Goal: Task Accomplishment & Management: Use online tool/utility

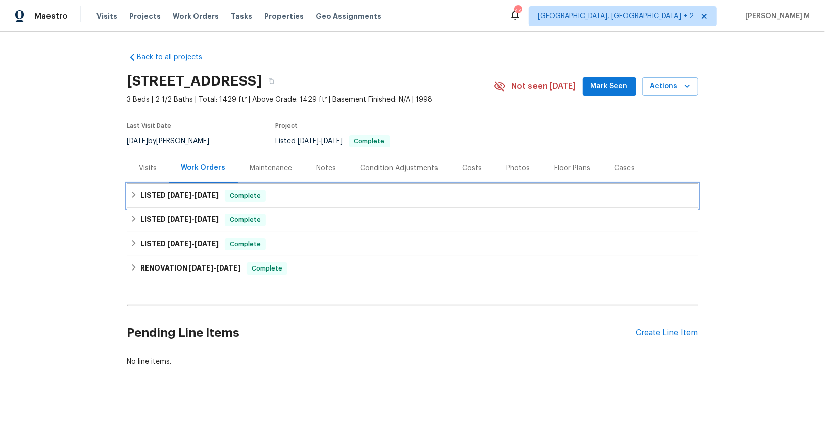
click at [182, 197] on div "LISTED 8/4/25 - 8/15/25 Complete" at bounding box center [412, 195] width 571 height 24
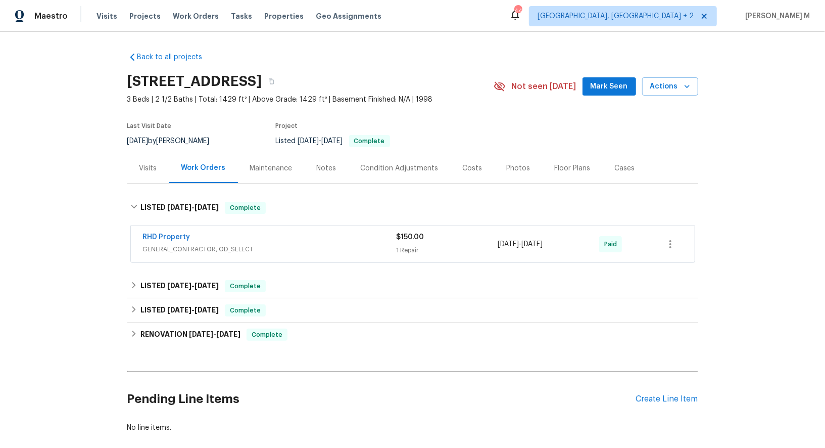
click at [177, 244] on span "GENERAL_CONTRACTOR, OD_SELECT" at bounding box center [270, 249] width 254 height 10
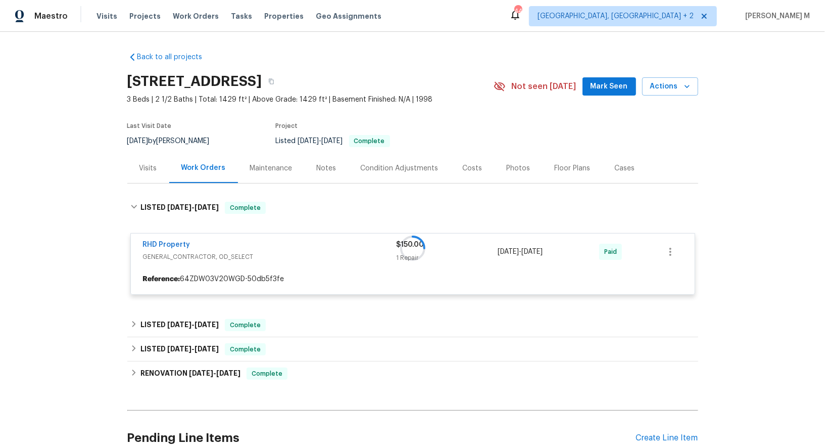
click at [260, 166] on div "Maintenance" at bounding box center [271, 168] width 42 height 10
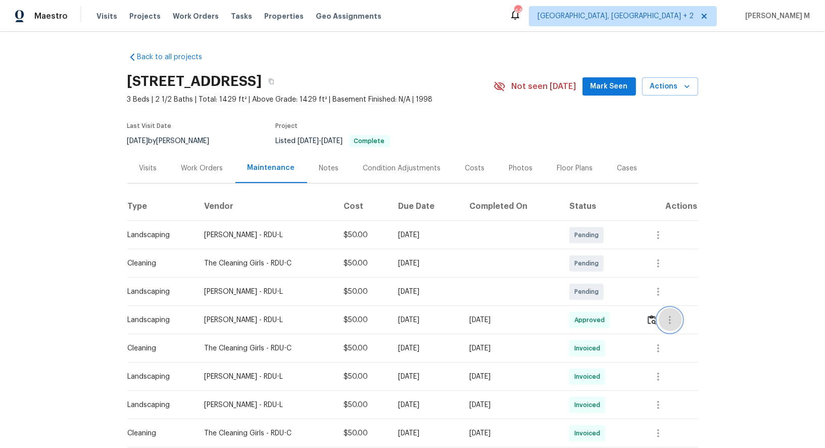
click at [671, 318] on icon "button" at bounding box center [670, 320] width 12 height 12
click at [673, 332] on li "View details" at bounding box center [697, 331] width 71 height 17
click at [714, 311] on li "Message vendor" at bounding box center [697, 315] width 71 height 17
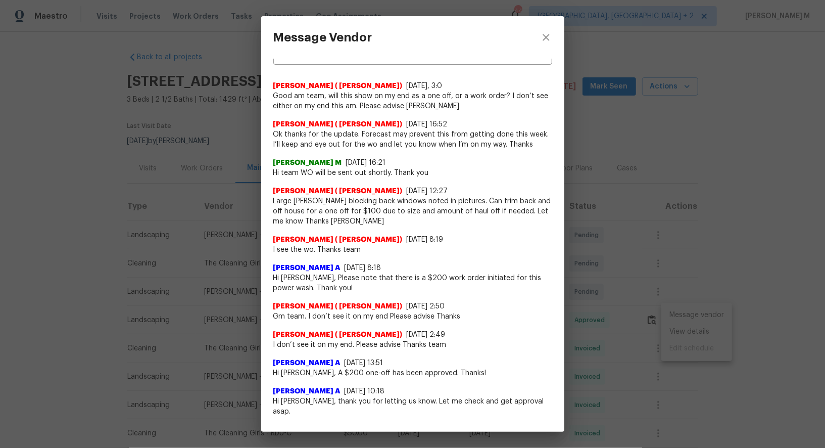
scroll to position [20, 0]
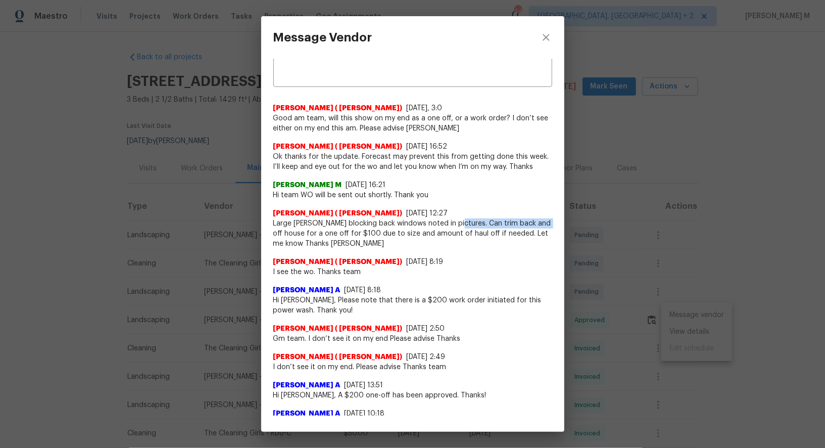
drag, startPoint x: 452, startPoint y: 220, endPoint x: 551, endPoint y: 215, distance: 99.2
click at [551, 218] on span "Large bush blocking back windows noted in pictures. Can trim back and off house…" at bounding box center [412, 233] width 279 height 30
copy span "Can trim back and off house"
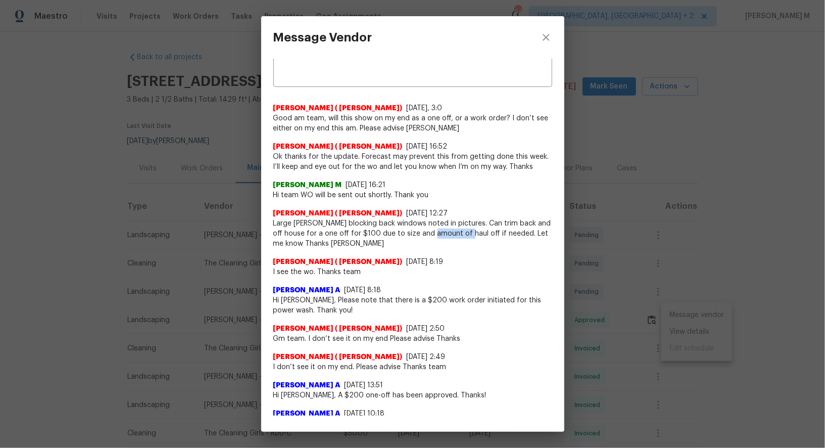
drag, startPoint x: 430, startPoint y: 229, endPoint x: 459, endPoint y: 226, distance: 29.5
click at [459, 226] on span "Large bush blocking back windows noted in pictures. Can trim back and off house…" at bounding box center [412, 233] width 279 height 30
copy span "haul off"
click at [199, 246] on div "Message Vendor x ​ Cameron Sweeney ( Cameron - Sweeney) 9/26/25, 3:0 Good am te…" at bounding box center [412, 224] width 825 height 448
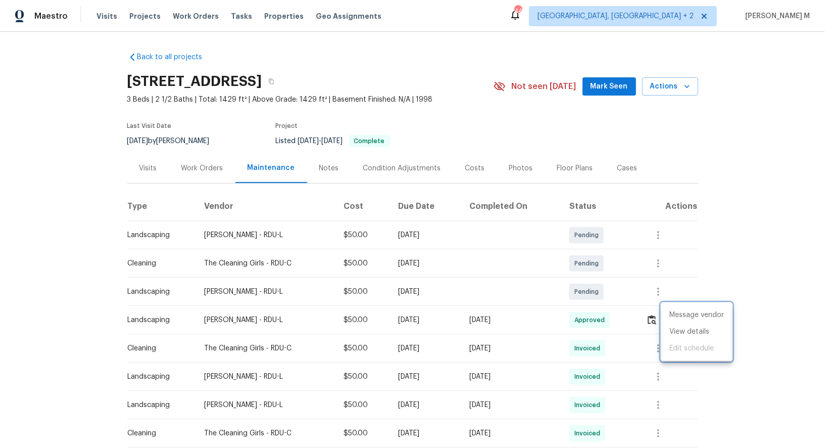
click at [200, 163] on div at bounding box center [412, 224] width 825 height 448
click at [199, 168] on div "Work Orders" at bounding box center [202, 168] width 42 height 10
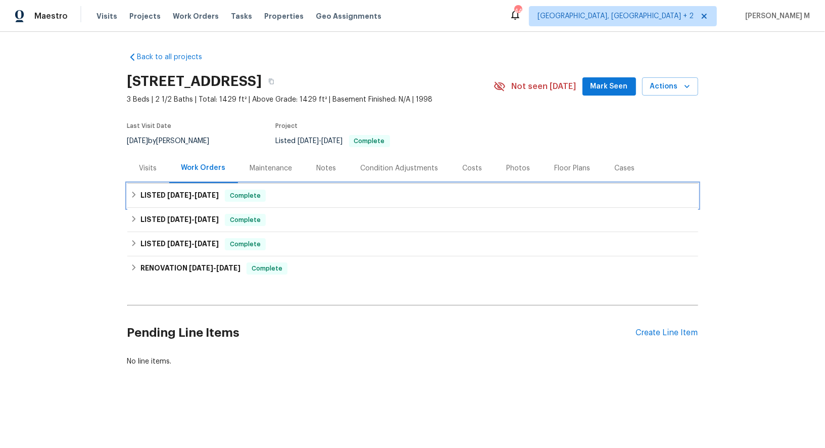
click at [195, 192] on span "8/15/25" at bounding box center [207, 195] width 24 height 7
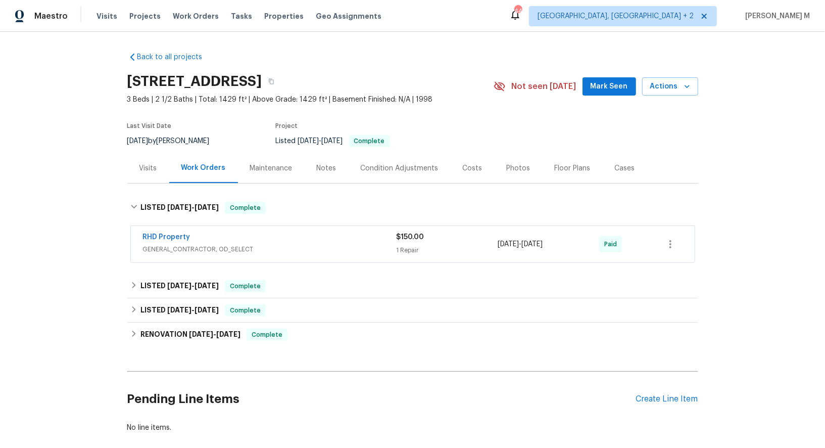
click at [277, 153] on div "Maintenance" at bounding box center [271, 168] width 67 height 30
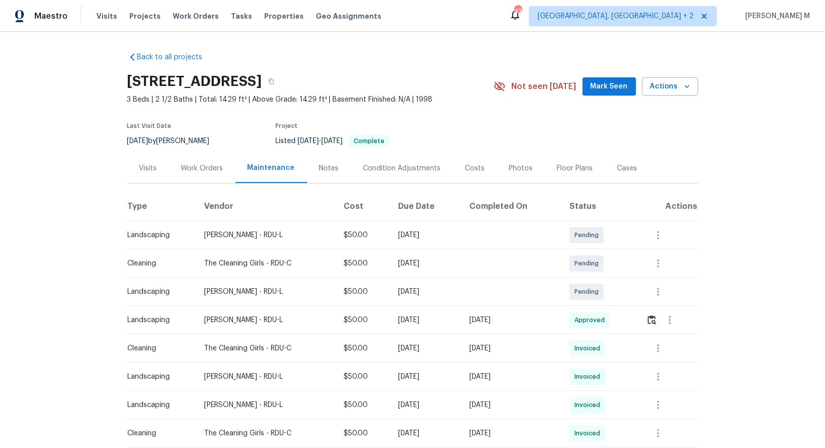
click at [199, 163] on div "Work Orders" at bounding box center [202, 168] width 42 height 10
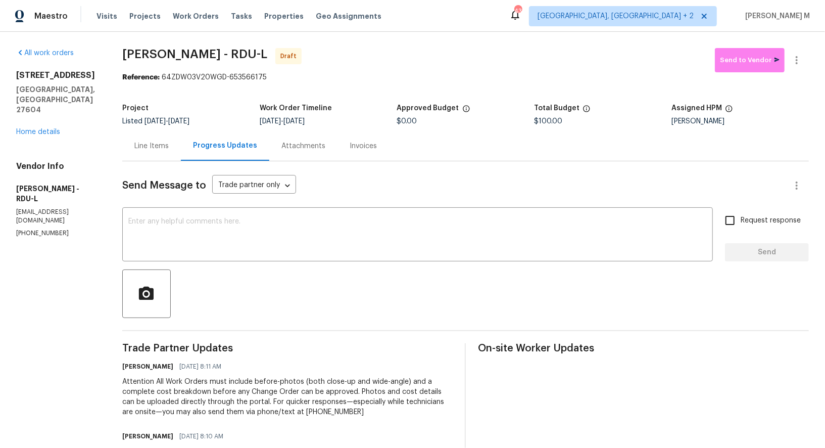
click at [157, 147] on div "Line Items" at bounding box center [151, 146] width 59 height 30
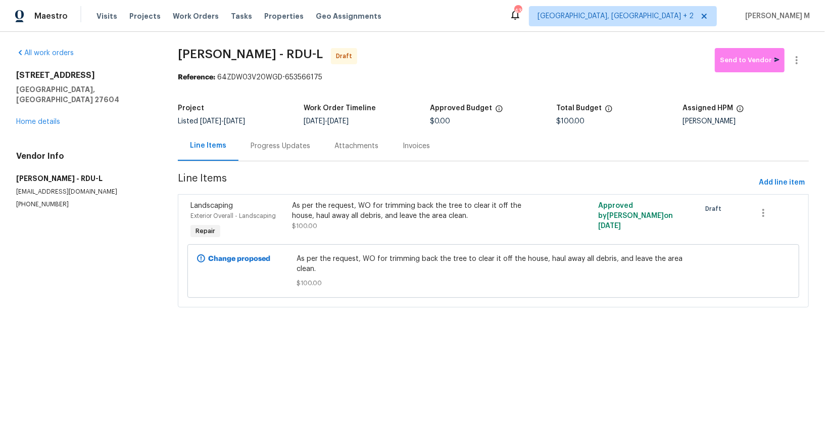
click at [263, 141] on div "Progress Updates" at bounding box center [281, 146] width 60 height 10
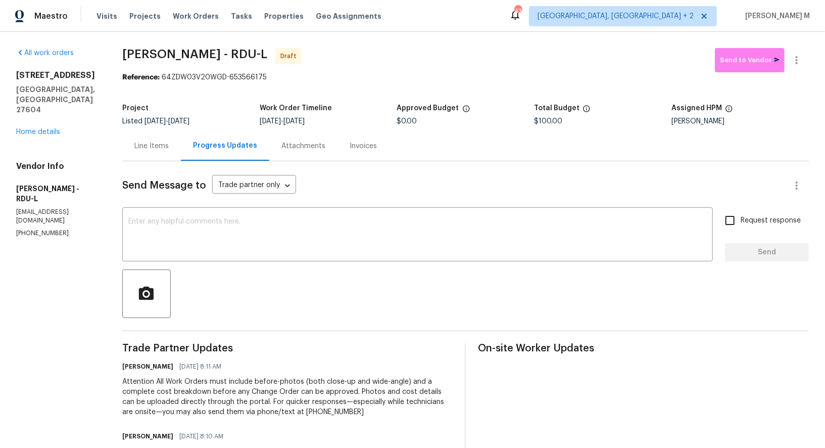
click at [161, 141] on div "Line Items" at bounding box center [151, 146] width 34 height 10
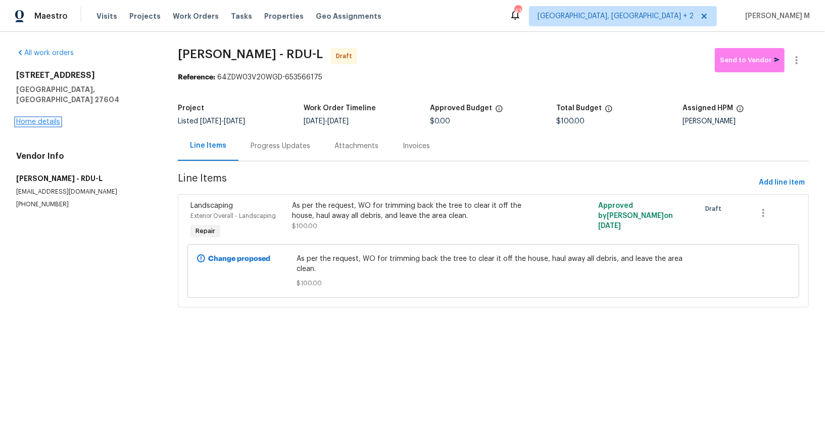
click at [49, 118] on link "Home details" at bounding box center [38, 121] width 44 height 7
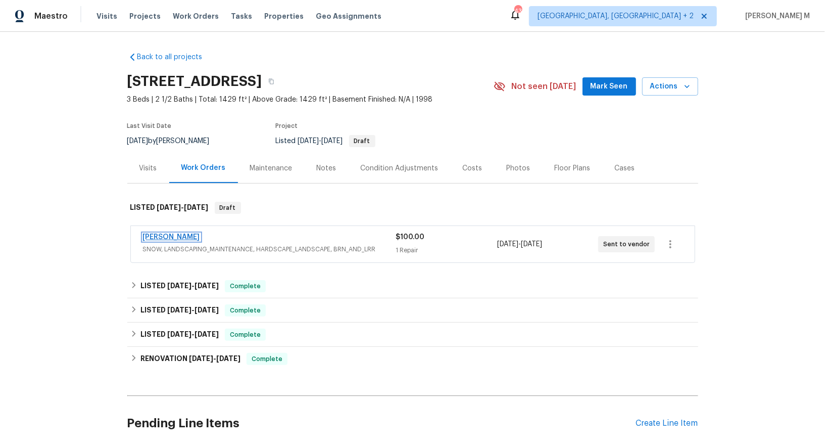
click at [181, 233] on link "Cameron Sweeney" at bounding box center [171, 236] width 57 height 7
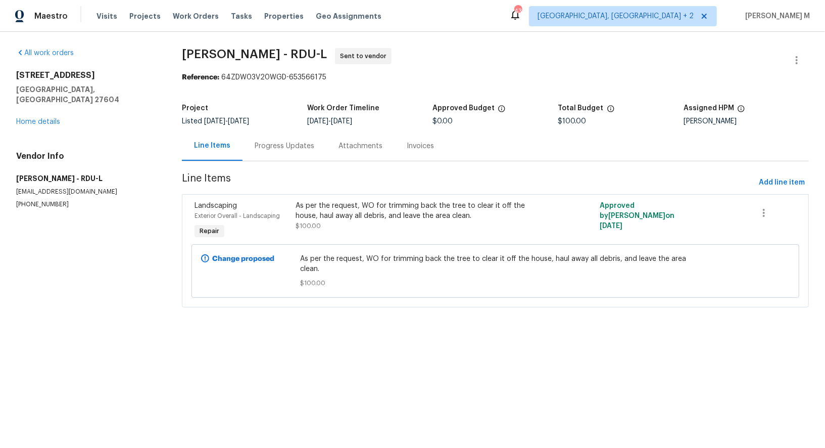
click at [272, 145] on div "Progress Updates" at bounding box center [285, 146] width 60 height 10
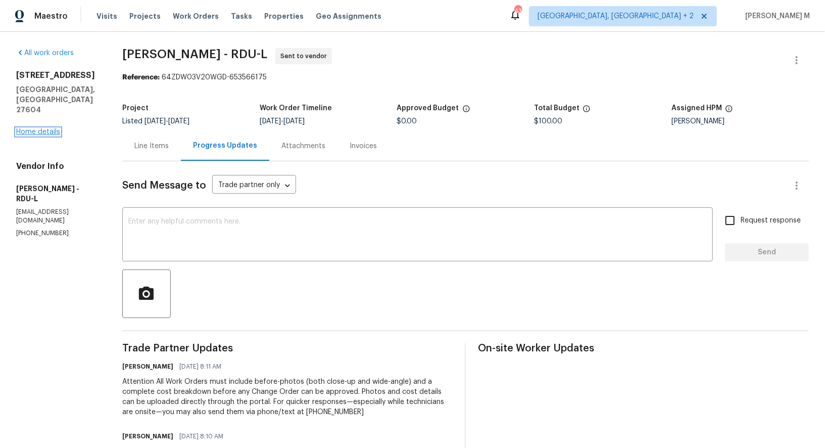
click at [30, 128] on link "Home details" at bounding box center [38, 131] width 44 height 7
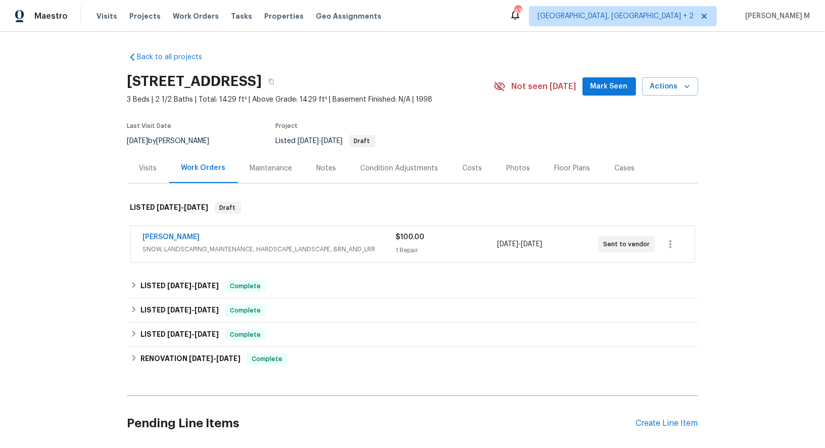
click at [219, 135] on div at bounding box center [217, 141] width 10 height 12
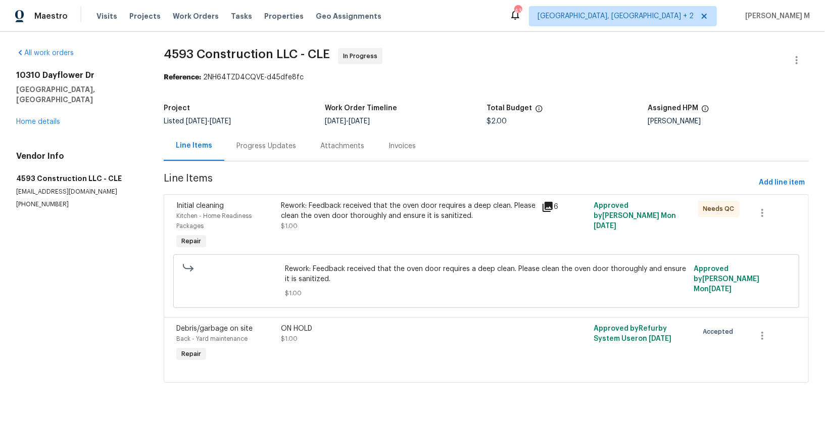
click at [252, 147] on div "Progress Updates" at bounding box center [266, 146] width 84 height 30
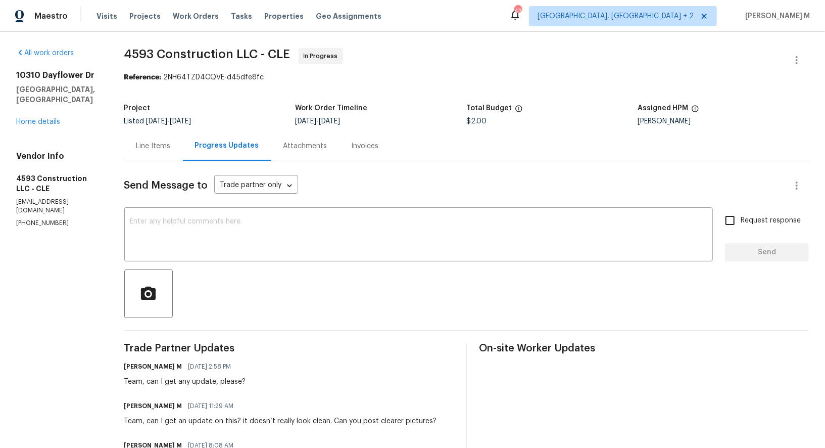
click at [35, 219] on p "[PHONE_NUMBER]" at bounding box center [58, 223] width 84 height 9
copy p "[PHONE_NUMBER]"
click at [156, 161] on div "Send Message to Trade partner only Trade partner only ​ x ​ Request response Se…" at bounding box center [466, 413] width 685 height 505
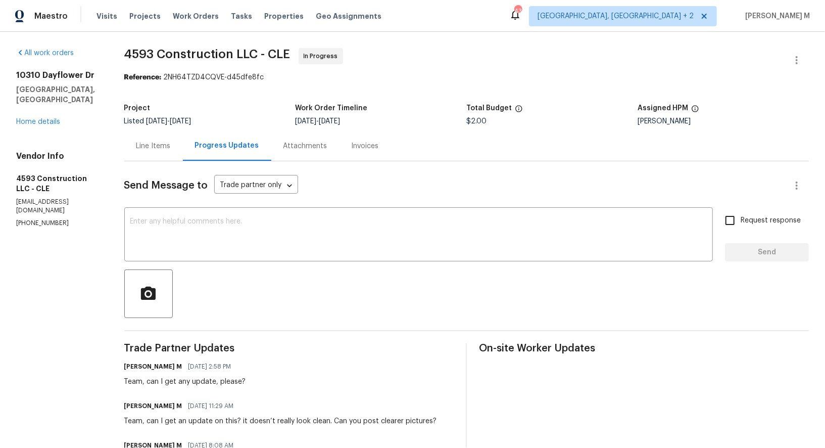
click at [167, 142] on div "Line Items" at bounding box center [153, 146] width 34 height 10
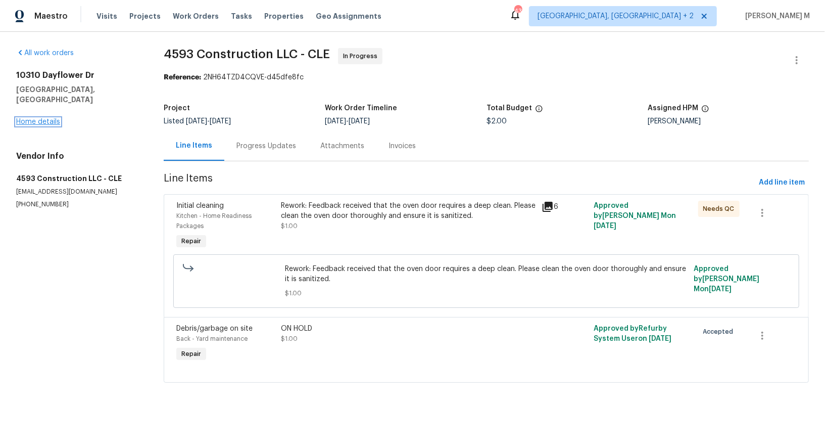
click at [26, 118] on link "Home details" at bounding box center [38, 121] width 44 height 7
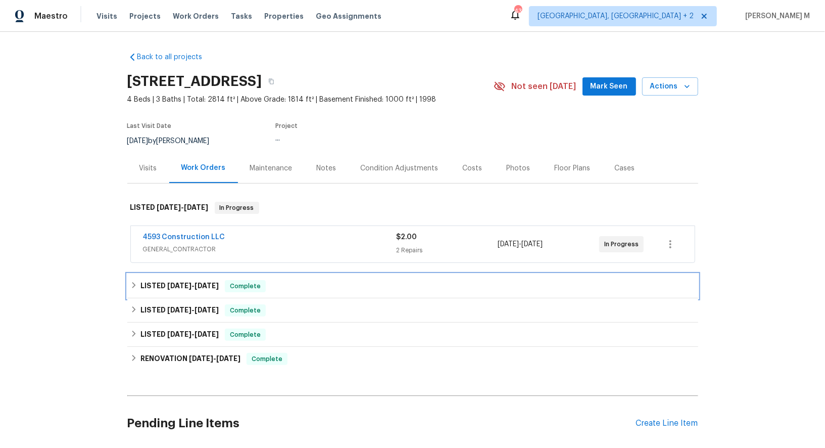
click at [169, 282] on span "[DATE]" at bounding box center [179, 285] width 24 height 7
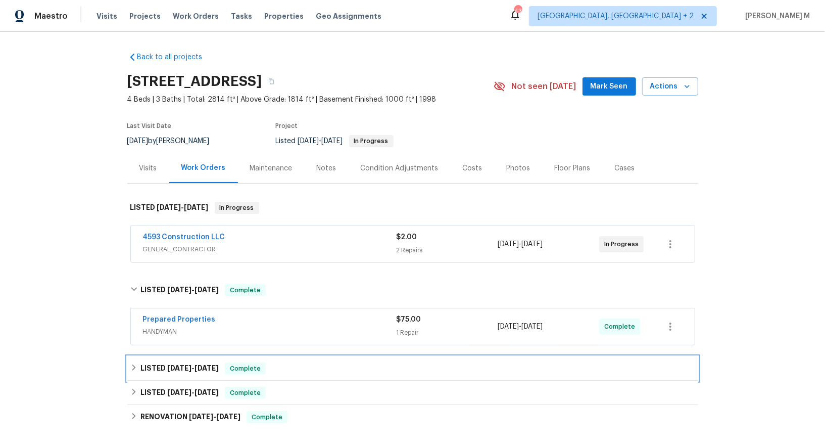
click at [174, 362] on h6 "LISTED [DATE] - [DATE]" at bounding box center [179, 368] width 78 height 12
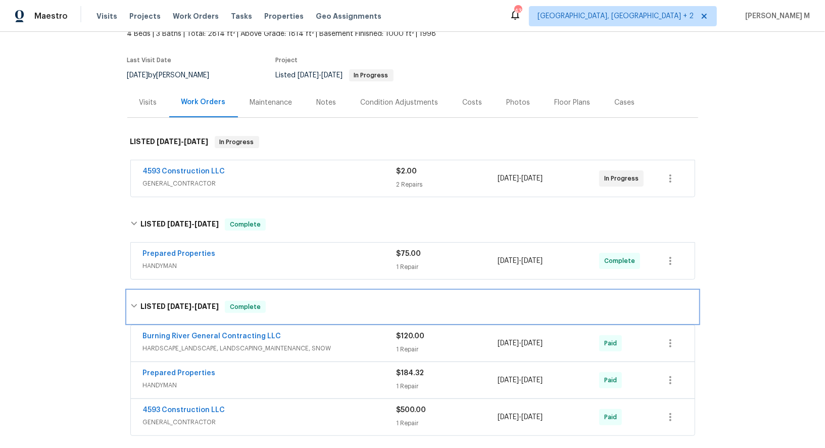
scroll to position [66, 0]
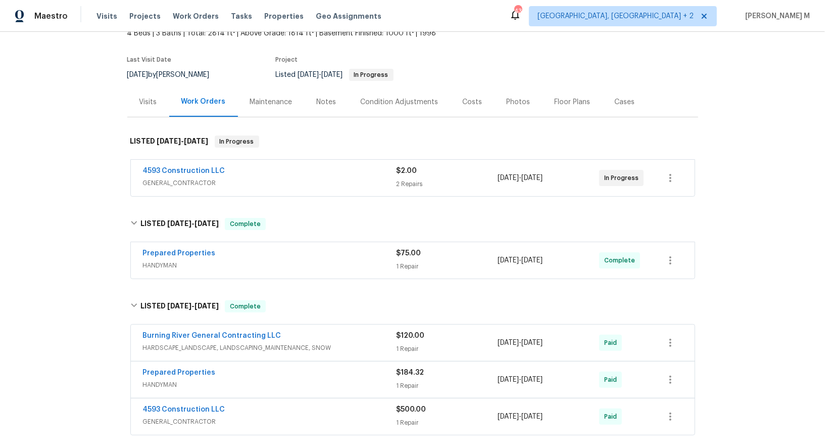
click at [190, 416] on span "GENERAL_CONTRACTOR" at bounding box center [270, 421] width 254 height 10
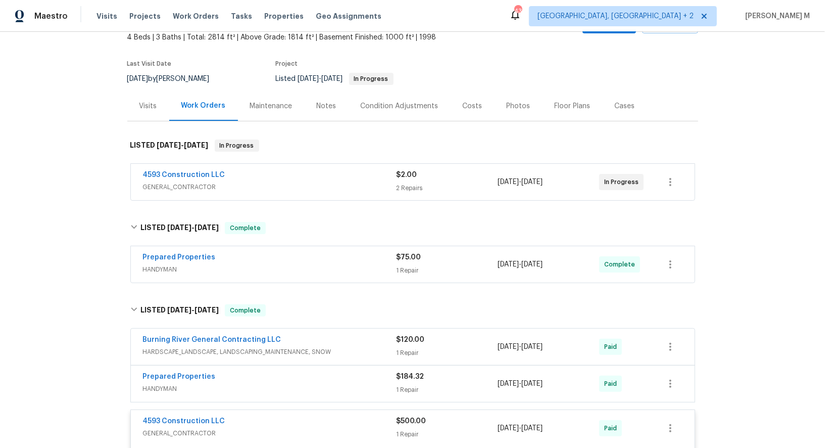
scroll to position [46, 0]
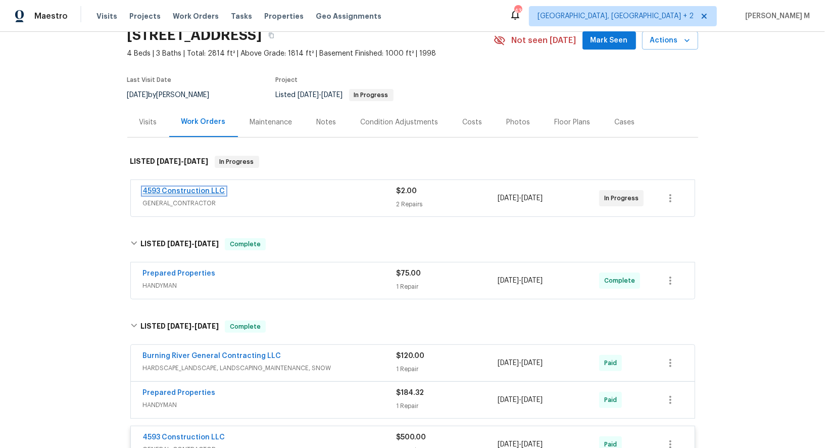
click at [181, 187] on link "4593 Construction LLC" at bounding box center [184, 190] width 82 height 7
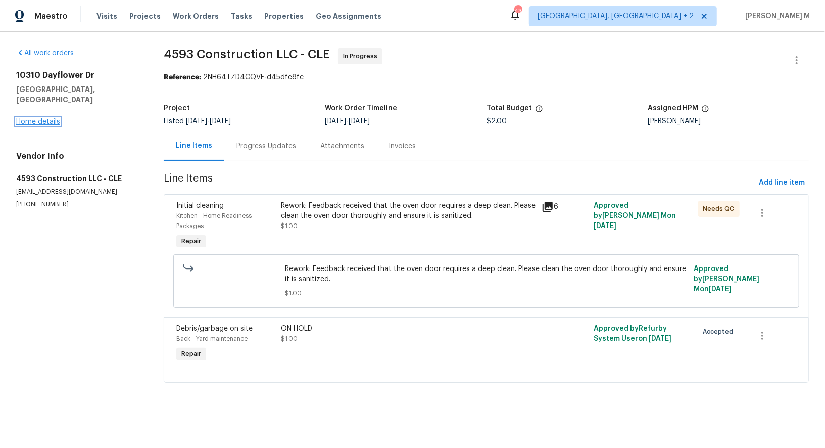
click at [30, 118] on link "Home details" at bounding box center [38, 121] width 44 height 7
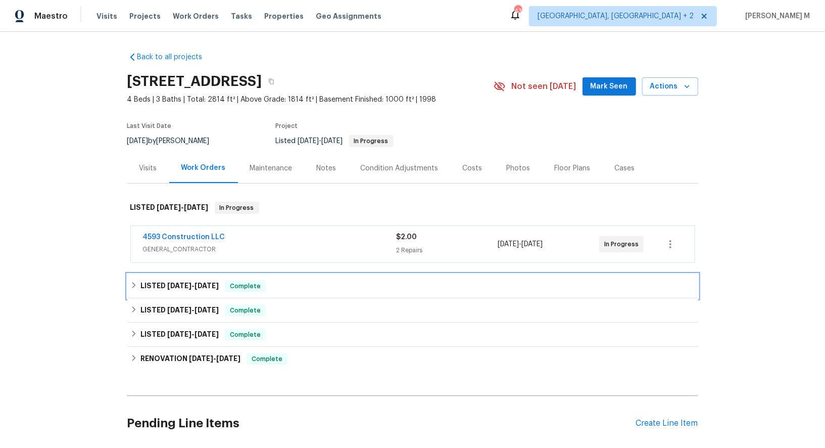
click at [207, 282] on span "9/23/25" at bounding box center [207, 285] width 24 height 7
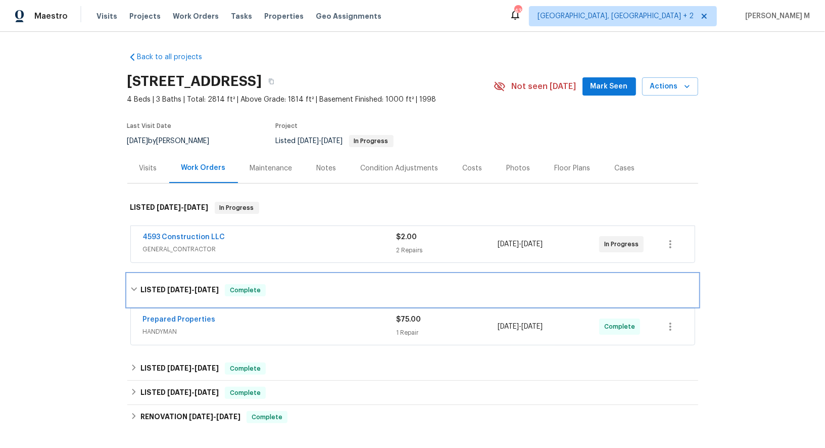
scroll to position [4, 0]
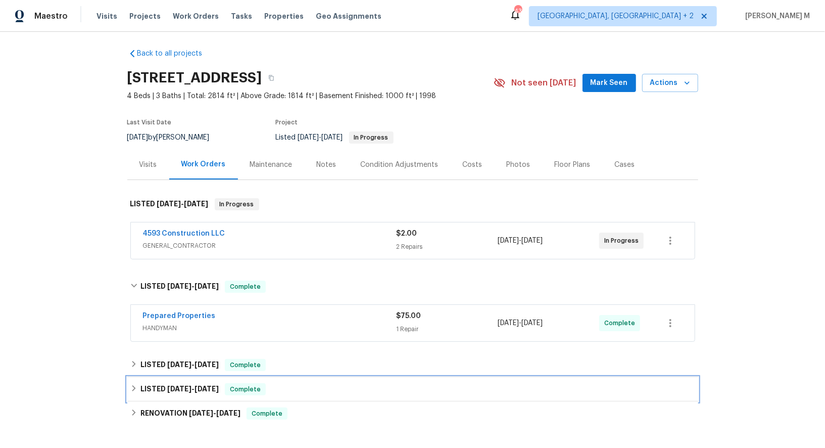
click at [217, 377] on div "LISTED 8/12/25 - 8/13/25 Complete" at bounding box center [412, 389] width 571 height 24
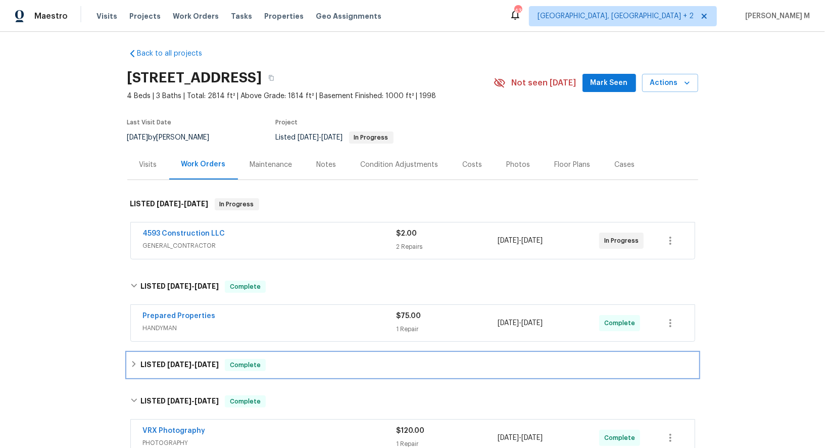
click at [189, 361] on div "LISTED 9/5/25 - 9/10/25 Complete" at bounding box center [412, 365] width 571 height 24
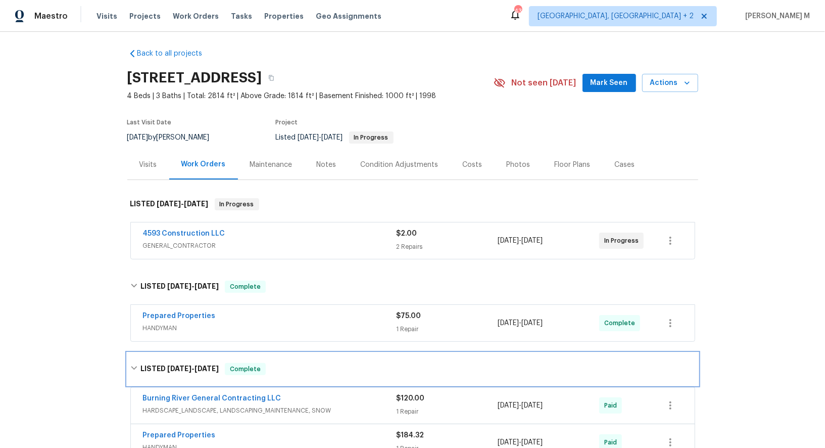
scroll to position [74, 0]
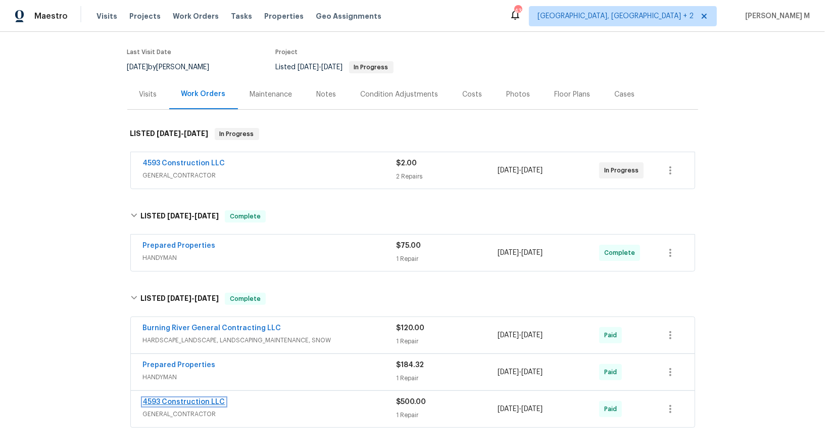
click at [185, 398] on link "4593 Construction LLC" at bounding box center [184, 401] width 82 height 7
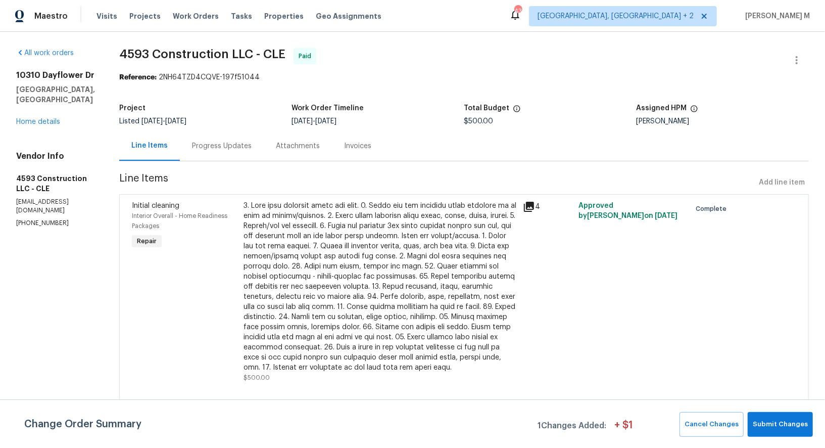
click at [342, 242] on div at bounding box center [380, 287] width 273 height 172
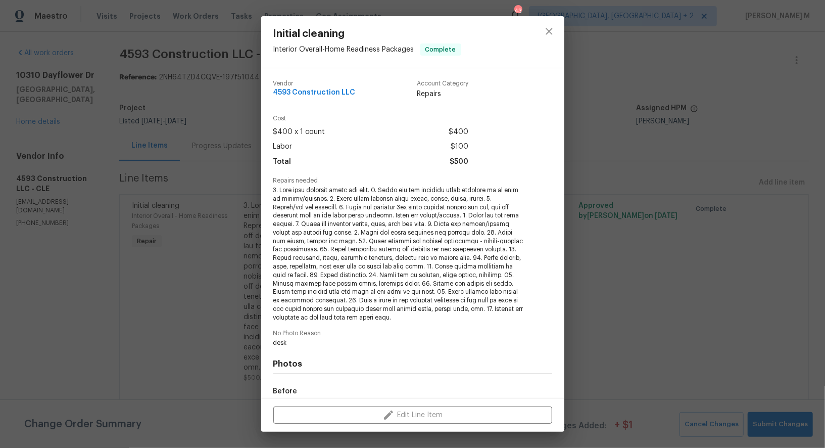
scroll to position [106, 0]
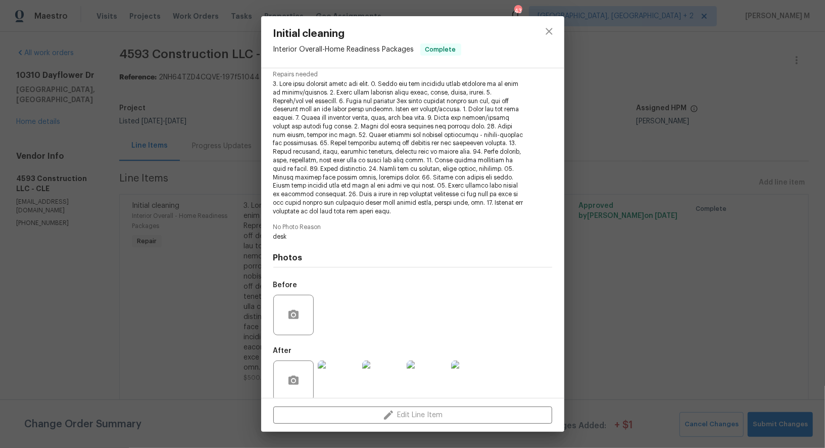
click at [335, 377] on img at bounding box center [338, 380] width 40 height 40
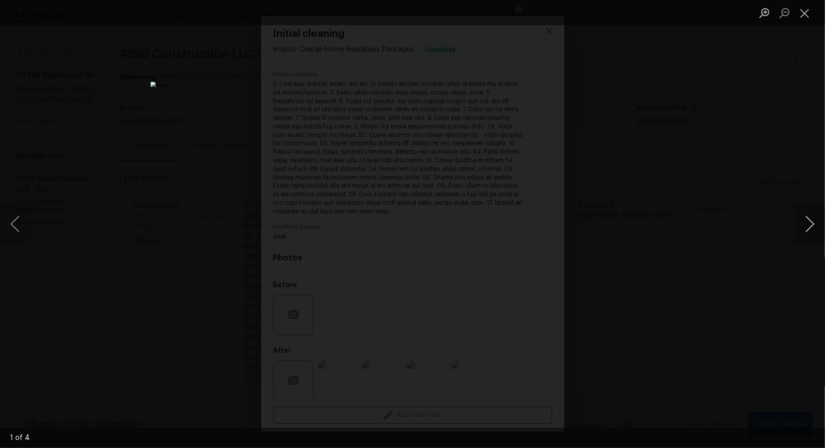
click at [810, 226] on button "Next image" at bounding box center [810, 224] width 30 height 40
click at [804, 130] on div "Lightbox" at bounding box center [412, 224] width 825 height 448
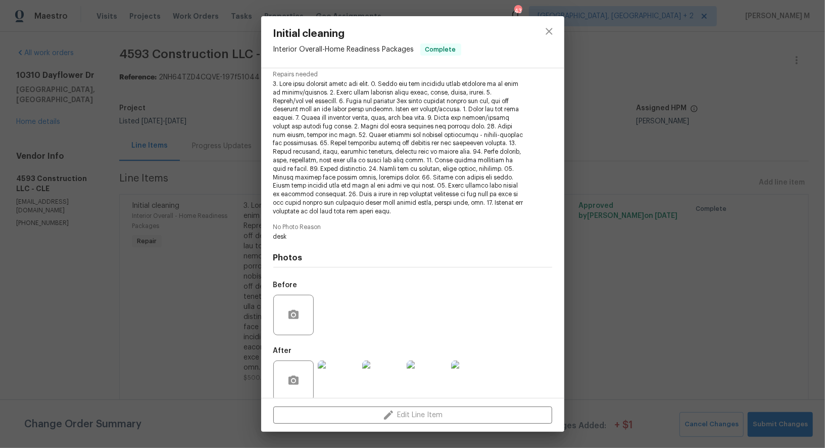
click at [630, 199] on div "Initial cleaning Interior Overall - Home Readiness Packages Complete Vendor 459…" at bounding box center [412, 224] width 825 height 448
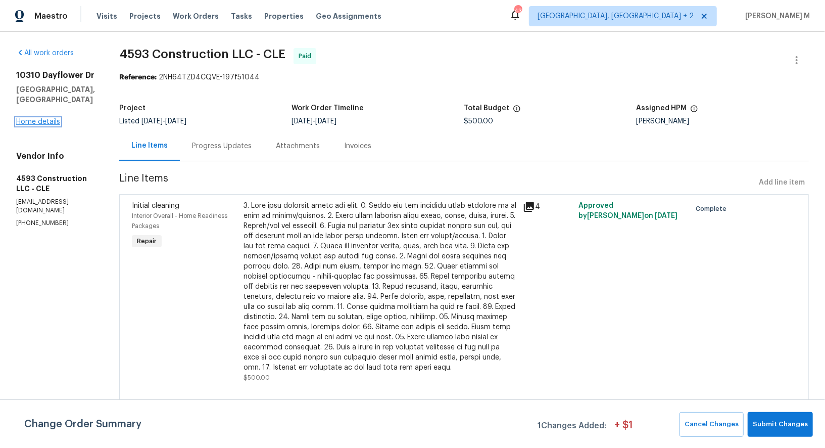
click at [24, 118] on link "Home details" at bounding box center [38, 121] width 44 height 7
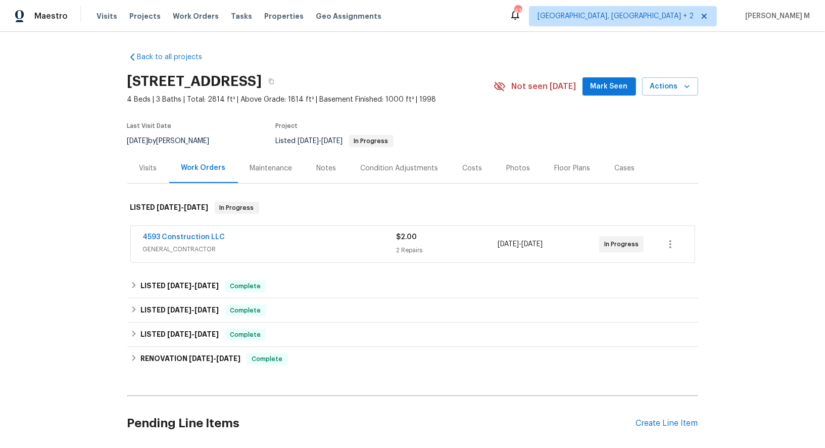
click at [263, 180] on div "Back to all projects 10310 Dayflower Dr, Twinsburg, OH 44087 4 Beds | 3 Baths |…" at bounding box center [412, 254] width 571 height 421
click at [272, 168] on div "Maintenance" at bounding box center [271, 168] width 67 height 30
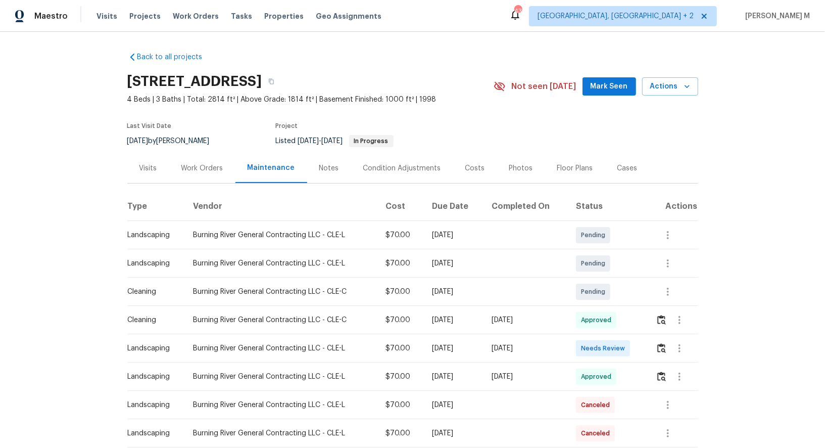
click at [204, 155] on div "Work Orders" at bounding box center [202, 168] width 66 height 30
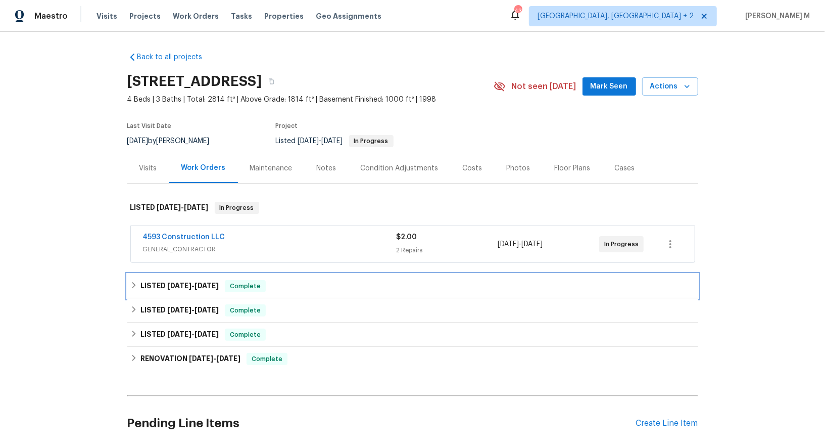
click at [177, 274] on div "LISTED 9/19/25 - 9/23/25 Complete" at bounding box center [412, 286] width 571 height 24
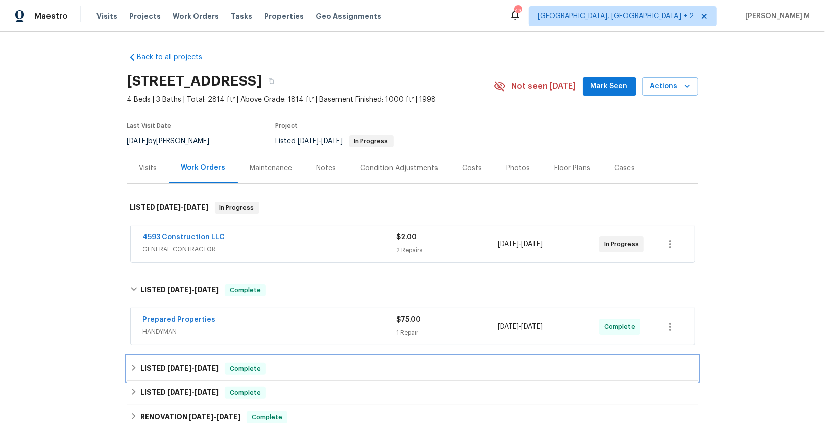
click at [170, 364] on span "9/5/25" at bounding box center [179, 367] width 24 height 7
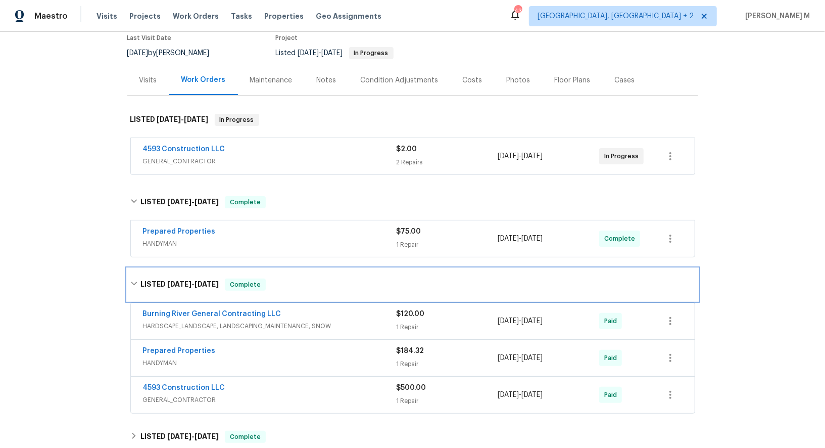
scroll to position [89, 0]
click at [179, 383] on link "4593 Construction LLC" at bounding box center [184, 386] width 82 height 7
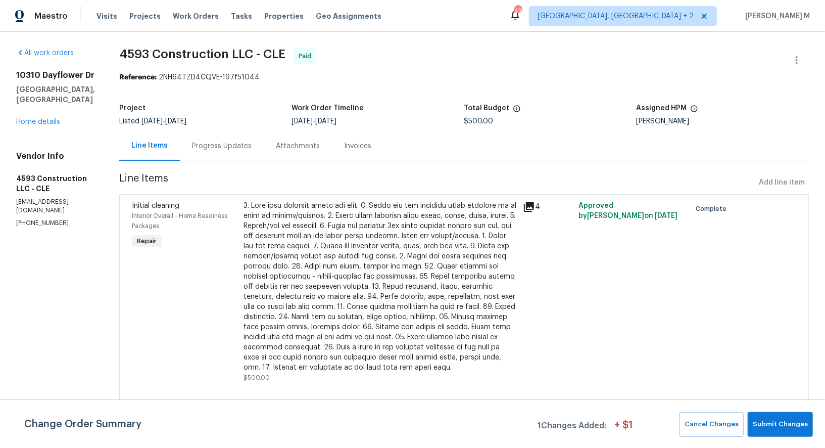
click at [254, 150] on div "Progress Updates" at bounding box center [222, 146] width 84 height 30
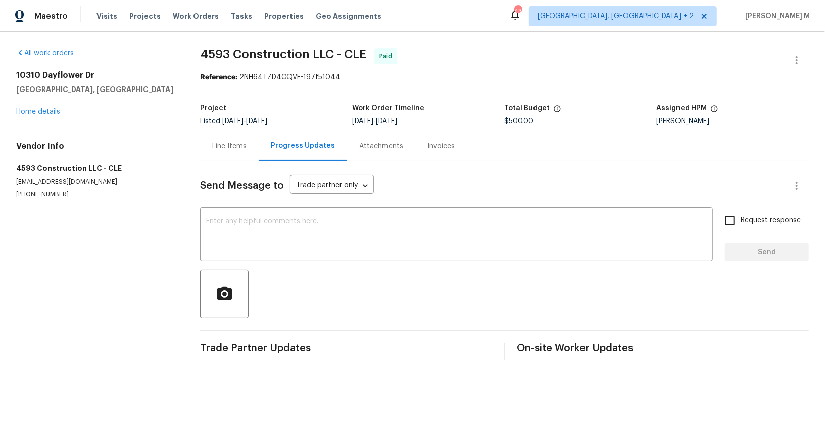
click at [39, 102] on div "10310 Dayflower Dr Twinsburg, OH 44087 Home details" at bounding box center [96, 93] width 160 height 46
click at [39, 108] on link "Home details" at bounding box center [38, 111] width 44 height 7
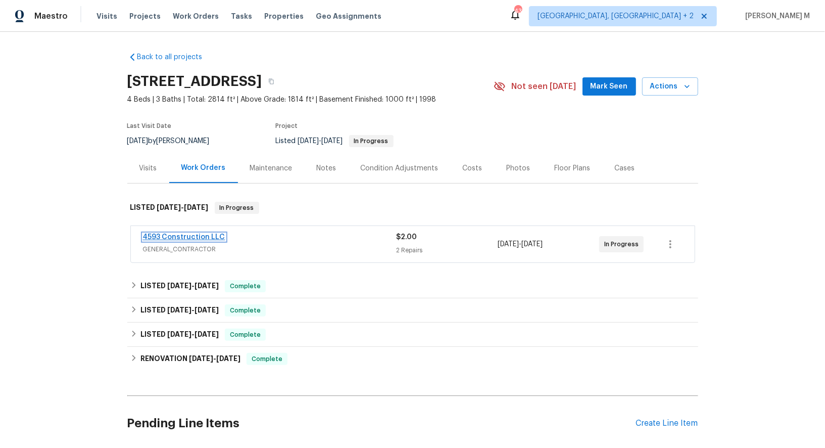
click at [184, 233] on link "4593 Construction LLC" at bounding box center [184, 236] width 82 height 7
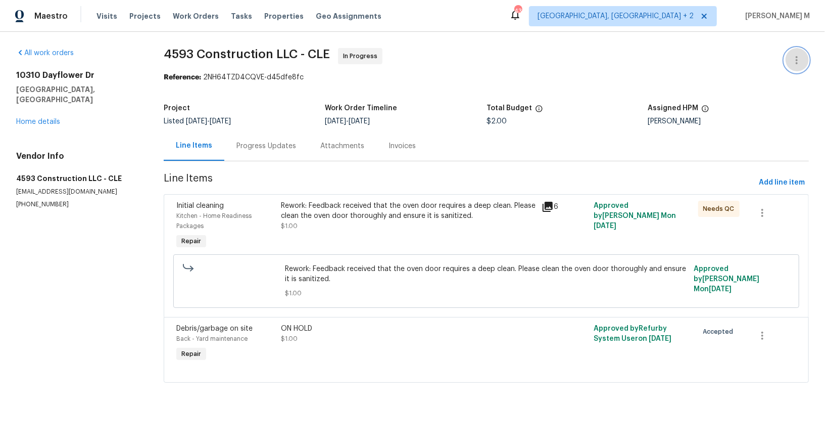
click at [809, 56] on button "button" at bounding box center [797, 60] width 24 height 24
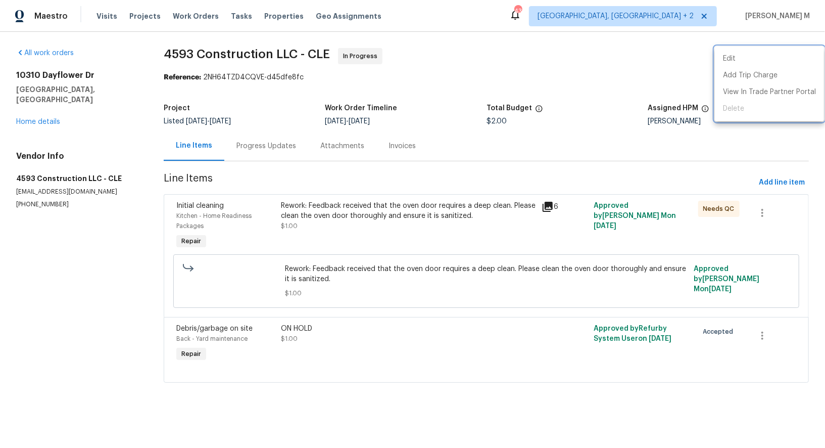
click at [635, 82] on div at bounding box center [412, 224] width 825 height 448
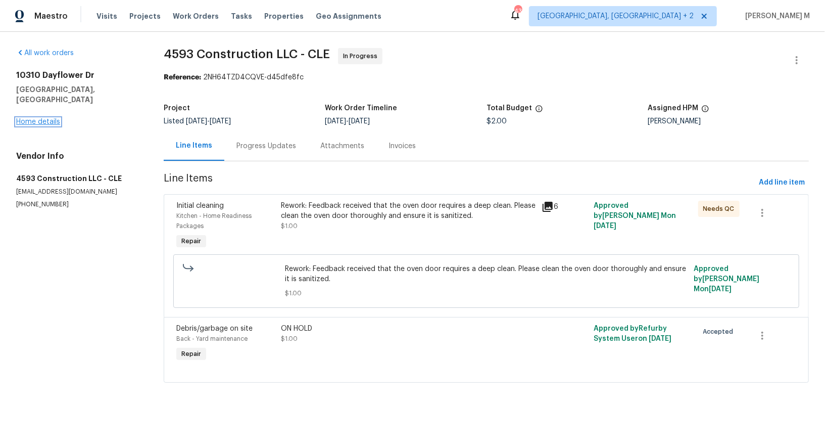
click at [36, 118] on link "Home details" at bounding box center [38, 121] width 44 height 7
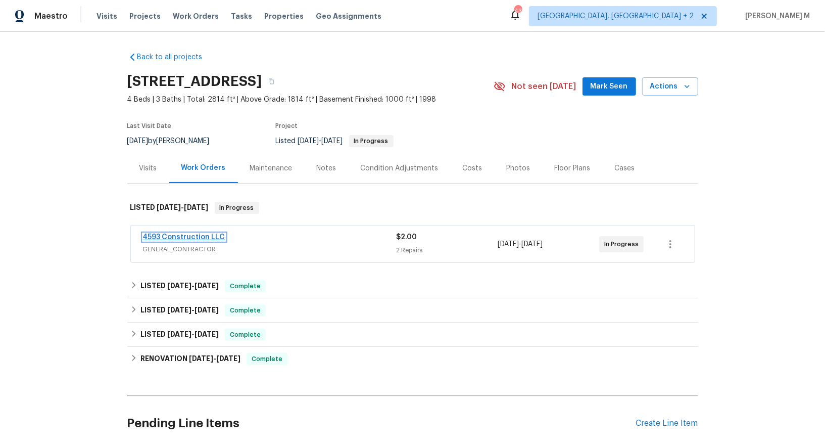
click at [184, 233] on link "4593 Construction LLC" at bounding box center [184, 236] width 82 height 7
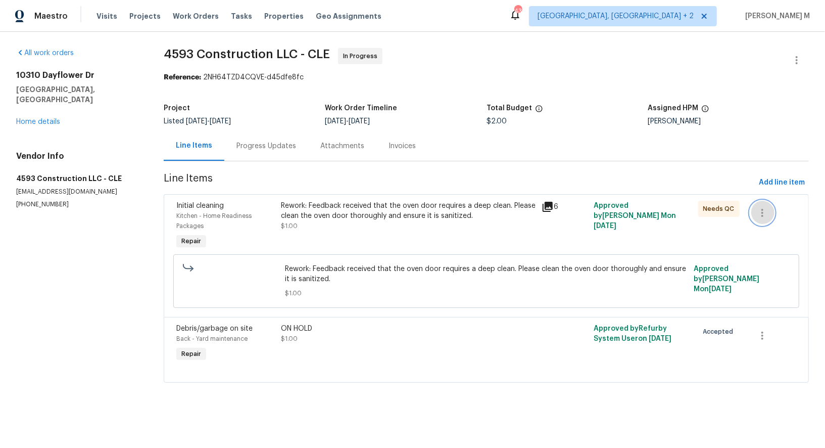
click at [768, 207] on icon "button" at bounding box center [763, 213] width 12 height 12
click at [765, 210] on li "Cancel" at bounding box center [771, 206] width 39 height 17
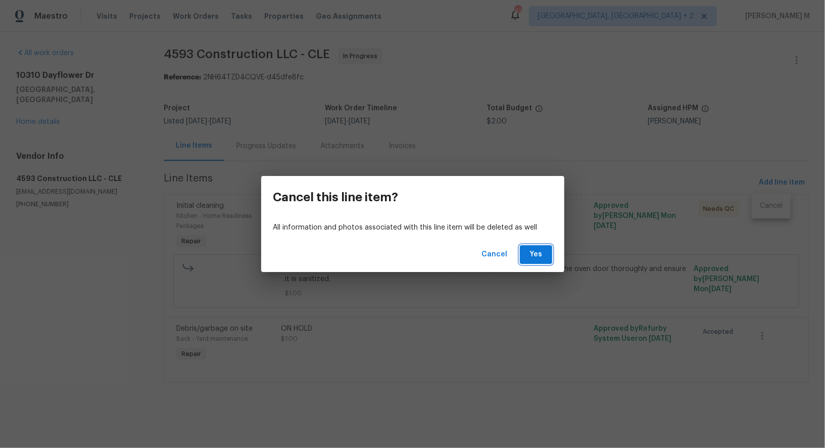
click at [537, 259] on span "Yes" at bounding box center [536, 254] width 16 height 13
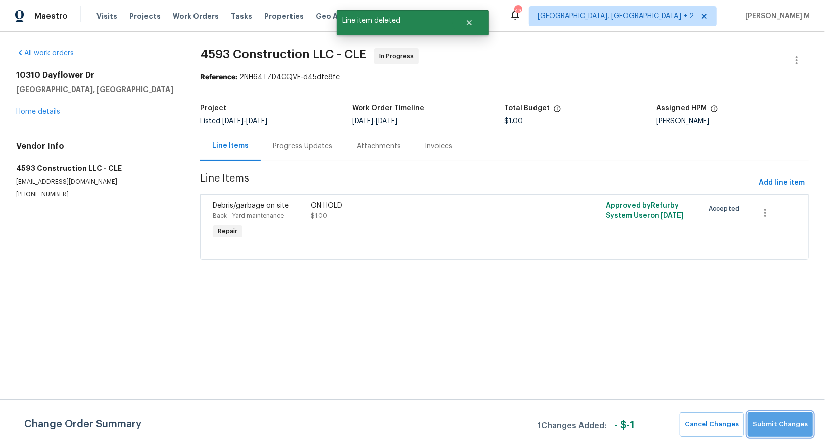
click at [792, 425] on span "Submit Changes" at bounding box center [780, 424] width 55 height 12
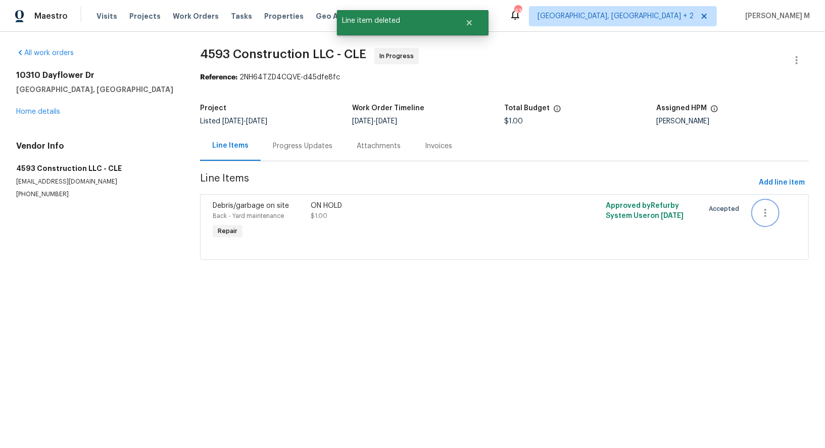
click at [767, 209] on icon "button" at bounding box center [766, 213] width 2 height 8
click at [767, 209] on li "Cancel" at bounding box center [774, 206] width 39 height 17
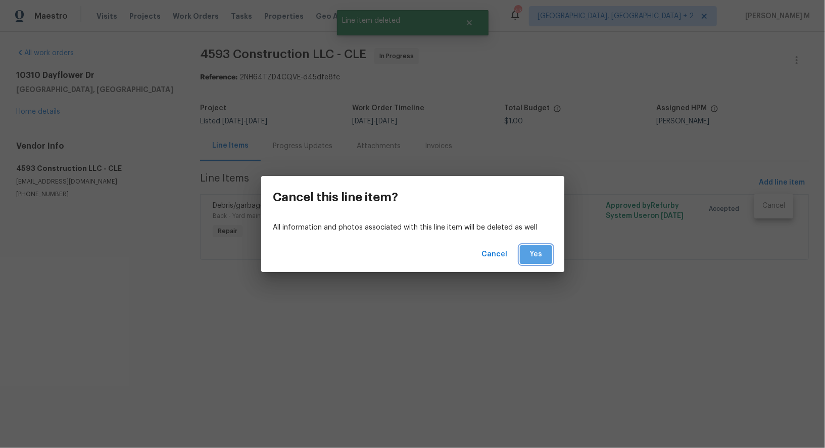
click at [544, 253] on span "Yes" at bounding box center [536, 254] width 16 height 13
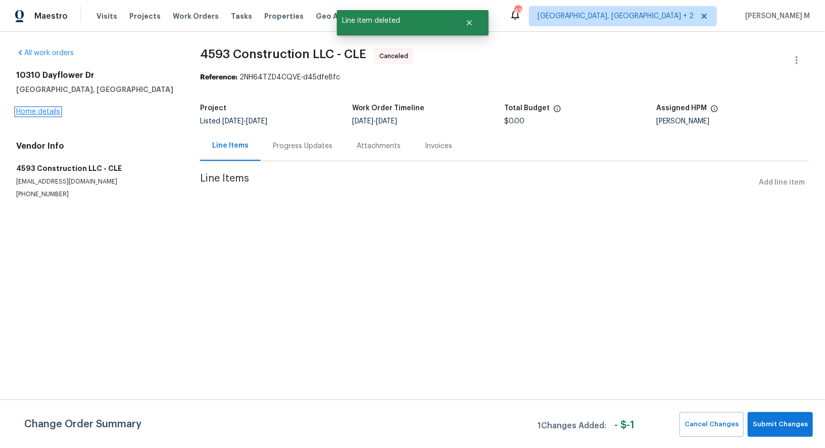
click at [48, 108] on link "Home details" at bounding box center [38, 111] width 44 height 7
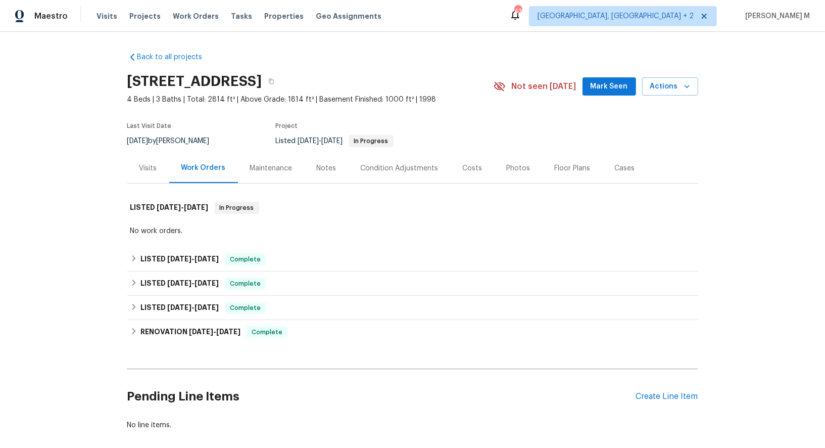
click at [143, 163] on div "Visits" at bounding box center [148, 168] width 18 height 10
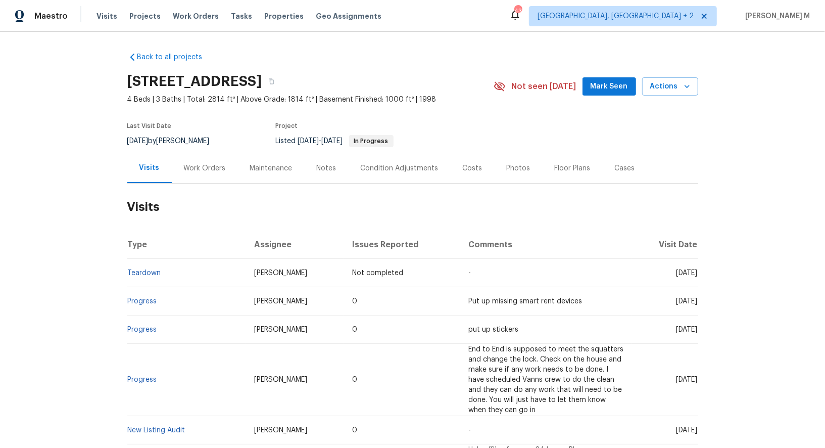
scroll to position [38, 0]
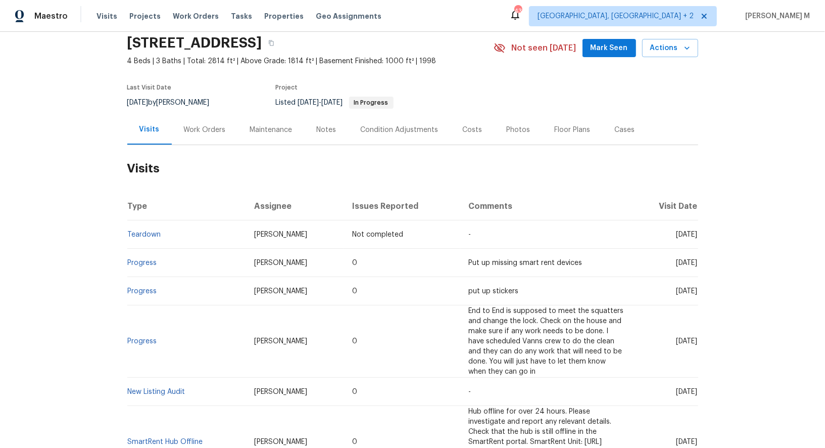
click at [279, 133] on div "Maintenance" at bounding box center [271, 130] width 67 height 30
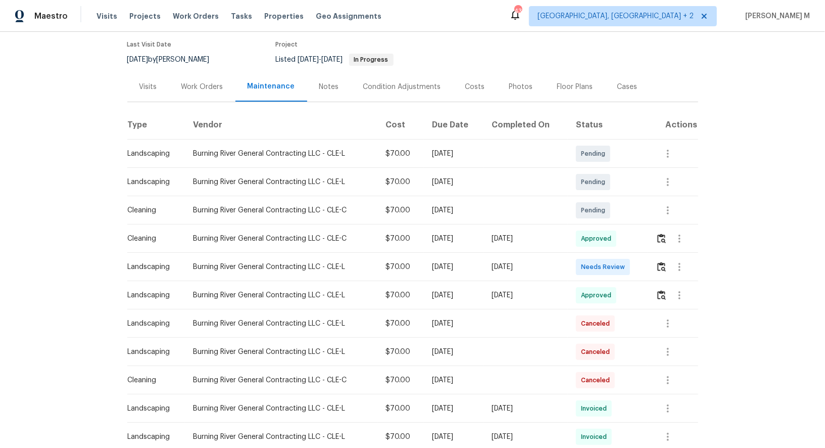
scroll to position [84, 0]
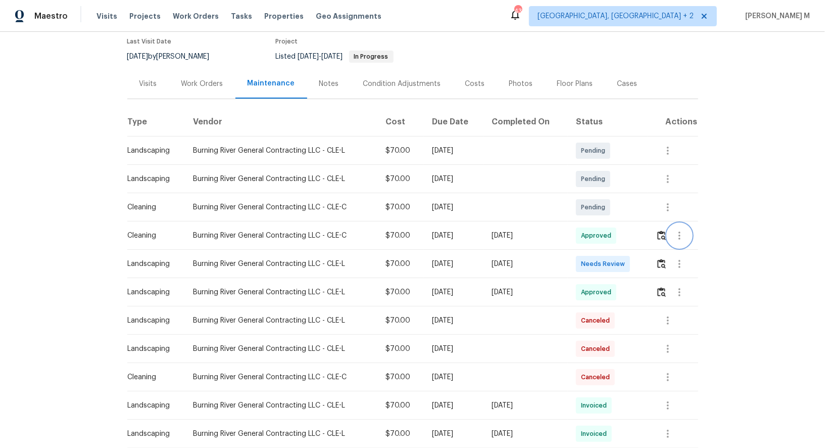
click at [688, 233] on button "button" at bounding box center [680, 235] width 24 height 24
click at [578, 218] on div at bounding box center [412, 224] width 825 height 448
click at [672, 202] on icon "button" at bounding box center [668, 207] width 12 height 12
click at [672, 204] on li "Message vendor" at bounding box center [710, 202] width 105 height 17
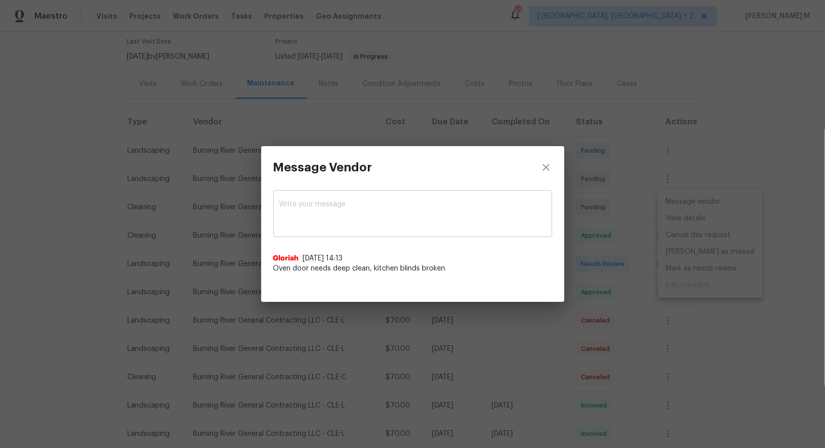
click at [354, 219] on textarea at bounding box center [412, 215] width 267 height 28
click at [610, 240] on div "Message Vendor x ​ Gloriah 9/18/25, 14:13 Oven door needs deep clean, kitchen b…" at bounding box center [412, 224] width 825 height 448
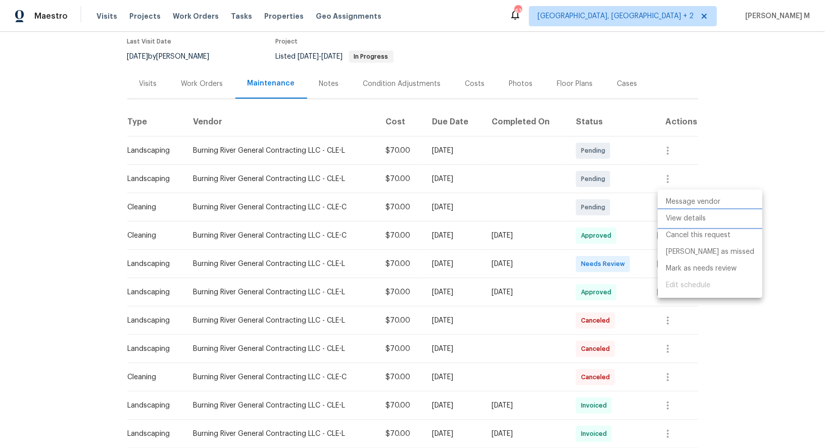
click at [675, 219] on li "View details" at bounding box center [710, 218] width 105 height 17
click at [484, 248] on div at bounding box center [412, 224] width 825 height 448
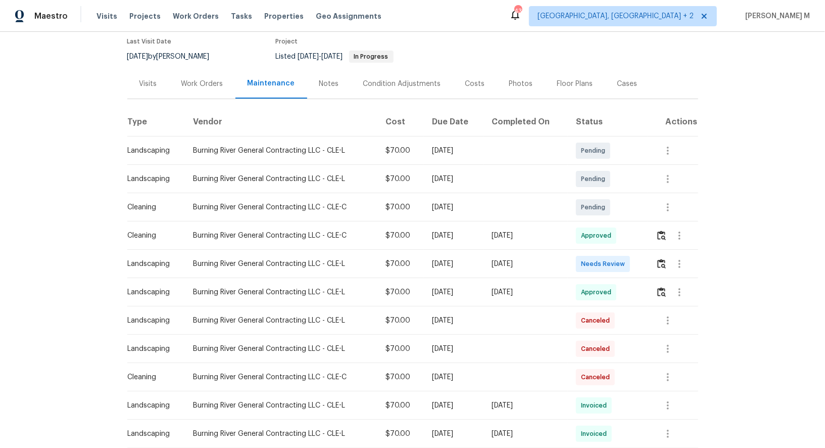
click at [462, 278] on td "[DATE]" at bounding box center [454, 292] width 60 height 28
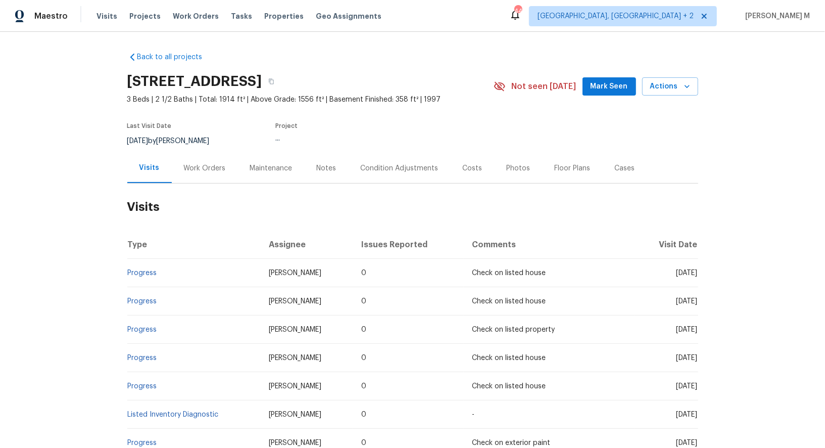
click at [200, 166] on div "Work Orders" at bounding box center [205, 168] width 42 height 10
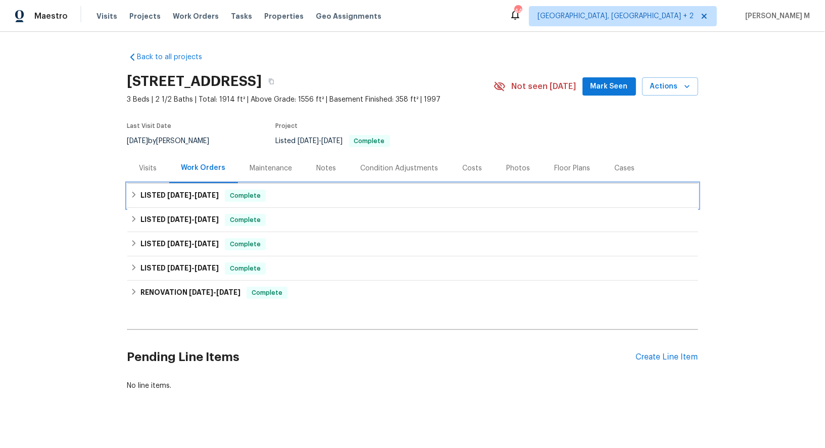
click at [166, 195] on h6 "LISTED 8/21/25 - 8/27/25" at bounding box center [179, 196] width 78 height 12
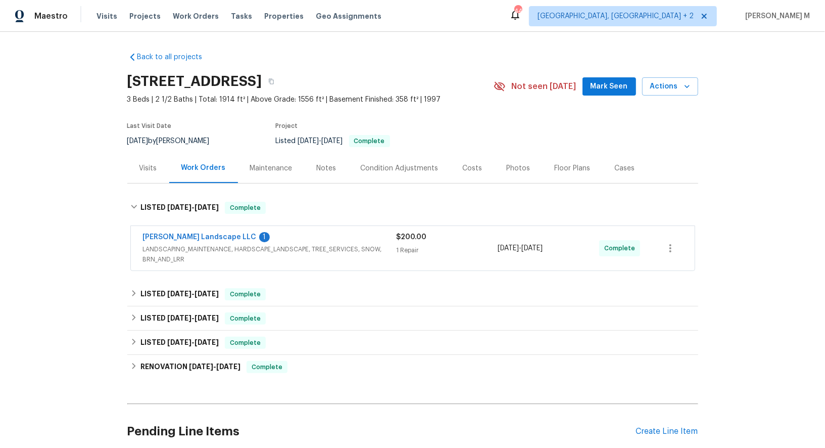
click at [157, 244] on span "LANDSCAPING_MAINTENANCE, HARDSCAPE_LANDSCAPE, TREE_SERVICES, SNOW, BRN_AND_LRR" at bounding box center [270, 254] width 254 height 20
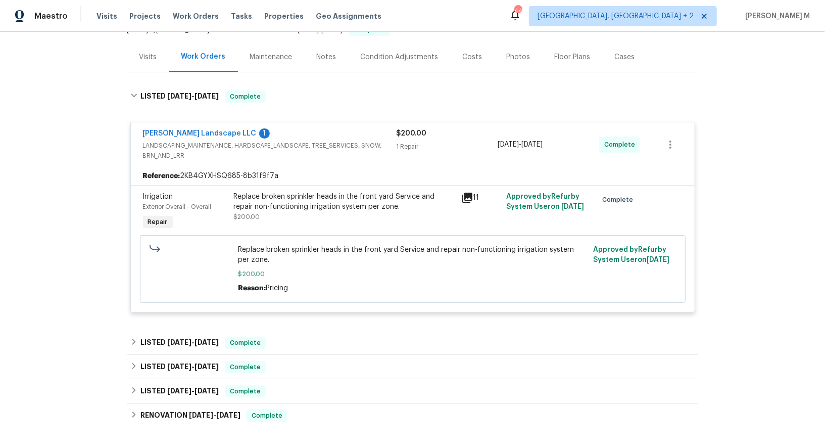
scroll to position [147, 0]
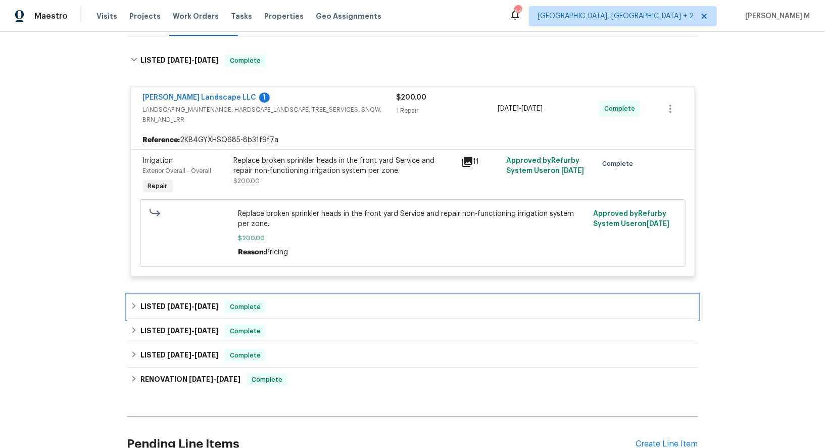
click at [167, 301] on h6 "LISTED 7/7/25 - 7/14/25" at bounding box center [179, 307] width 78 height 12
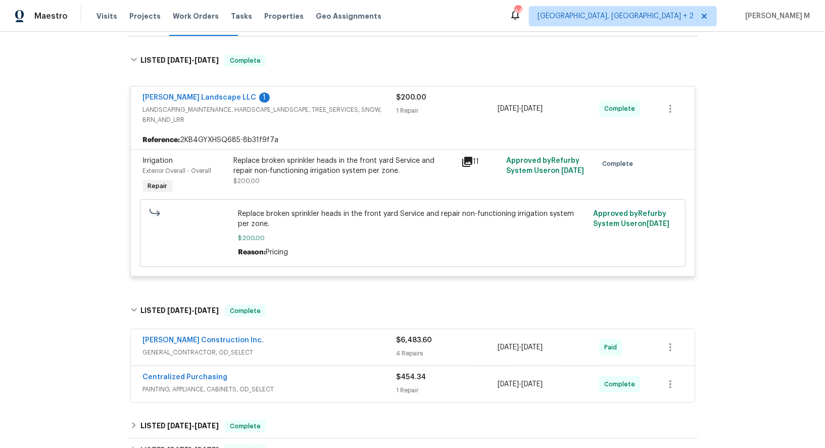
click at [160, 347] on span "GENERAL_CONTRACTOR, OD_SELECT" at bounding box center [270, 352] width 254 height 10
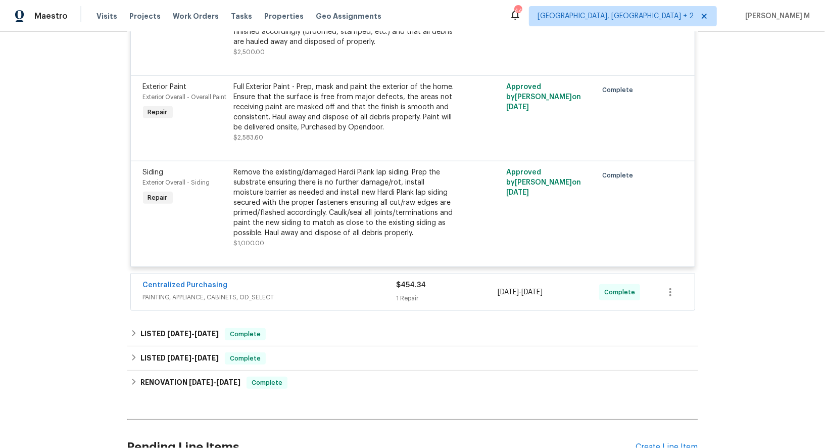
scroll to position [730, 0]
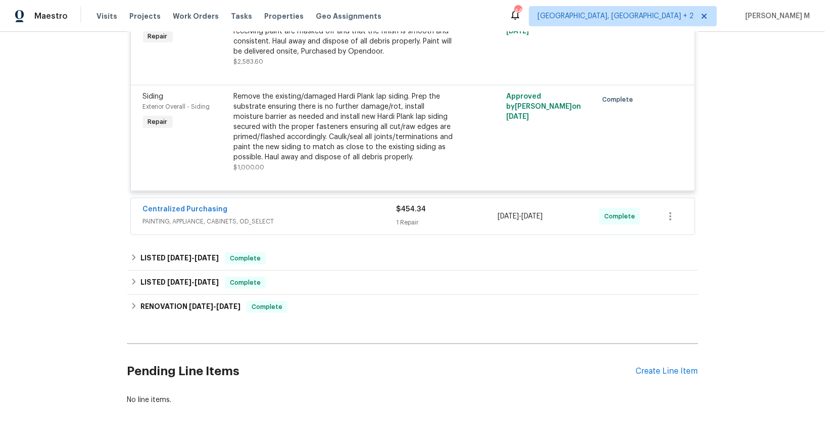
click at [164, 216] on span "PAINTING, APPLIANCE, CABINETS, OD_SELECT" at bounding box center [270, 221] width 254 height 10
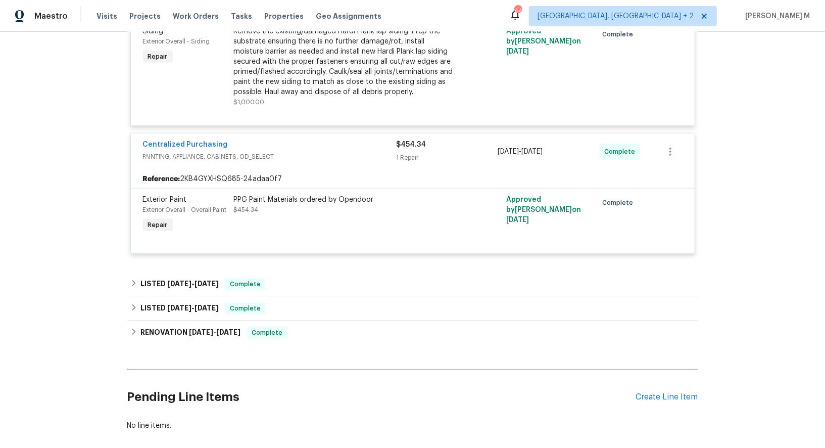
scroll to position [819, 0]
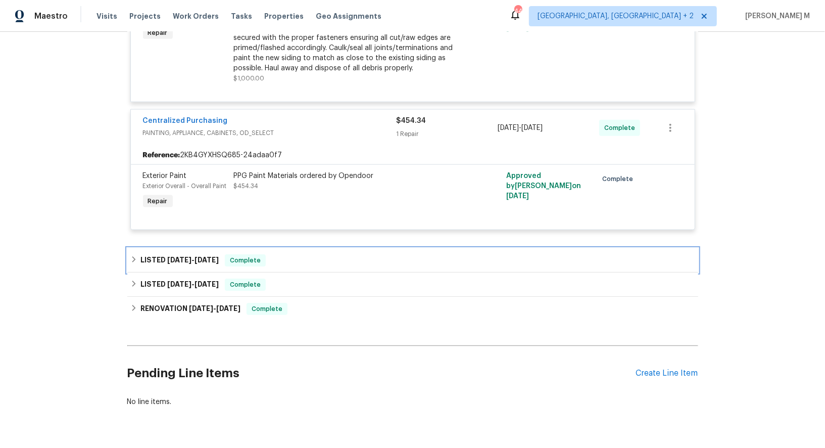
click at [196, 256] on span "7/4/25" at bounding box center [207, 259] width 24 height 7
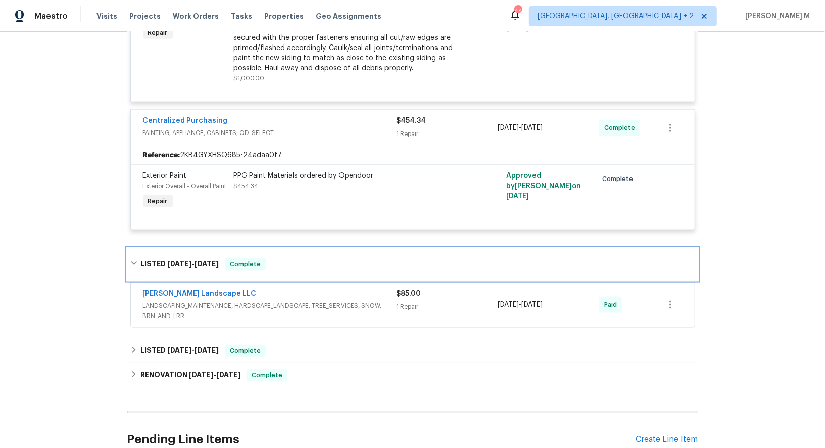
scroll to position [879, 0]
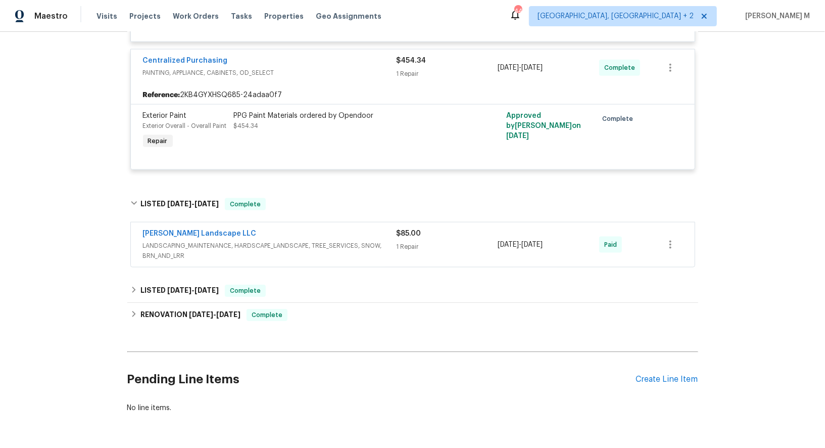
click at [170, 242] on div "Dalia Landscape LLC LANDSCAPING_MAINTENANCE, HARDSCAPE_LANDSCAPE, TREE_SERVICES…" at bounding box center [413, 244] width 564 height 44
click at [180, 241] on span "LANDSCAPING_MAINTENANCE, HARDSCAPE_LANDSCAPE, TREE_SERVICES, SNOW, BRN_AND_LRR" at bounding box center [270, 251] width 254 height 20
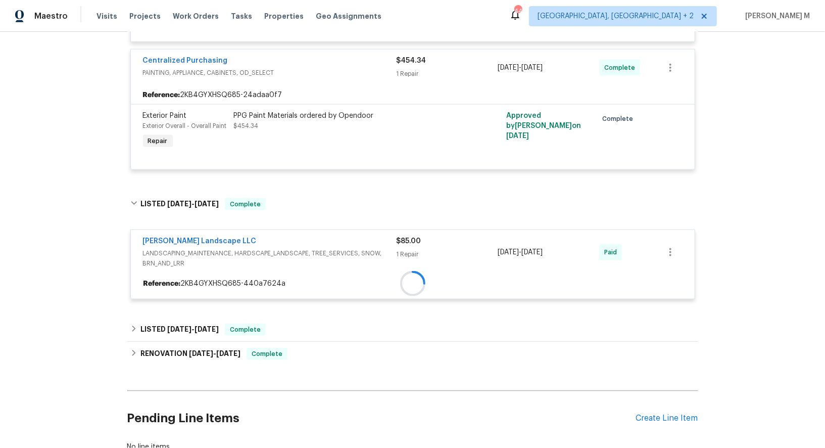
scroll to position [921, 0]
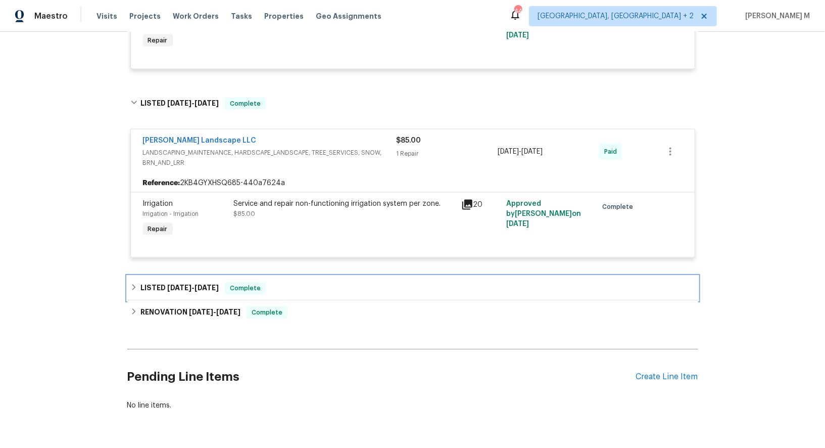
click at [215, 282] on div "LISTED 5/9/25 - 5/10/25 Complete" at bounding box center [412, 288] width 565 height 12
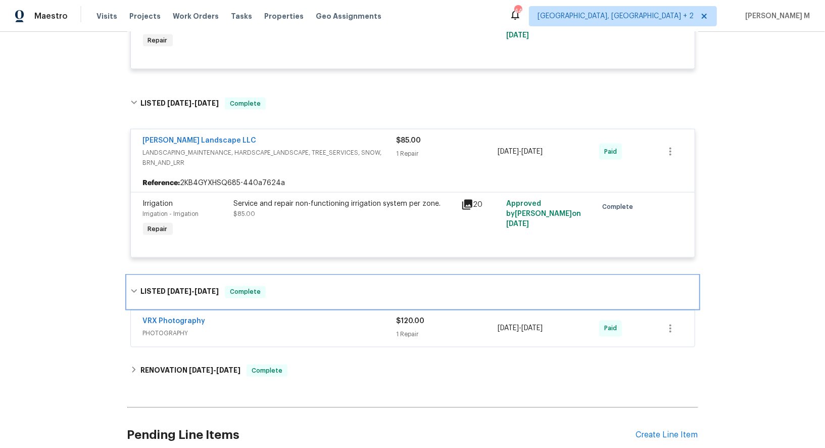
scroll to position [1035, 0]
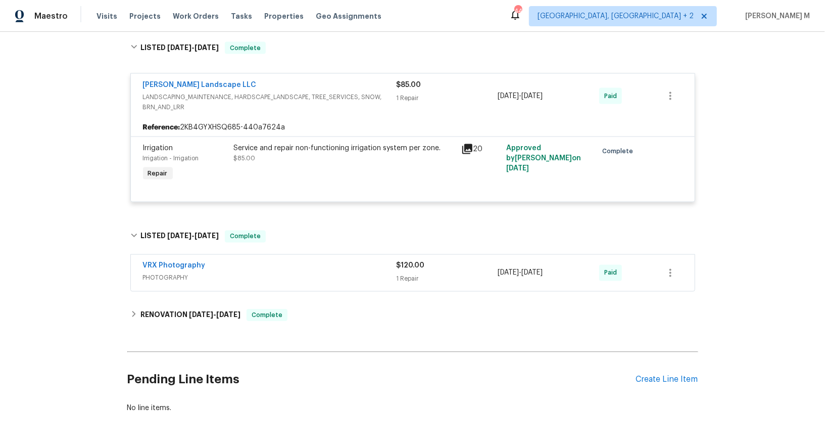
click at [172, 303] on div "RENOVATION 4/18/25 - 5/6/25 Complete" at bounding box center [412, 315] width 571 height 24
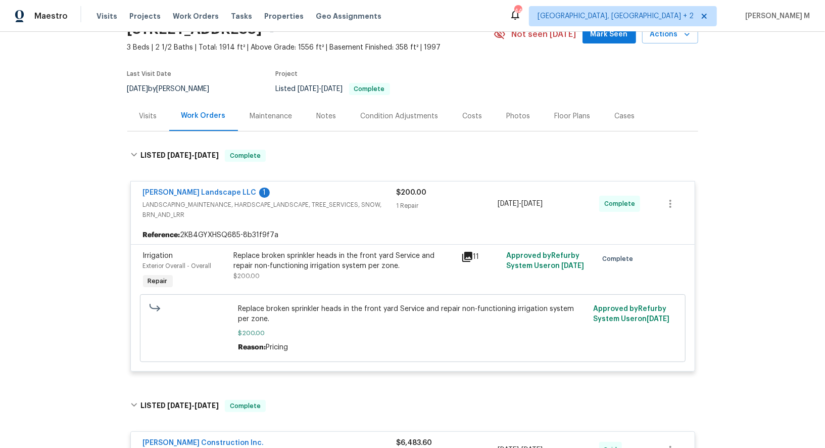
scroll to position [48, 0]
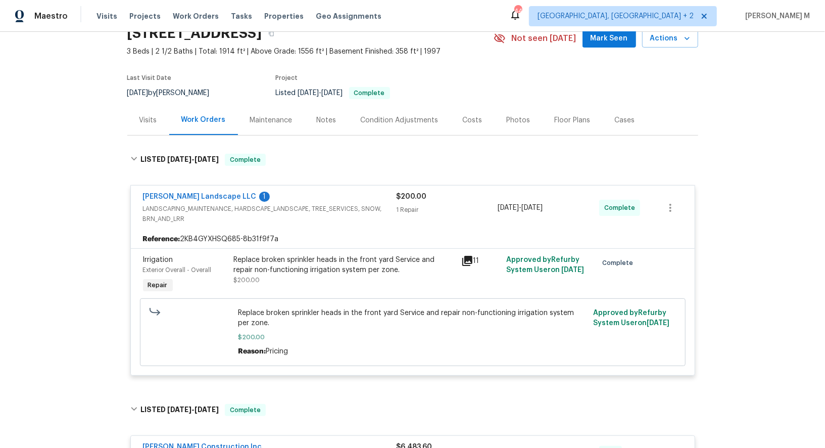
click at [280, 118] on div "Maintenance" at bounding box center [271, 120] width 42 height 10
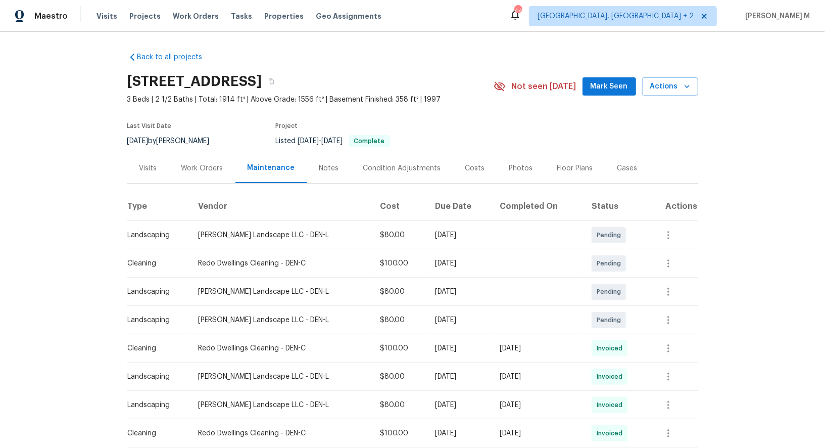
click at [189, 163] on div "Work Orders" at bounding box center [202, 168] width 42 height 10
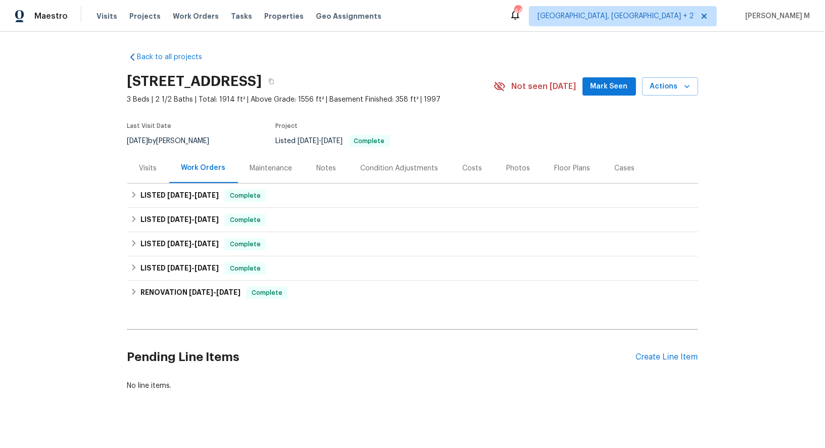
scroll to position [1, 0]
click at [178, 195] on h6 "LISTED 8/21/25 - 8/27/25" at bounding box center [179, 195] width 78 height 12
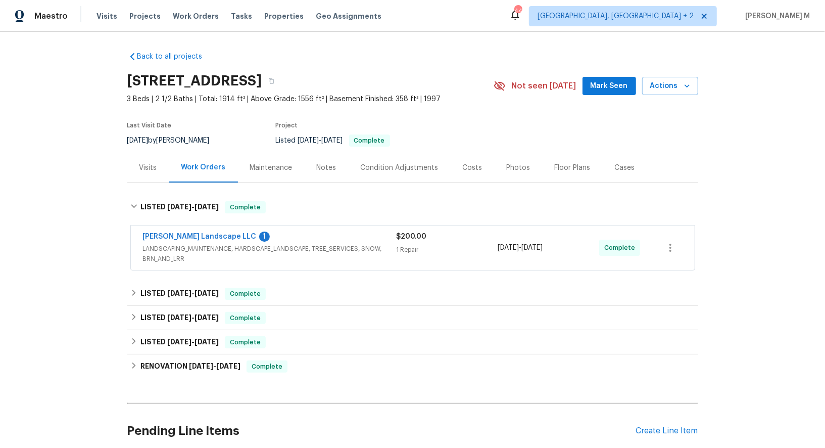
click at [167, 246] on span "LANDSCAPING_MAINTENANCE, HARDSCAPE_LANDSCAPE, TREE_SERVICES, SNOW, BRN_AND_LRR" at bounding box center [270, 254] width 254 height 20
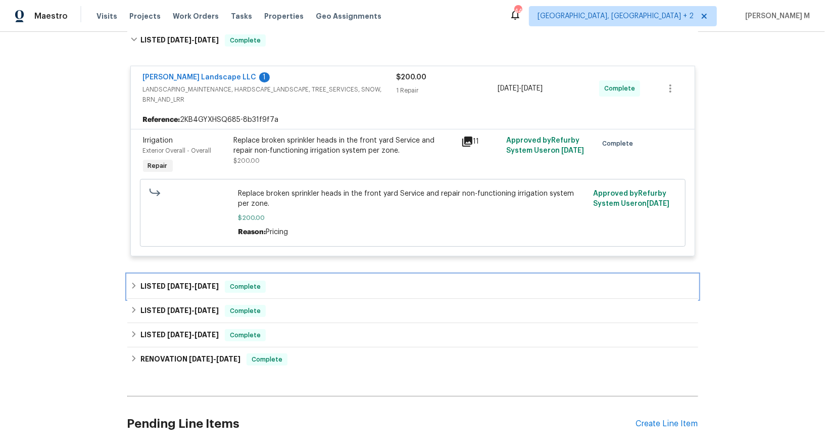
click at [180, 274] on div "LISTED 7/7/25 - 7/14/25 Complete" at bounding box center [412, 286] width 571 height 24
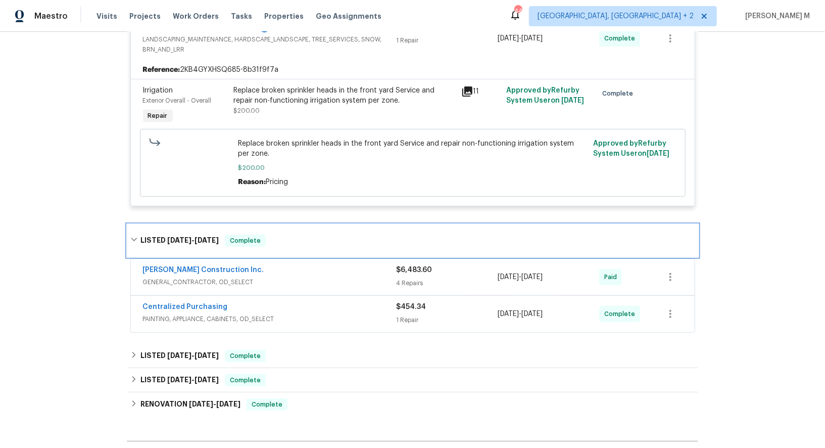
scroll to position [294, 0]
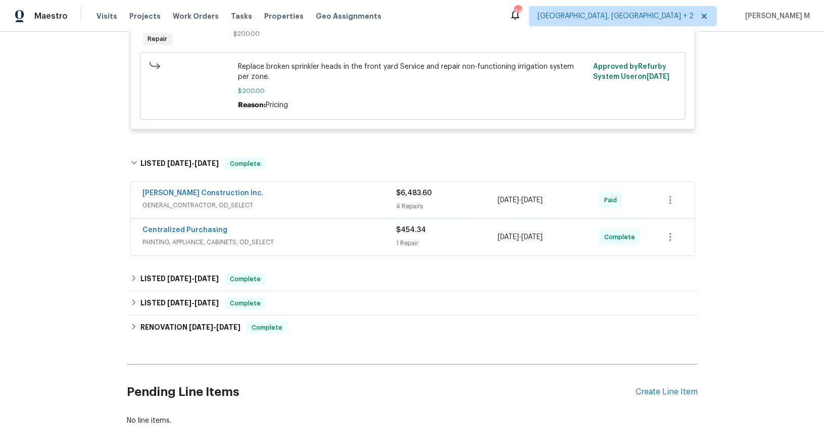
click at [201, 199] on div "Hanson Construction Inc. GENERAL_CONTRACTOR, OD_SELECT" at bounding box center [270, 200] width 254 height 24
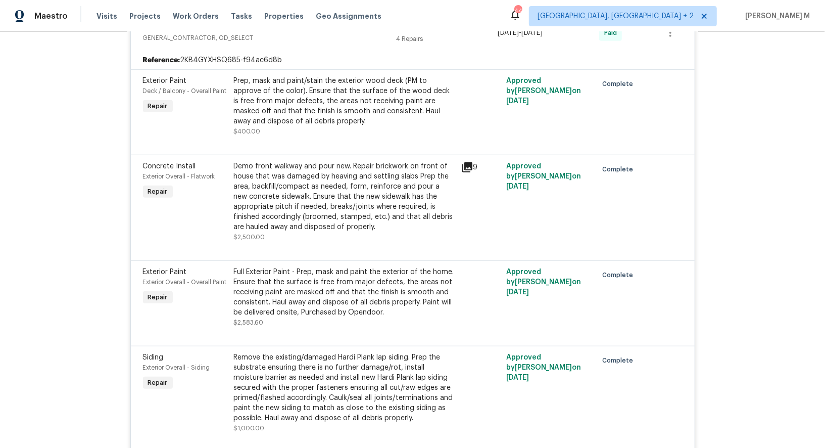
scroll to position [730, 0]
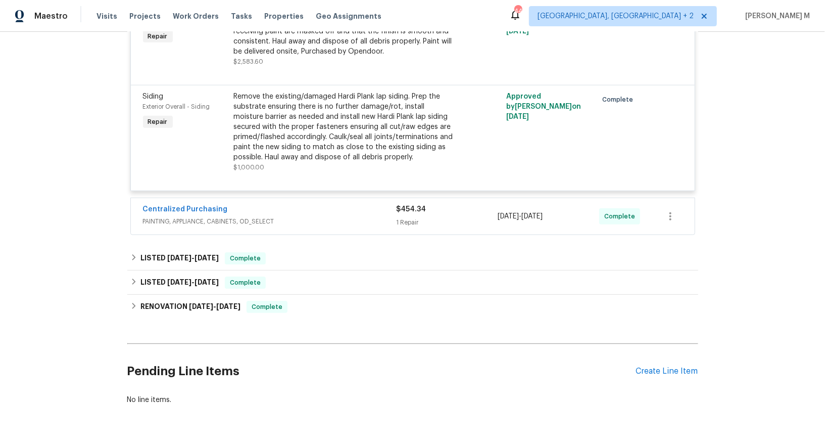
click at [191, 216] on span "PAINTING, APPLIANCE, CABINETS, OD_SELECT" at bounding box center [270, 221] width 254 height 10
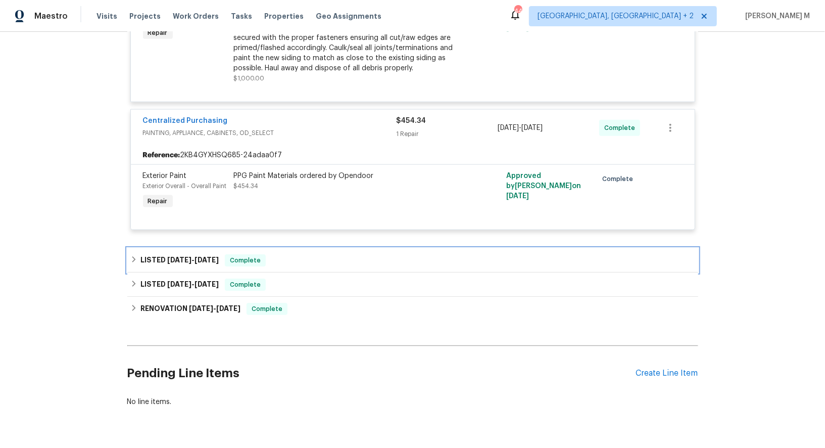
click at [179, 254] on h6 "LISTED 6/30/25 - 7/4/25" at bounding box center [179, 260] width 78 height 12
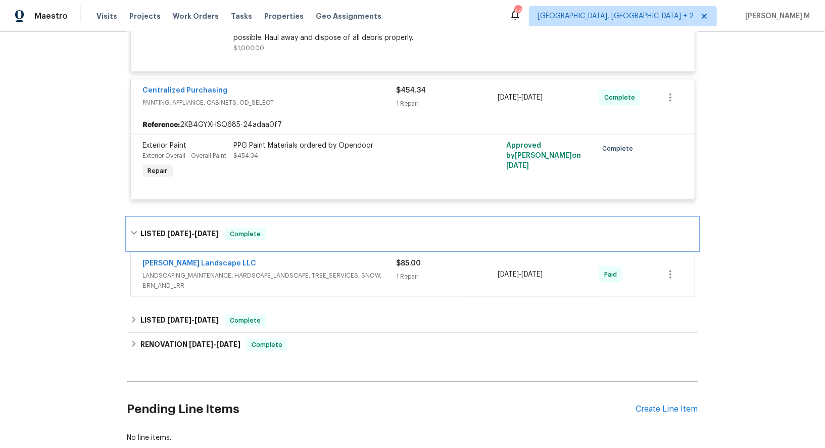
scroll to position [851, 0]
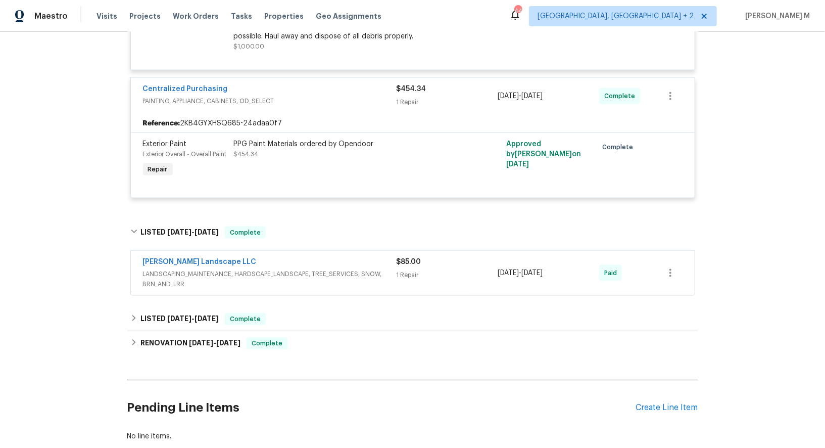
click at [222, 269] on span "LANDSCAPING_MAINTENANCE, HARDSCAPE_LANDSCAPE, TREE_SERVICES, SNOW, BRN_AND_LRR" at bounding box center [270, 279] width 254 height 20
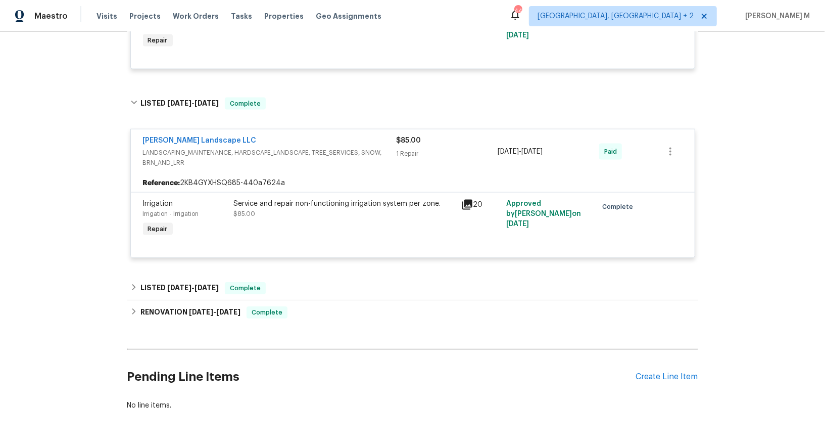
scroll to position [963, 0]
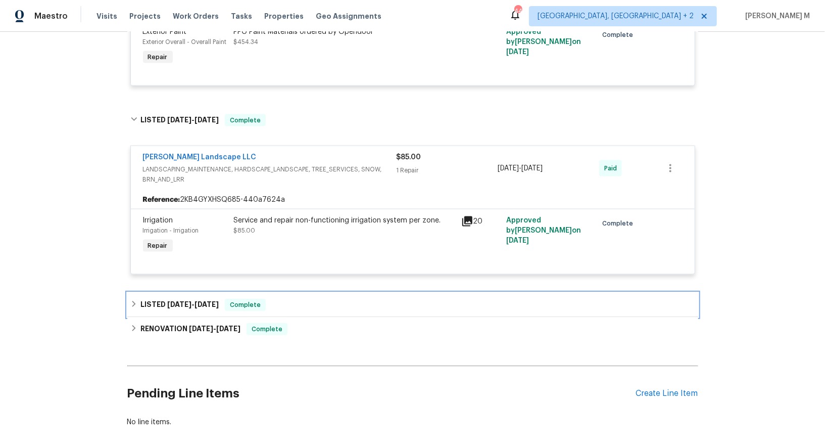
click at [195, 301] on span "5/10/25" at bounding box center [207, 304] width 24 height 7
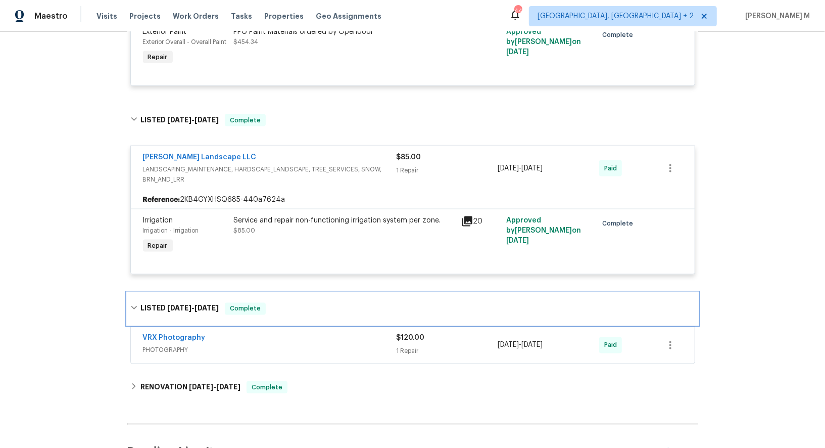
scroll to position [0, 0]
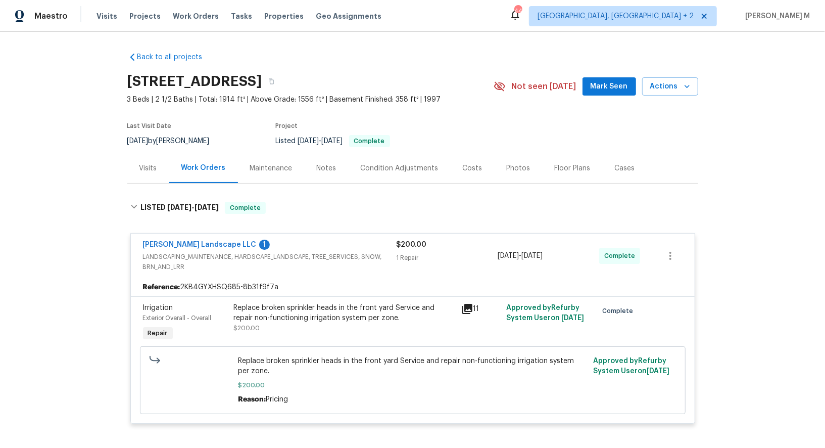
click at [264, 153] on div "Maintenance" at bounding box center [271, 168] width 67 height 30
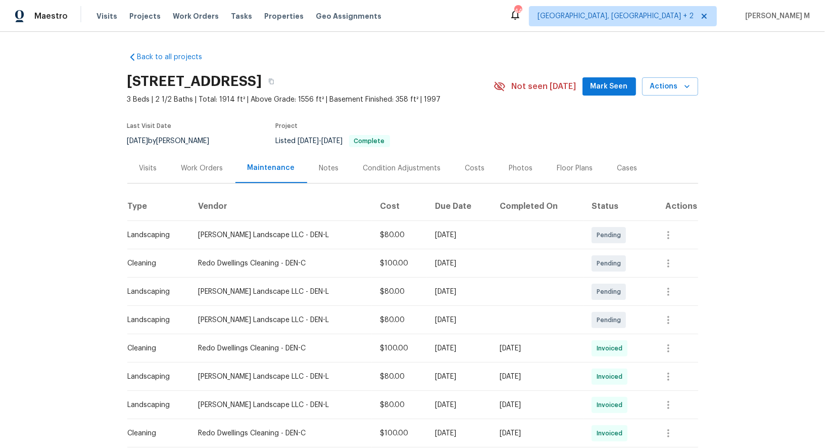
click at [264, 163] on div "Maintenance" at bounding box center [272, 168] width 48 height 10
click at [679, 345] on button "button" at bounding box center [669, 348] width 24 height 24
click at [672, 360] on li "View details" at bounding box center [696, 360] width 71 height 17
click at [400, 81] on div at bounding box center [412, 224] width 825 height 448
click at [274, 81] on icon "button" at bounding box center [271, 82] width 5 height 6
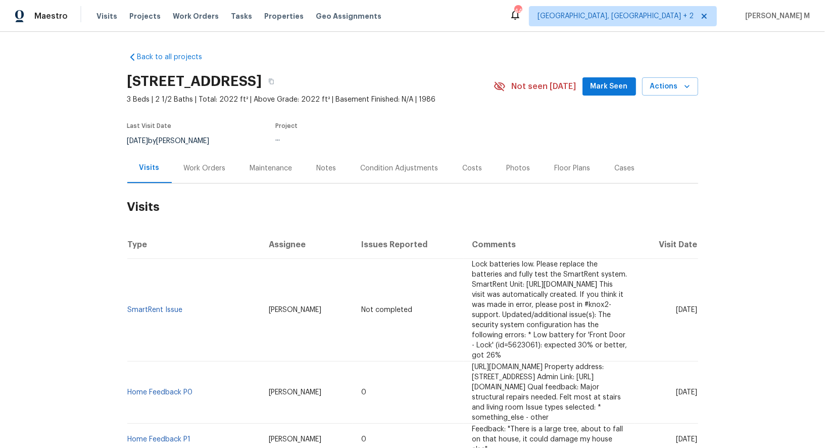
click at [187, 177] on div "Work Orders" at bounding box center [205, 168] width 66 height 30
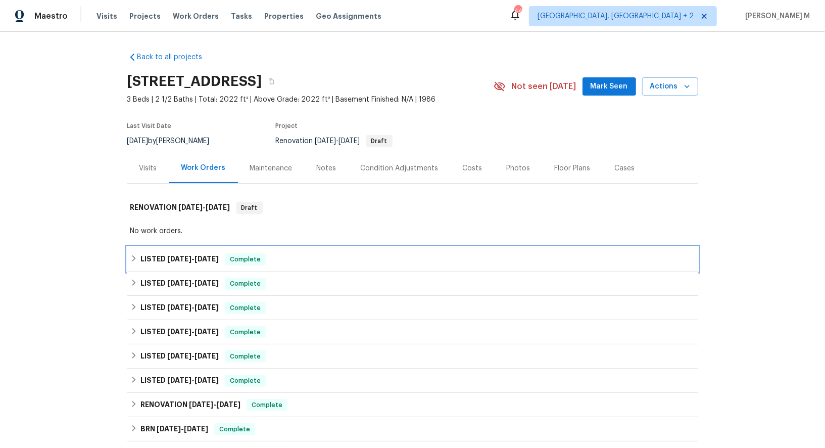
click at [167, 255] on span "[DATE]" at bounding box center [179, 258] width 24 height 7
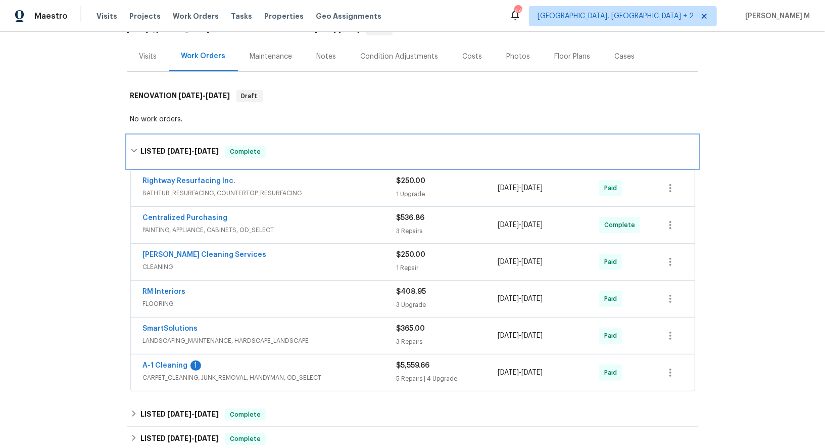
scroll to position [124, 0]
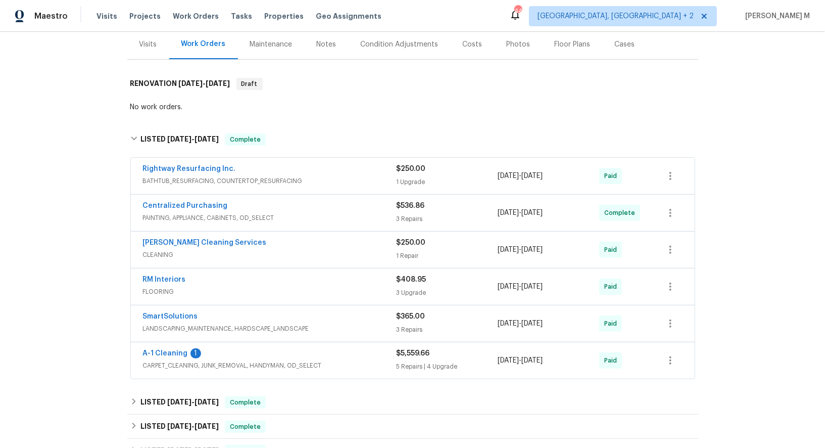
click at [173, 176] on span "BATHTUB_RESURFACING, COUNTERTOP_RESURFACING" at bounding box center [270, 181] width 254 height 10
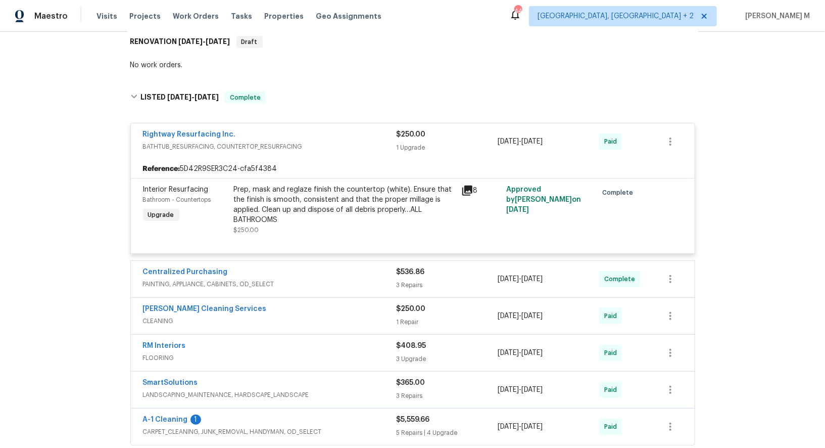
scroll to position [218, 0]
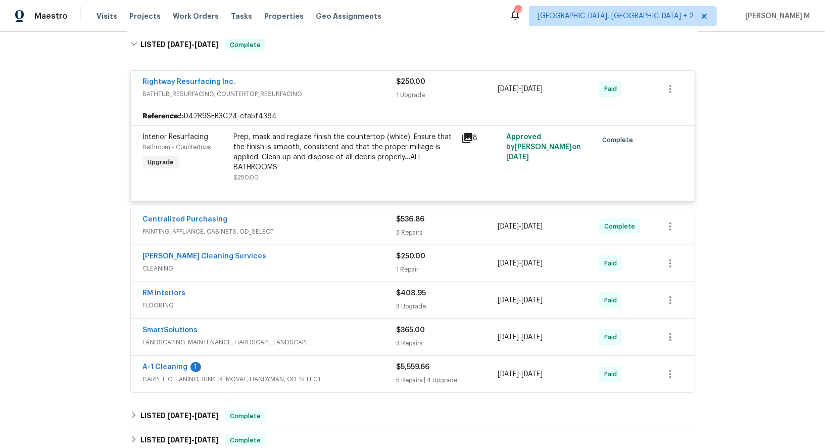
click at [222, 215] on div "Centralized Purchasing" at bounding box center [270, 220] width 254 height 12
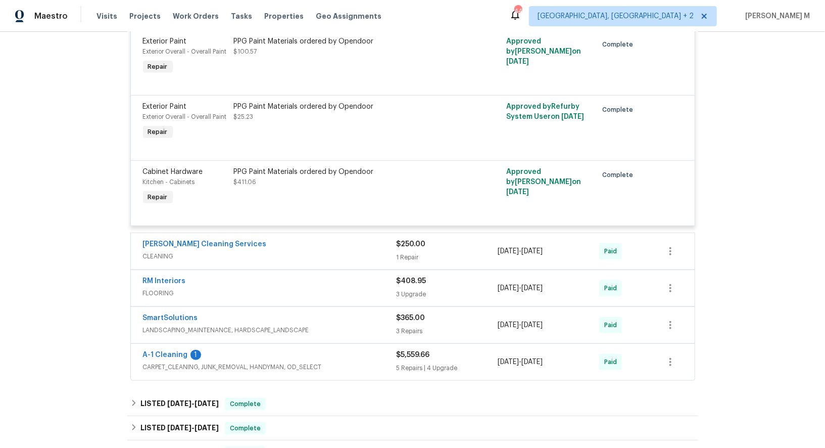
scroll to position [492, 0]
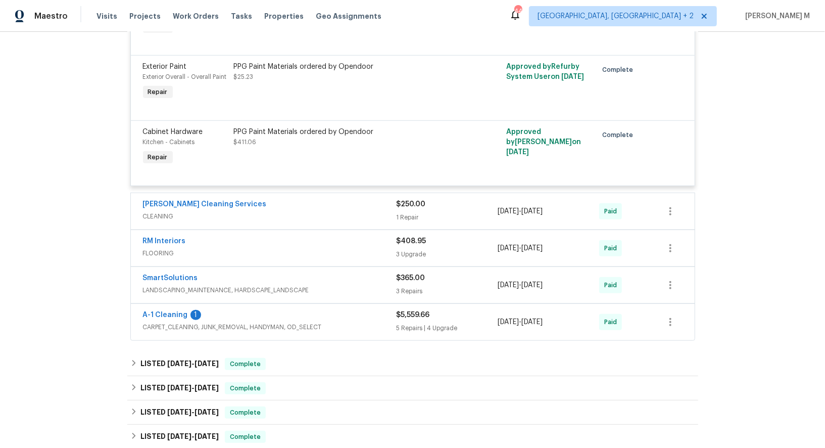
click at [180, 211] on span "CLEANING" at bounding box center [270, 216] width 254 height 10
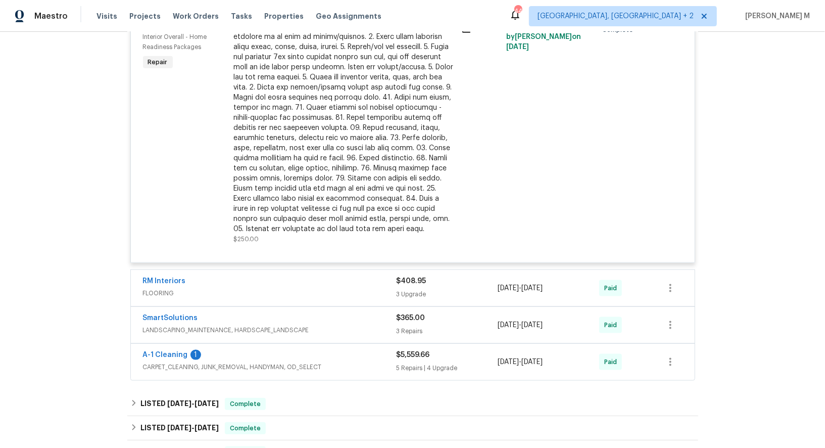
scroll to position [764, 0]
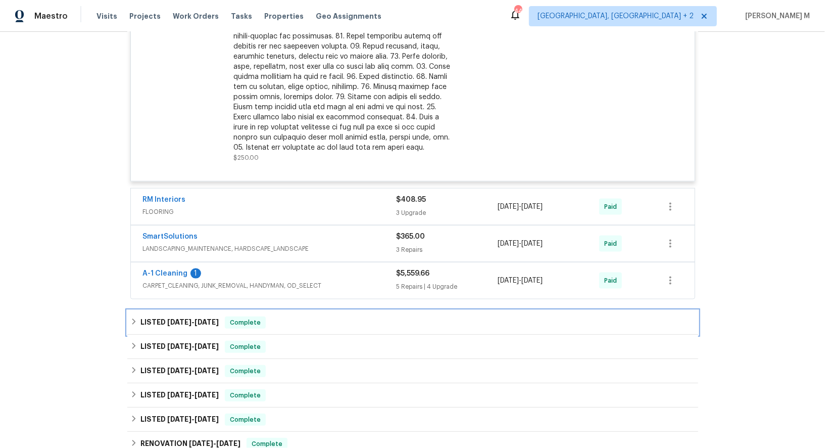
click at [172, 318] on span "6/13/25" at bounding box center [179, 321] width 24 height 7
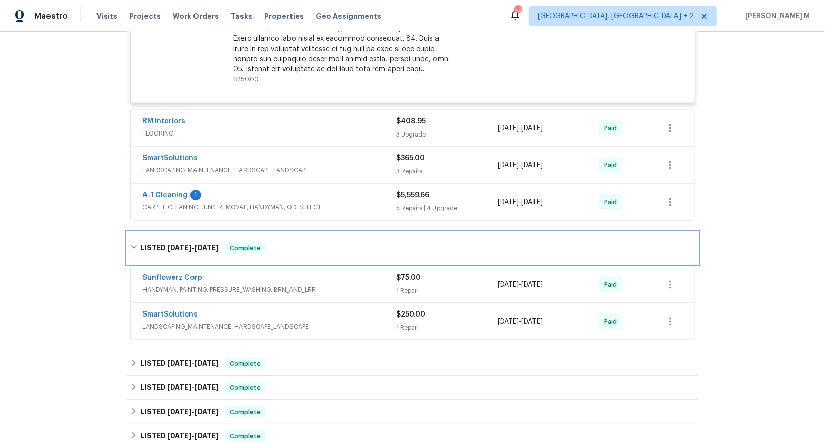
scroll to position [892, 0]
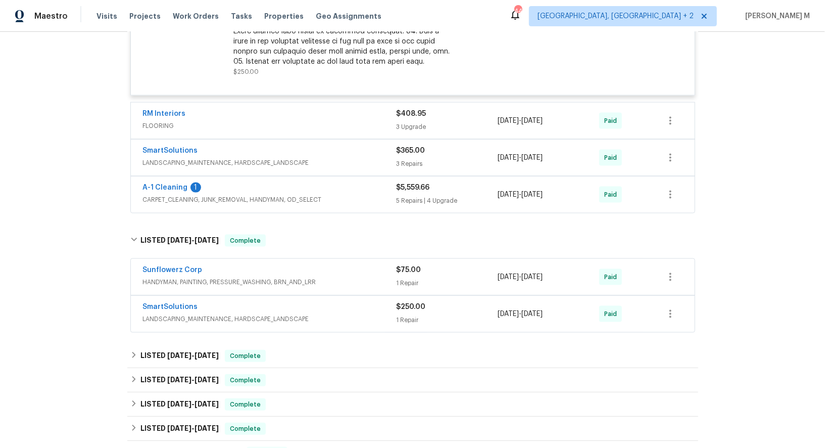
click at [168, 195] on span "CARPET_CLEANING, JUNK_REMOVAL, HANDYMAN, OD_SELECT" at bounding box center [270, 200] width 254 height 10
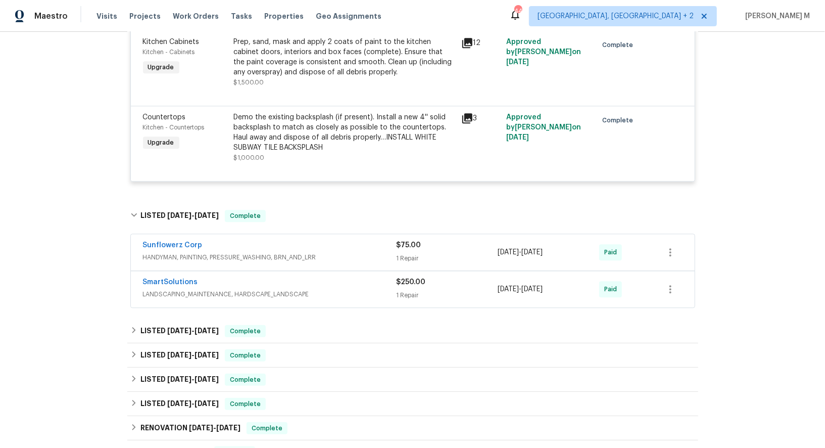
scroll to position [1642, 0]
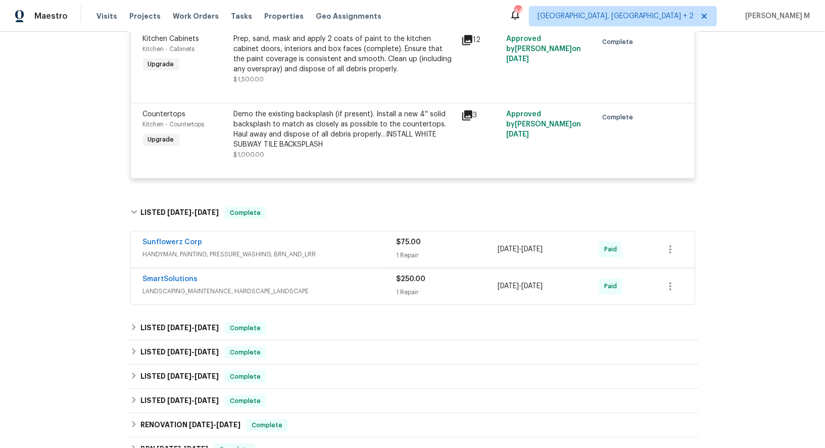
click at [178, 249] on span "HANDYMAN, PAINTING, PRESSURE_WASHING, BRN_AND_LRR" at bounding box center [270, 254] width 254 height 10
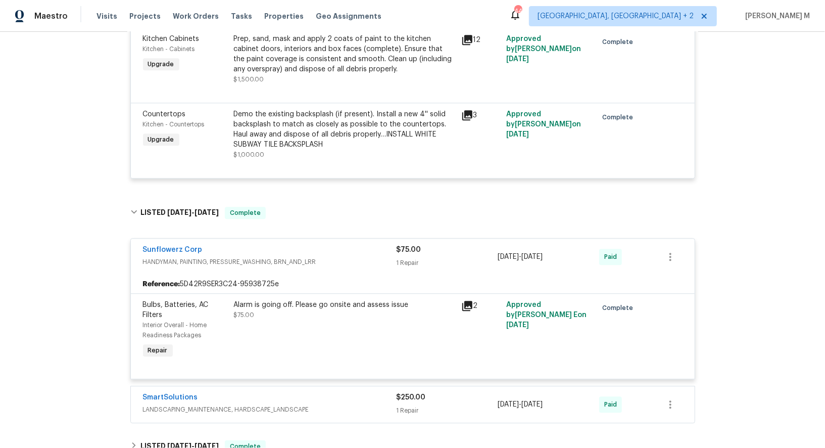
scroll to position [1703, 0]
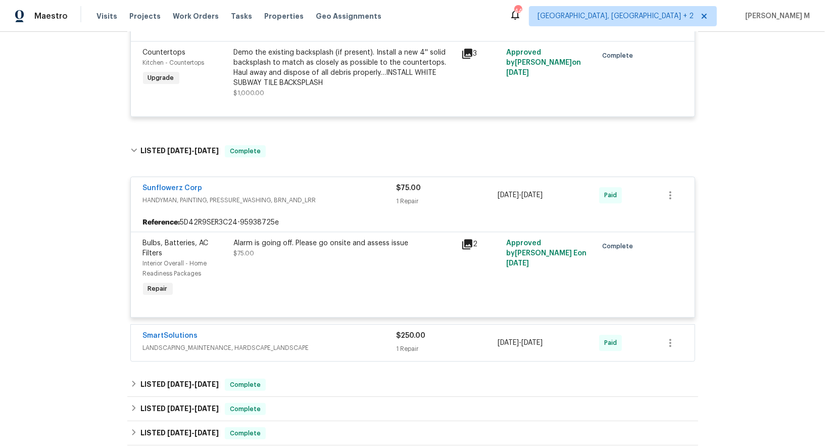
click at [175, 343] on span "LANDSCAPING_MAINTENANCE, HARDSCAPE_LANDSCAPE" at bounding box center [270, 348] width 254 height 10
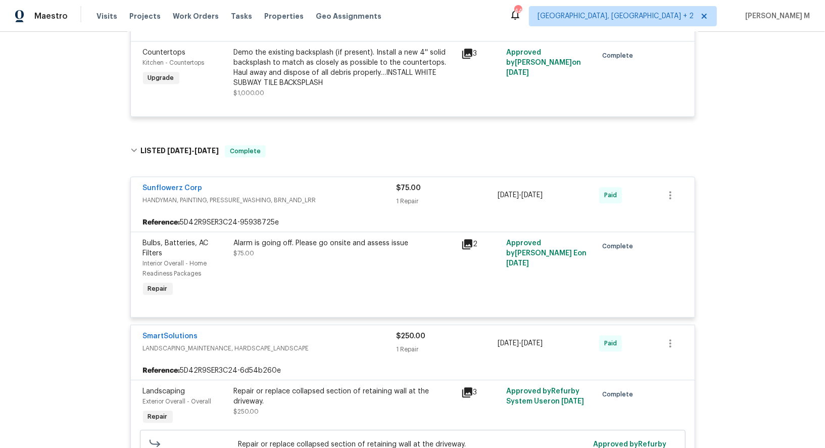
click at [300, 238] on div "Alarm is going off. Please go onsite and assess issue $75.00" at bounding box center [344, 248] width 221 height 20
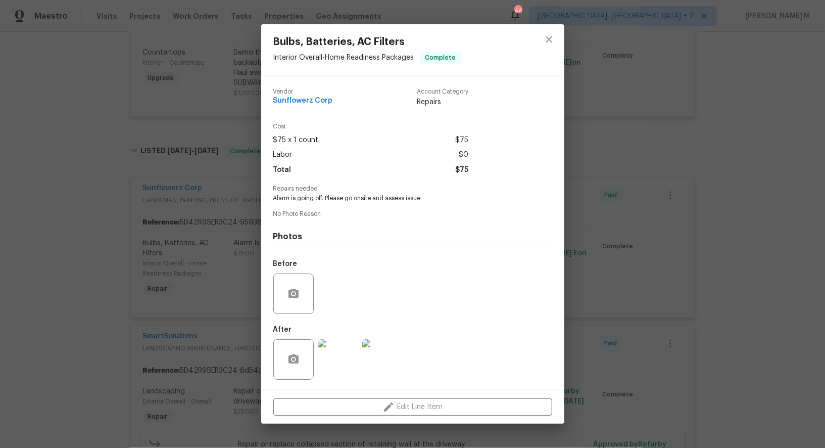
click at [329, 354] on img at bounding box center [338, 359] width 40 height 40
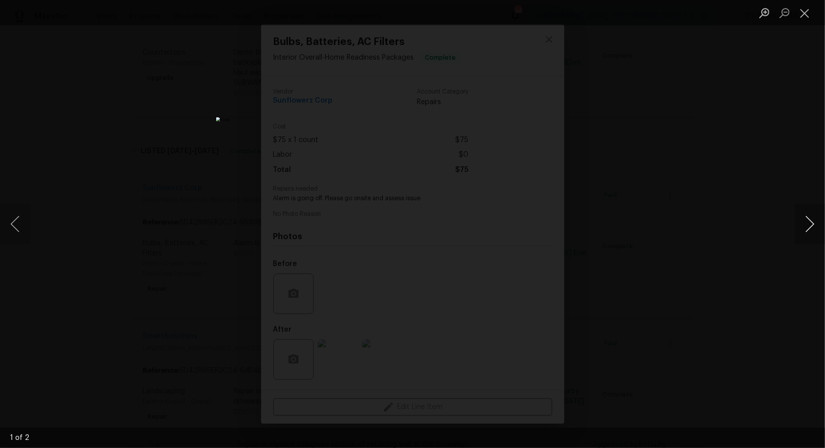
click at [806, 221] on button "Next image" at bounding box center [810, 224] width 30 height 40
click at [753, 111] on div "Lightbox" at bounding box center [412, 224] width 825 height 448
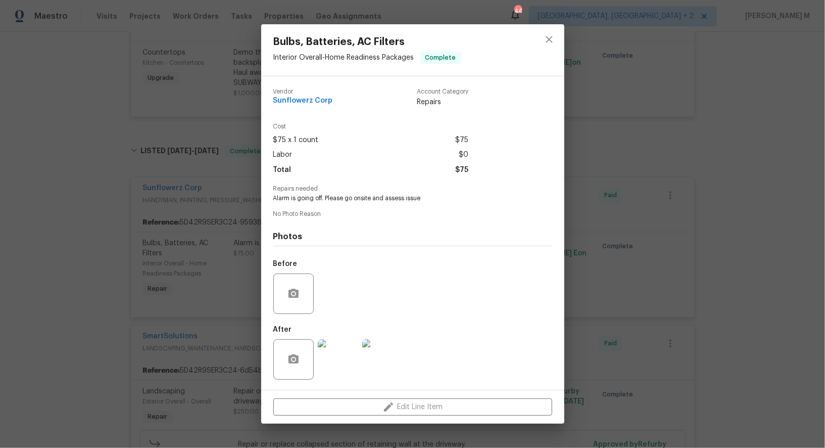
click at [183, 221] on div "Bulbs, Batteries, AC Filters Interior Overall - Home Readiness Packages Complet…" at bounding box center [412, 224] width 825 height 448
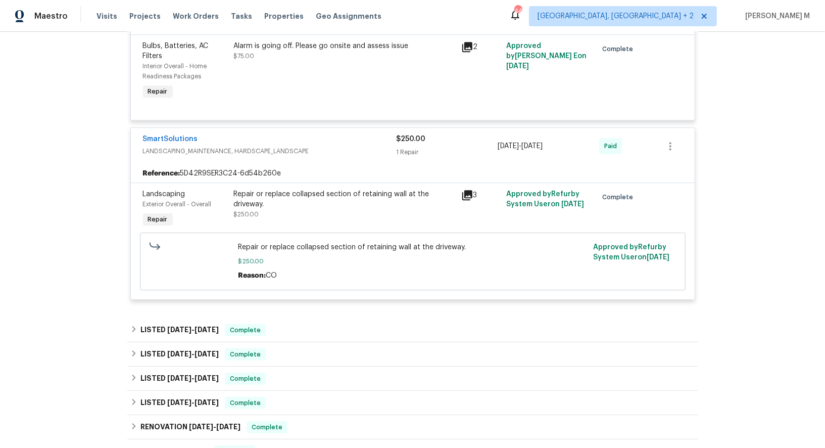
scroll to position [1901, 0]
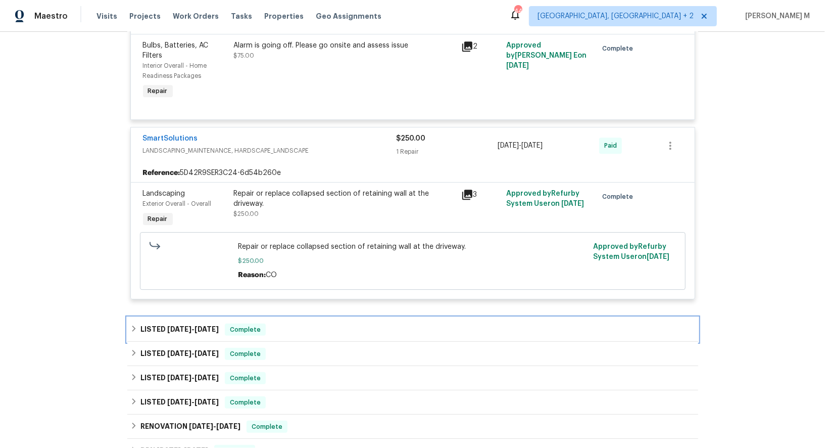
click at [195, 325] on span "5/6/25" at bounding box center [207, 328] width 24 height 7
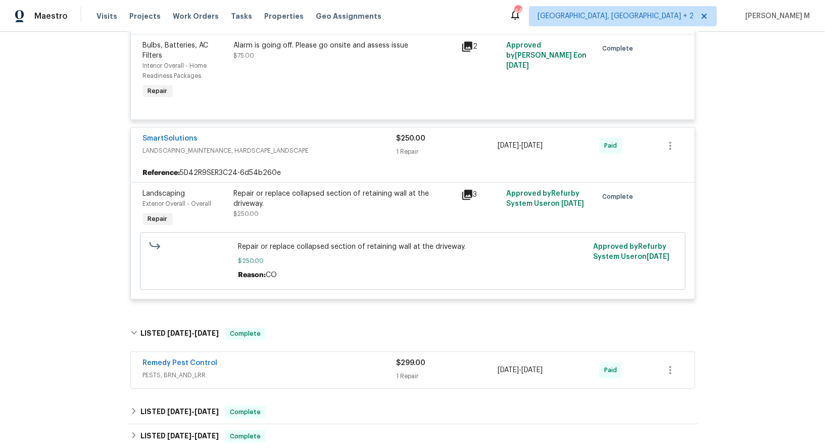
click at [181, 370] on span "PESTS, BRN_AND_LRR" at bounding box center [270, 375] width 254 height 10
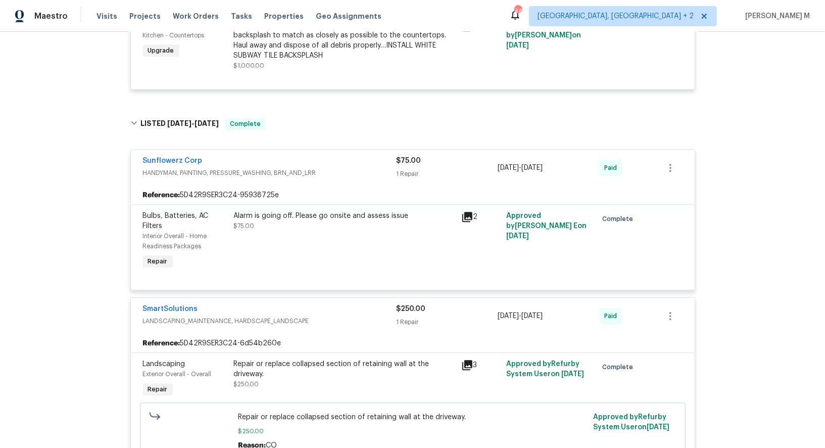
scroll to position [1725, 0]
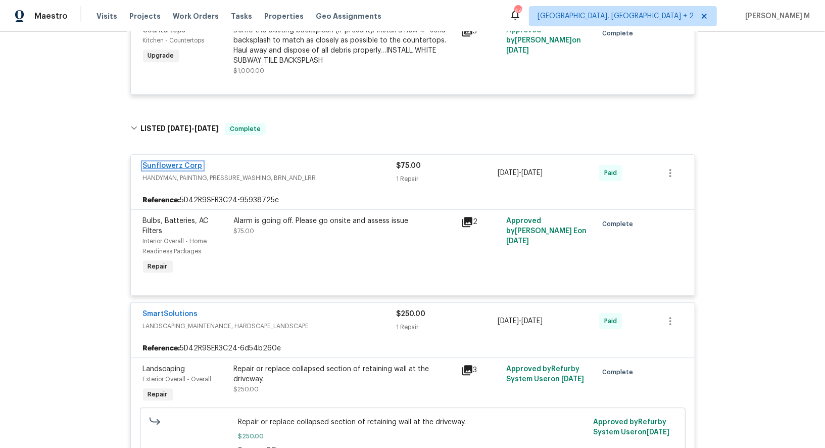
click at [183, 162] on link "Sunflowerz Corp" at bounding box center [173, 165] width 60 height 7
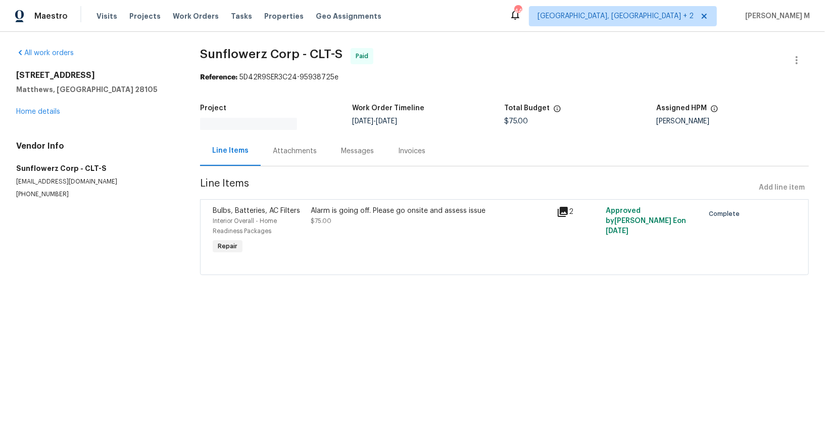
click at [299, 136] on div "Attachments" at bounding box center [295, 151] width 68 height 30
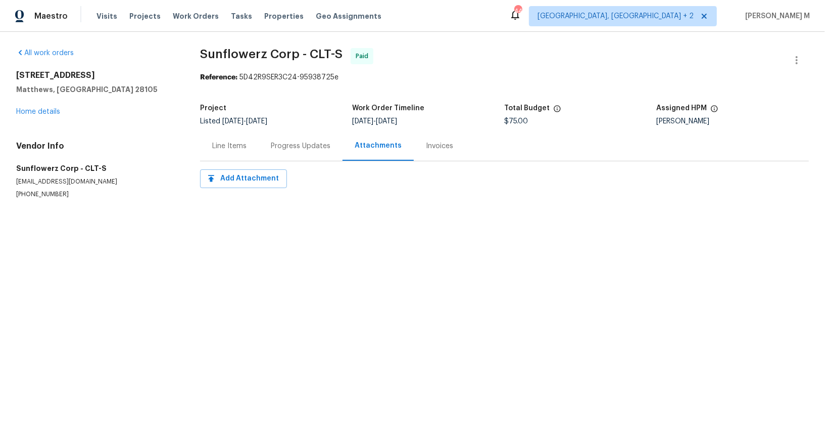
click at [293, 153] on div "Progress Updates" at bounding box center [301, 146] width 84 height 30
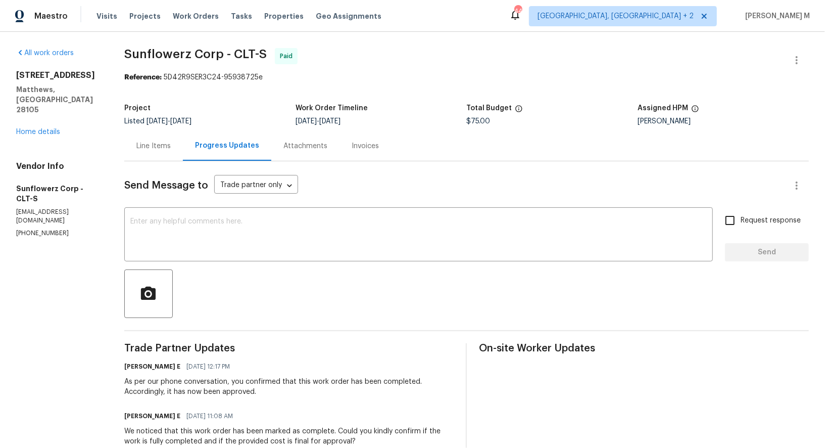
scroll to position [78, 0]
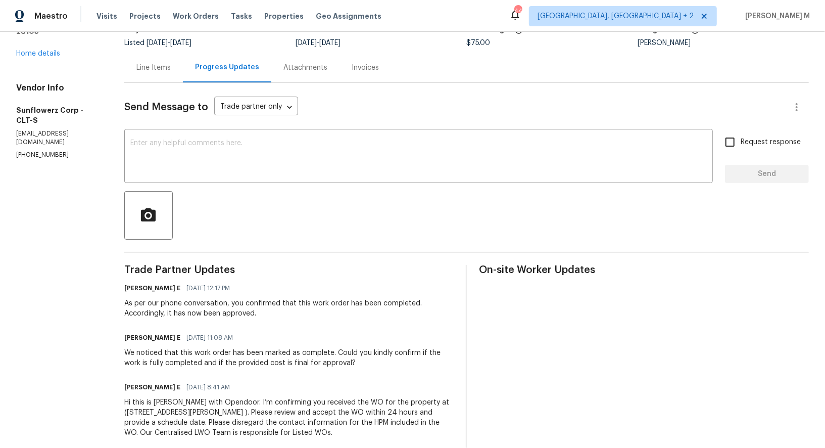
drag, startPoint x: 113, startPoint y: 290, endPoint x: 312, endPoint y: 328, distance: 202.8
click at [312, 328] on div "All work orders 316 Epperstone Ln Matthews, NC 28105 Home details Vendor Info S…" at bounding box center [412, 210] width 825 height 512
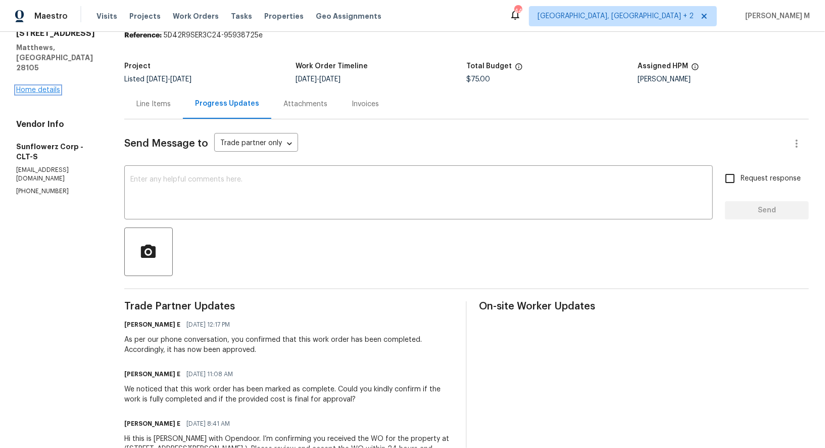
click at [39, 86] on link "Home details" at bounding box center [38, 89] width 44 height 7
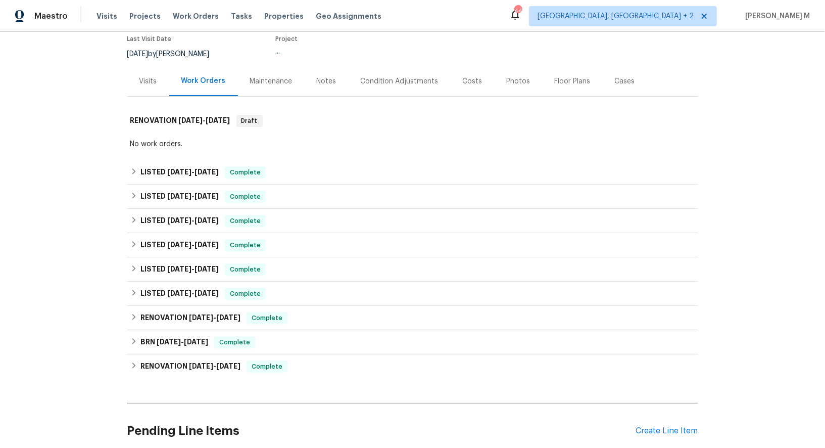
scroll to position [123, 0]
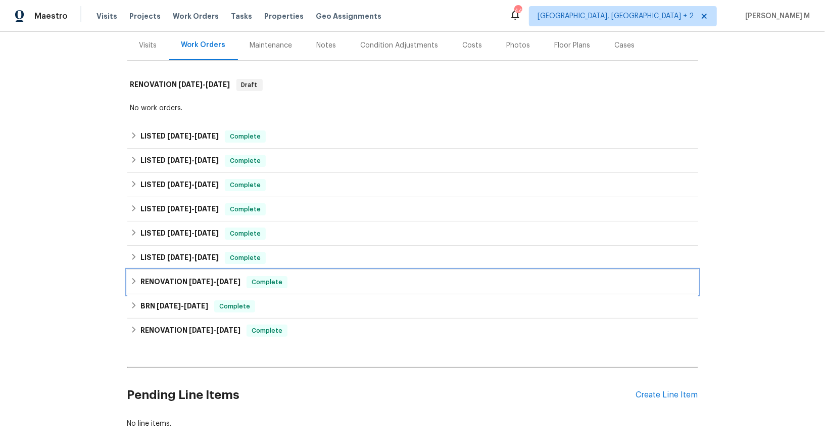
click at [210, 270] on div "RENOVATION 11/14/24 - 12/3/24 Complete" at bounding box center [412, 282] width 571 height 24
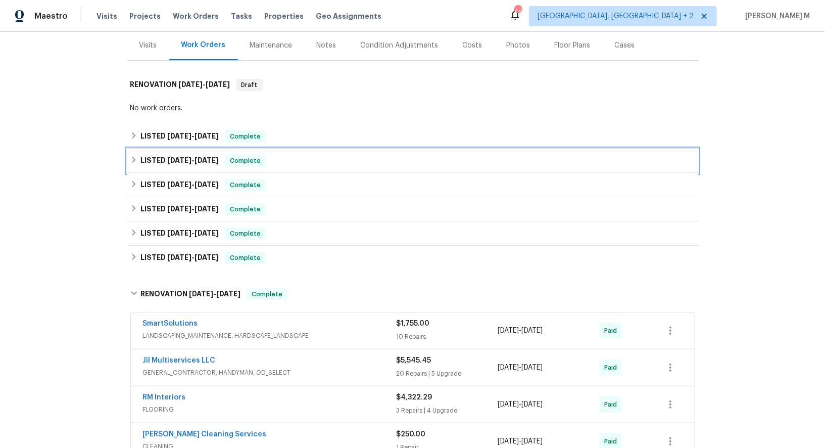
click at [195, 157] on span "6/18/25" at bounding box center [207, 160] width 24 height 7
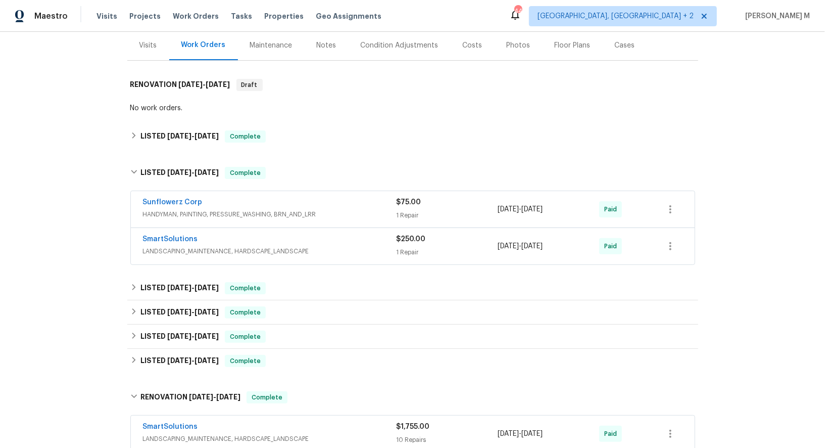
click at [180, 210] on span "HANDYMAN, PAINTING, PRESSURE_WASHING, BRN_AND_LRR" at bounding box center [270, 214] width 254 height 10
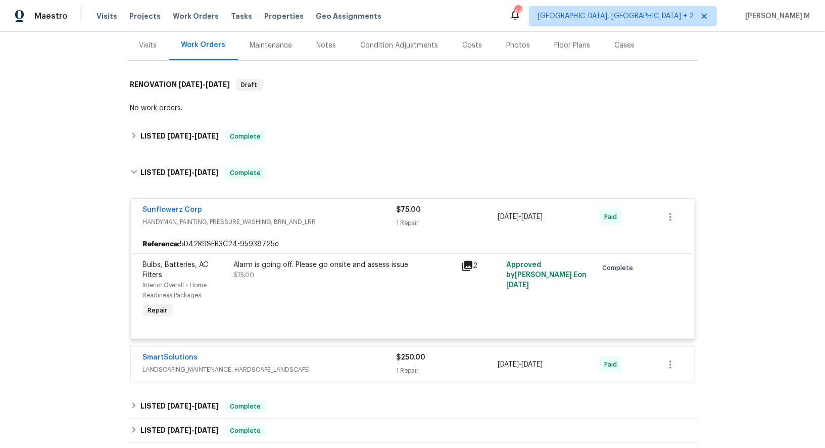
click at [210, 356] on div "SmartSolutions LANDSCAPING_MAINTENANCE, HARDSCAPE_LANDSCAPE $250.00 1 Repair 6/…" at bounding box center [413, 364] width 564 height 36
click at [224, 364] on span "LANDSCAPING_MAINTENANCE, HARDSCAPE_LANDSCAPE" at bounding box center [270, 369] width 254 height 10
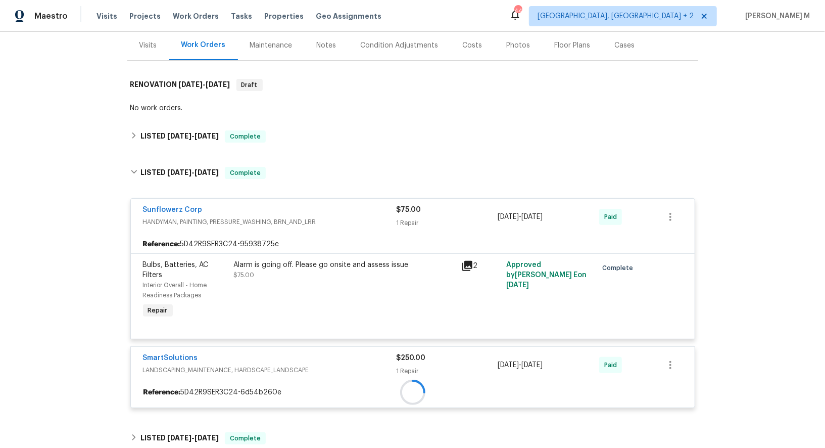
scroll to position [127, 0]
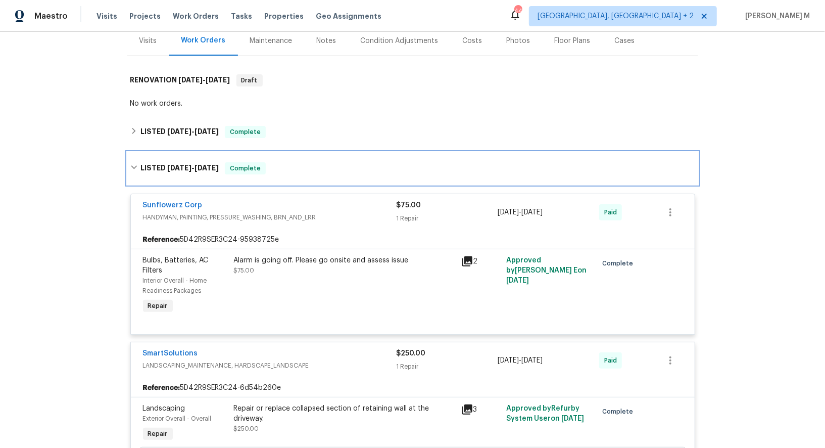
click at [340, 152] on div "LISTED 6/13/25 - 6/18/25 Complete" at bounding box center [412, 168] width 571 height 32
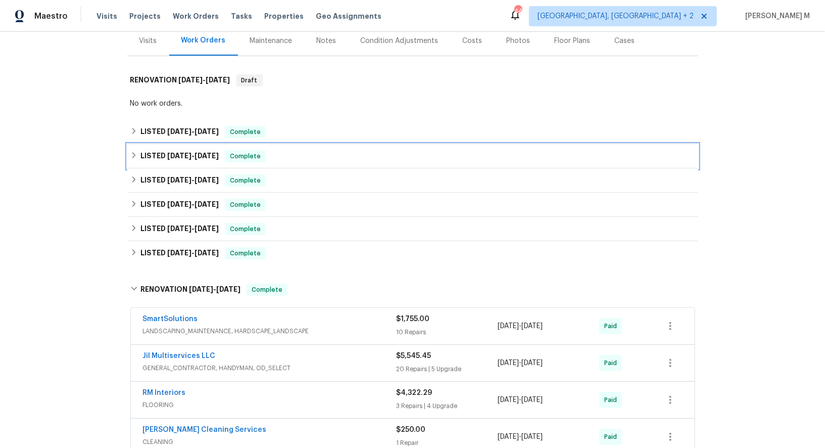
click at [338, 151] on div "LISTED 6/13/25 - 6/18/25 Complete" at bounding box center [412, 156] width 565 height 12
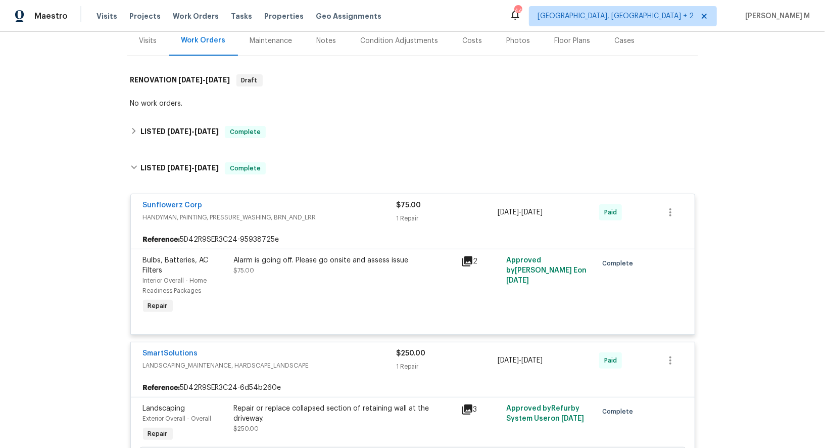
click at [268, 270] on div "Alarm is going off. Please go onsite and assess issue $75.00" at bounding box center [344, 285] width 227 height 67
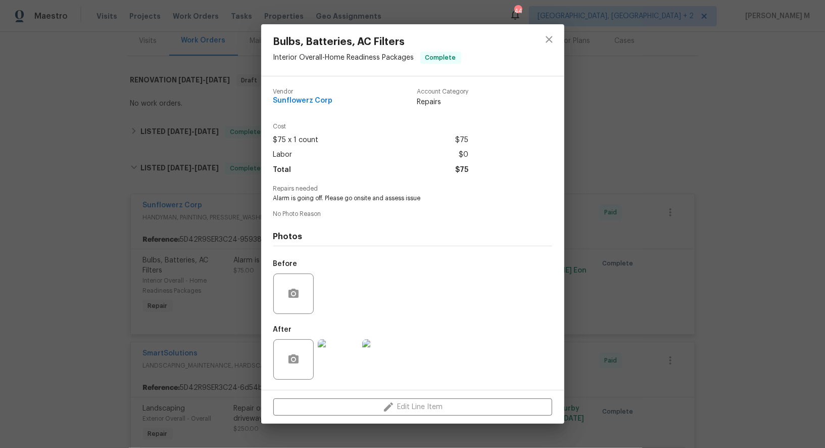
click at [340, 355] on img at bounding box center [338, 359] width 40 height 40
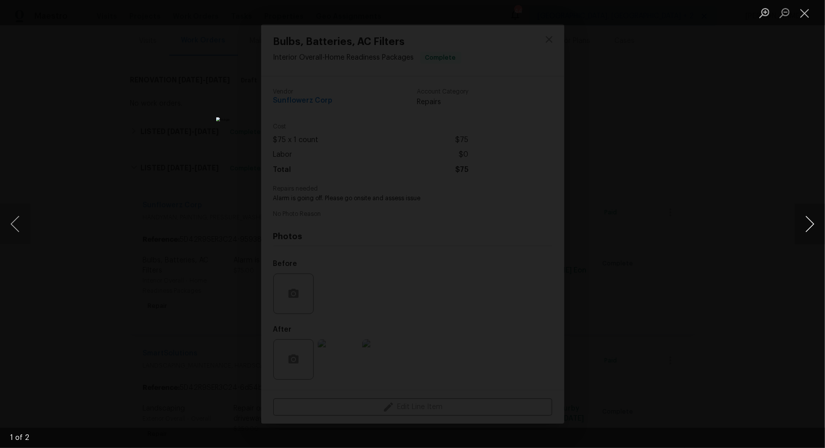
click at [809, 232] on button "Next image" at bounding box center [810, 224] width 30 height 40
click at [729, 127] on div "Lightbox" at bounding box center [412, 224] width 825 height 448
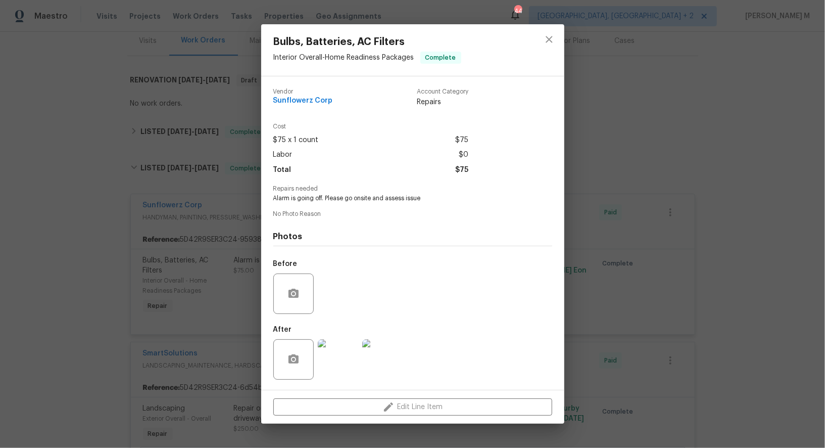
click at [226, 196] on div "Bulbs, Batteries, AC Filters Interior Overall - Home Readiness Packages Complet…" at bounding box center [412, 224] width 825 height 448
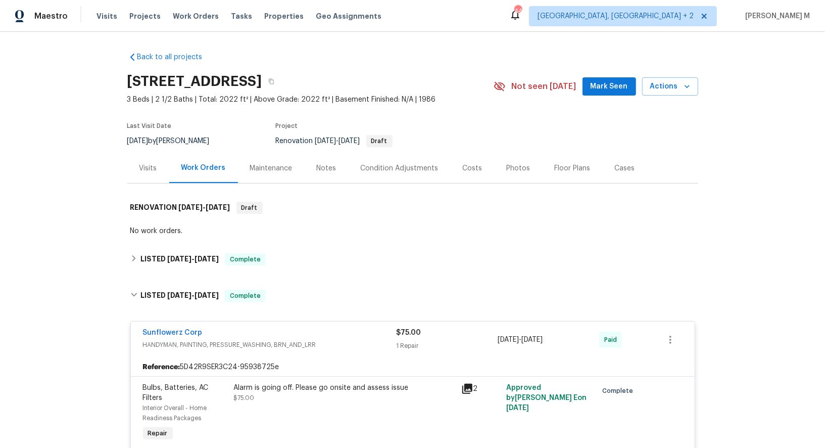
scroll to position [344, 0]
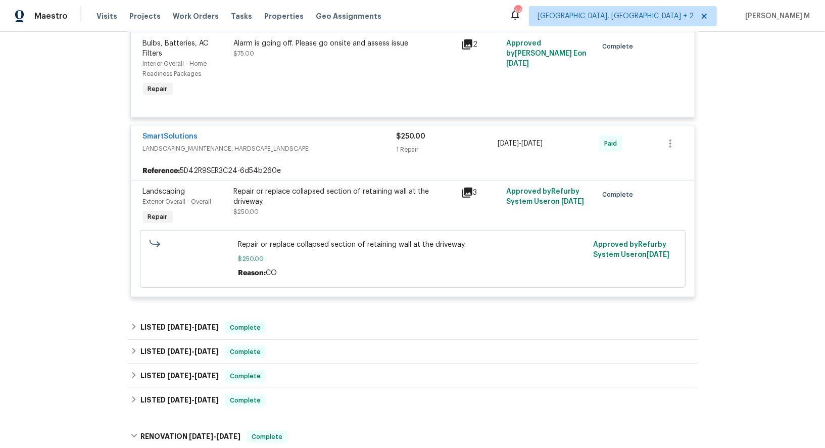
click at [278, 186] on div "Repair or replace collapsed section of retaining wall at the driveway. $250.00" at bounding box center [344, 201] width 221 height 30
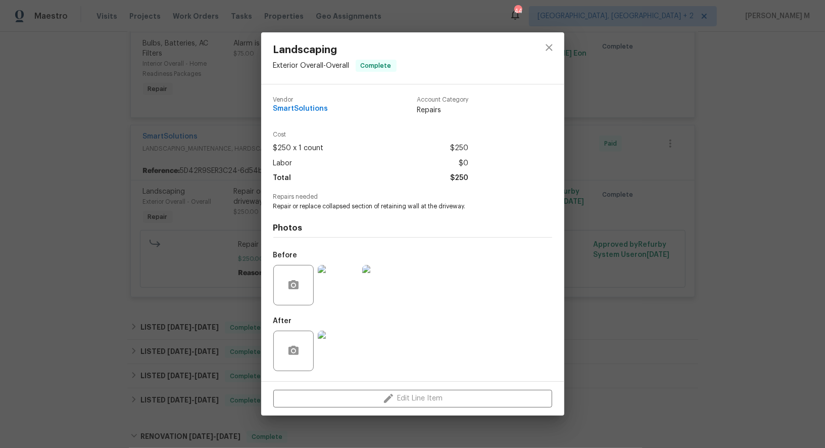
click at [221, 190] on div "Landscaping Exterior Overall - Overall Complete Vendor SmartSolutions Account C…" at bounding box center [412, 224] width 825 height 448
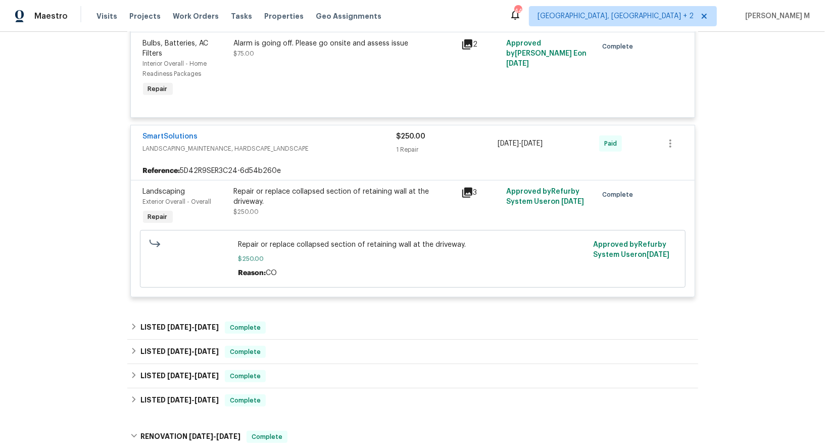
scroll to position [234, 0]
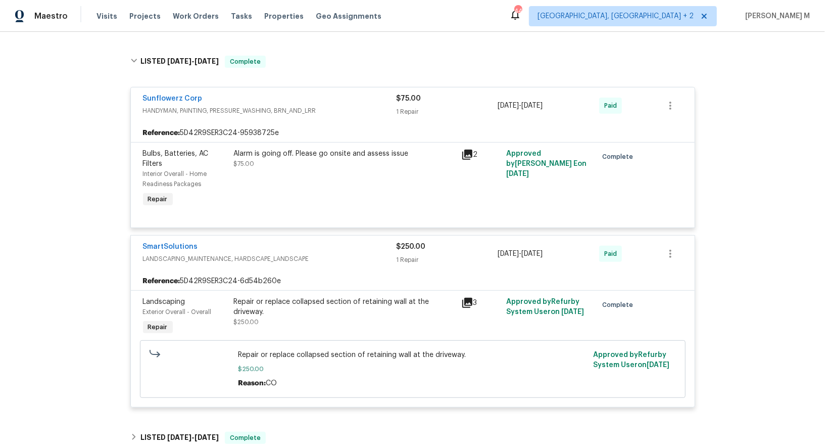
click at [297, 164] on div "Alarm is going off. Please go onsite and assess issue $75.00" at bounding box center [344, 179] width 227 height 67
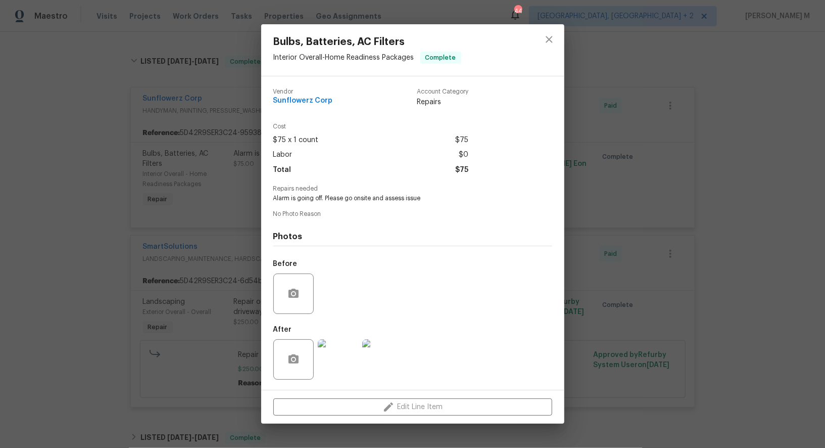
click at [329, 349] on img at bounding box center [338, 359] width 40 height 40
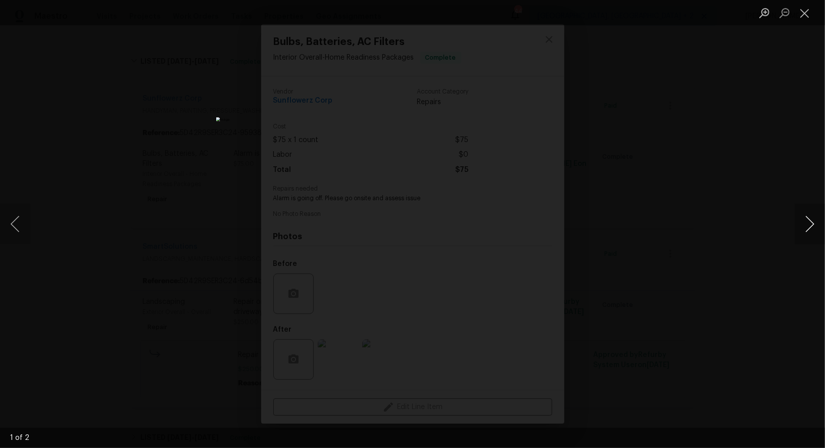
click at [808, 227] on button "Next image" at bounding box center [810, 224] width 30 height 40
click at [709, 144] on div "Lightbox" at bounding box center [412, 224] width 825 height 448
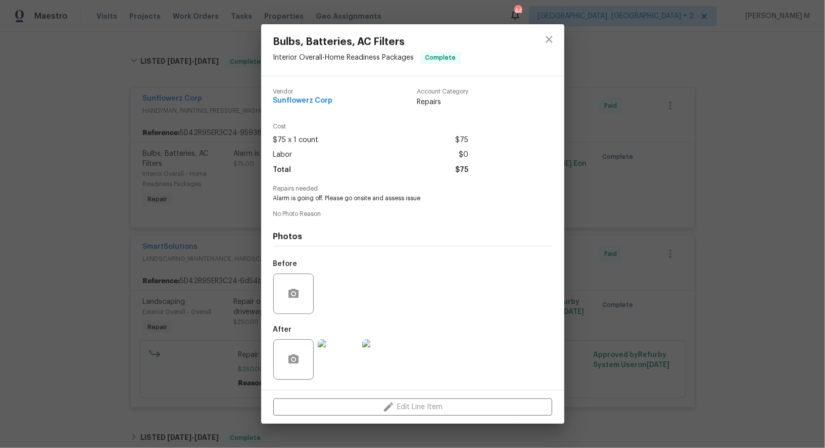
click at [223, 179] on div "Bulbs, Batteries, AC Filters Interior Overall - Home Readiness Packages Complet…" at bounding box center [412, 224] width 825 height 448
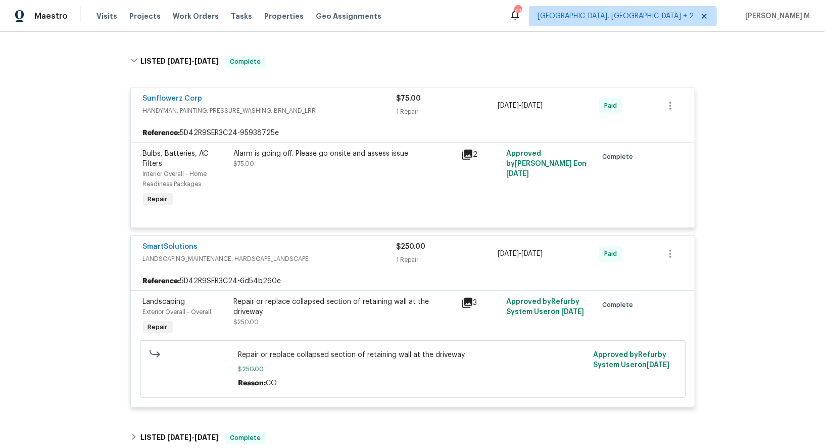
click at [311, 151] on div "Alarm is going off. Please go onsite and assess issue $75.00" at bounding box center [344, 159] width 221 height 20
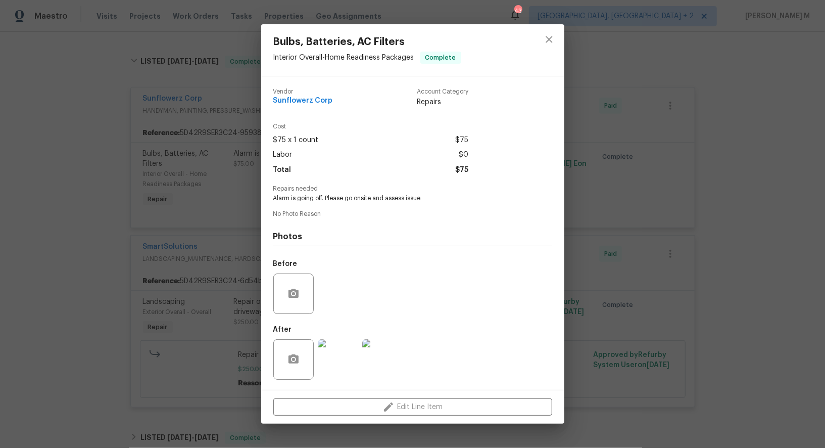
click at [331, 370] on img at bounding box center [338, 359] width 40 height 40
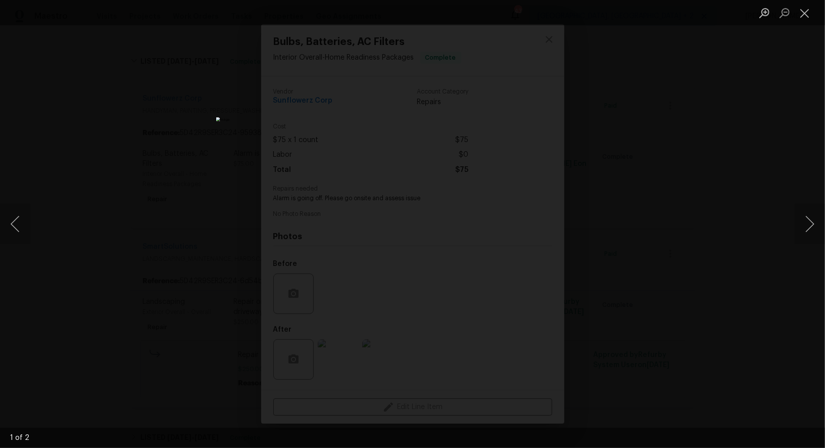
click at [683, 223] on div "Lightbox" at bounding box center [412, 224] width 825 height 448
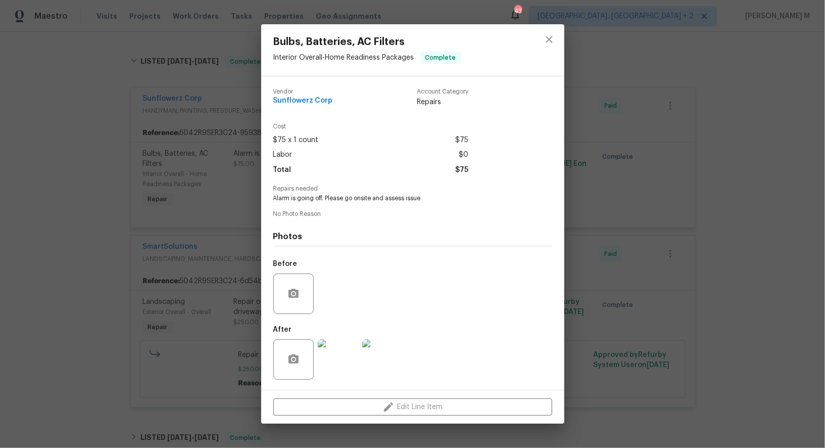
click at [238, 291] on div "Bulbs, Batteries, AC Filters Interior Overall - Home Readiness Packages Complet…" at bounding box center [412, 224] width 825 height 448
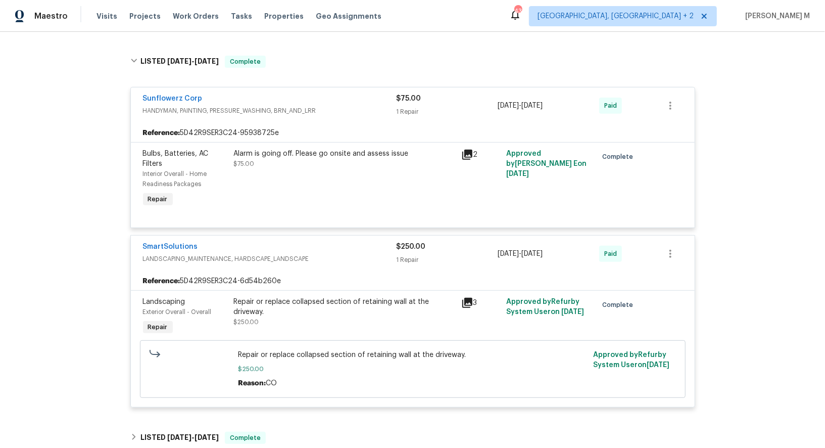
click at [294, 164] on div "Alarm is going off. Please go onsite and assess issue $75.00" at bounding box center [344, 179] width 227 height 67
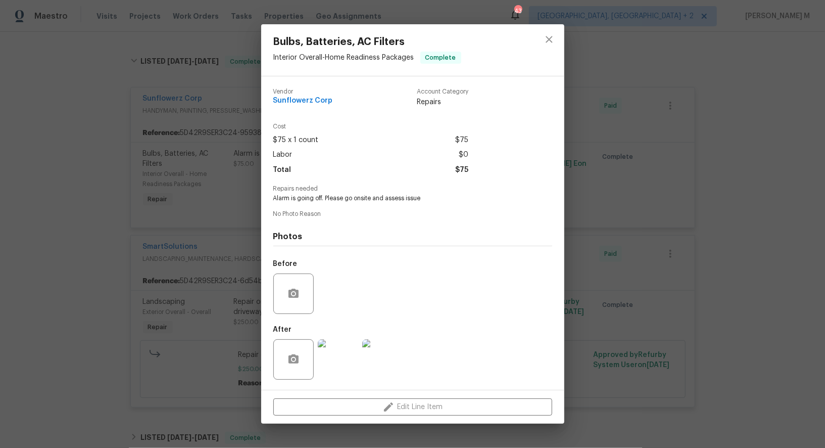
click at [193, 181] on div "Bulbs, Batteries, AC Filters Interior Overall - Home Readiness Packages Complet…" at bounding box center [412, 224] width 825 height 448
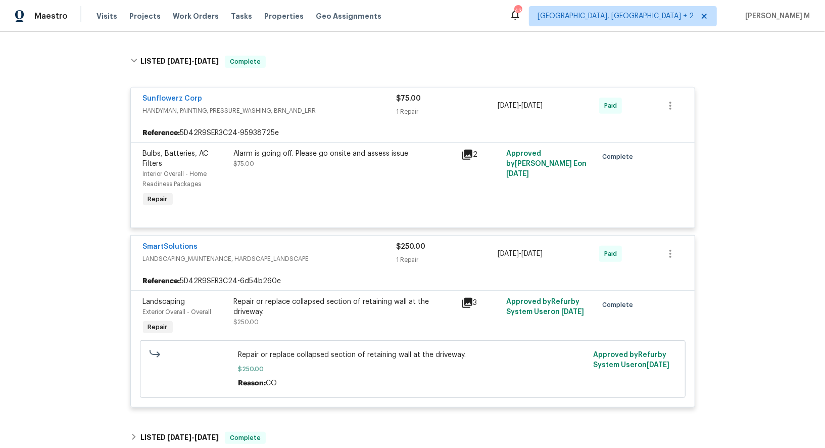
drag, startPoint x: 496, startPoint y: 97, endPoint x: 578, endPoint y: 97, distance: 81.4
click at [578, 97] on div "Sunflowerz Corp HANDYMAN, PAINTING, PRESSURE_WASHING, BRN_AND_LRR $75.00 1 Repa…" at bounding box center [400, 105] width 515 height 24
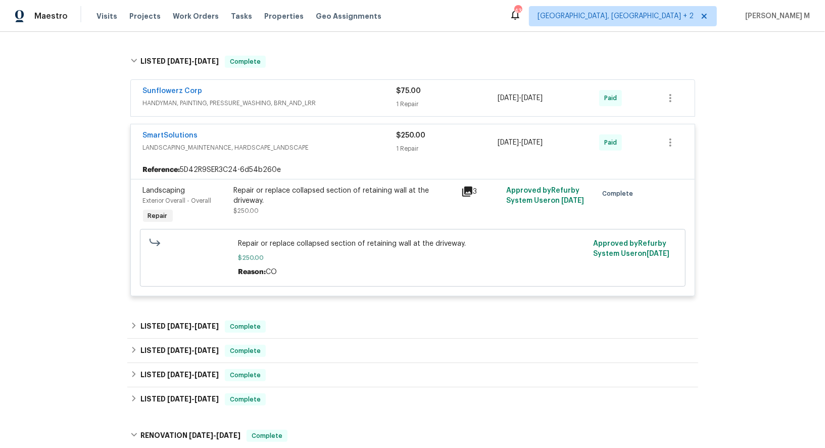
copy div "1 Repair 6/17/2025 - 6/17/2025"
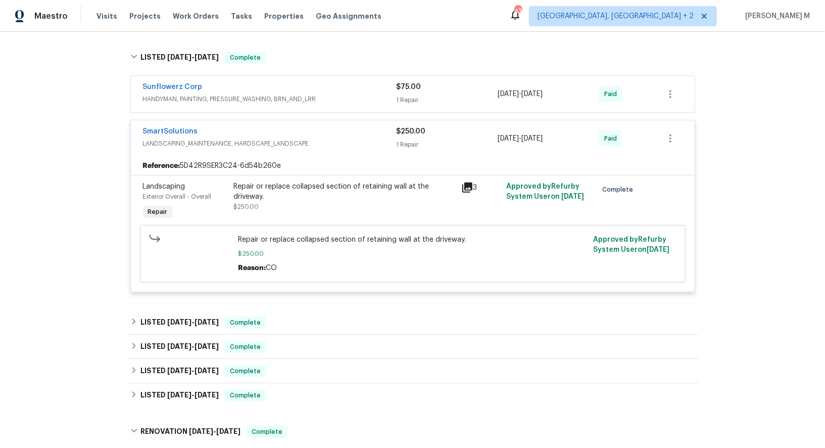
scroll to position [239, 0]
click at [286, 81] on div "Sunflowerz Corp" at bounding box center [270, 87] width 254 height 12
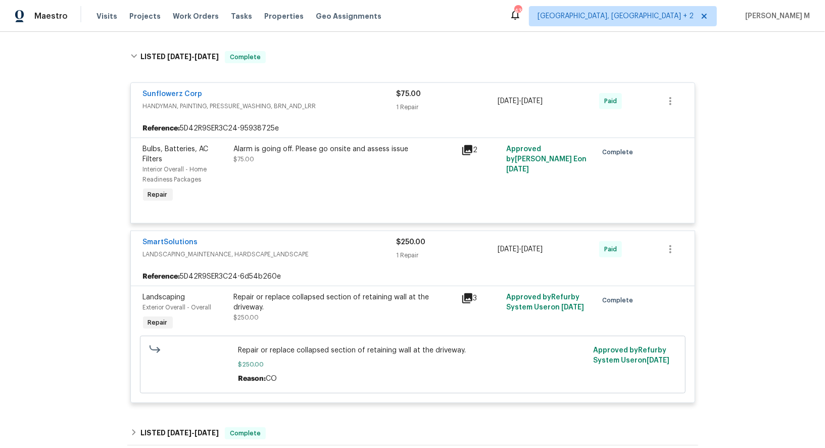
click at [298, 155] on div "Alarm is going off. Please go onsite and assess issue $75.00" at bounding box center [344, 154] width 221 height 20
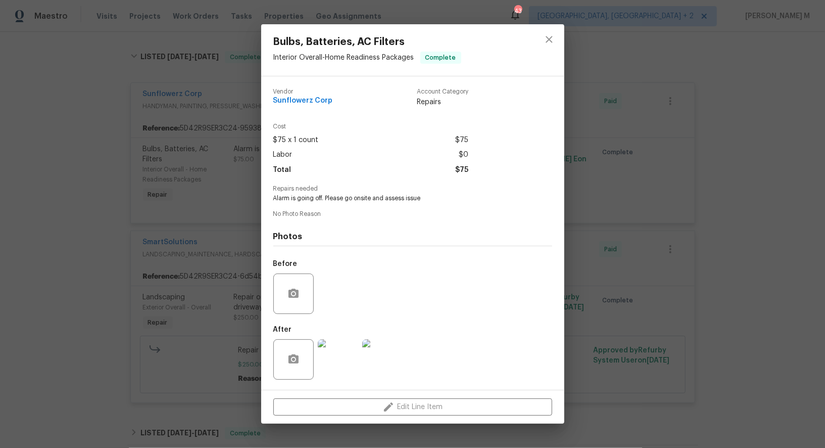
click at [338, 357] on img at bounding box center [338, 359] width 40 height 40
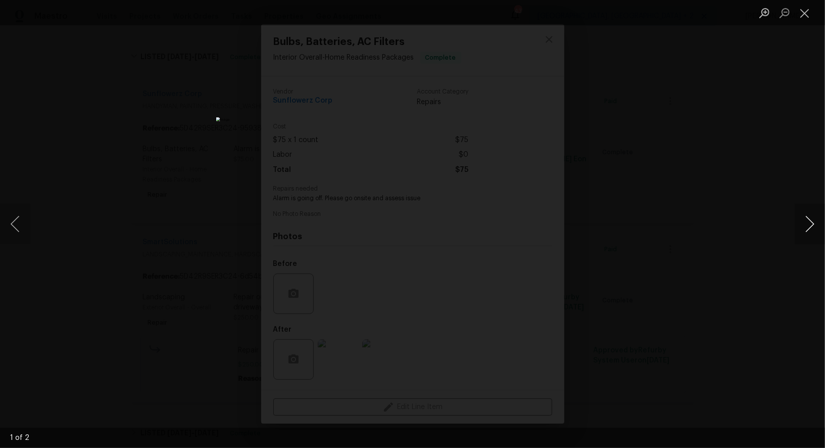
click at [807, 213] on button "Next image" at bounding box center [810, 224] width 30 height 40
click at [759, 175] on div "Lightbox" at bounding box center [412, 224] width 825 height 448
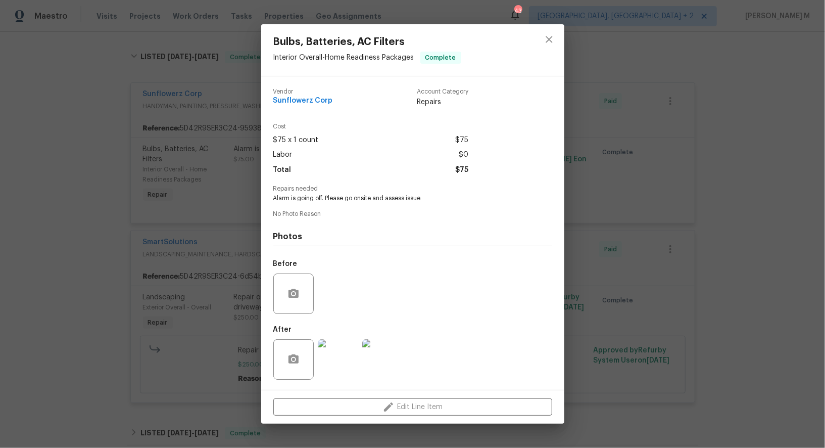
click at [164, 204] on div "Bulbs, Batteries, AC Filters Interior Overall - Home Readiness Packages Complet…" at bounding box center [412, 224] width 825 height 448
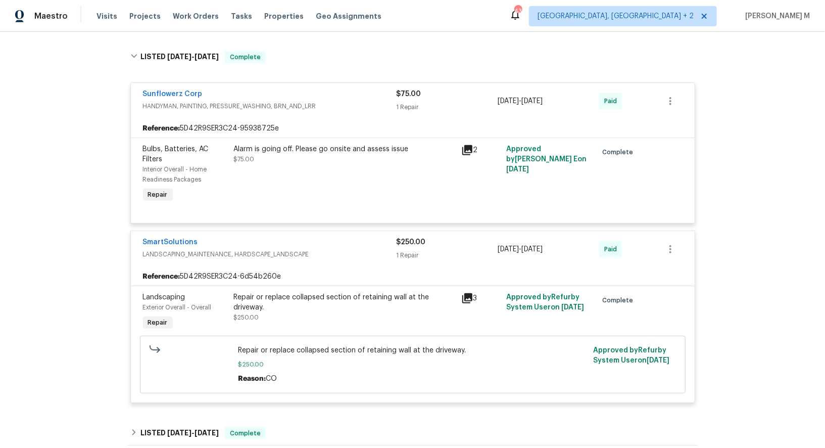
drag, startPoint x: 204, startPoint y: 78, endPoint x: 122, endPoint y: 78, distance: 81.9
click at [122, 78] on div "Back to all projects 316 Epperstone Ln, Matthews, NC 28105 3 Beds | 2 1/2 Baths…" at bounding box center [412, 240] width 825 height 416
drag, startPoint x: 203, startPoint y: 86, endPoint x: 109, endPoint y: 86, distance: 94.0
click at [109, 86] on div "Back to all projects 316 Epperstone Ln, Matthews, NC 28105 3 Beds | 2 1/2 Baths…" at bounding box center [412, 240] width 825 height 416
copy link "Sunflowerz Corp"
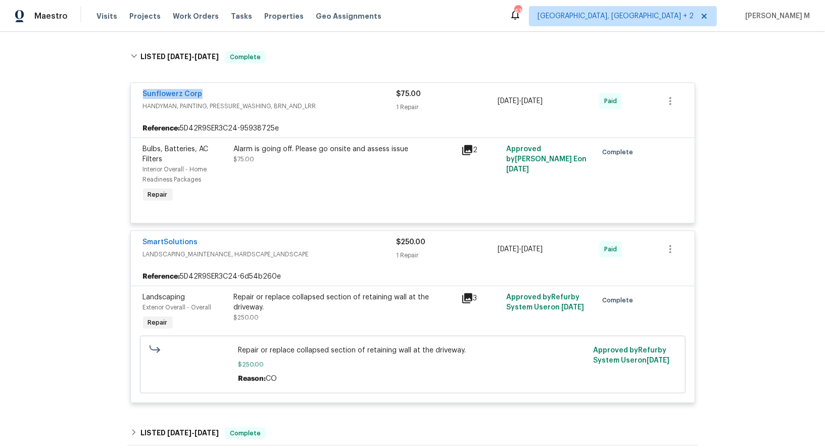
scroll to position [0, 0]
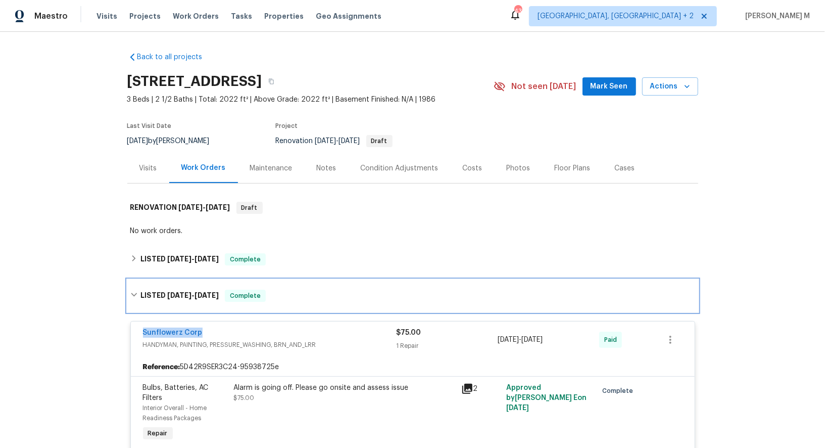
click at [393, 290] on div "LISTED 6/13/25 - 6/18/25 Complete" at bounding box center [412, 296] width 565 height 12
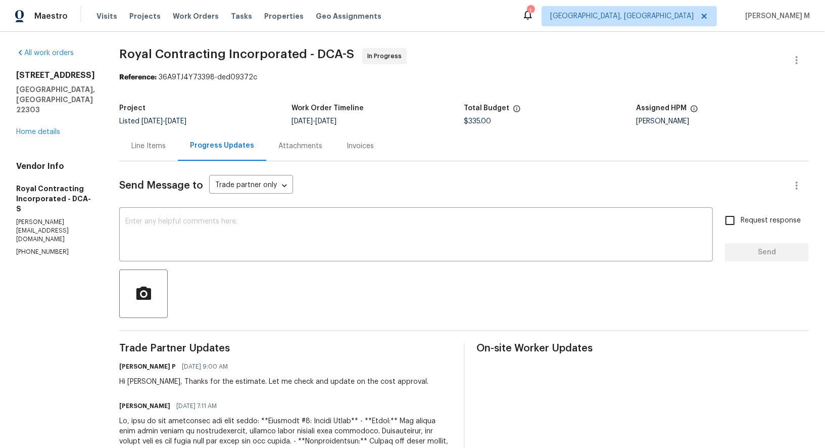
scroll to position [65, 0]
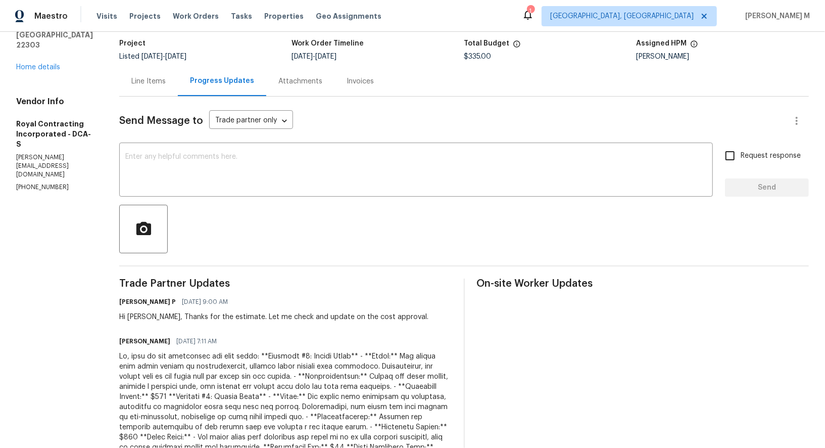
click at [147, 109] on div "Send Message to Trade partner only Trade partner only ​" at bounding box center [452, 121] width 666 height 24
click at [149, 81] on div "Line Items" at bounding box center [148, 81] width 34 height 10
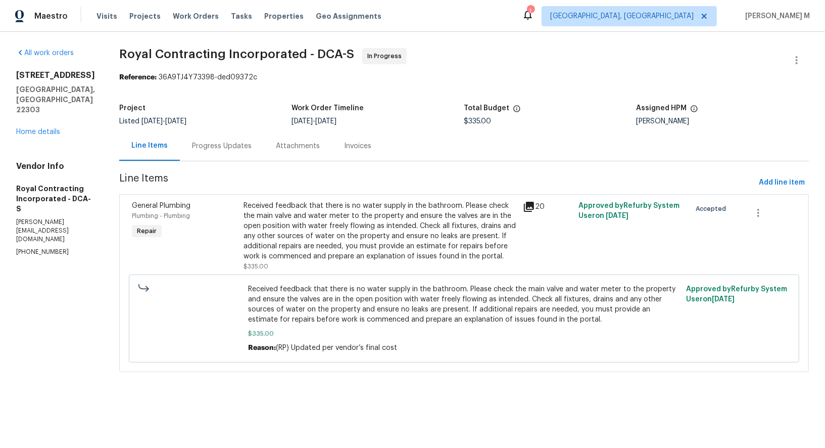
click at [355, 247] on div "Received feedback that there is no water supply in the bathroom. Please check t…" at bounding box center [380, 231] width 273 height 61
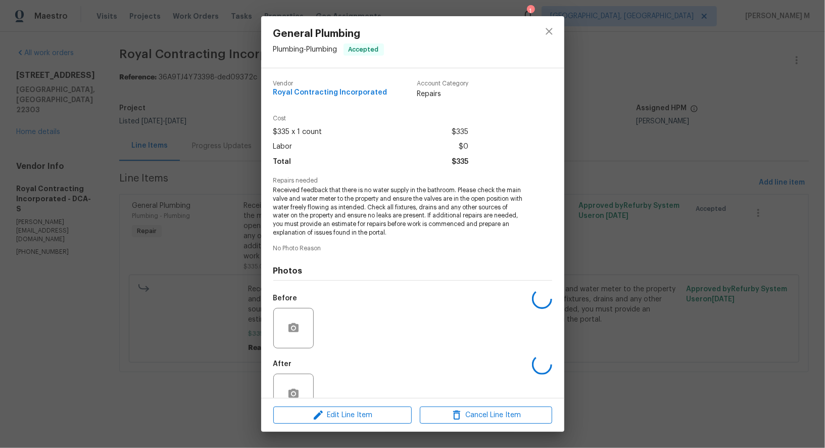
scroll to position [13, 0]
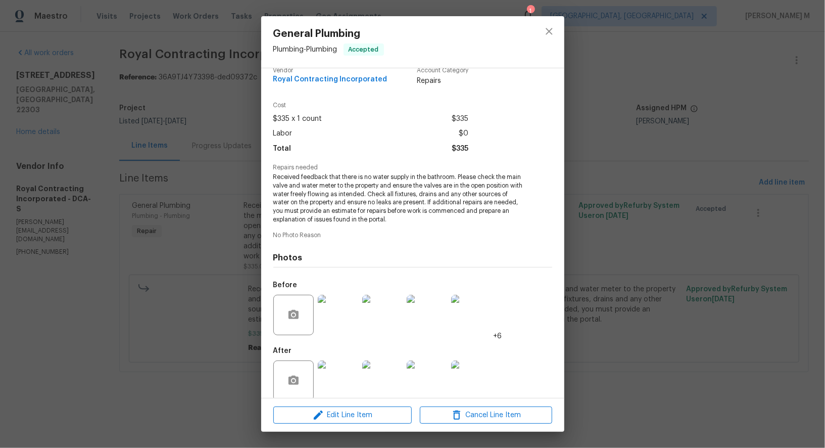
click at [198, 164] on div "General Plumbing Plumbing - Plumbing Accepted Vendor Royal Contracting Incorpor…" at bounding box center [412, 224] width 825 height 448
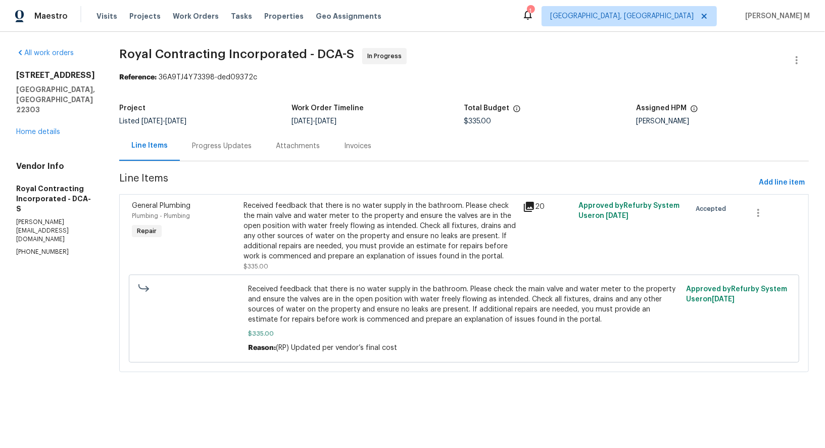
click at [211, 141] on div "Progress Updates" at bounding box center [222, 146] width 60 height 10
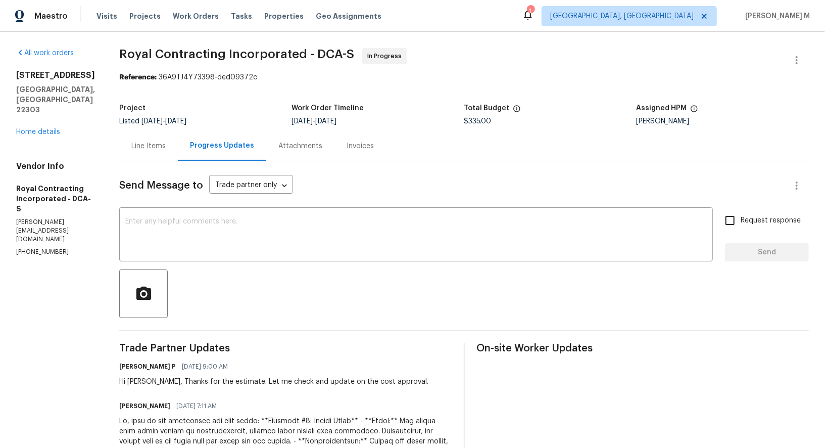
click at [149, 149] on div "Line Items" at bounding box center [148, 146] width 59 height 30
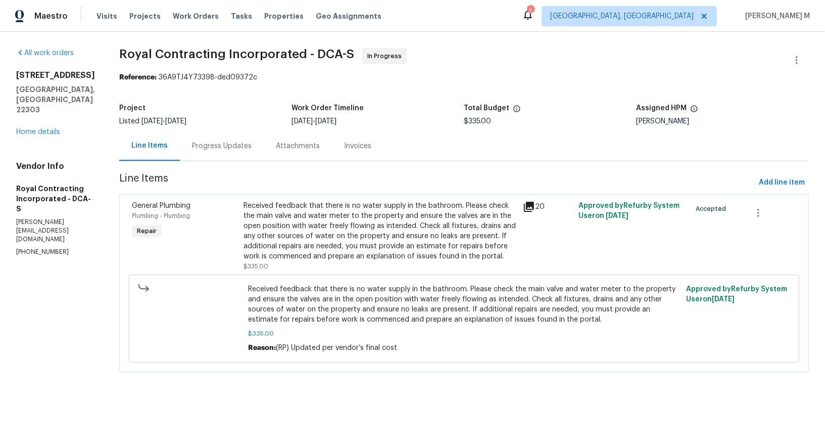
click at [404, 246] on div "Received feedback that there is no water supply in the bathroom. Please check t…" at bounding box center [380, 231] width 273 height 61
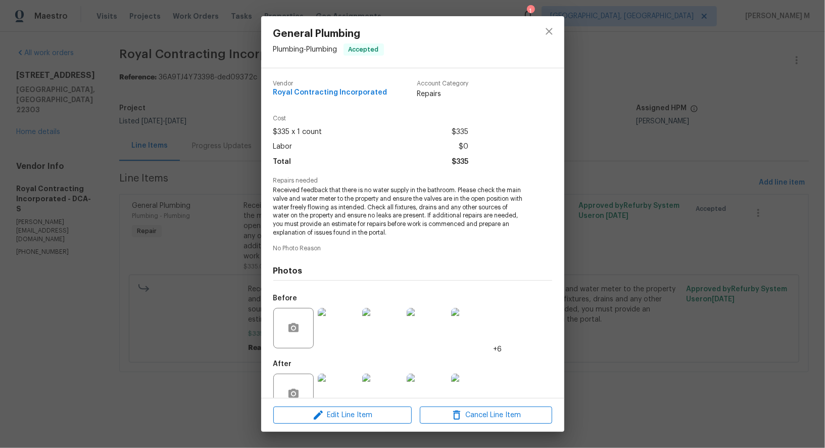
scroll to position [13, 0]
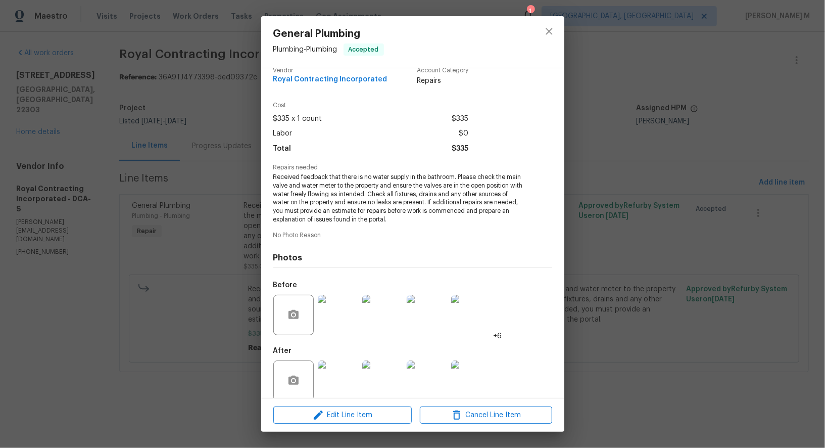
click at [335, 314] on img at bounding box center [338, 315] width 40 height 40
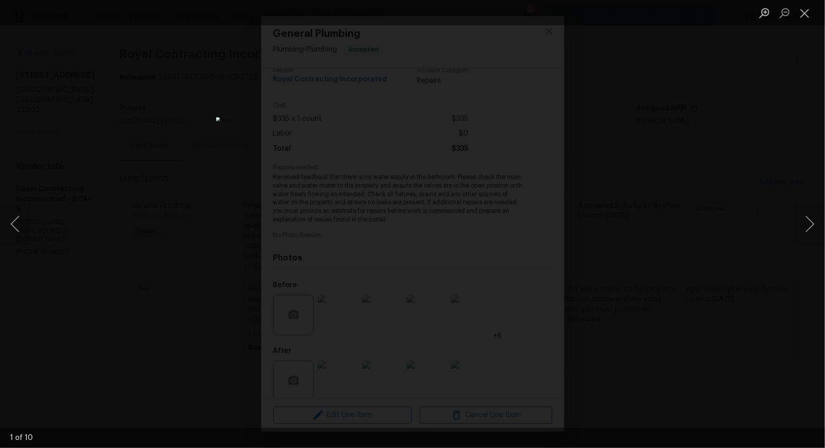
click at [738, 292] on div "Lightbox" at bounding box center [412, 224] width 825 height 448
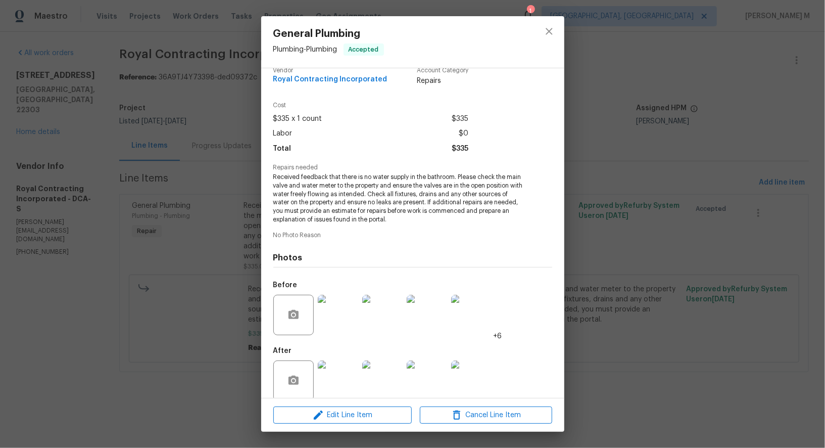
click at [350, 96] on div "Vendor Royal Contracting Incorporated Account Category Repairs" at bounding box center [412, 80] width 279 height 43
click at [27, 62] on div "General Plumbing Plumbing - Plumbing Accepted Vendor Royal Contracting Incorpor…" at bounding box center [412, 224] width 825 height 448
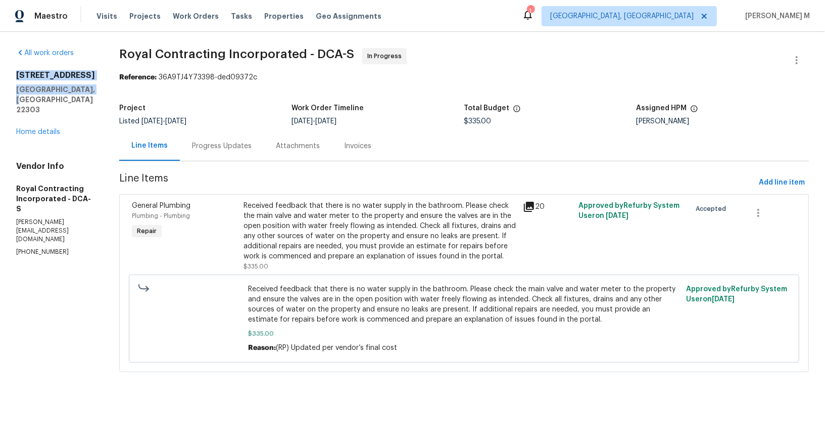
drag, startPoint x: 90, startPoint y: 90, endPoint x: 15, endPoint y: 72, distance: 78.1
click at [15, 72] on div "All work orders 3118 Burgundy Rd Alexandria, VA 22303 Home details Vendor Info …" at bounding box center [412, 216] width 825 height 368
copy div "3118 Burgundy Rd Alexandria, VA 22303"
click at [210, 141] on div "Progress Updates" at bounding box center [222, 146] width 60 height 10
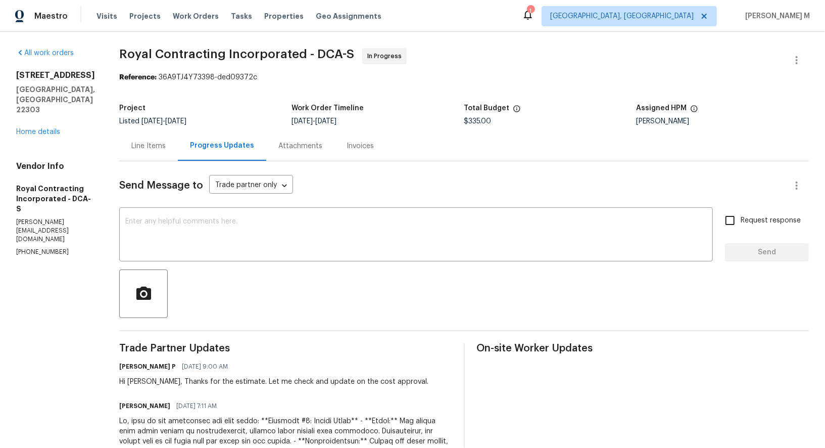
click at [151, 150] on div "Line Items" at bounding box center [148, 146] width 59 height 30
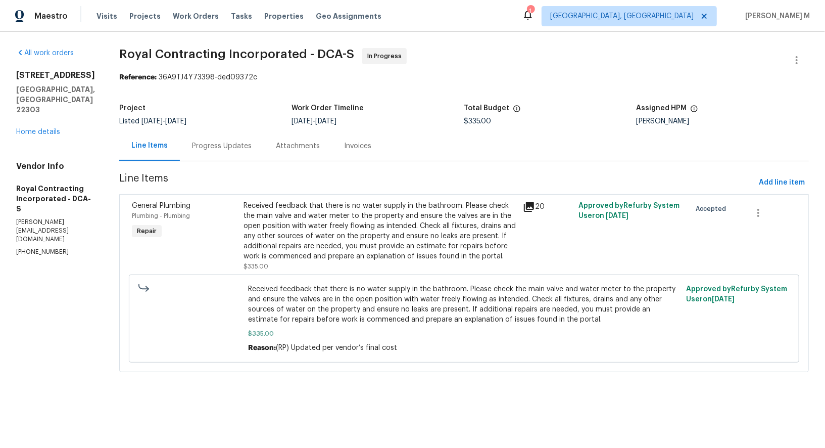
click at [356, 232] on div "Received feedback that there is no water supply in the bathroom. Please check t…" at bounding box center [380, 231] width 273 height 61
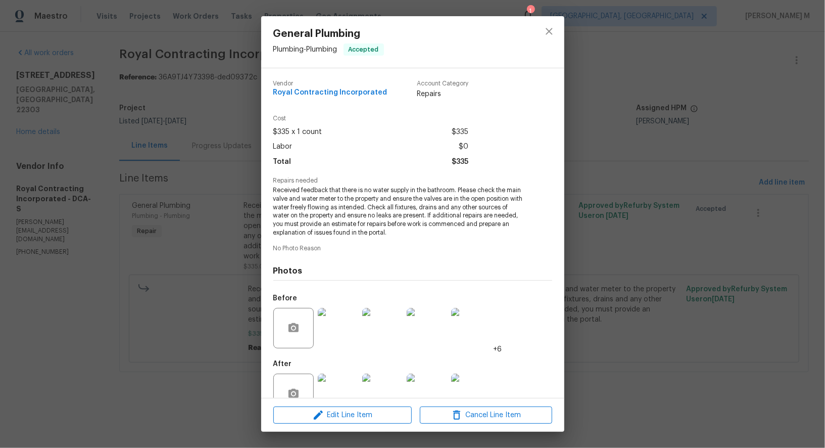
scroll to position [13, 0]
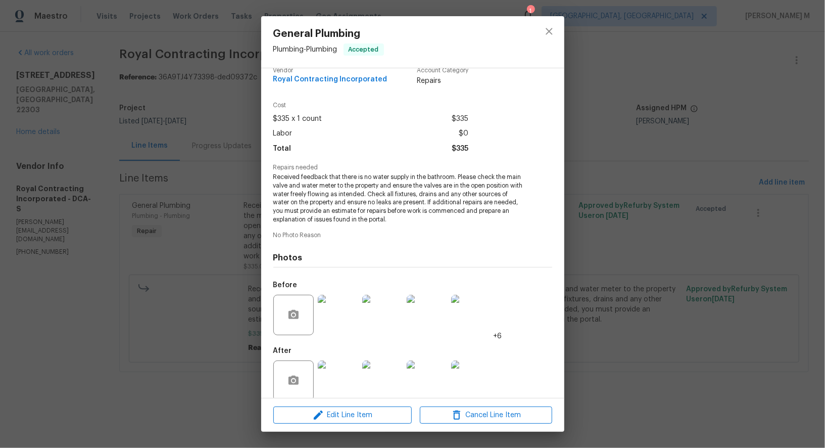
click at [347, 365] on img at bounding box center [338, 380] width 40 height 40
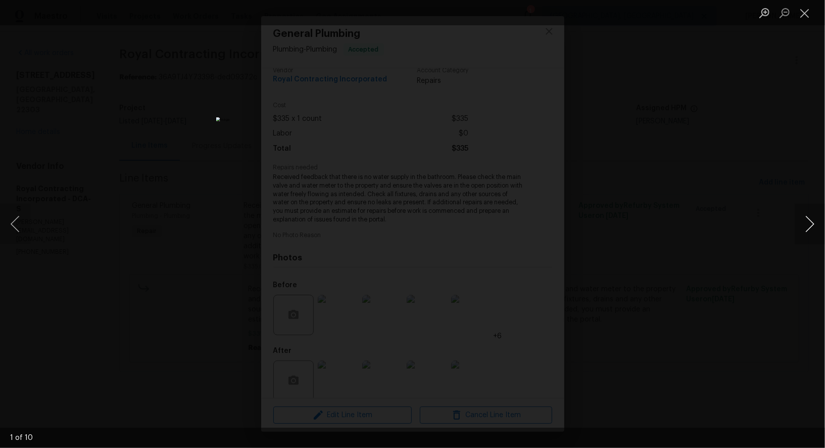
click at [798, 227] on button "Next image" at bounding box center [810, 224] width 30 height 40
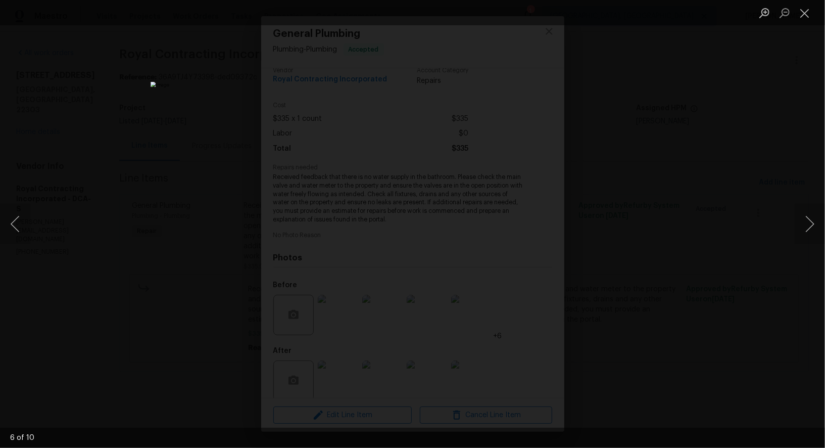
click at [789, 157] on div "Lightbox" at bounding box center [412, 224] width 825 height 448
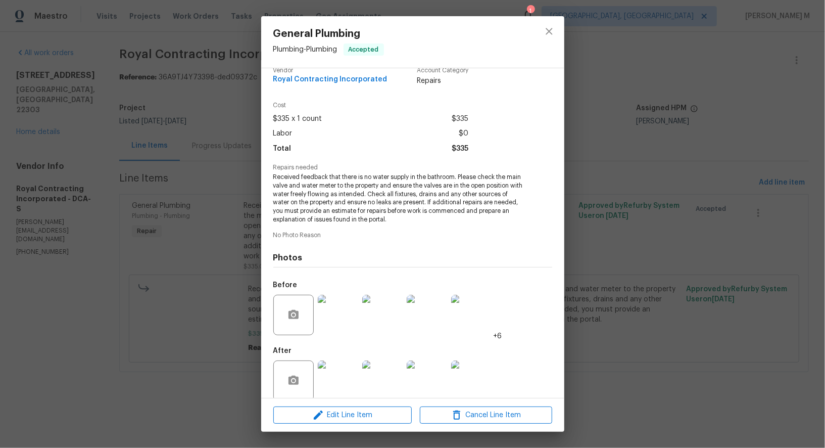
click at [255, 245] on div "General Plumbing Plumbing - Plumbing Accepted Vendor Royal Contracting Incorpor…" at bounding box center [412, 224] width 825 height 448
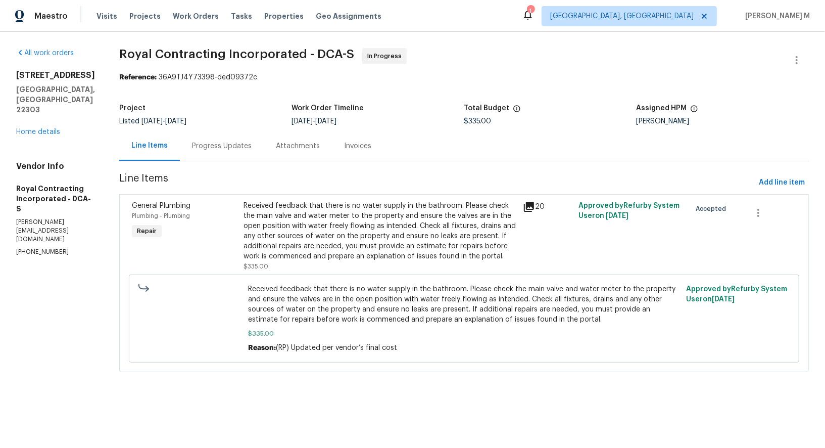
click at [225, 164] on section "Royal Contracting Incorporated - DCA-S In Progress Reference: 36A9TJ4Y73398-ded…" at bounding box center [464, 216] width 690 height 336
click at [225, 151] on div "Progress Updates" at bounding box center [222, 146] width 84 height 30
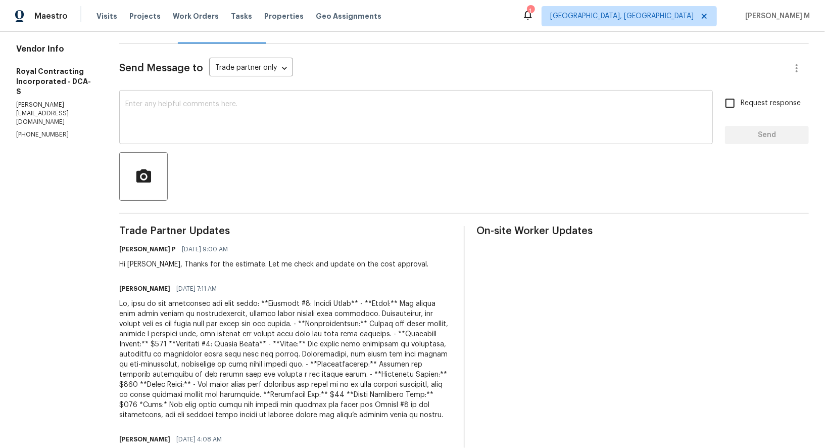
scroll to position [226, 0]
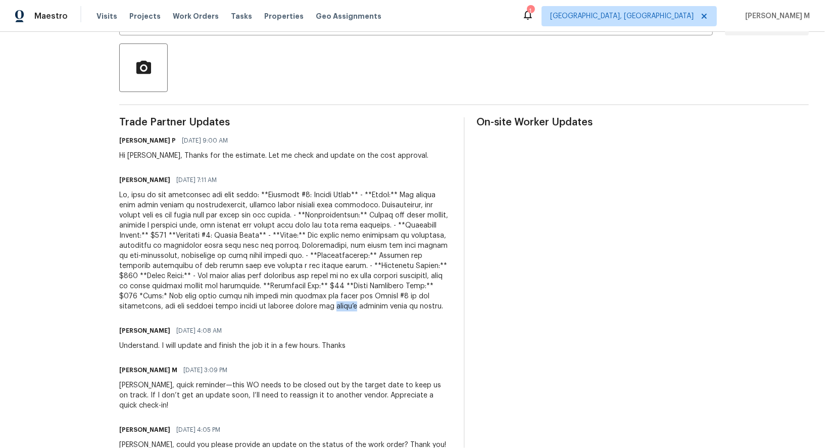
drag, startPoint x: 188, startPoint y: 289, endPoint x: 215, endPoint y: 296, distance: 28.1
click at [215, 296] on div at bounding box center [285, 250] width 333 height 121
click at [208, 295] on div at bounding box center [285, 250] width 333 height 121
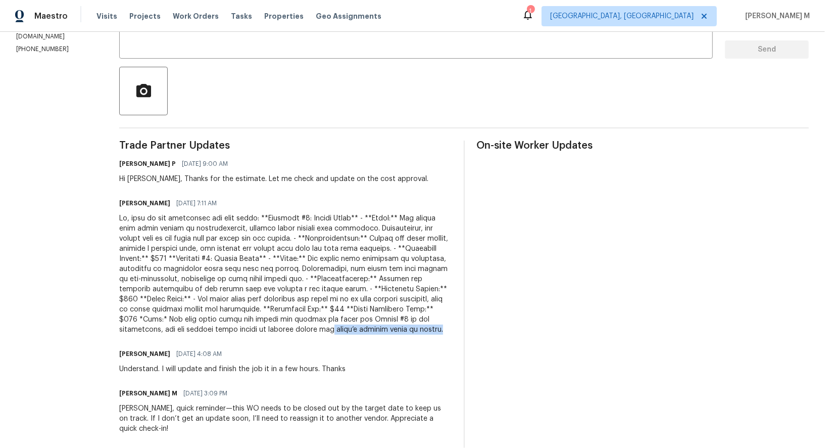
drag, startPoint x: 185, startPoint y: 315, endPoint x: 339, endPoint y: 315, distance: 154.1
click at [339, 315] on div at bounding box center [285, 273] width 333 height 121
drag, startPoint x: 347, startPoint y: 303, endPoint x: 342, endPoint y: 323, distance: 20.7
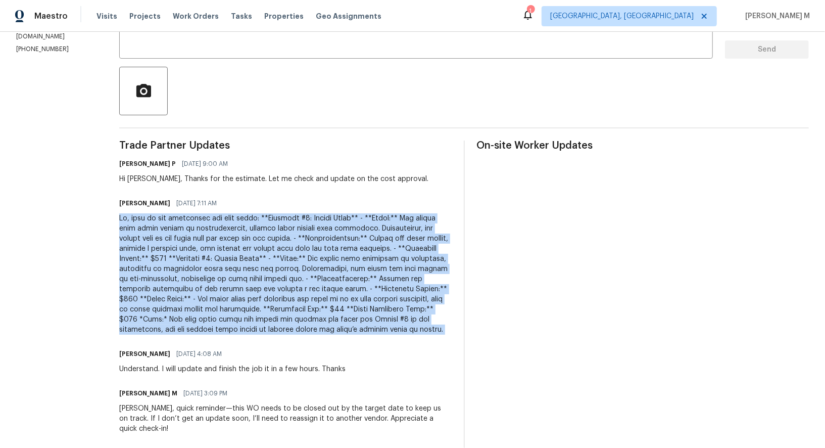
click at [344, 269] on div at bounding box center [285, 273] width 333 height 121
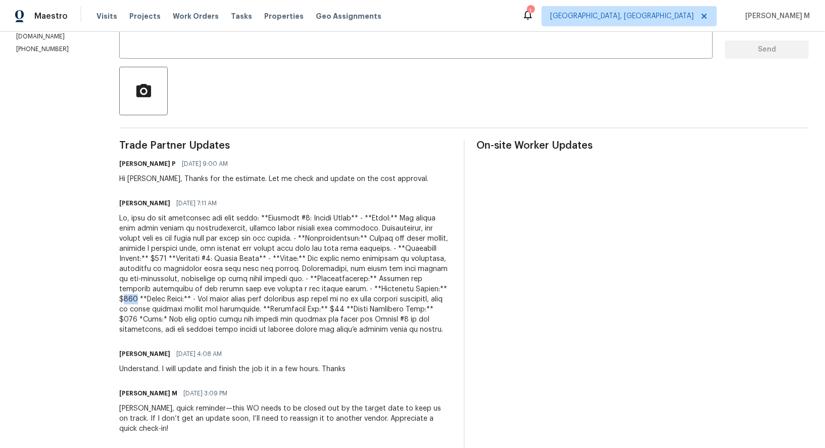
click at [344, 269] on div at bounding box center [285, 273] width 333 height 121
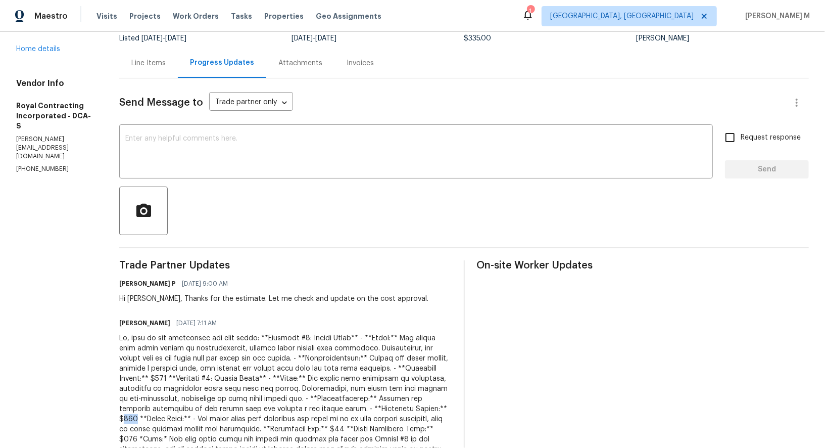
scroll to position [83, 0]
click at [288, 385] on div at bounding box center [285, 393] width 333 height 121
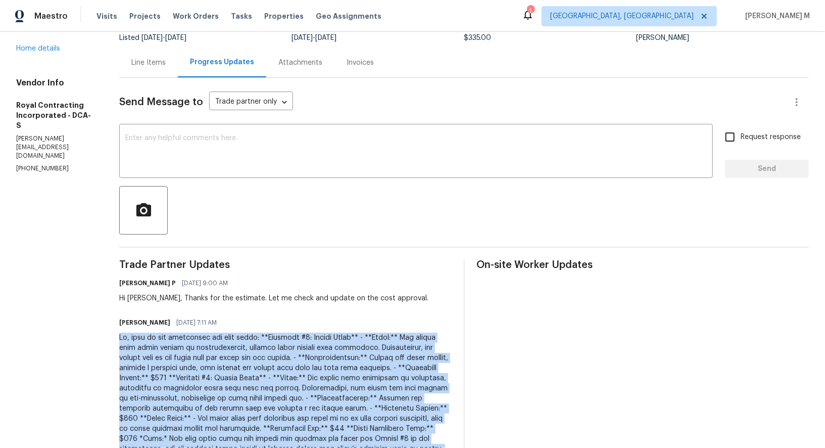
click at [288, 385] on div at bounding box center [285, 393] width 333 height 121
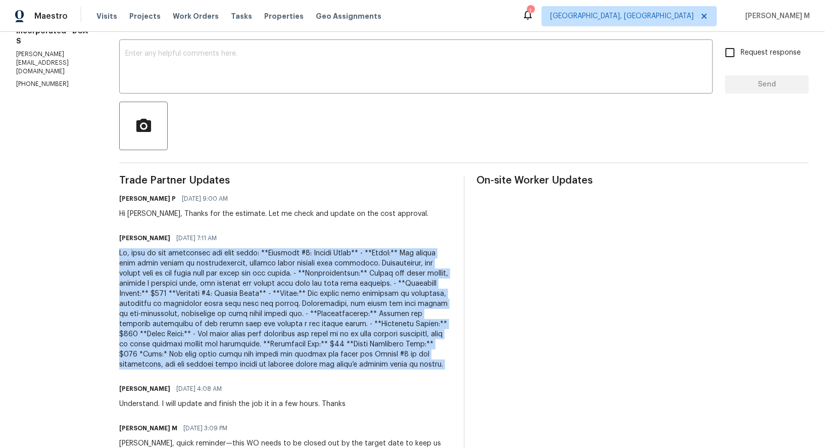
scroll to position [170, 0]
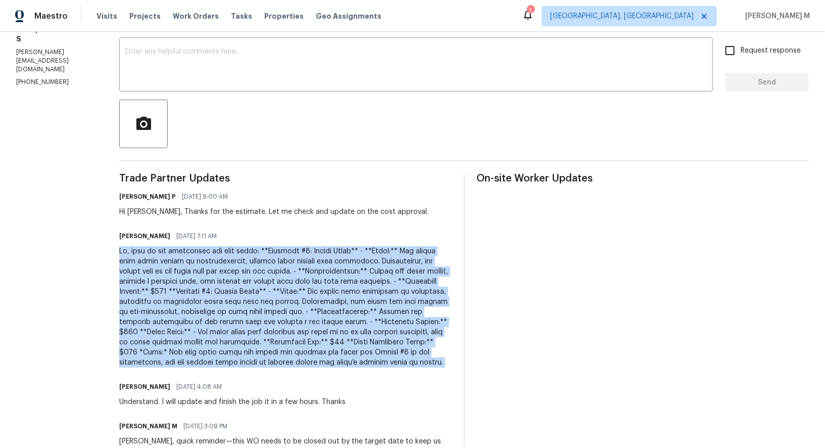
click at [256, 380] on div "Robin 09/26/2025 4:08 AM" at bounding box center [232, 387] width 226 height 14
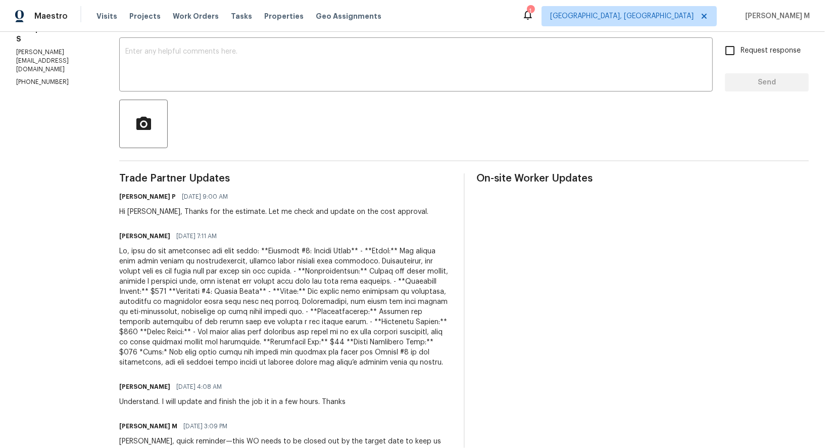
click at [267, 255] on div at bounding box center [285, 306] width 333 height 121
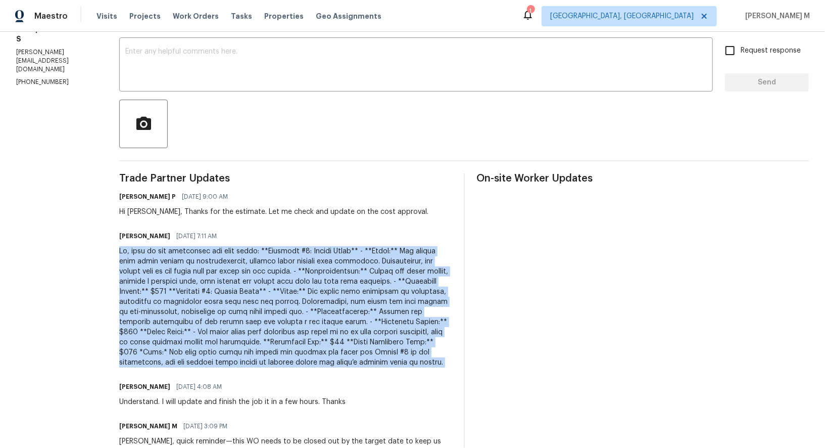
click at [267, 255] on div at bounding box center [285, 306] width 333 height 121
copy div "Hi, here is the assessment for this house: **Bathroom #1: Second Floor** - **Is…"
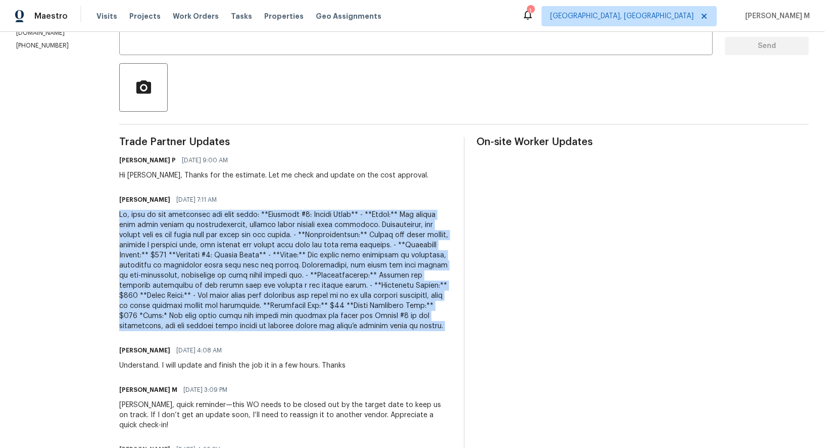
click at [184, 210] on div at bounding box center [285, 270] width 333 height 121
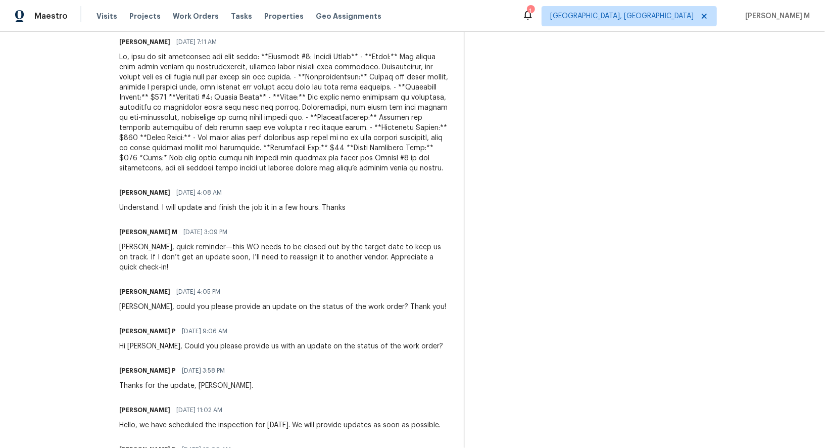
scroll to position [574, 0]
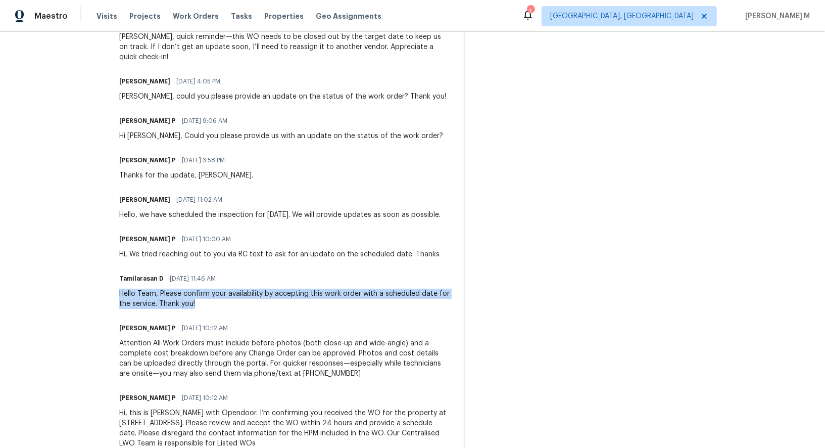
drag, startPoint x: 118, startPoint y: 273, endPoint x: 204, endPoint y: 281, distance: 85.7
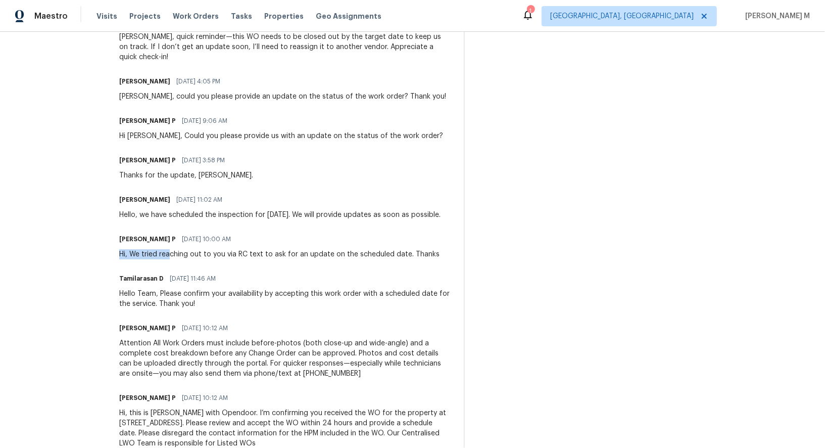
drag, startPoint x: 113, startPoint y: 230, endPoint x: 181, endPoint y: 227, distance: 68.3
drag, startPoint x: 123, startPoint y: 172, endPoint x: 252, endPoint y: 198, distance: 131.4
click at [252, 198] on div "Robin 09/19/2025 11:02 AM Hello, we have scheduled the inspection for Tuesday, …" at bounding box center [279, 206] width 321 height 27
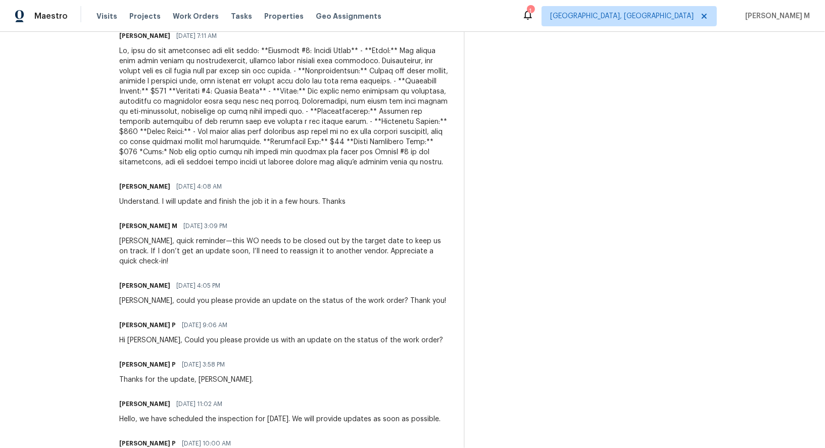
scroll to position [317, 0]
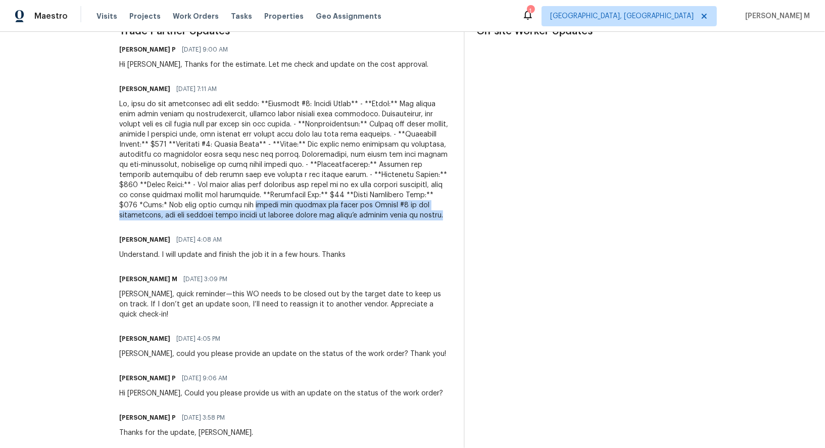
drag, startPoint x: 117, startPoint y: 193, endPoint x: 330, endPoint y: 210, distance: 213.5
click at [330, 210] on div "All work orders 3118 Burgundy Rd Alexandria, VA 22303 Home details Vendor Info …" at bounding box center [412, 224] width 825 height 1019
click at [316, 205] on div at bounding box center [285, 159] width 333 height 121
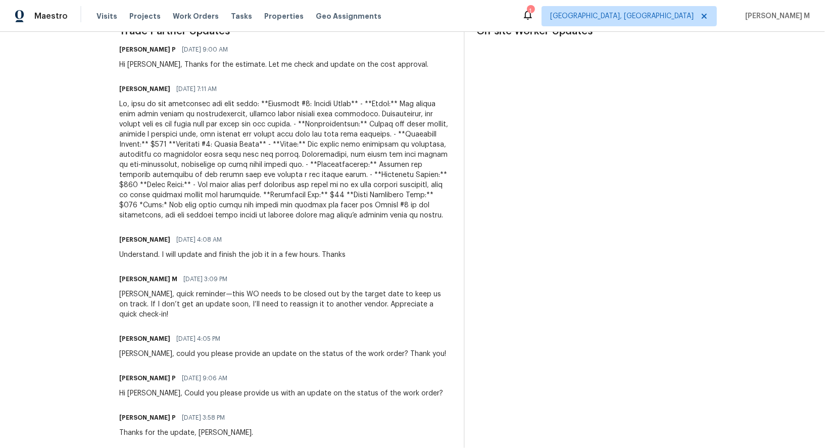
scroll to position [306, 0]
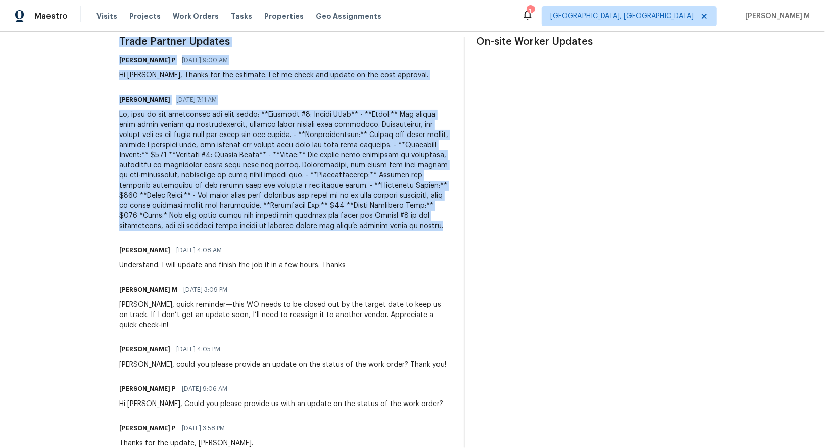
drag, startPoint x: 303, startPoint y: 216, endPoint x: 50, endPoint y: 203, distance: 253.6
click at [49, 202] on div "All work orders 3118 Burgundy Rd Alexandria, VA 22303 Home details Vendor Info …" at bounding box center [412, 235] width 825 height 1019
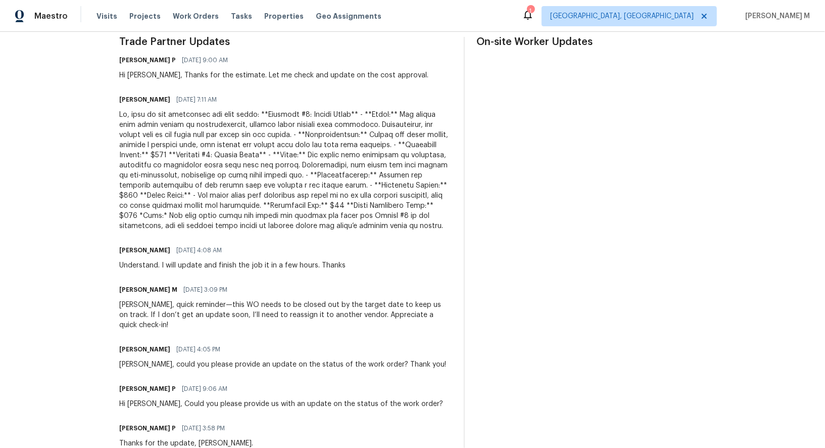
click at [153, 198] on div at bounding box center [285, 170] width 333 height 121
drag, startPoint x: 177, startPoint y: 214, endPoint x: 285, endPoint y: 208, distance: 108.3
click at [285, 208] on div at bounding box center [285, 170] width 333 height 121
click at [355, 210] on div at bounding box center [285, 170] width 333 height 121
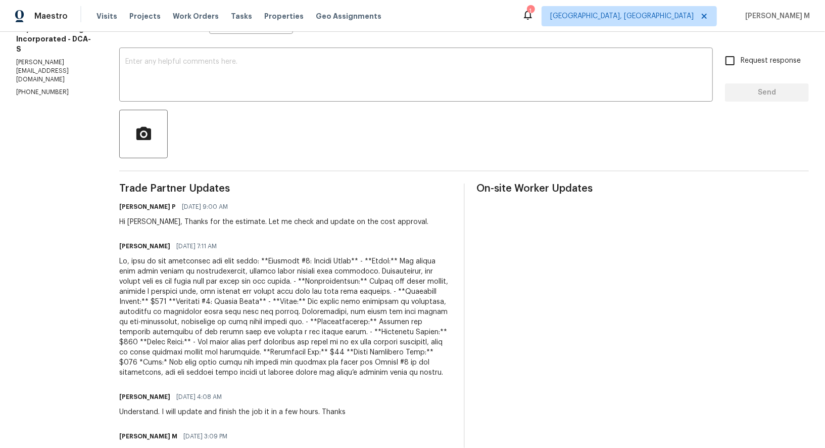
scroll to position [145, 0]
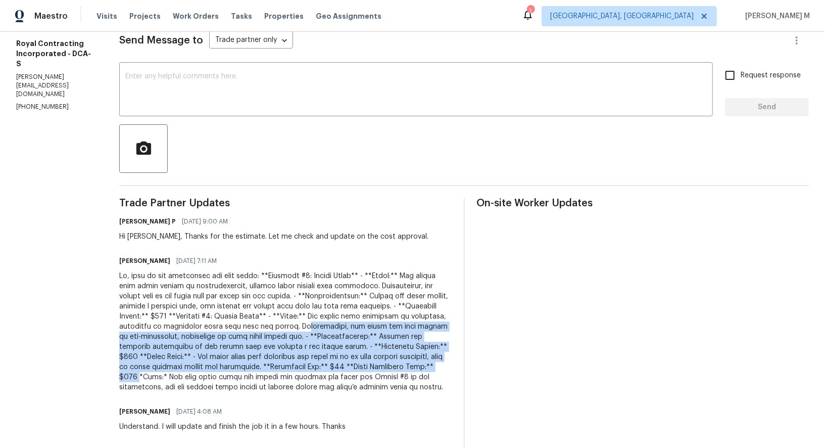
drag, startPoint x: 342, startPoint y: 352, endPoint x: 259, endPoint y: 318, distance: 89.3
click at [259, 318] on div at bounding box center [285, 331] width 333 height 121
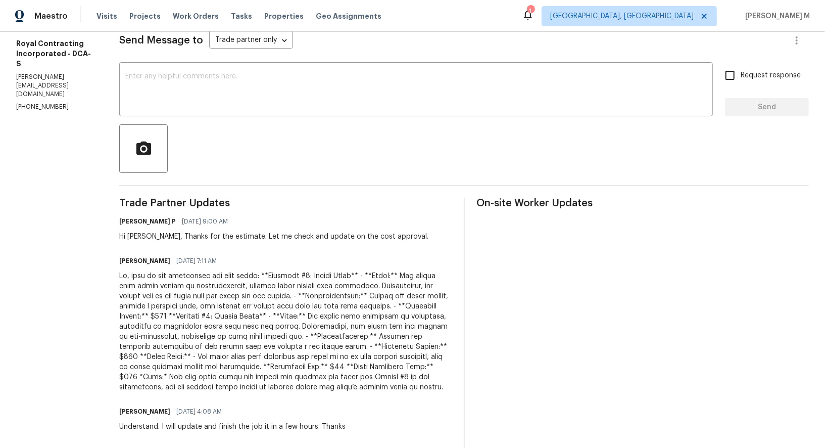
click at [305, 294] on div at bounding box center [285, 331] width 333 height 121
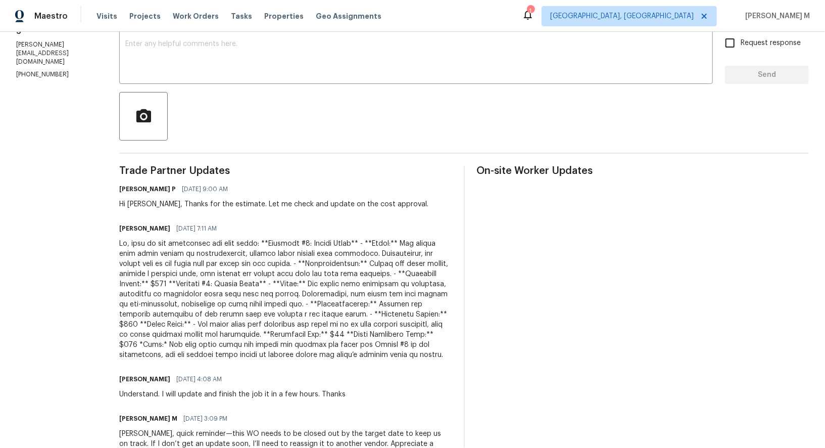
scroll to position [0, 0]
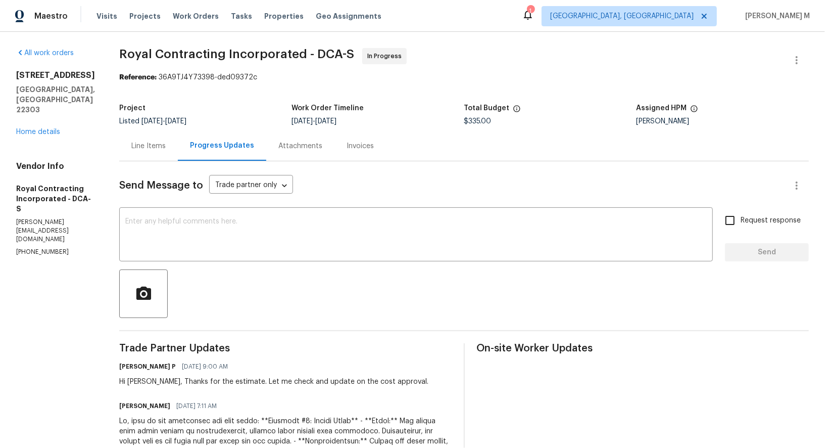
click at [162, 141] on div "Line Items" at bounding box center [148, 146] width 34 height 10
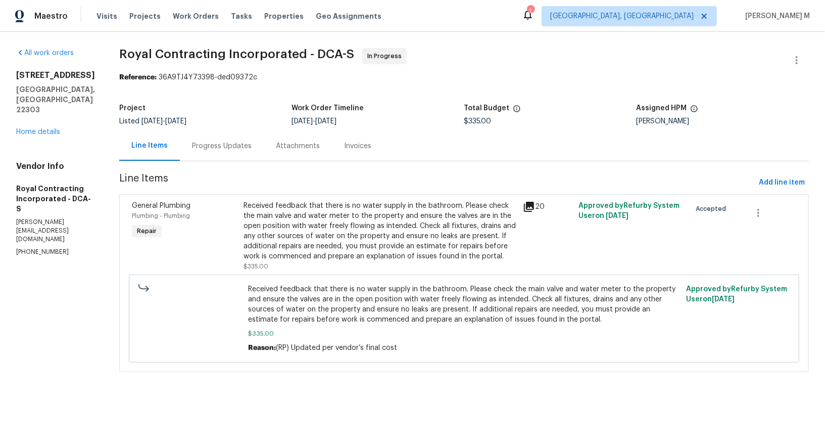
click at [405, 232] on div "Received feedback that there is no water supply in the bathroom. Please check t…" at bounding box center [380, 231] width 273 height 61
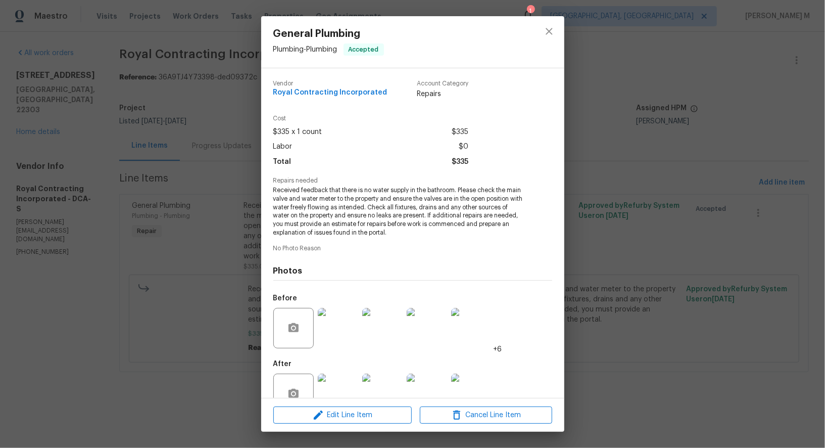
scroll to position [13, 0]
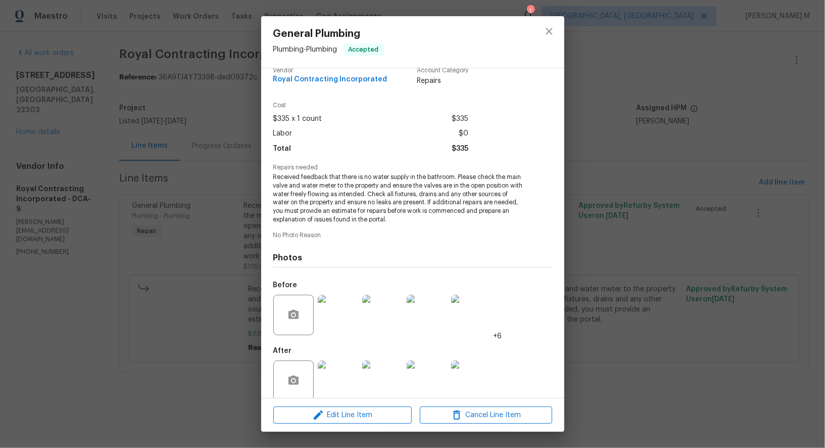
click at [379, 372] on img at bounding box center [382, 380] width 40 height 40
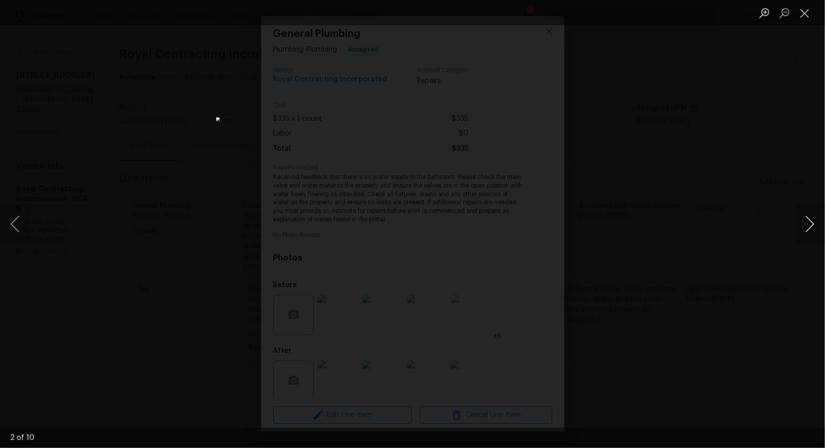
click at [807, 227] on button "Next image" at bounding box center [810, 224] width 30 height 40
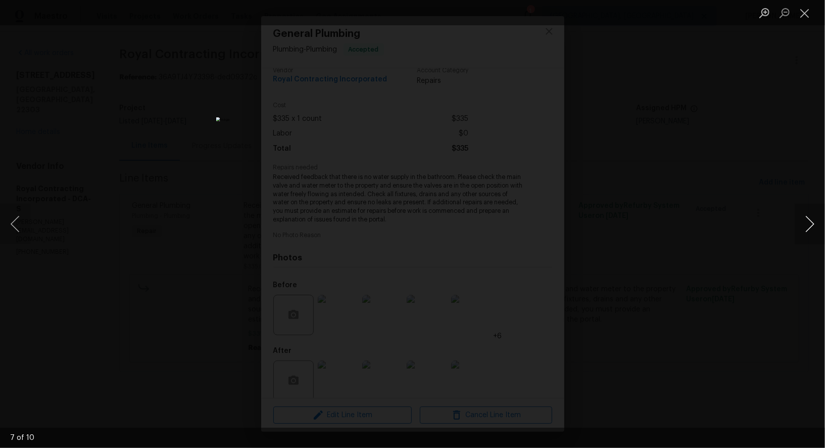
click at [807, 227] on button "Next image" at bounding box center [810, 224] width 30 height 40
click at [791, 161] on div "Lightbox" at bounding box center [412, 224] width 825 height 448
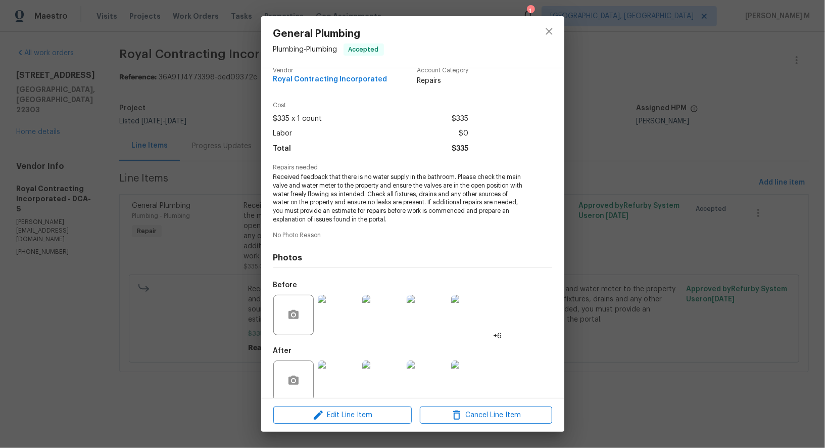
click at [791, 161] on div "General Plumbing Plumbing - Plumbing Accepted Vendor Royal Contracting Incorpor…" at bounding box center [412, 224] width 825 height 448
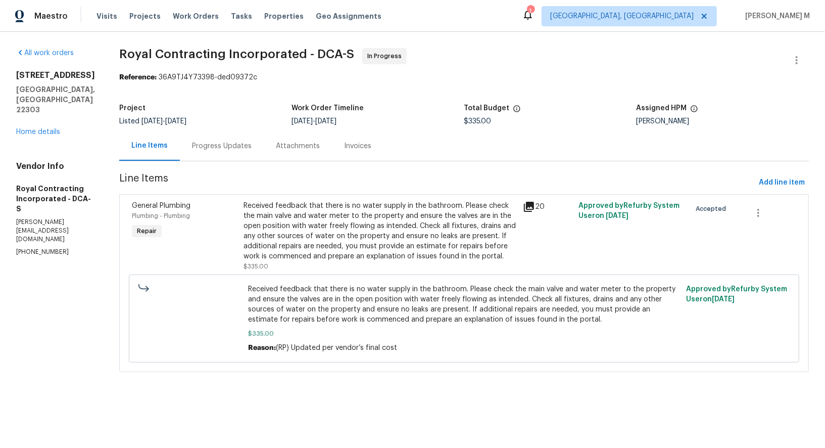
click at [209, 141] on div "Progress Updates" at bounding box center [222, 146] width 60 height 10
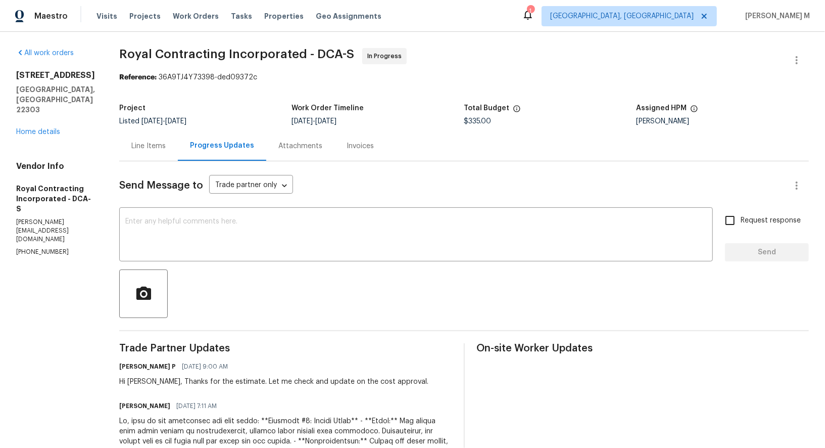
click at [143, 142] on div "Line Items" at bounding box center [148, 146] width 34 height 10
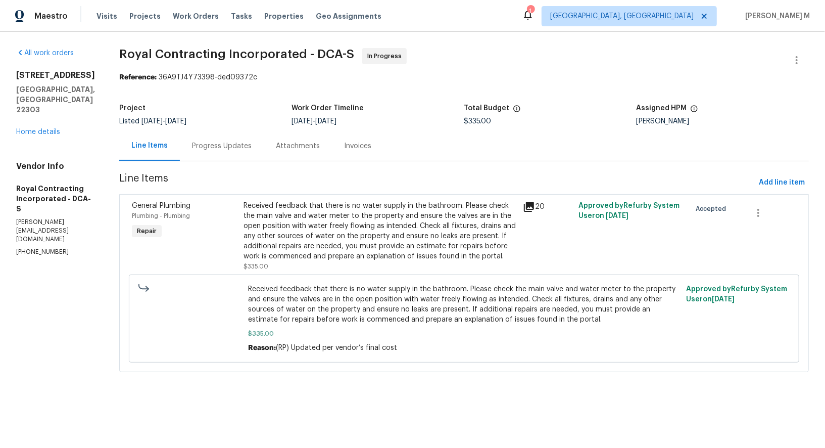
click at [391, 176] on span "Line Items" at bounding box center [437, 182] width 636 height 19
click at [391, 249] on div "Received feedback that there is no water supply in the bathroom. Please check t…" at bounding box center [380, 231] width 273 height 61
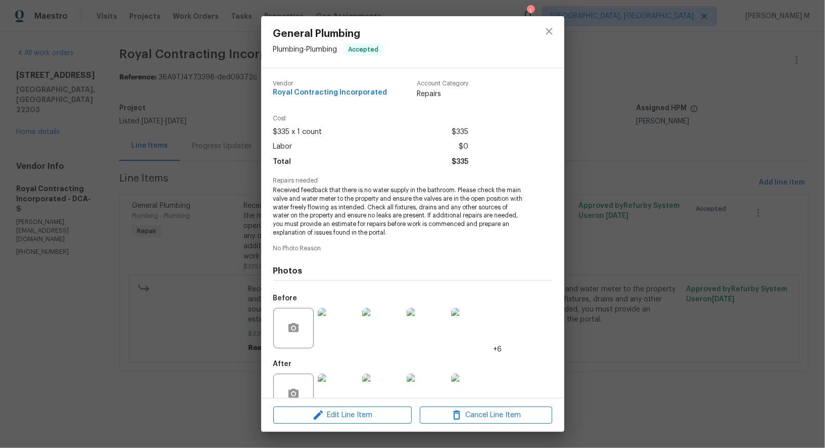
scroll to position [13, 0]
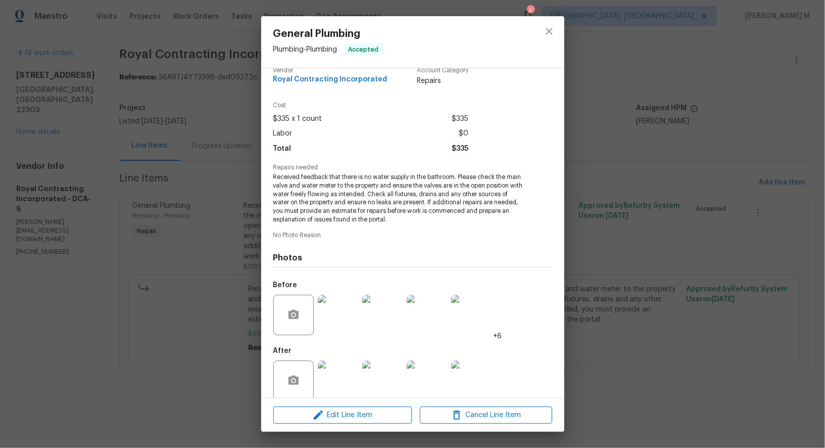
click at [477, 360] on img at bounding box center [471, 380] width 40 height 40
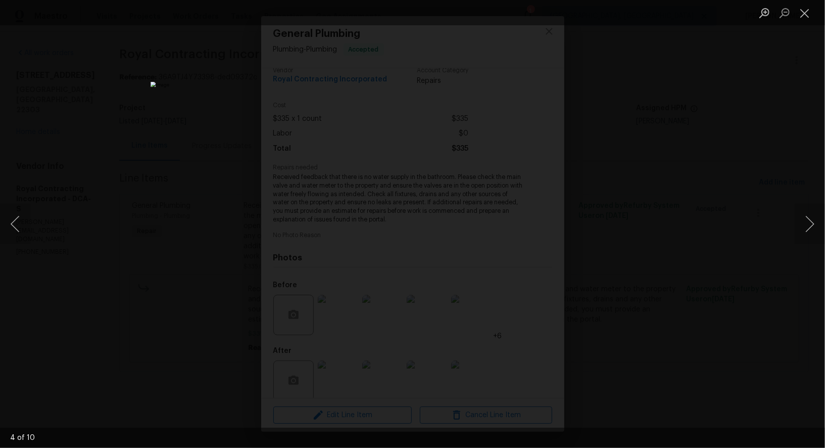
click at [782, 206] on div "Lightbox" at bounding box center [412, 224] width 825 height 448
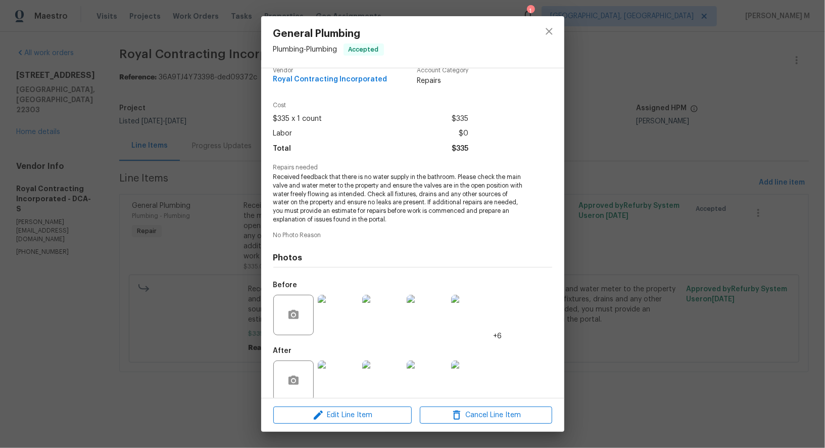
click at [339, 374] on img at bounding box center [338, 380] width 40 height 40
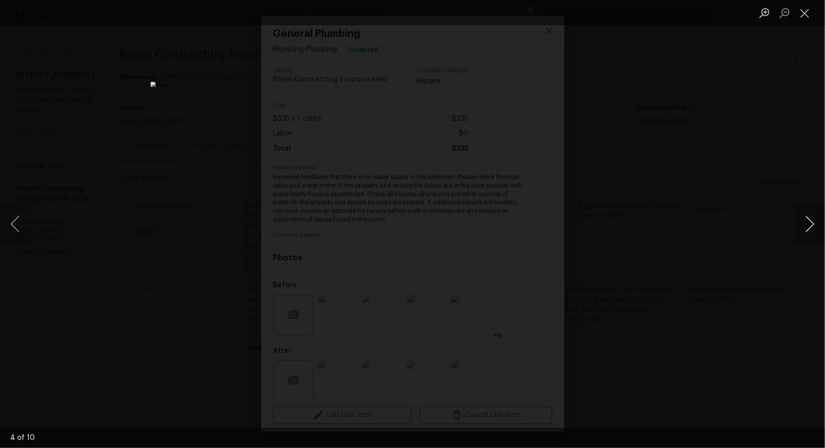
click at [804, 220] on button "Next image" at bounding box center [810, 224] width 30 height 40
click at [803, 219] on button "Next image" at bounding box center [810, 224] width 30 height 40
click at [802, 219] on button "Next image" at bounding box center [810, 224] width 30 height 40
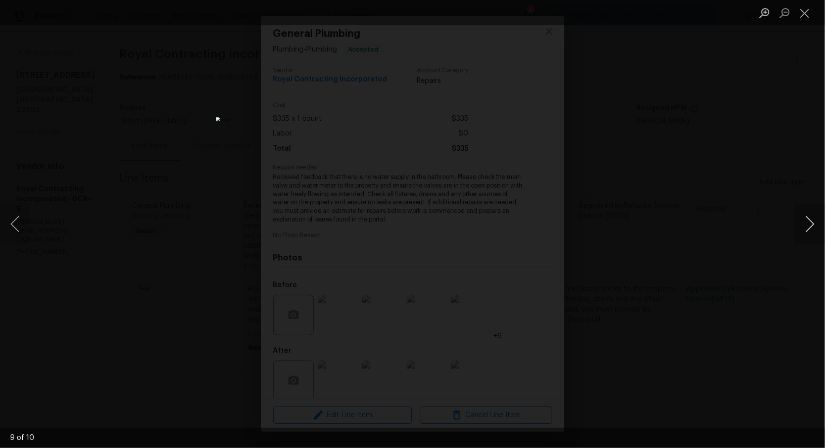
click at [802, 219] on button "Next image" at bounding box center [810, 224] width 30 height 40
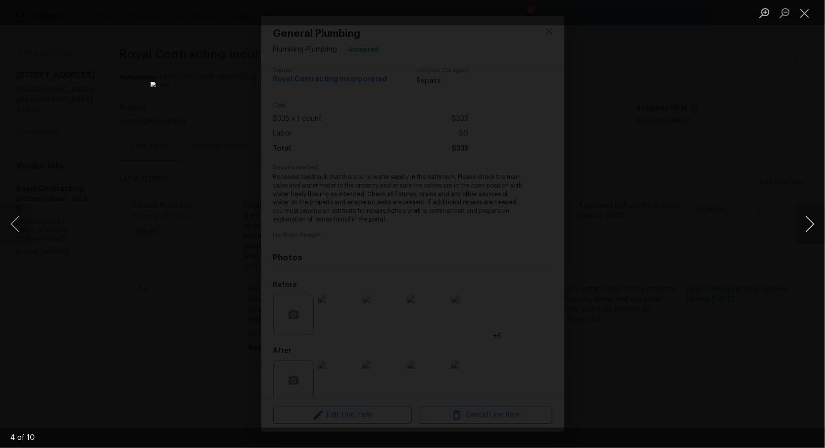
click at [802, 219] on button "Next image" at bounding box center [810, 224] width 30 height 40
click at [763, 160] on div "Lightbox" at bounding box center [412, 224] width 825 height 448
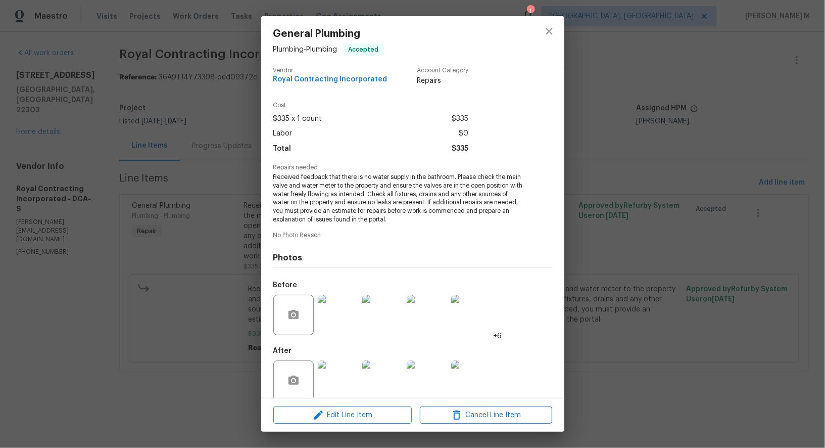
click at [731, 162] on div "General Plumbing Plumbing - Plumbing Accepted Vendor Royal Contracting Incorpor…" at bounding box center [412, 224] width 825 height 448
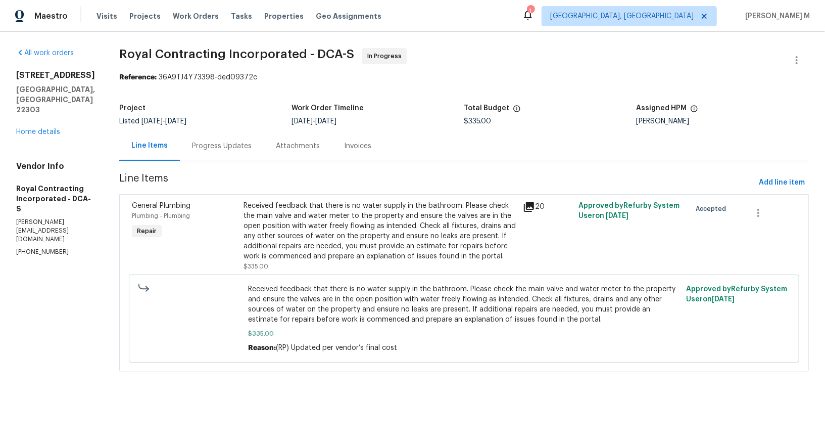
click at [347, 213] on div "Received feedback that there is no water supply in the bathroom. Please check t…" at bounding box center [380, 231] width 273 height 61
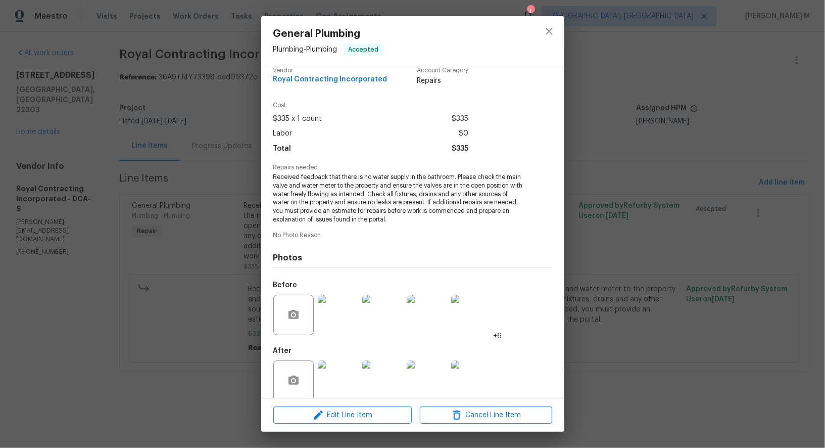
click at [479, 360] on img at bounding box center [471, 380] width 40 height 40
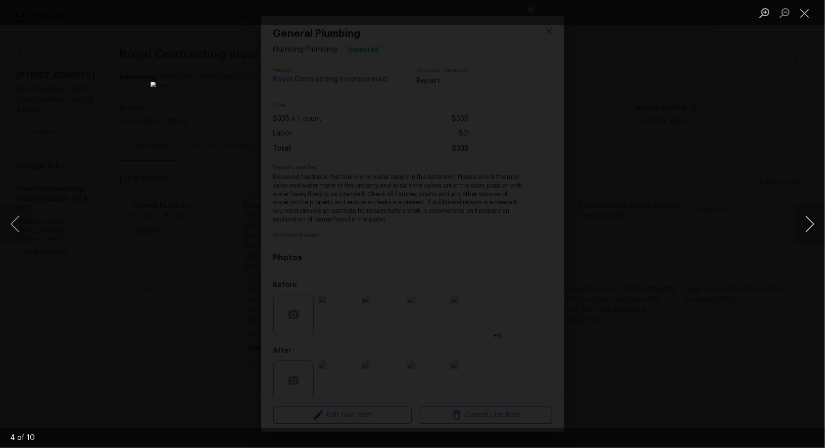
click at [810, 225] on button "Next image" at bounding box center [810, 224] width 30 height 40
click at [755, 247] on div "Lightbox" at bounding box center [412, 224] width 825 height 448
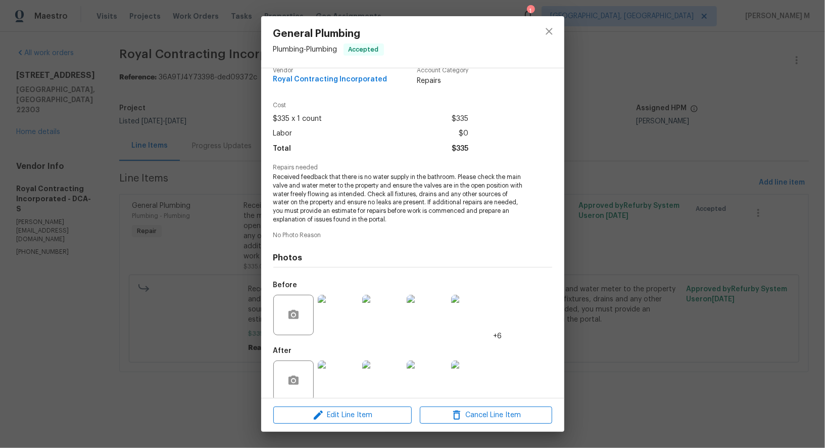
click at [161, 195] on div "General Plumbing Plumbing - Plumbing Accepted Vendor Royal Contracting Incorpor…" at bounding box center [412, 224] width 825 height 448
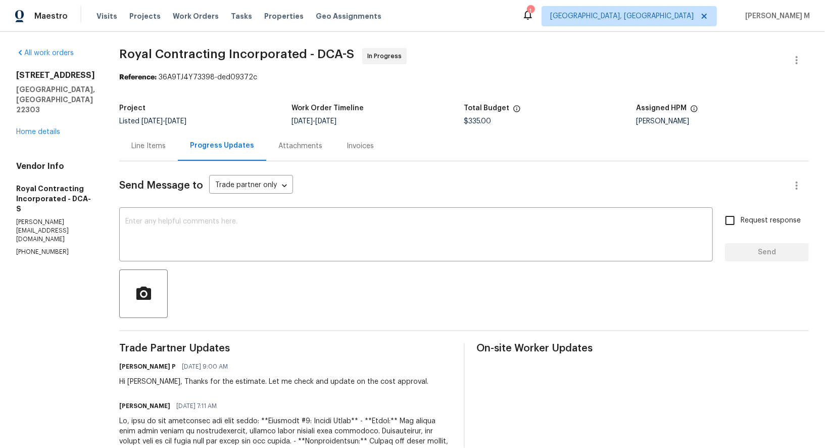
click at [27, 115] on div "All work orders [STREET_ADDRESS][PERSON_NAME] Home details Vendor Info Royal Co…" at bounding box center [55, 152] width 79 height 209
click at [31, 128] on link "Home details" at bounding box center [38, 131] width 44 height 7
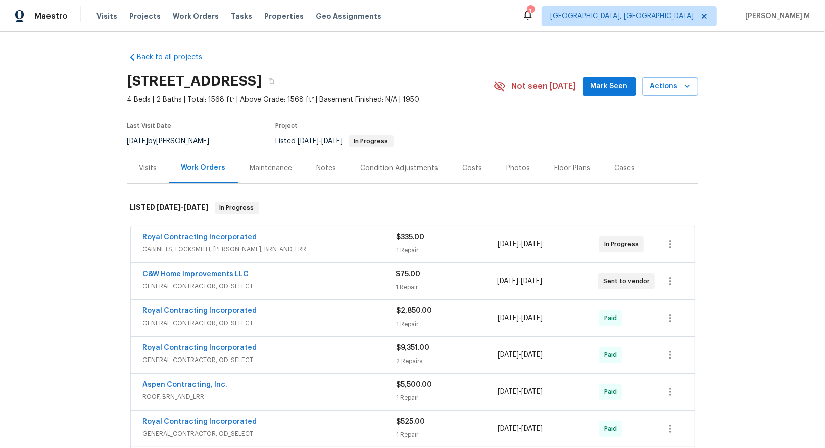
click at [202, 281] on span "GENERAL_CONTRACTOR, OD_SELECT" at bounding box center [269, 286] width 253 height 10
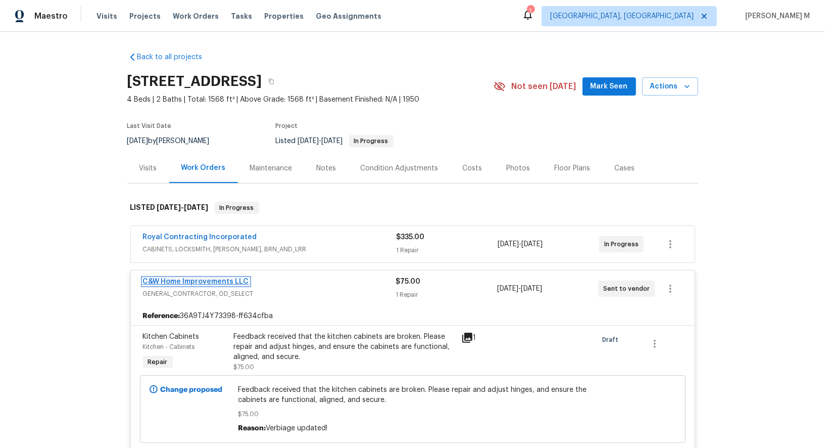
click at [209, 278] on link "C&W Home Improvements LLC" at bounding box center [196, 281] width 106 height 7
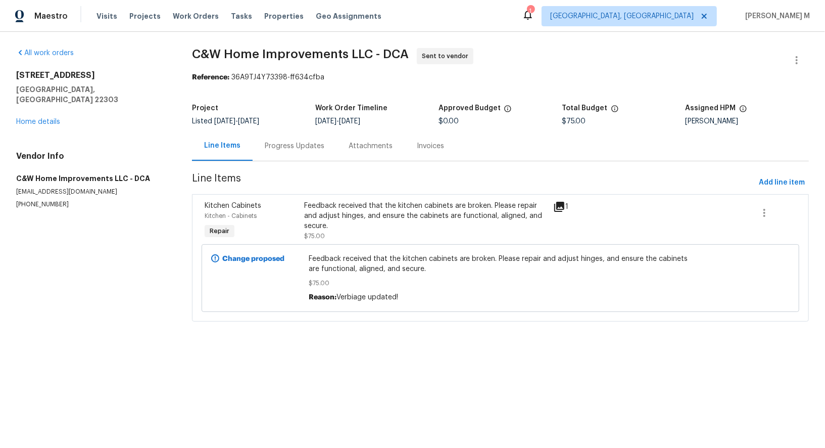
click at [272, 143] on div "Progress Updates" at bounding box center [295, 146] width 60 height 10
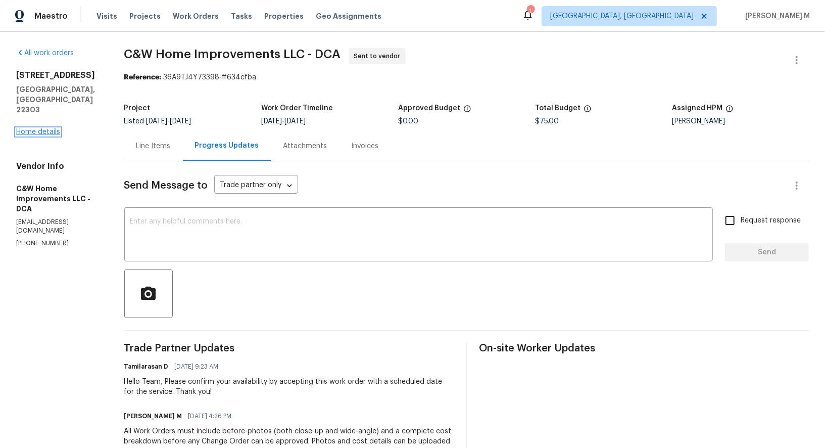
click at [52, 128] on link "Home details" at bounding box center [38, 131] width 44 height 7
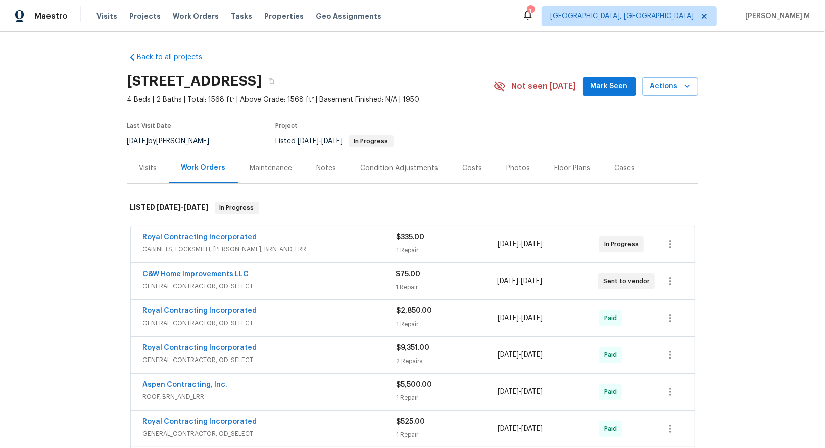
click at [203, 281] on span "GENERAL_CONTRACTOR, OD_SELECT" at bounding box center [269, 286] width 253 height 10
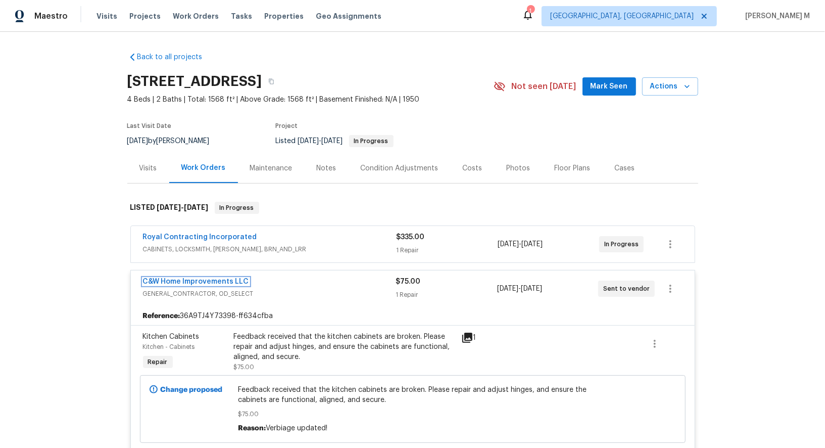
click at [203, 278] on link "C&W Home Improvements LLC" at bounding box center [196, 281] width 106 height 7
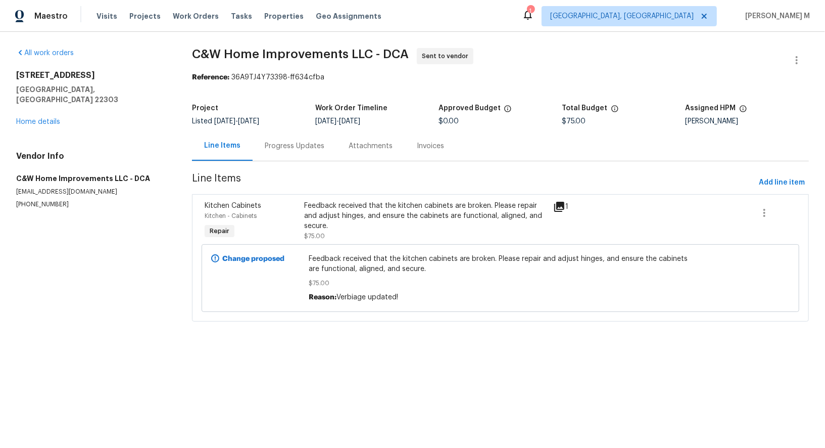
click at [273, 141] on div "Progress Updates" at bounding box center [295, 146] width 60 height 10
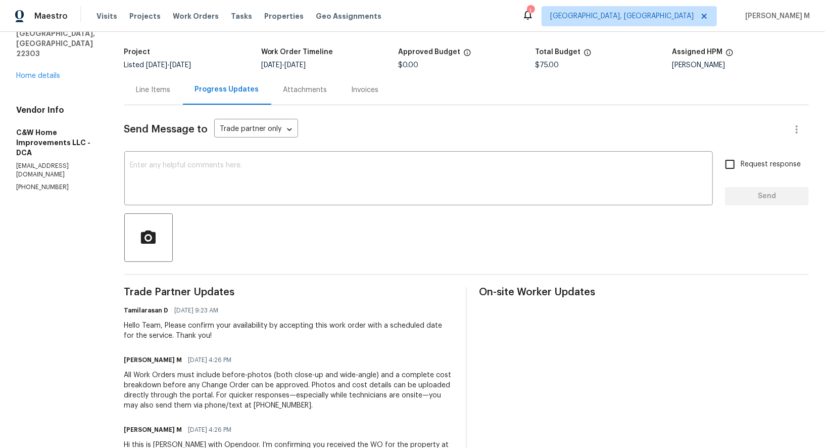
scroll to position [99, 0]
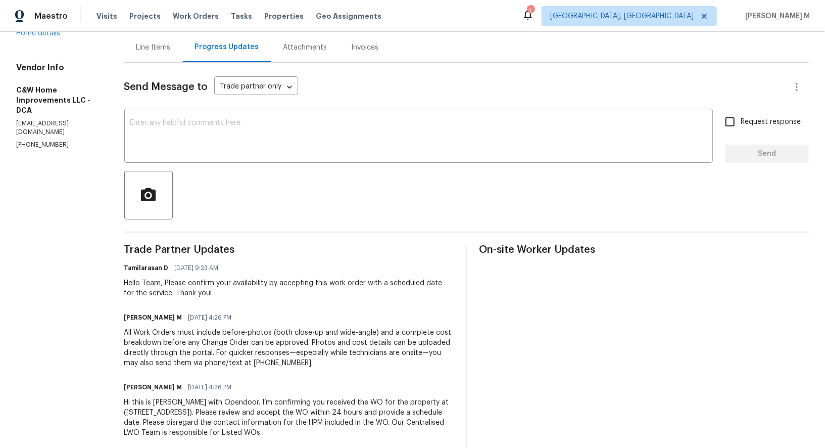
click at [147, 32] on div "Line Items" at bounding box center [153, 47] width 59 height 30
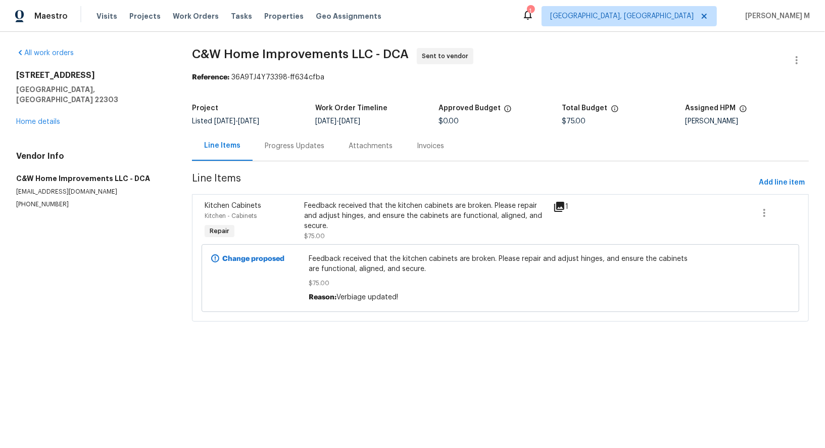
click at [337, 148] on div "Attachments" at bounding box center [371, 146] width 68 height 30
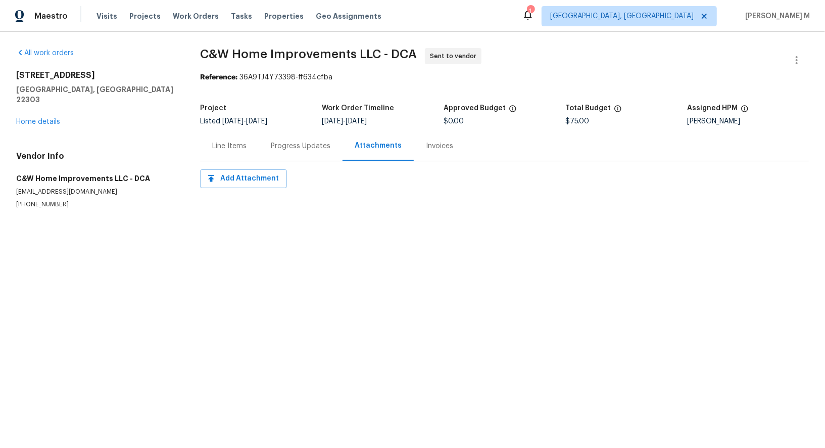
click at [299, 148] on div "Progress Updates" at bounding box center [301, 146] width 84 height 30
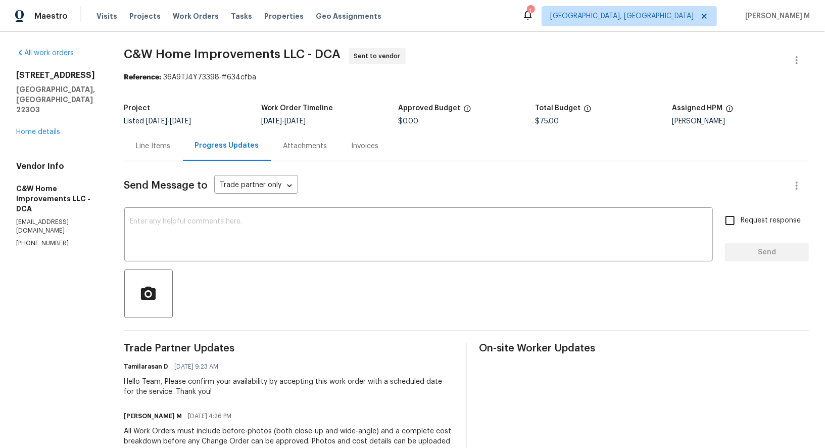
click at [39, 112] on div "[STREET_ADDRESS] Home details" at bounding box center [58, 103] width 84 height 67
click at [46, 128] on link "Home details" at bounding box center [38, 131] width 44 height 7
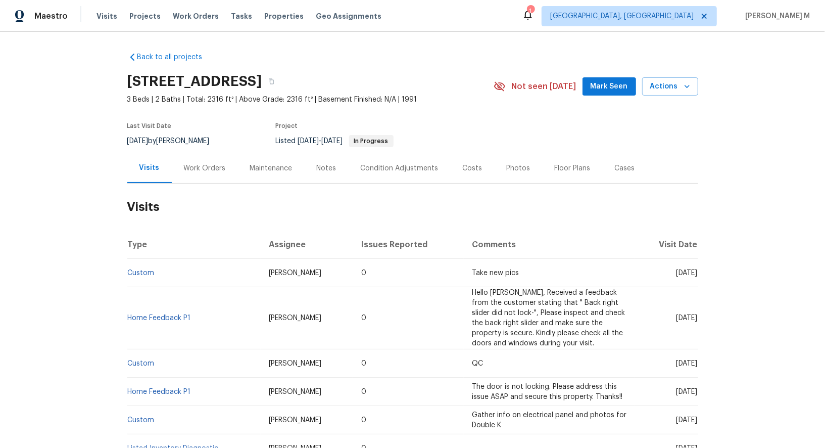
click at [200, 153] on div "Work Orders" at bounding box center [205, 168] width 66 height 30
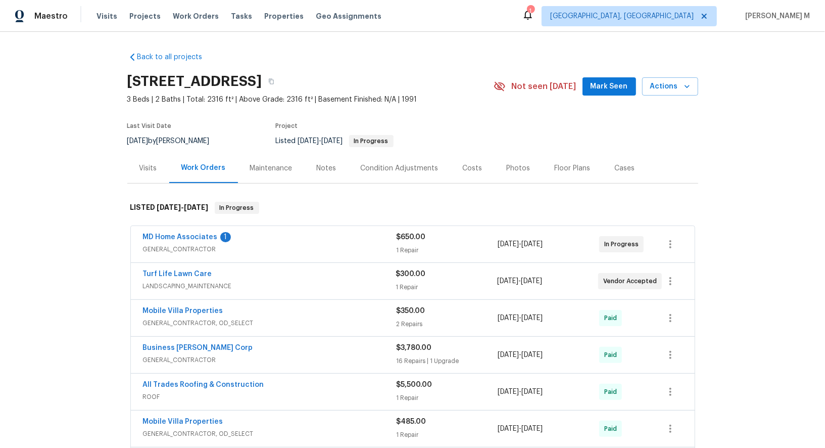
click at [185, 247] on span "GENERAL_CONTRACTOR" at bounding box center [270, 249] width 254 height 10
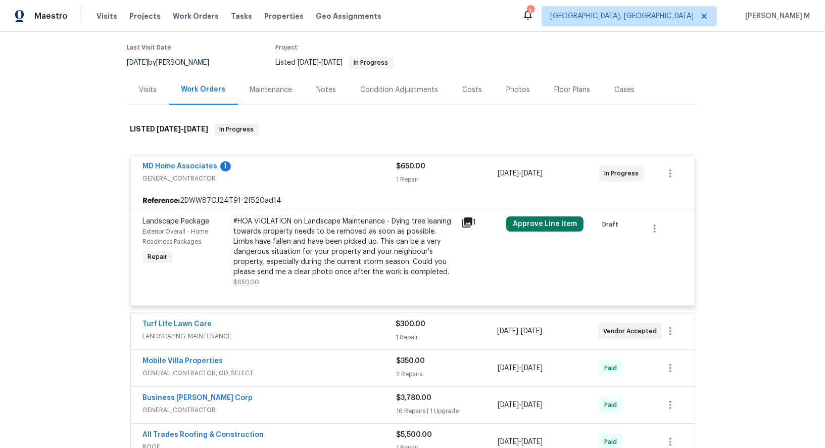
scroll to position [158, 0]
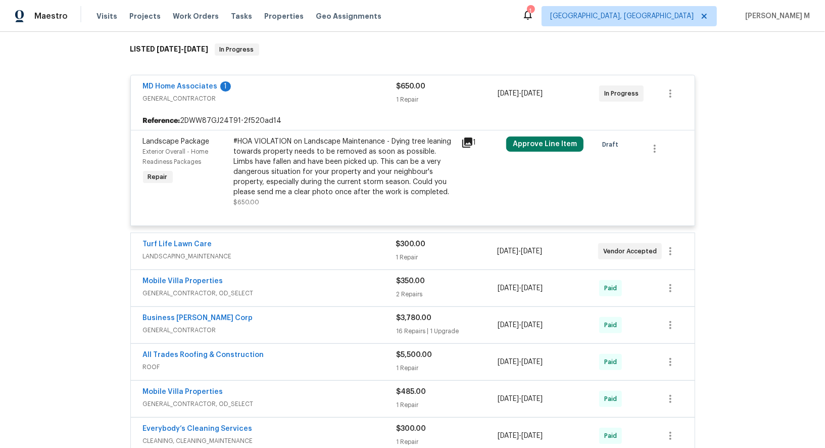
click at [208, 240] on div "Turf Life Lawn Care" at bounding box center [269, 245] width 253 height 12
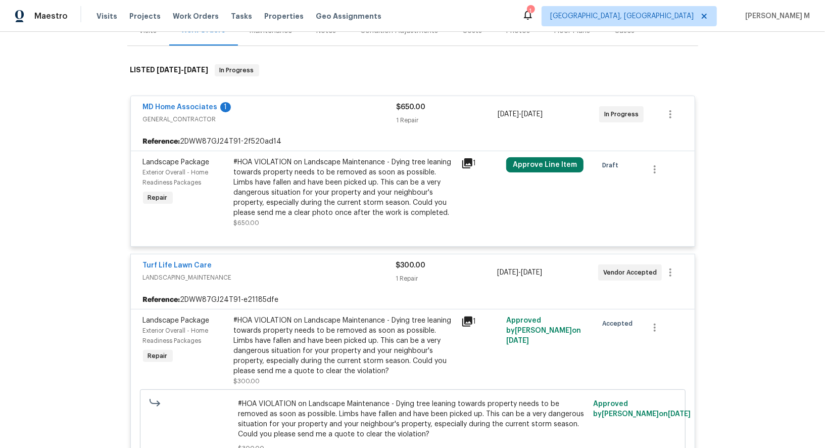
scroll to position [133, 0]
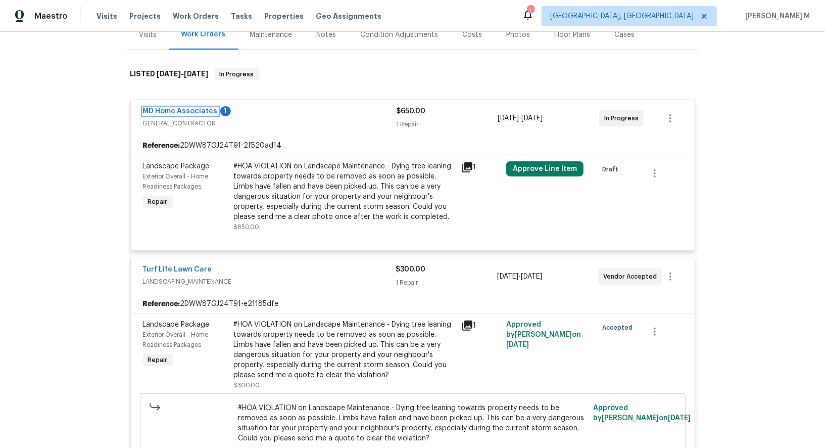
click at [186, 108] on link "MD Home Associates" at bounding box center [180, 111] width 75 height 7
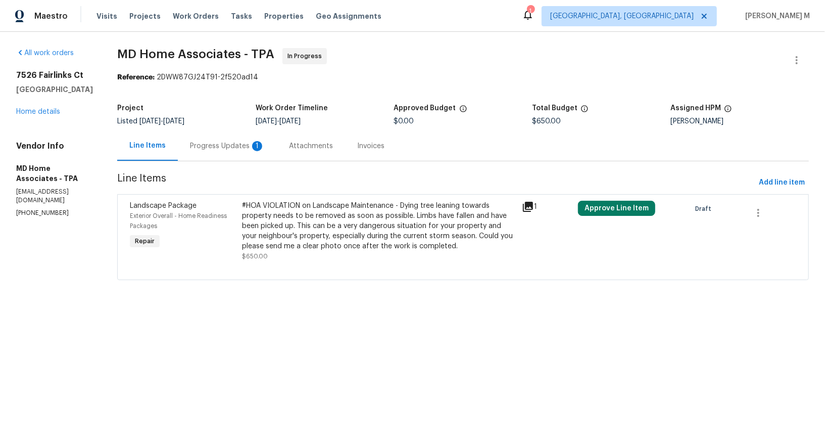
click at [232, 141] on div "Progress Updates 1" at bounding box center [227, 146] width 75 height 10
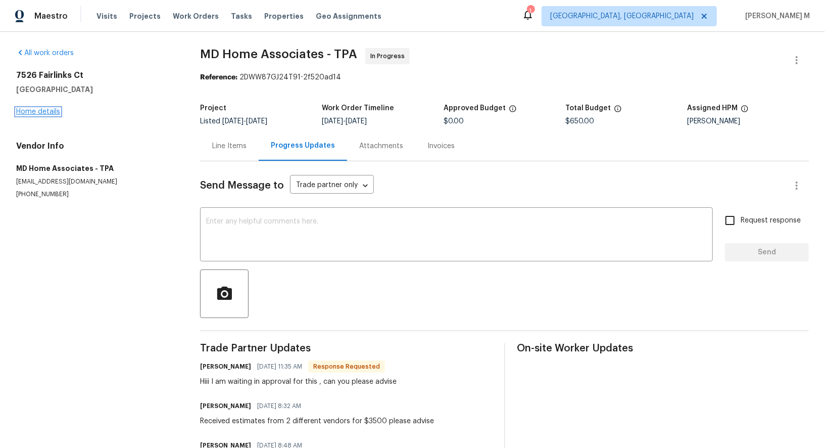
click at [26, 111] on link "Home details" at bounding box center [38, 111] width 44 height 7
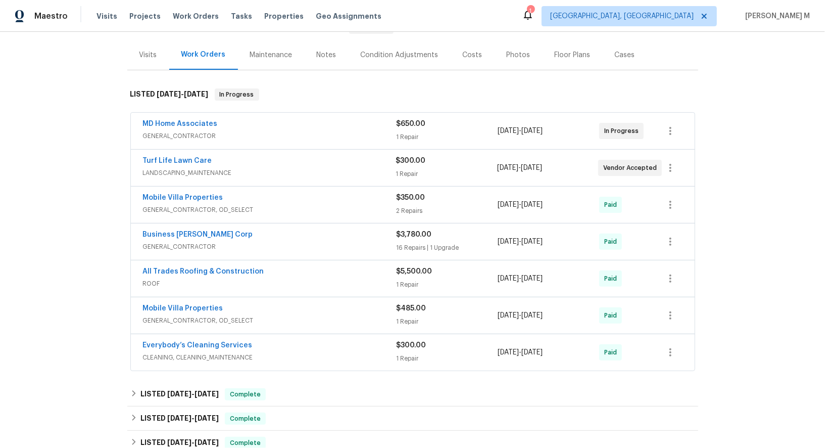
scroll to position [117, 0]
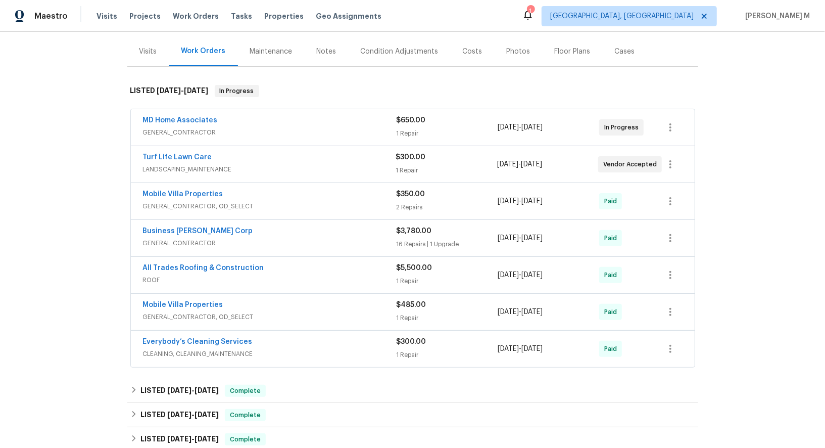
click at [260, 48] on div "Maintenance" at bounding box center [271, 51] width 42 height 10
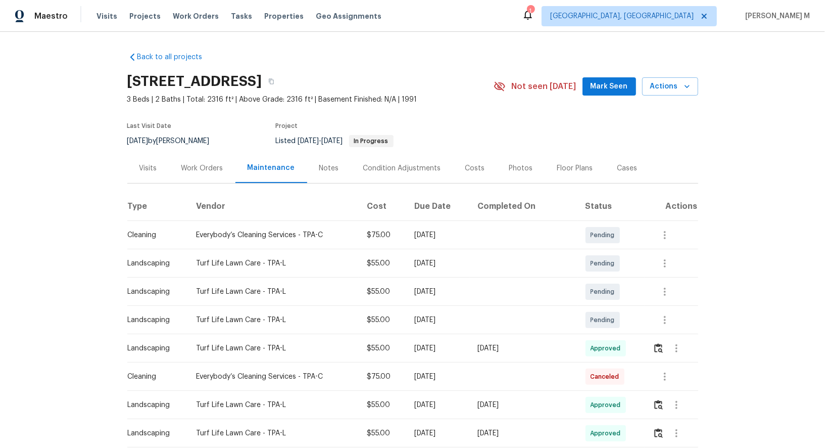
scroll to position [11, 0]
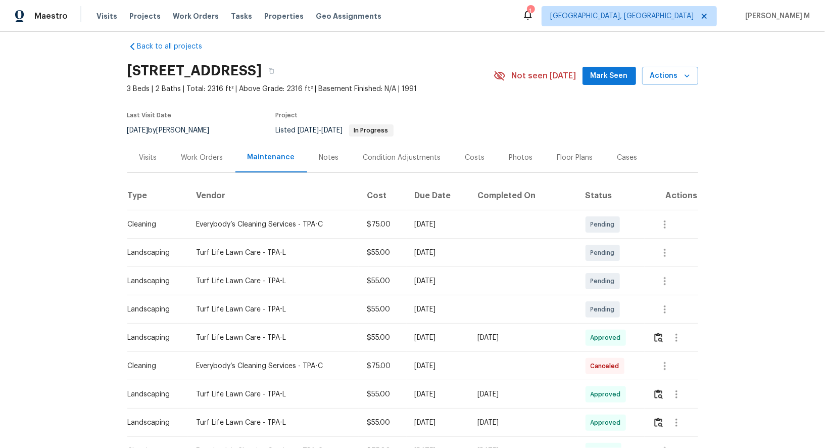
click at [644, 325] on td "Approved" at bounding box center [612, 337] width 68 height 28
click at [667, 352] on td at bounding box center [671, 366] width 53 height 28
click at [655, 325] on button "button" at bounding box center [659, 337] width 12 height 24
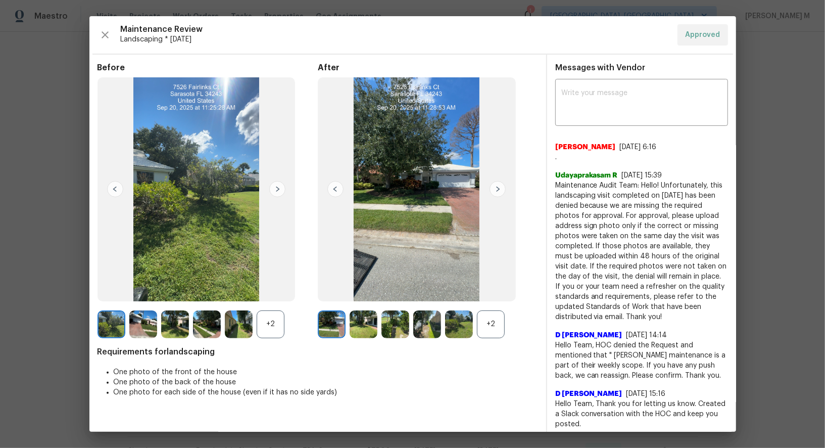
click at [498, 327] on div "+2" at bounding box center [491, 324] width 28 height 28
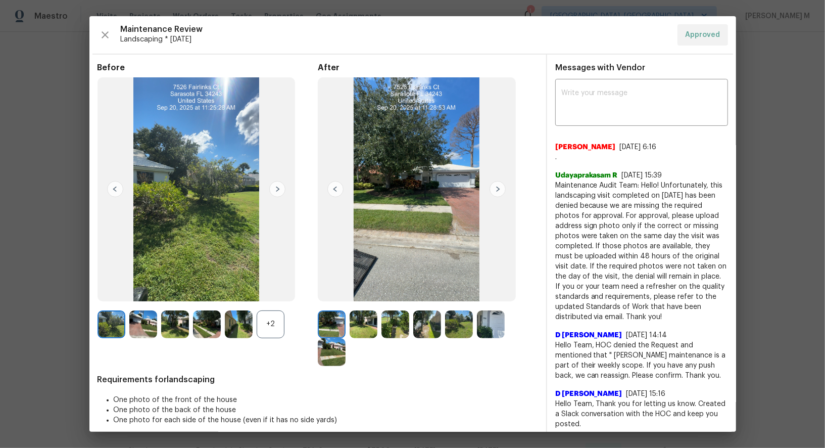
click at [356, 328] on img at bounding box center [364, 324] width 28 height 28
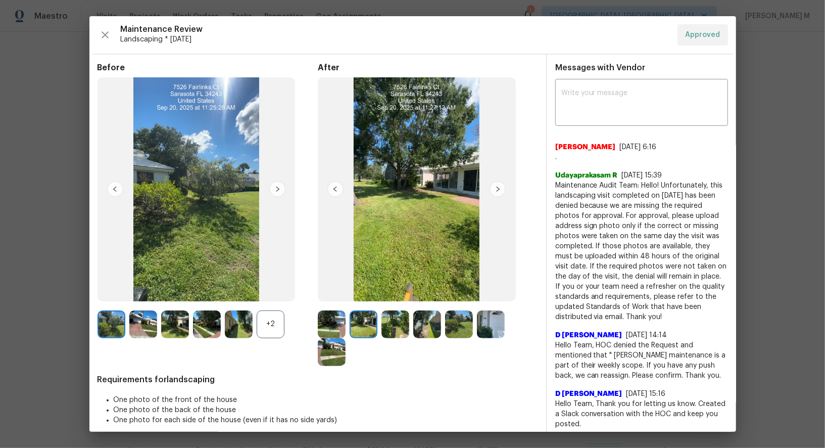
click at [392, 328] on img at bounding box center [396, 324] width 28 height 28
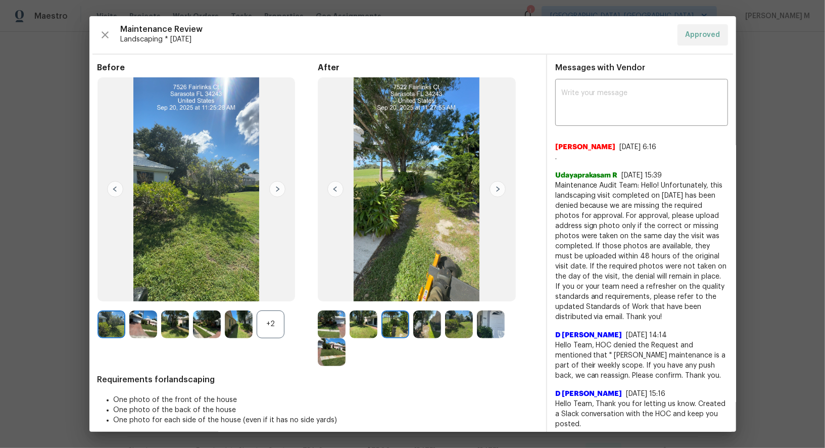
click at [425, 333] on img at bounding box center [427, 324] width 28 height 28
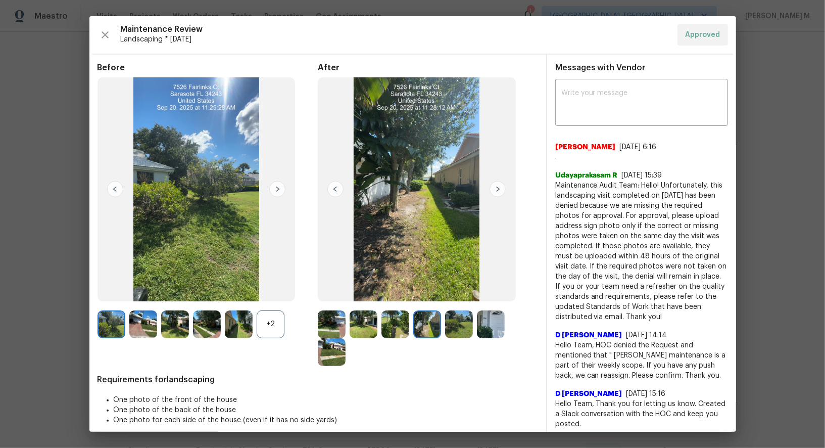
click at [491, 332] on img at bounding box center [491, 324] width 28 height 28
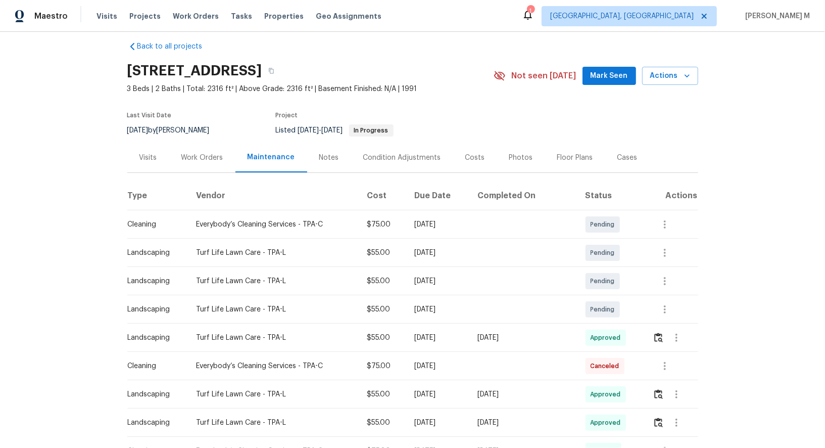
click at [195, 165] on div "Work Orders" at bounding box center [202, 158] width 66 height 30
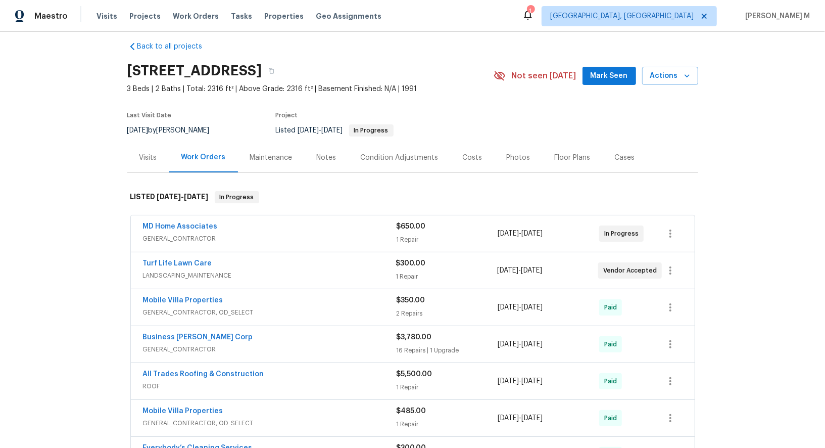
click at [179, 233] on span "GENERAL_CONTRACTOR" at bounding box center [270, 238] width 254 height 10
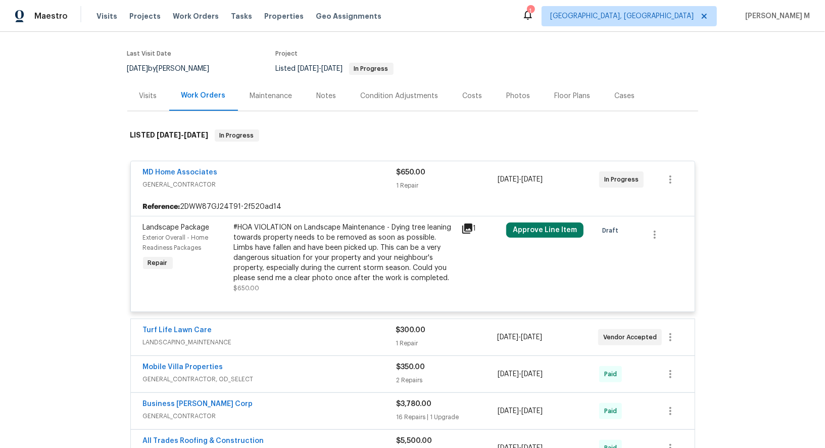
scroll to position [81, 0]
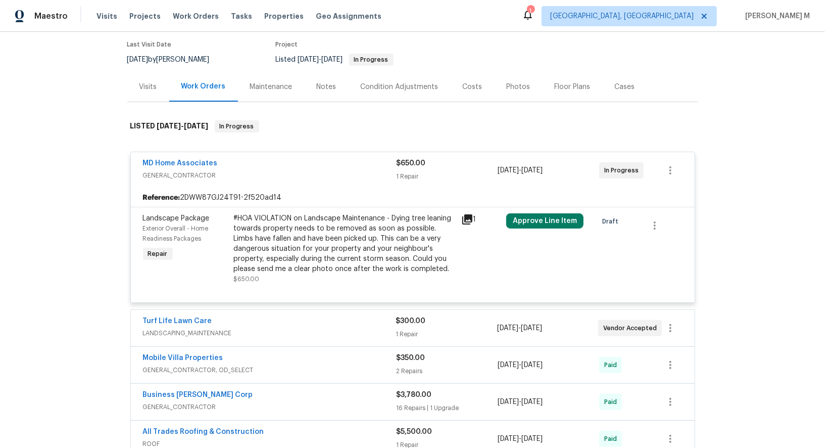
click at [182, 328] on span "LANDSCAPING_MAINTENANCE" at bounding box center [269, 333] width 253 height 10
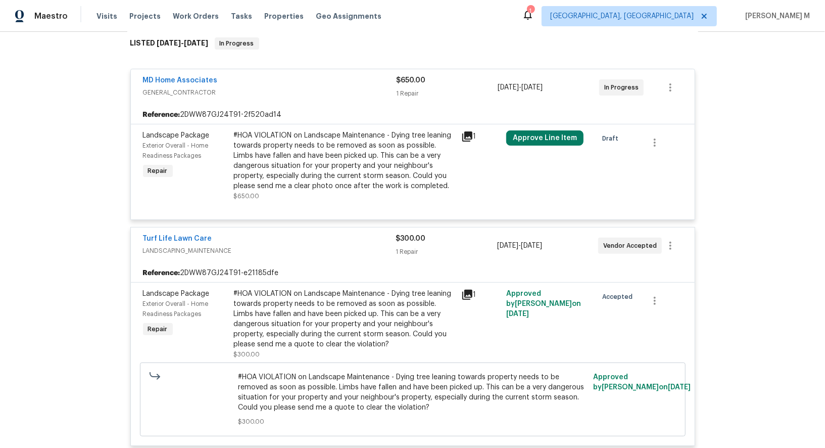
scroll to position [191, 0]
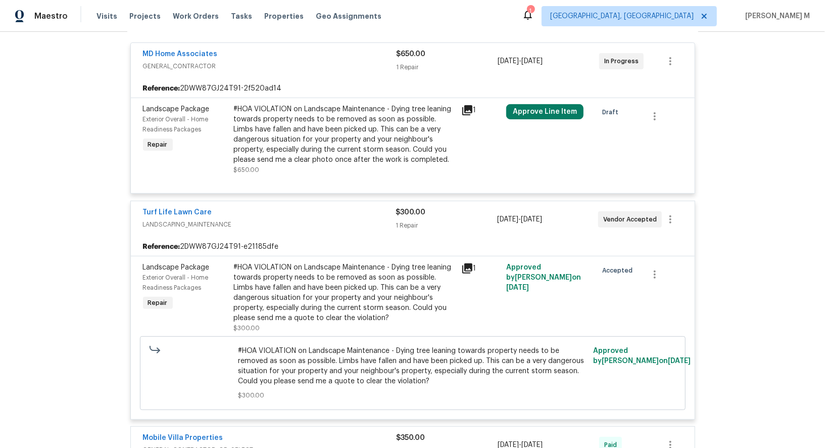
click at [396, 264] on div "#HOA VIOLATION on Landscape Maintenance - Dying tree leaning towards property n…" at bounding box center [344, 292] width 221 height 61
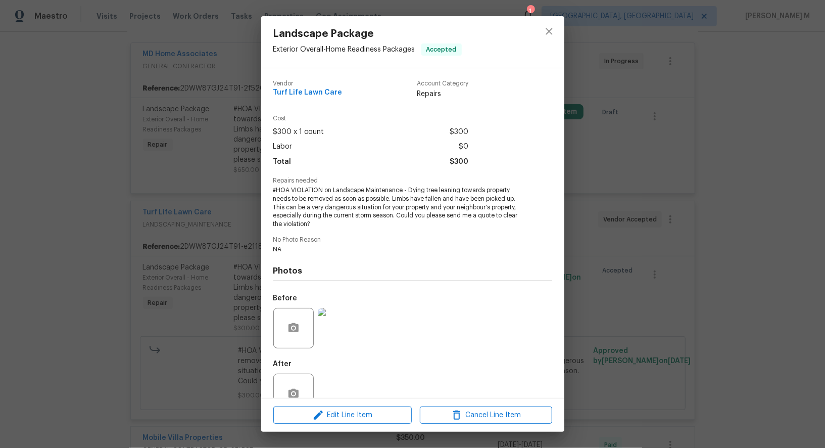
click at [349, 321] on img at bounding box center [338, 328] width 40 height 40
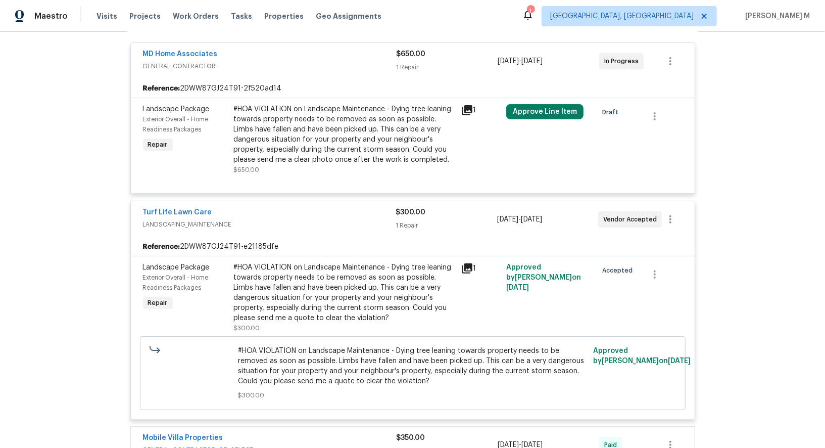
click at [344, 137] on div "#HOA VIOLATION on Landscape Maintenance - Dying tree leaning towards property n…" at bounding box center [344, 134] width 221 height 61
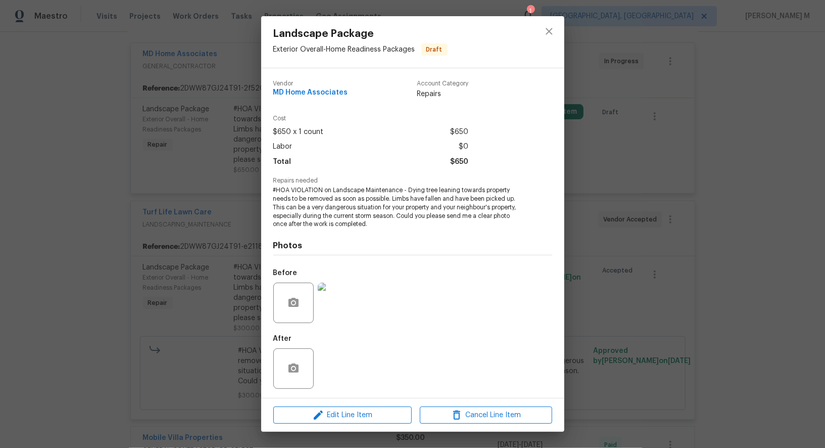
click at [339, 302] on img at bounding box center [338, 303] width 40 height 40
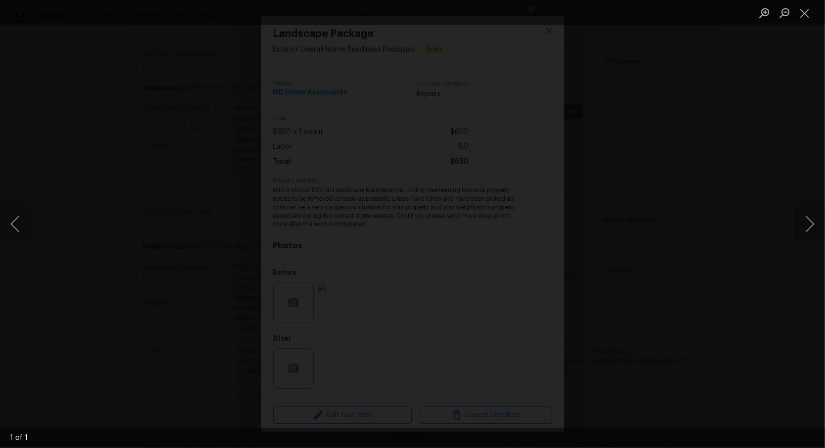
click at [440, 284] on img "Lightbox" at bounding box center [399, 187] width 1254 height 680
click at [433, 232] on img "Lightbox" at bounding box center [387, 131] width 1409 height 764
click at [384, 130] on img "Lightbox" at bounding box center [362, 141] width 1334 height 724
click at [419, 219] on img "Lightbox" at bounding box center [374, 156] width 1334 height 724
click at [789, 100] on div "Lightbox" at bounding box center [412, 224] width 825 height 448
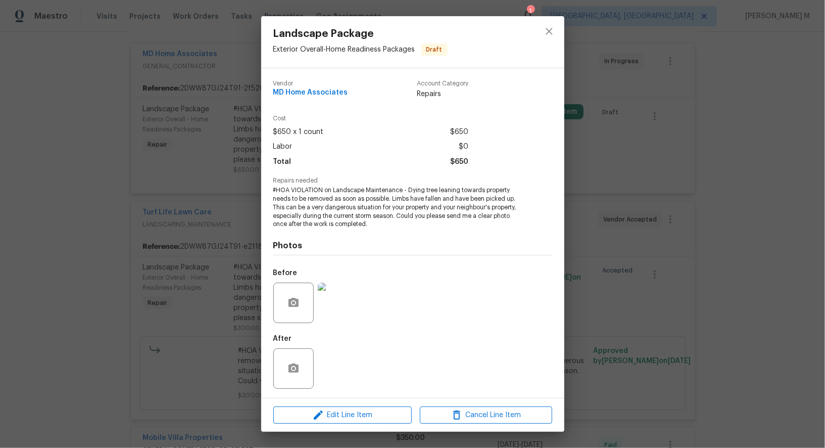
click at [234, 146] on div "Landscape Package Exterior Overall - Home Readiness Packages Draft Vendor MD Ho…" at bounding box center [412, 224] width 825 height 448
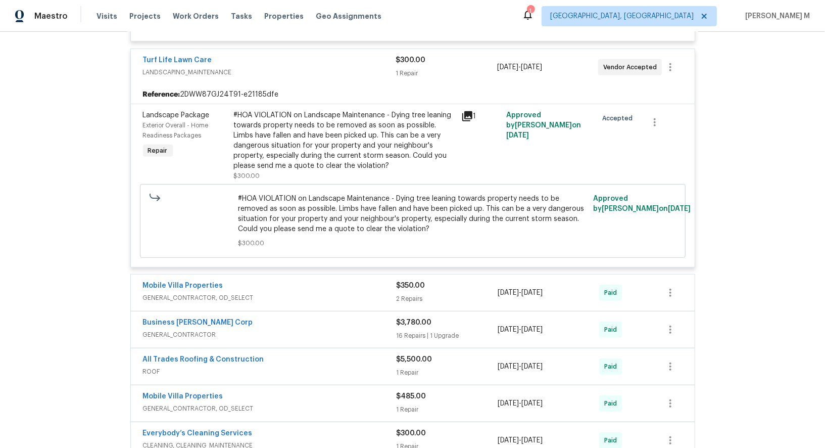
scroll to position [447, 0]
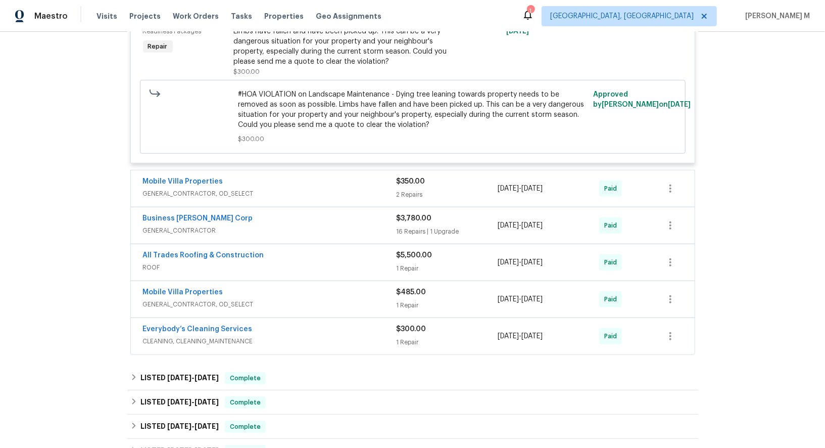
click at [195, 189] on span "GENERAL_CONTRACTOR, OD_SELECT" at bounding box center [270, 194] width 254 height 10
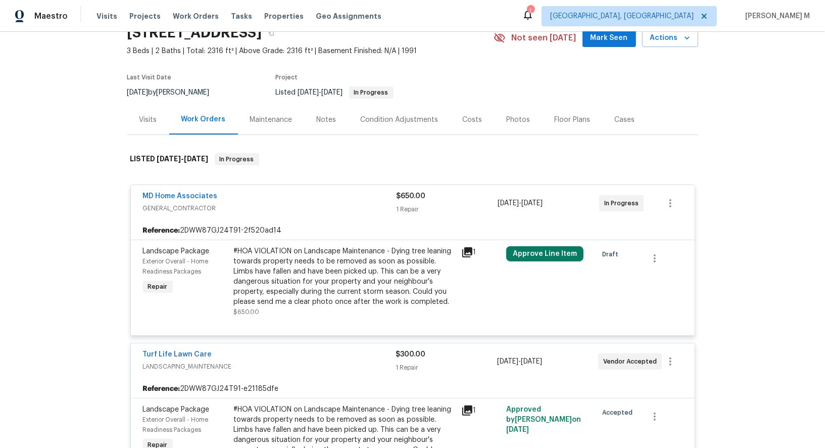
scroll to position [0, 0]
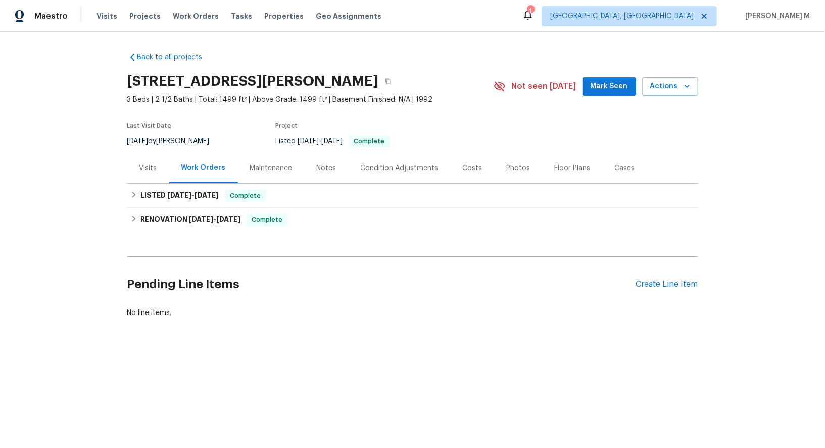
click at [272, 163] on div "Maintenance" at bounding box center [271, 168] width 42 height 10
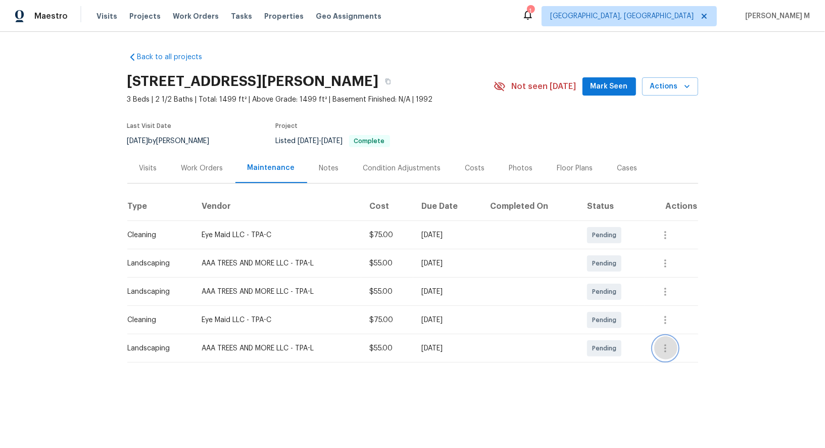
click at [672, 344] on icon "button" at bounding box center [666, 348] width 12 height 12
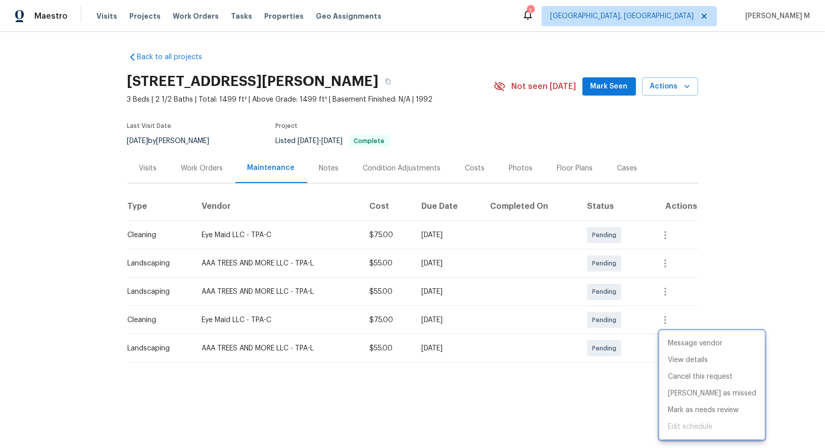
click at [674, 312] on div at bounding box center [412, 224] width 825 height 448
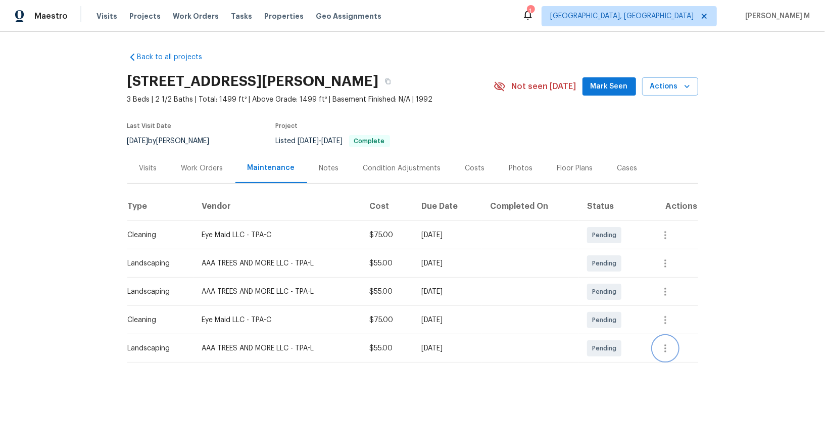
click at [669, 342] on icon "button" at bounding box center [666, 348] width 12 height 12
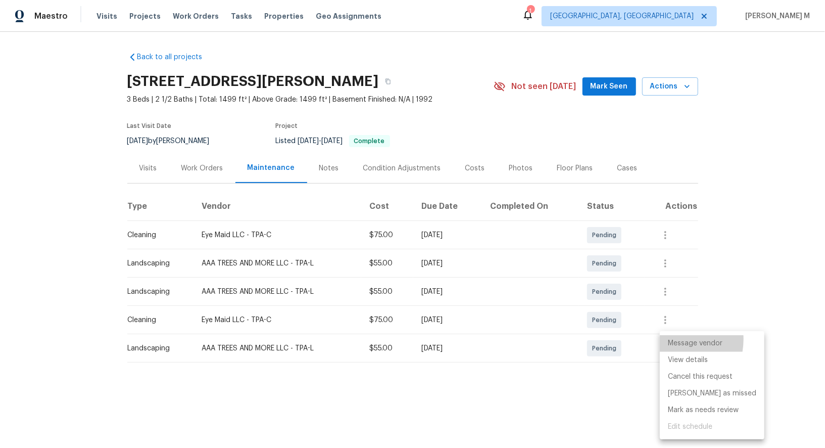
click at [669, 339] on li "Message vendor" at bounding box center [712, 343] width 105 height 17
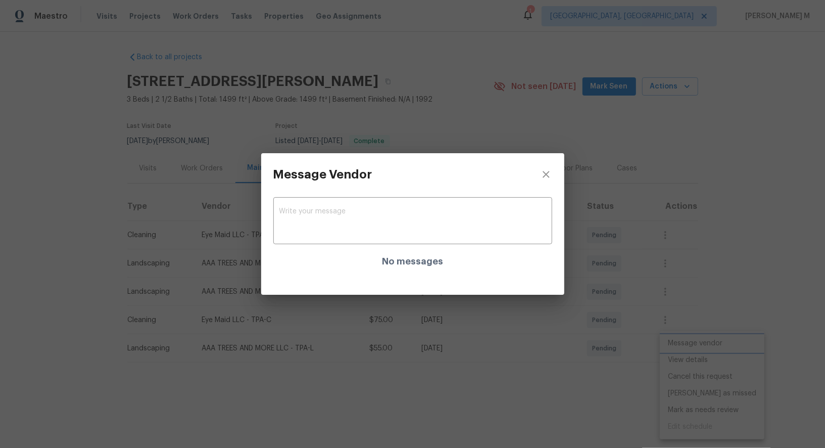
click at [701, 297] on div "Message Vendor x ​ No messages" at bounding box center [412, 224] width 825 height 448
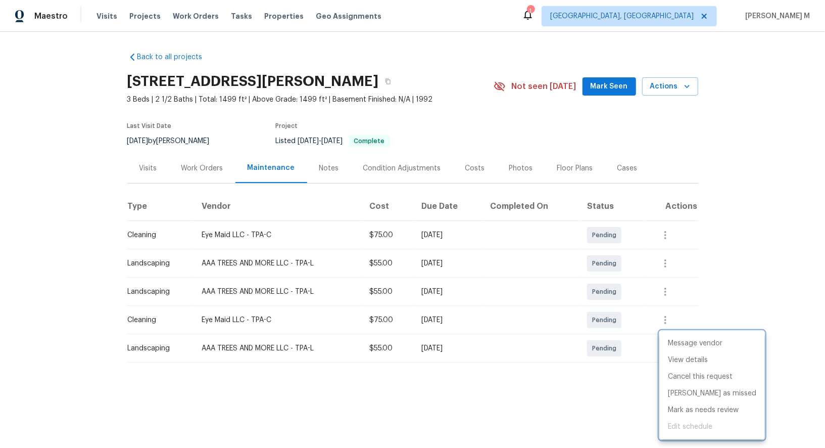
click at [671, 313] on div at bounding box center [412, 224] width 825 height 448
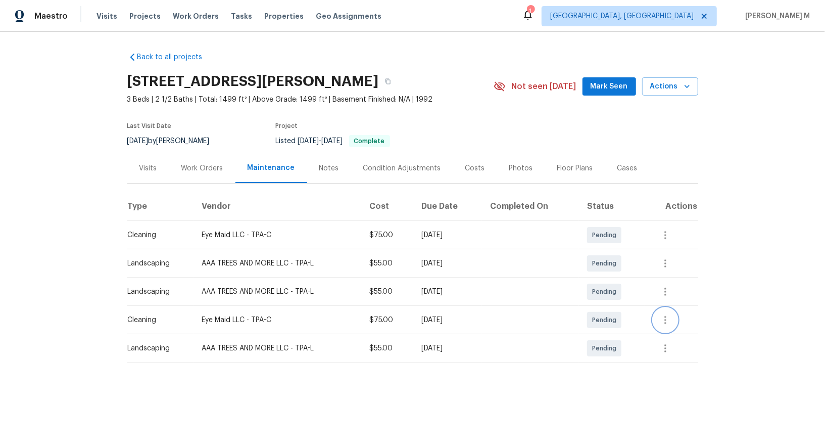
click at [671, 314] on icon "button" at bounding box center [666, 320] width 12 height 12
click at [671, 313] on li "Message vendor" at bounding box center [712, 315] width 105 height 17
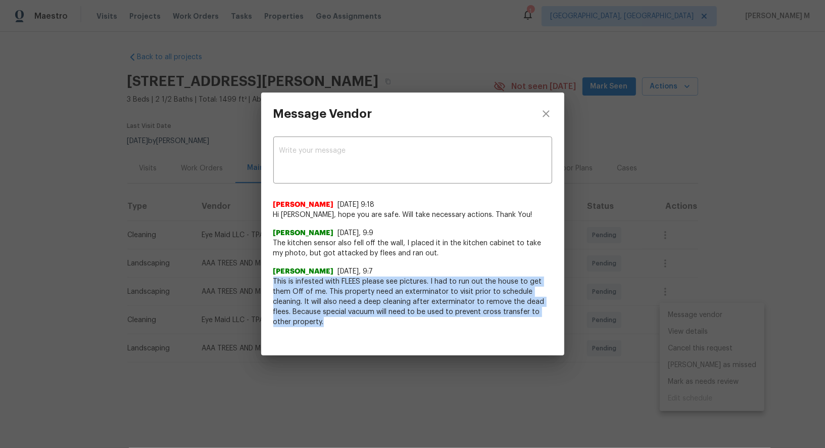
drag, startPoint x: 270, startPoint y: 280, endPoint x: 349, endPoint y: 321, distance: 89.1
click at [349, 321] on div "x ​ Savitha Ekambaram 9/26/25, 9:18 Hi Atama, hope you are safe. Will take nece…" at bounding box center [412, 237] width 303 height 204
copy span "This is infested with FLEES please see pictures. I had to run out the house to …"
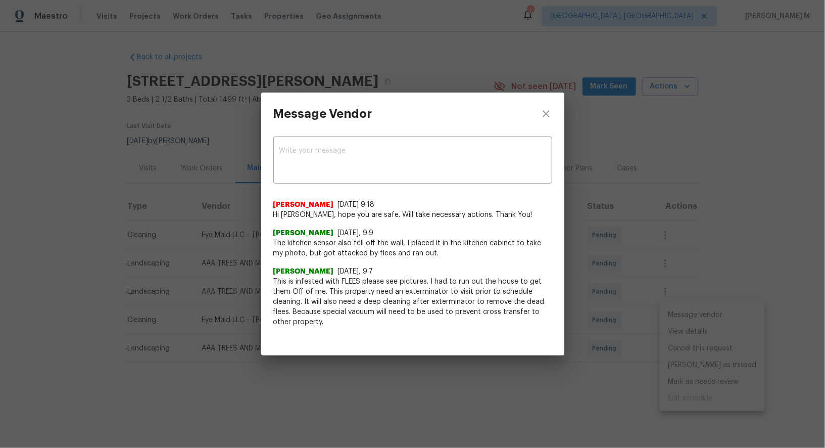
click at [292, 242] on span "The kitchen sensor also fell off the wall, I placed it in the kitchen cabinet t…" at bounding box center [412, 248] width 279 height 20
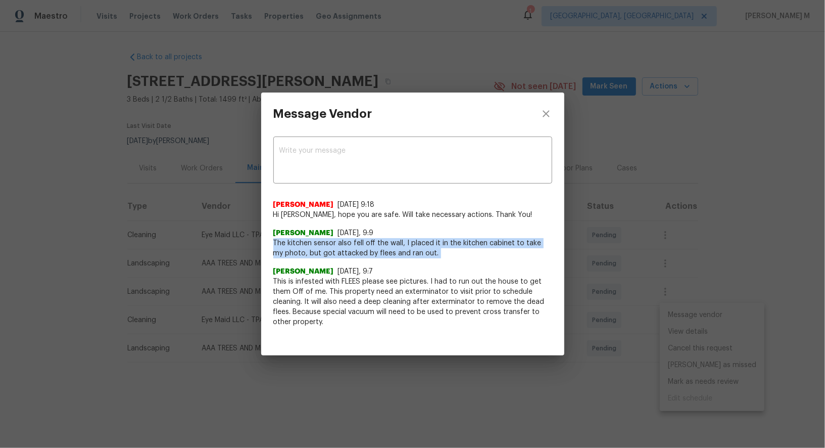
click at [292, 242] on span "The kitchen sensor also fell off the wall, I placed it in the kitchen cabinet t…" at bounding box center [412, 248] width 279 height 20
copy span "The kitchen sensor also fell off the wall, I placed it in the kitchen cabinet t…"
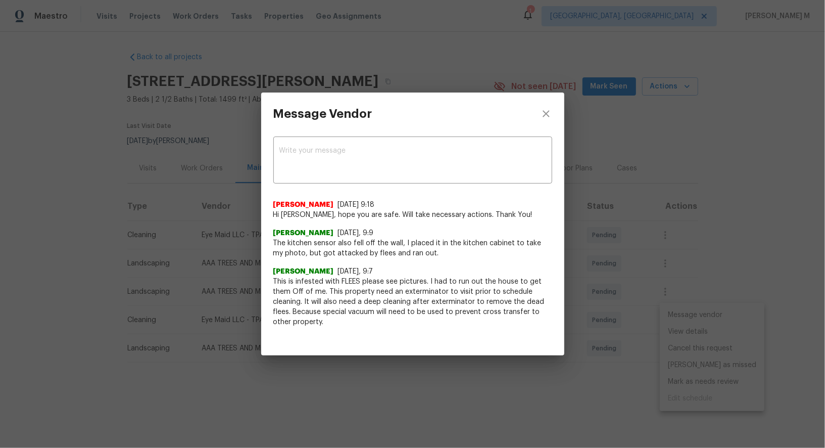
click at [392, 316] on span "This is infested with FLEES please see pictures. I had to run out the house to …" at bounding box center [412, 301] width 279 height 51
click at [353, 282] on span "This is infested with FLEES please see pictures. I had to run out the house to …" at bounding box center [412, 301] width 279 height 51
copy span "FLEES"
click at [143, 179] on div "Message Vendor x ​ Savitha Ekambaram 9/26/25, 9:18 Hi Atama, hope you are safe.…" at bounding box center [412, 224] width 825 height 448
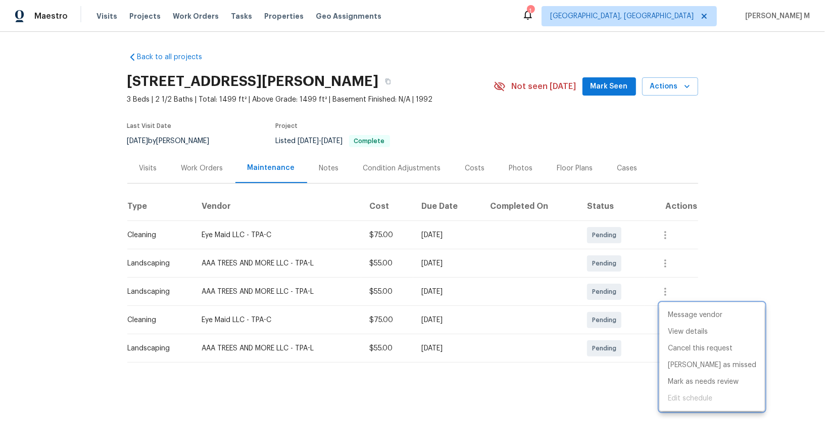
click at [160, 233] on div at bounding box center [412, 224] width 825 height 448
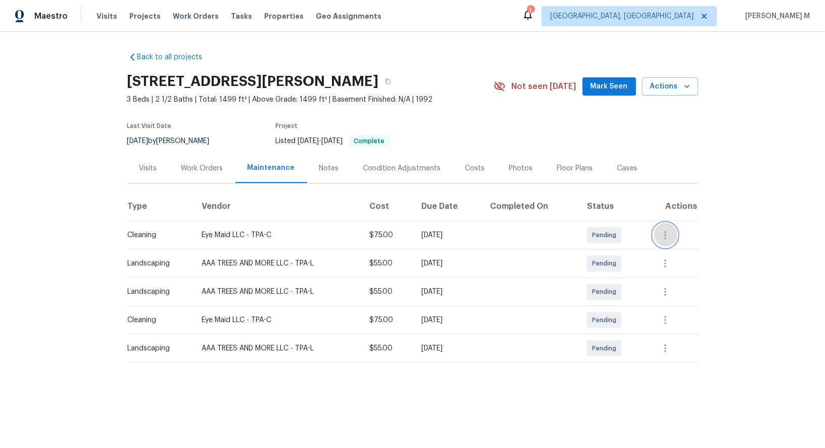
click at [672, 229] on icon "button" at bounding box center [666, 235] width 12 height 12
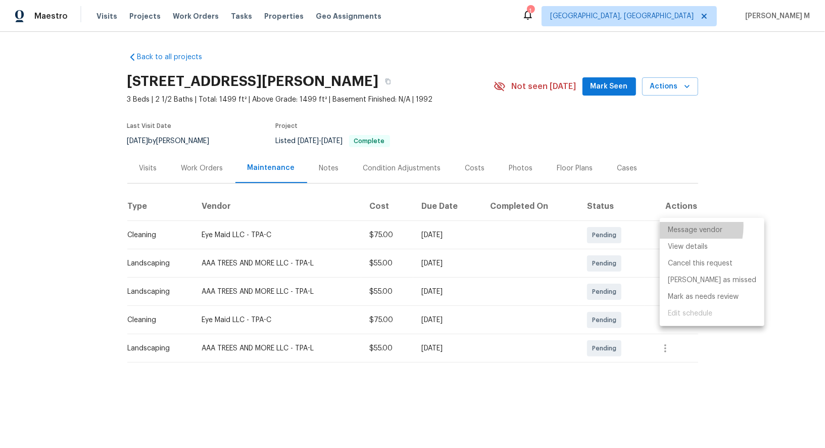
click at [674, 226] on li "Message vendor" at bounding box center [712, 230] width 105 height 17
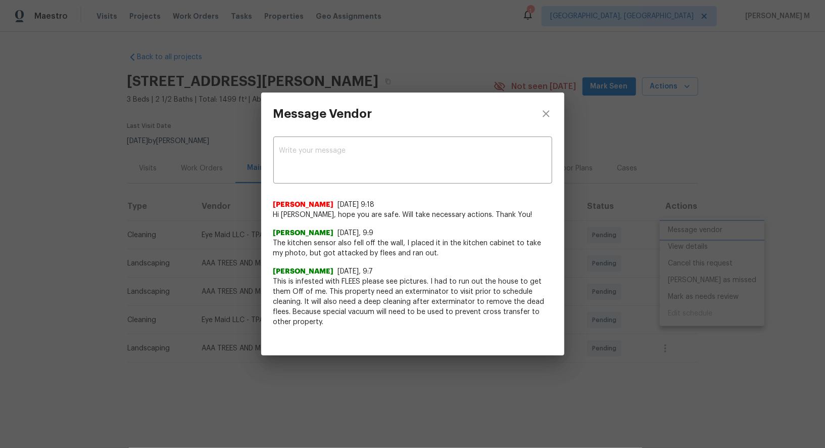
click at [195, 227] on div "Message Vendor x ​ Savitha Ekambaram 9/26/25, 9:18 Hi Atama, hope you are safe.…" at bounding box center [412, 224] width 825 height 448
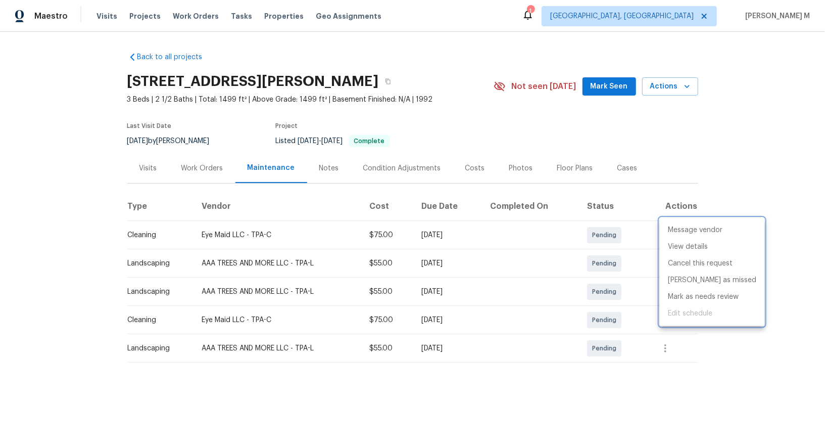
drag, startPoint x: 200, startPoint y: 231, endPoint x: 243, endPoint y: 230, distance: 43.5
click at [243, 230] on div at bounding box center [412, 224] width 825 height 448
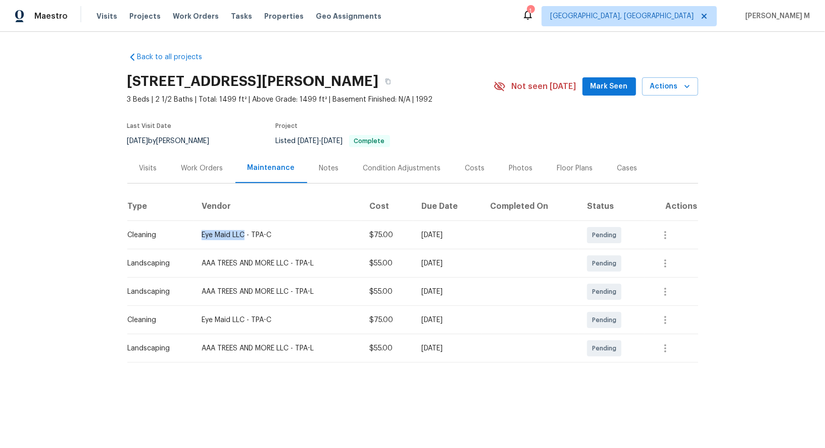
drag, startPoint x: 243, startPoint y: 230, endPoint x: 194, endPoint y: 225, distance: 49.8
copy div "Eye Maid LLC"
click at [193, 167] on div "Work Orders" at bounding box center [202, 168] width 42 height 10
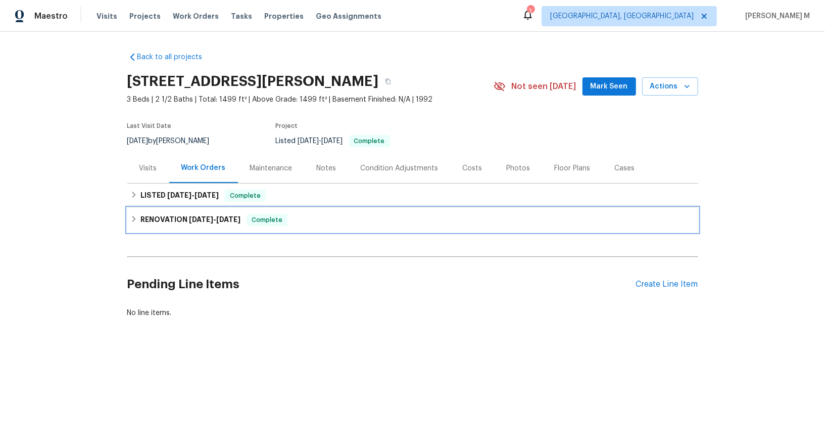
click at [184, 208] on div "RENOVATION 8/5/25 - 9/15/25 Complete" at bounding box center [412, 220] width 571 height 24
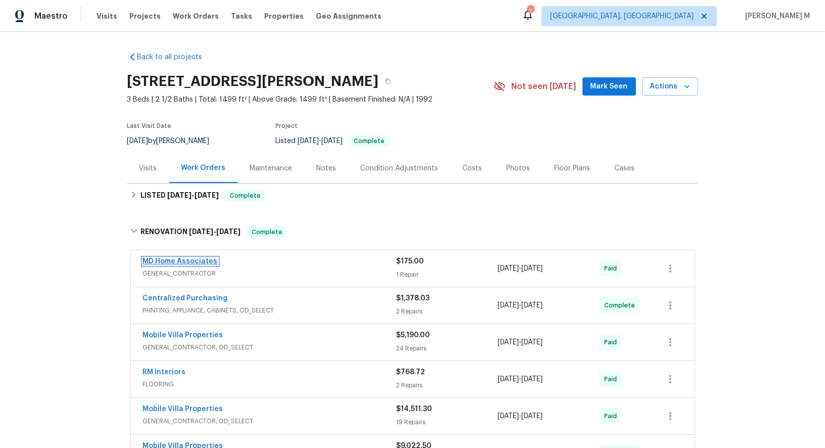
click at [168, 258] on link "MD Home Associates" at bounding box center [180, 261] width 75 height 7
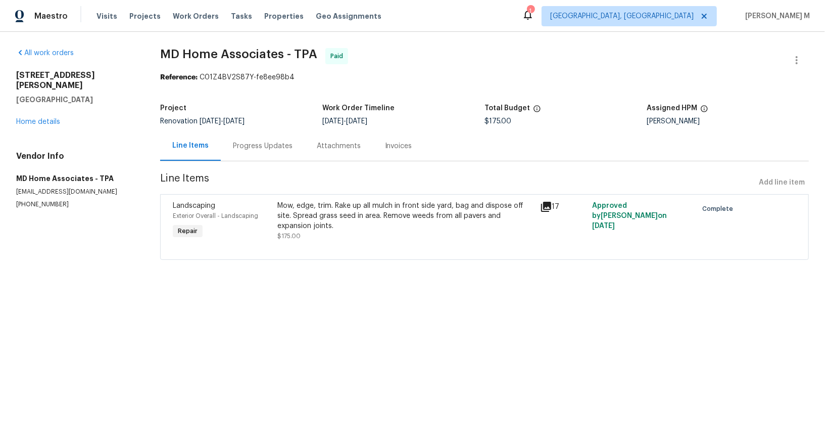
click at [378, 29] on div "Maestro Visits Projects Work Orders Tasks Properties Geo Assignments 1 Albuquer…" at bounding box center [412, 16] width 825 height 32
click at [244, 146] on div "Progress Updates" at bounding box center [263, 146] width 60 height 10
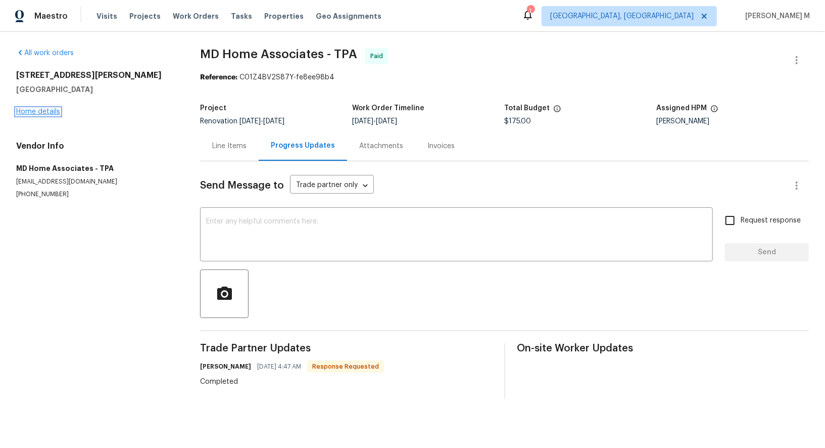
click at [39, 112] on link "Home details" at bounding box center [38, 111] width 44 height 7
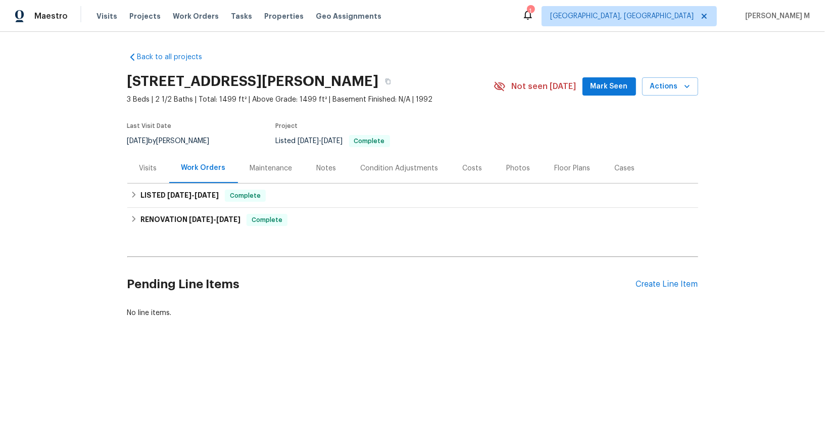
click at [270, 157] on div "Maintenance" at bounding box center [271, 168] width 67 height 30
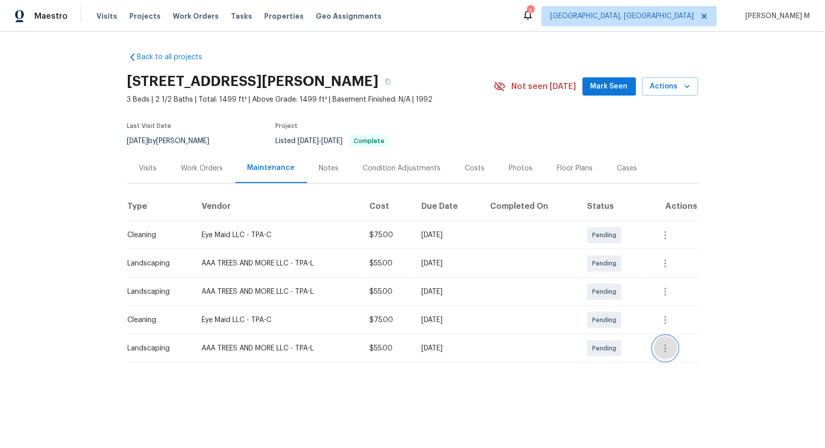
click at [665, 343] on button "button" at bounding box center [665, 348] width 24 height 24
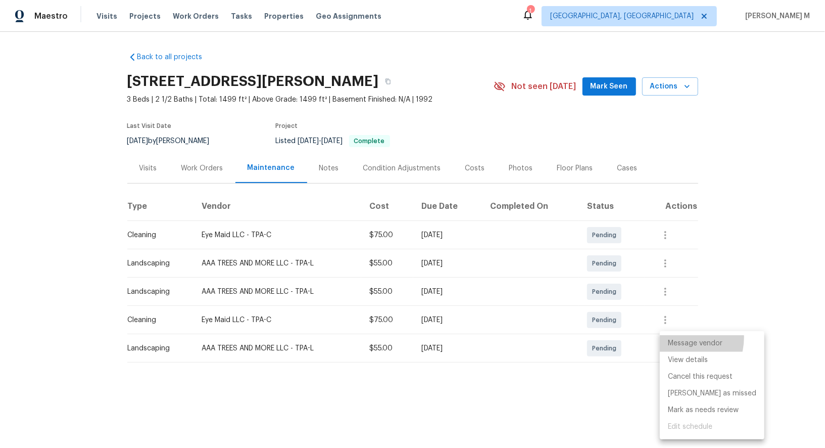
click at [681, 338] on li "Message vendor" at bounding box center [712, 343] width 105 height 17
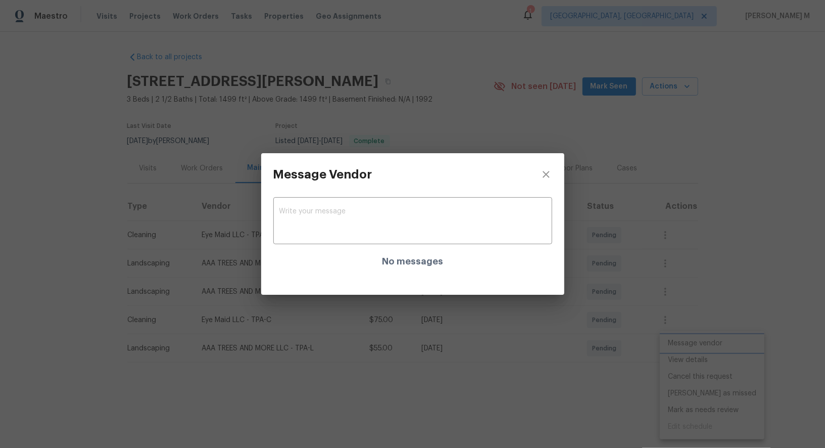
click at [668, 290] on div "Message Vendor x ​ No messages" at bounding box center [412, 224] width 825 height 448
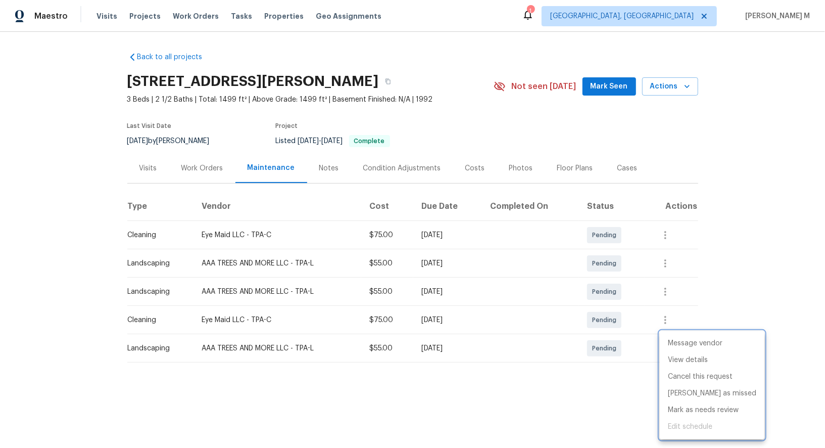
click at [671, 311] on div at bounding box center [412, 224] width 825 height 448
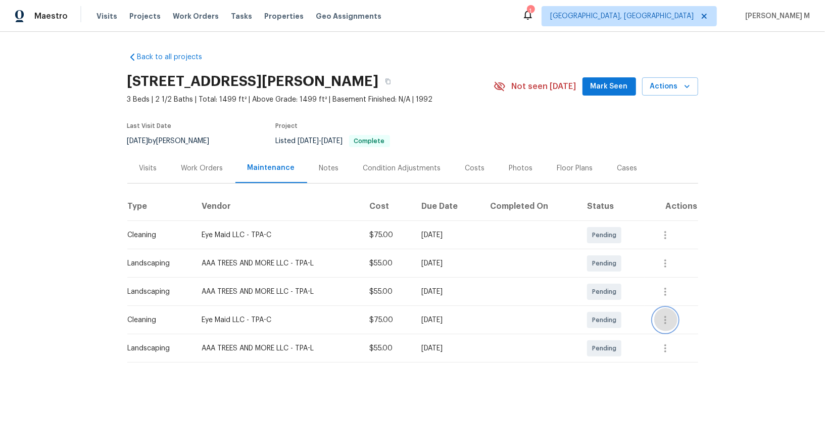
click at [667, 316] on icon "button" at bounding box center [666, 320] width 2 height 8
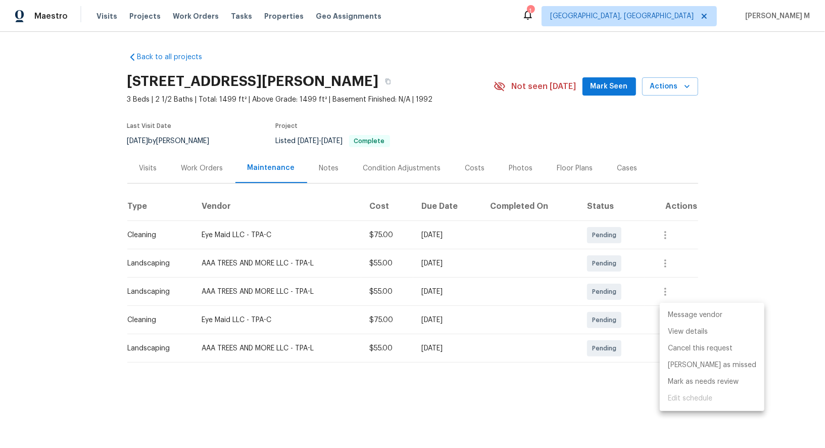
click at [671, 311] on li "Message vendor" at bounding box center [712, 315] width 105 height 17
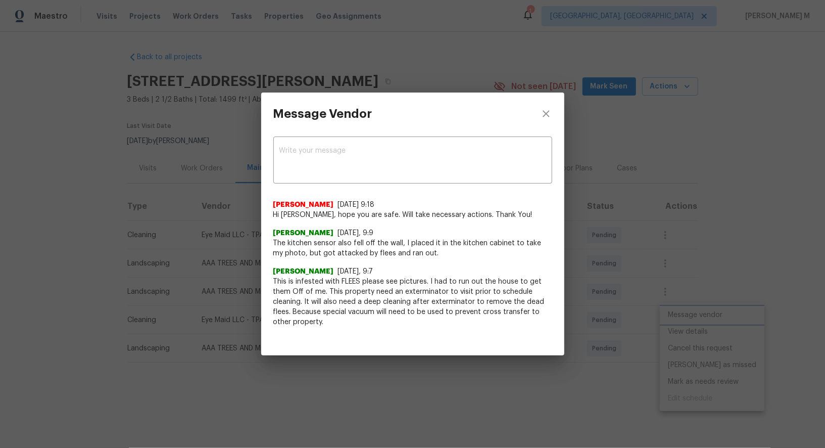
click at [166, 243] on div "Message Vendor x ​ Savitha Ekambaram 9/26/25, 9:18 Hi Atama, hope you are safe.…" at bounding box center [412, 224] width 825 height 448
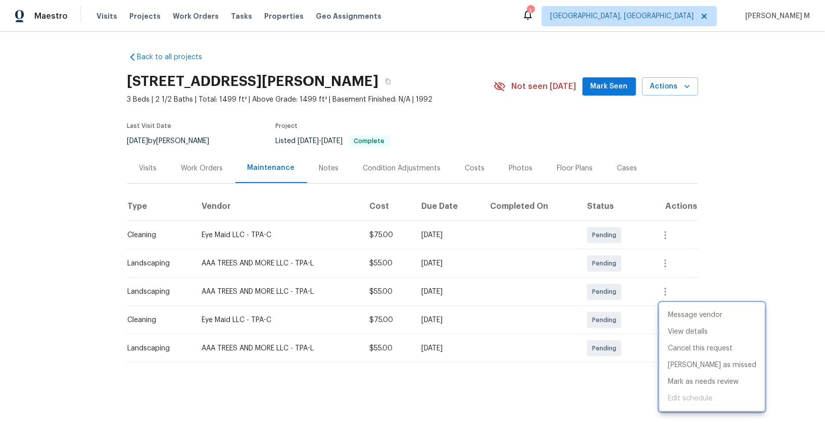
click at [190, 169] on div at bounding box center [412, 224] width 825 height 448
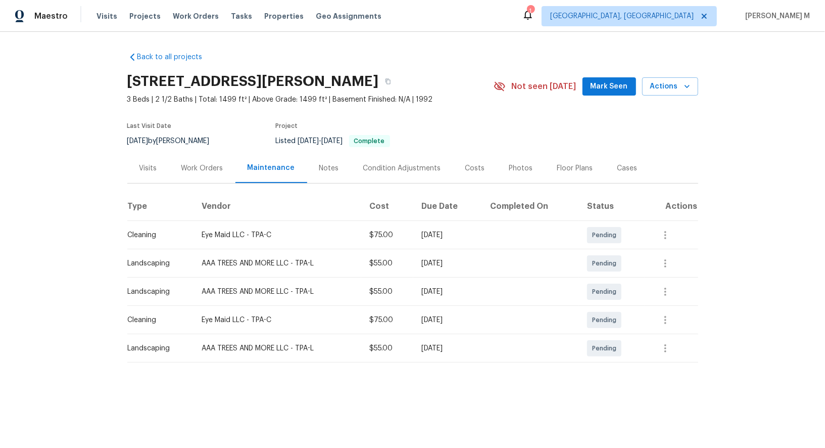
click at [206, 169] on div "Work Orders" at bounding box center [202, 168] width 66 height 30
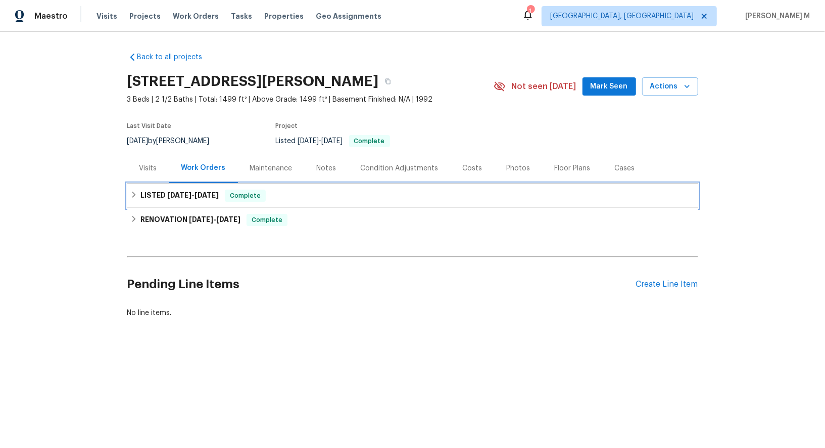
click at [193, 195] on h6 "LISTED 9/19/25 - 9/20/25" at bounding box center [179, 196] width 78 height 12
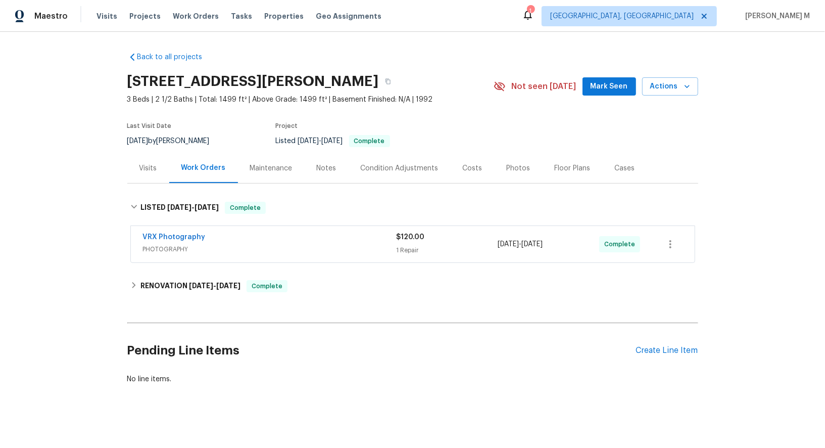
click at [263, 170] on div "Maintenance" at bounding box center [271, 168] width 67 height 30
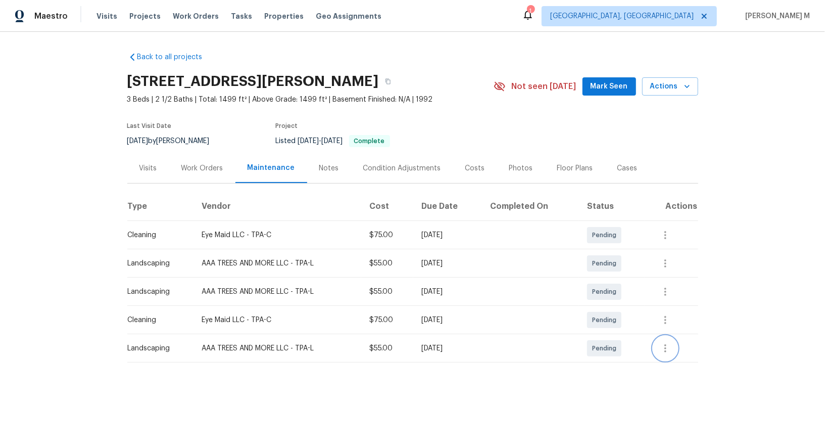
click at [667, 345] on icon "button" at bounding box center [666, 348] width 2 height 8
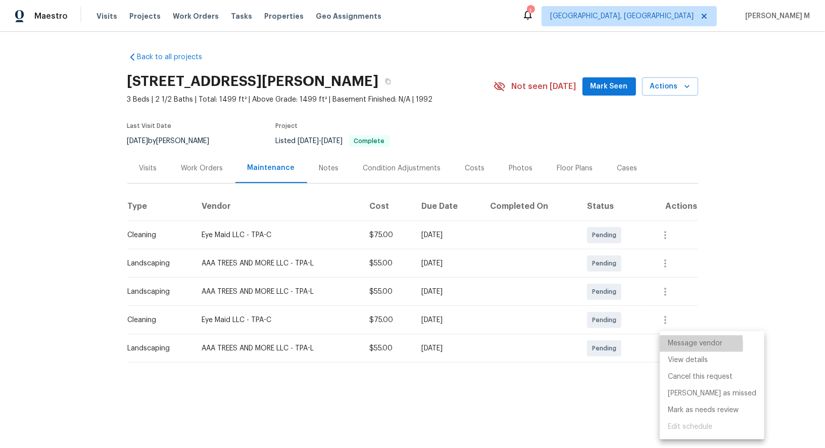
click at [672, 345] on li "Message vendor" at bounding box center [712, 343] width 105 height 17
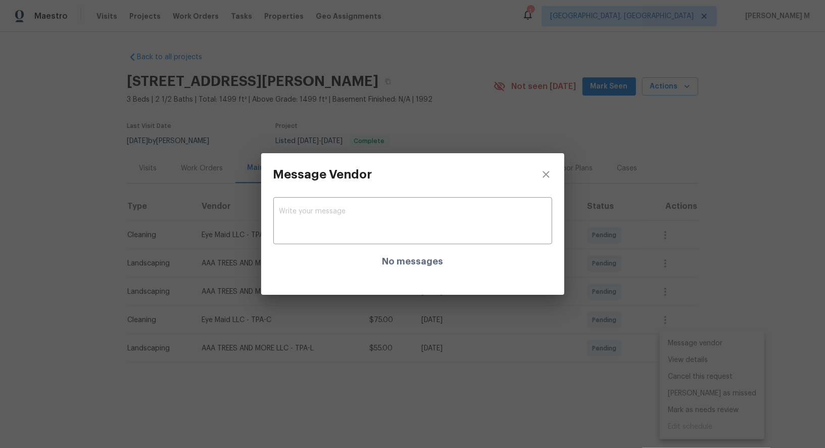
click at [553, 291] on div at bounding box center [412, 286] width 303 height 16
click at [655, 309] on div "Message Vendor x ​ No messages" at bounding box center [412, 224] width 825 height 448
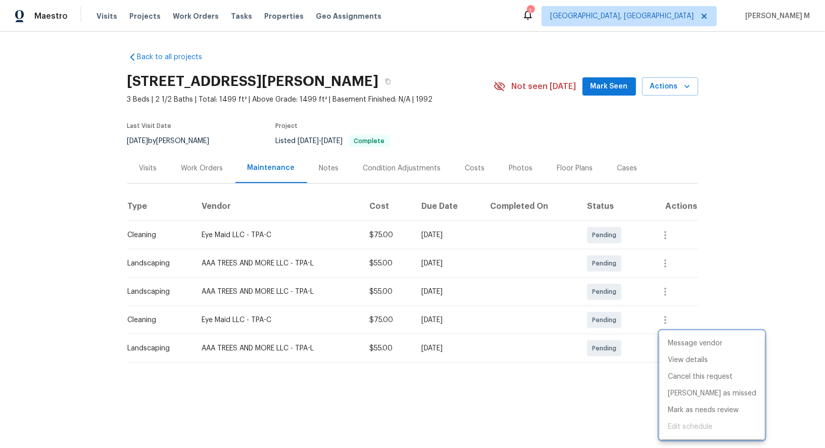
click at [679, 310] on div at bounding box center [412, 224] width 825 height 448
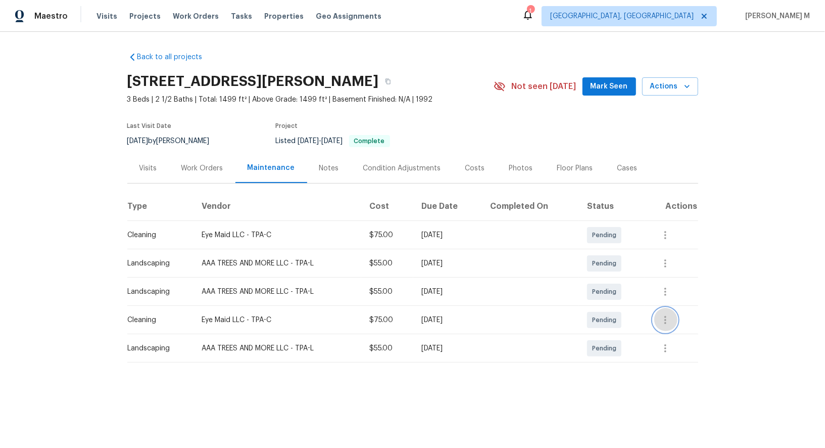
click at [678, 316] on button "button" at bounding box center [665, 320] width 24 height 24
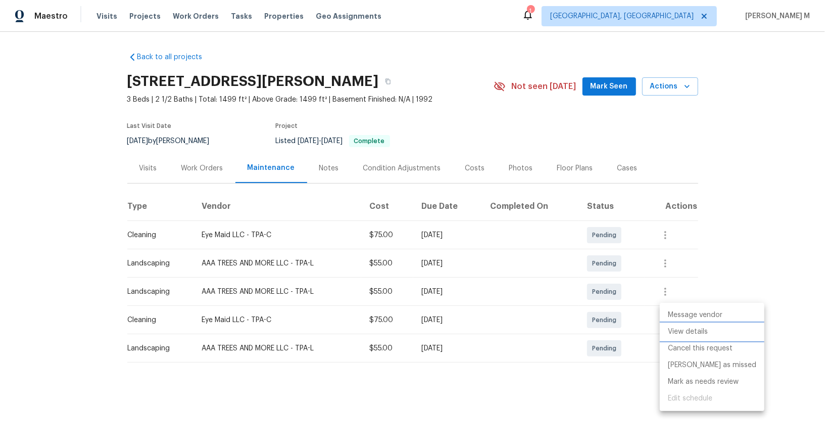
click at [676, 329] on li "View details" at bounding box center [712, 331] width 105 height 17
click at [220, 164] on div at bounding box center [412, 224] width 825 height 448
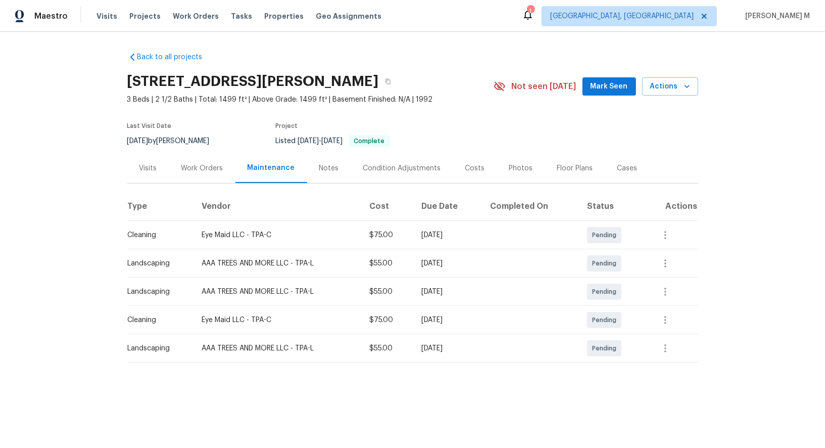
click at [207, 165] on div "Work Orders" at bounding box center [202, 168] width 42 height 10
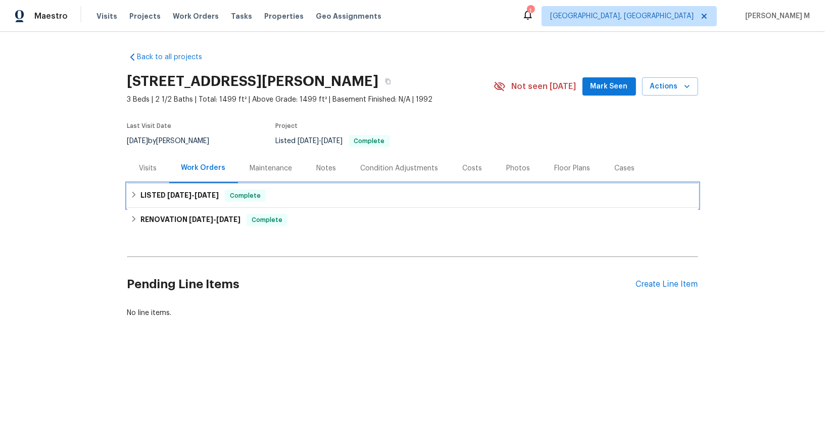
click at [190, 192] on span "9/19/25 - 9/20/25" at bounding box center [193, 195] width 52 height 7
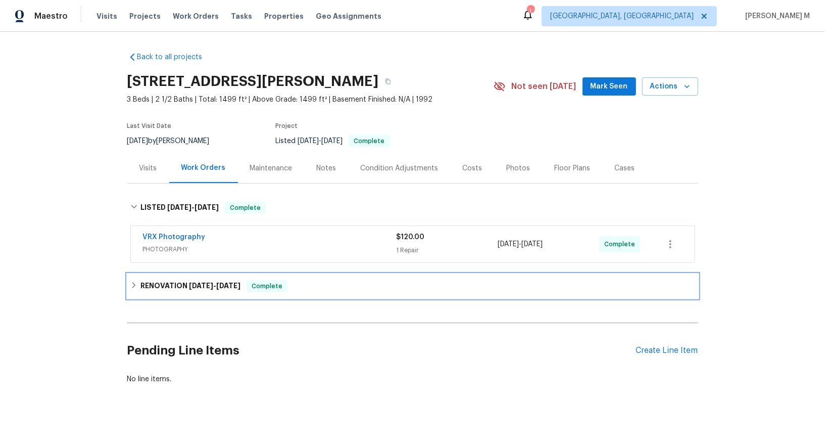
click at [173, 274] on div "RENOVATION 8/5/25 - 9/15/25 Complete" at bounding box center [412, 286] width 571 height 24
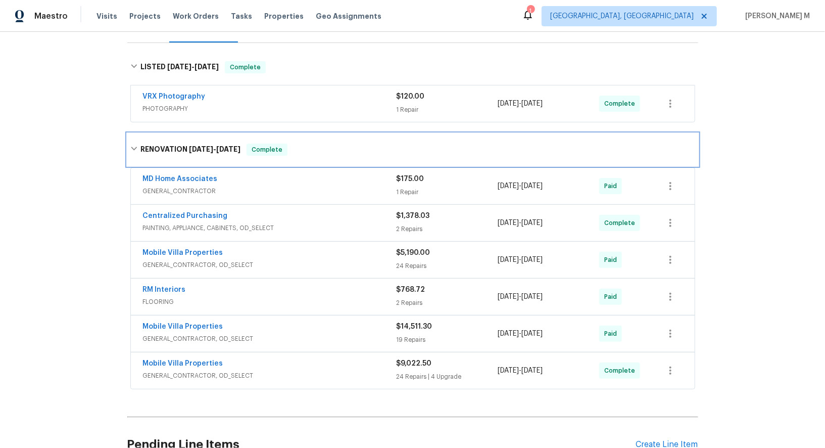
scroll to position [142, 0]
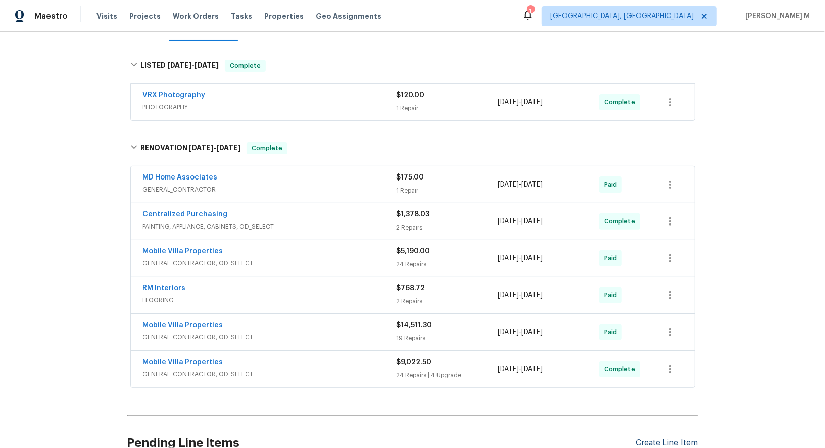
click at [675, 438] on div "Create Line Item" at bounding box center [667, 443] width 62 height 10
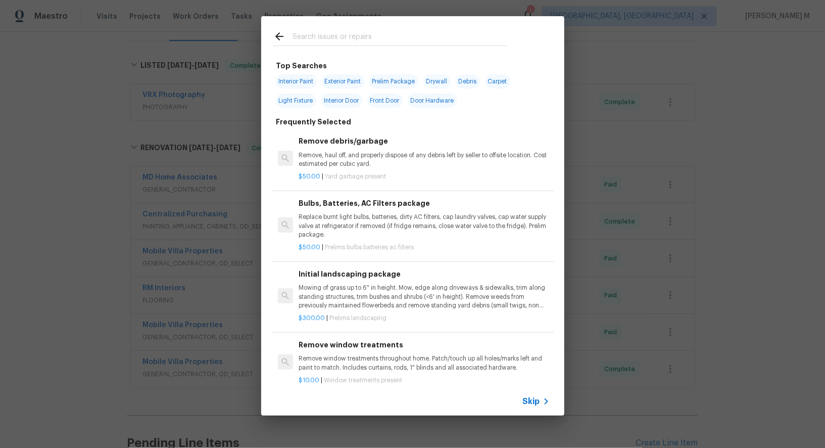
click at [544, 403] on icon at bounding box center [546, 401] width 12 height 12
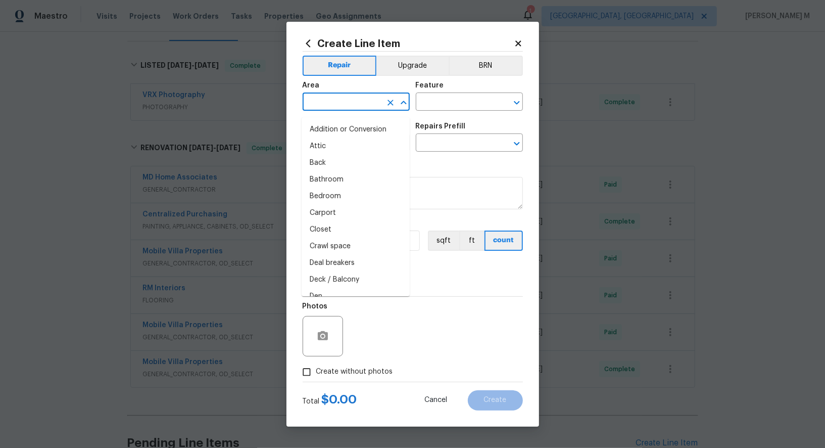
click at [354, 105] on input "text" at bounding box center [342, 103] width 79 height 16
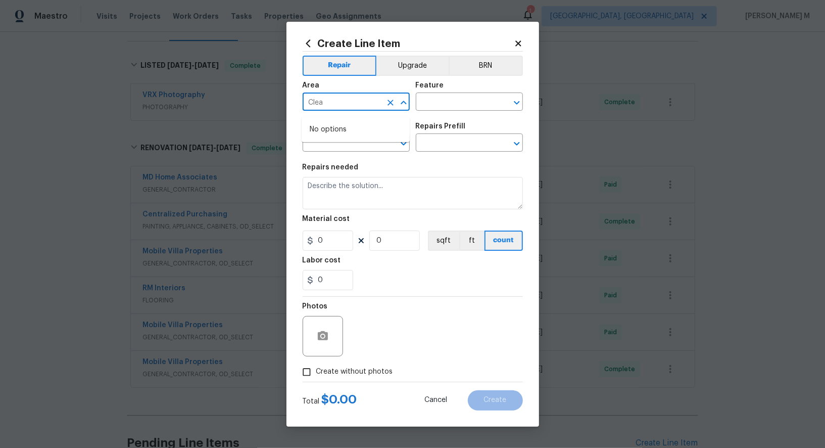
type input "Clean"
click at [329, 133] on li "Interior Addition" at bounding box center [356, 129] width 108 height 17
type input "Interior Addition"
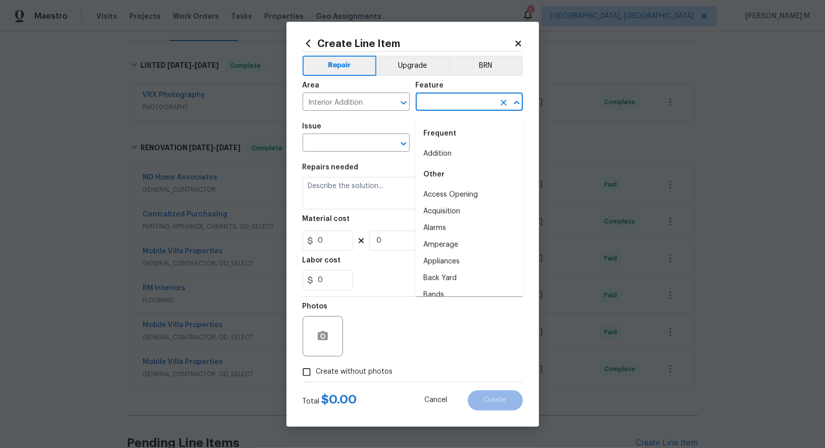
click at [454, 111] on input "text" at bounding box center [455, 103] width 79 height 16
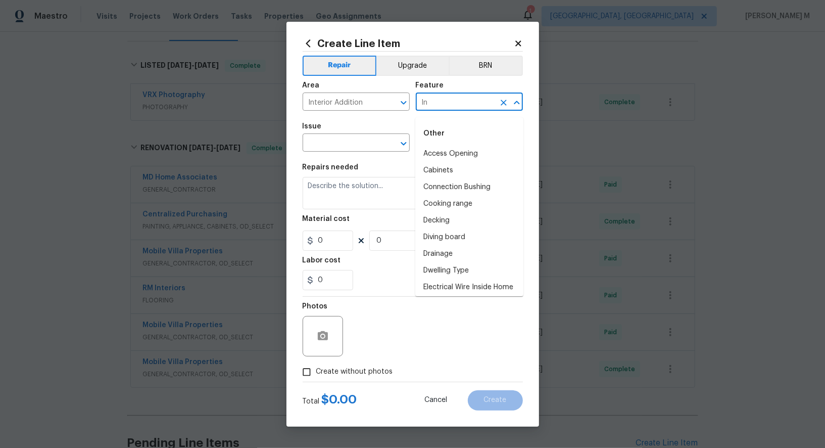
type input "I"
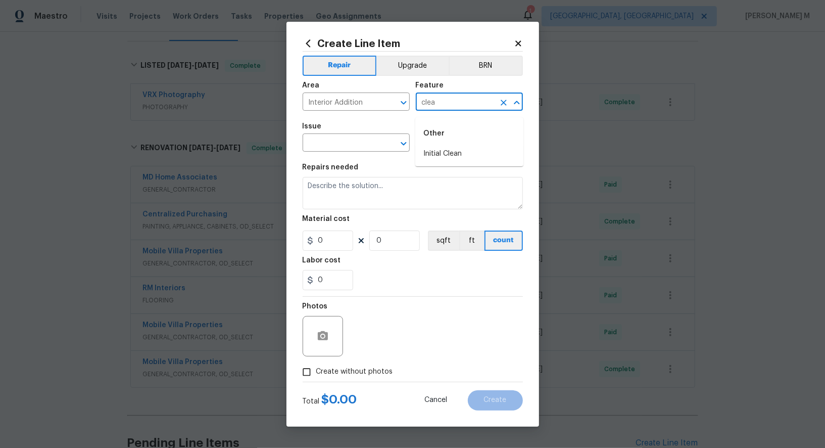
click at [456, 162] on ul "Other Initial Clean" at bounding box center [469, 141] width 108 height 49
click at [448, 156] on li "Initial Clean" at bounding box center [469, 154] width 108 height 17
type input "Initial Clean"
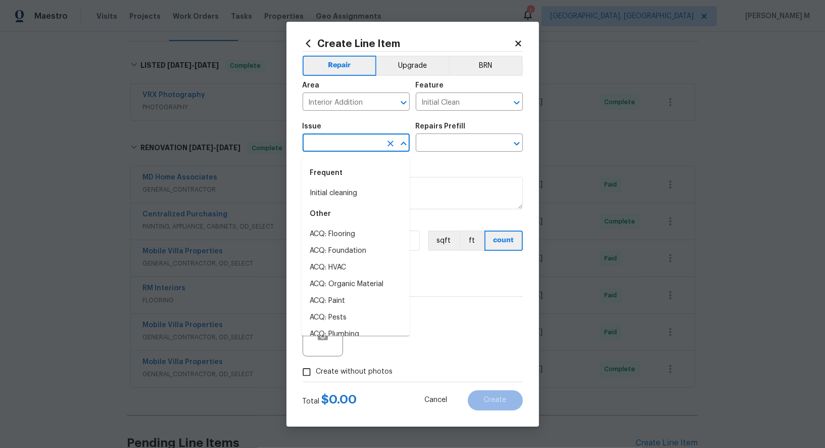
click at [326, 139] on input "text" at bounding box center [342, 144] width 79 height 16
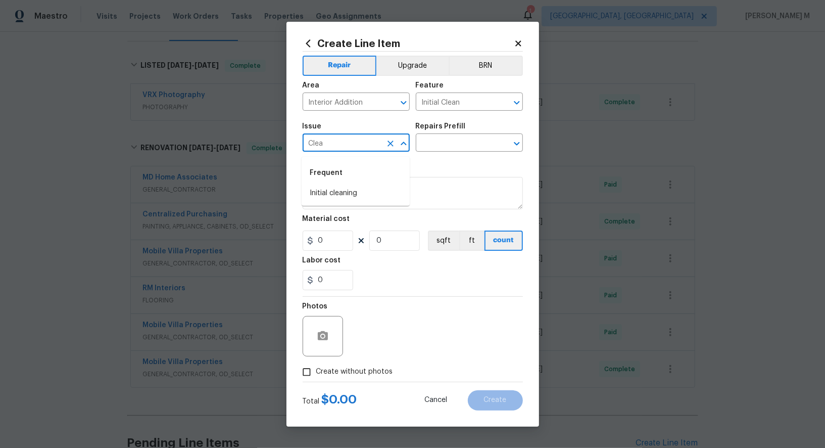
click at [334, 190] on li "Initial cleaning" at bounding box center [356, 193] width 108 height 17
type input "Initial cleaning"
click at [440, 148] on input "text" at bounding box center [455, 144] width 79 height 16
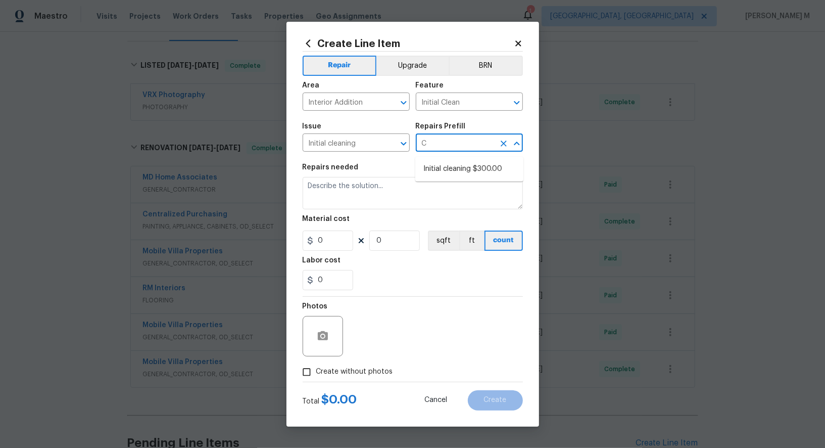
type input "Cl"
click at [442, 169] on li "Initial cleaning $300.00" at bounding box center [469, 169] width 108 height 17
type input "Home Readiness Packages"
type input "Initial cleaning $300.00"
type textarea "1. Wipe down exterior doors and trim. 2. Clean out all exterior light fixtures …"
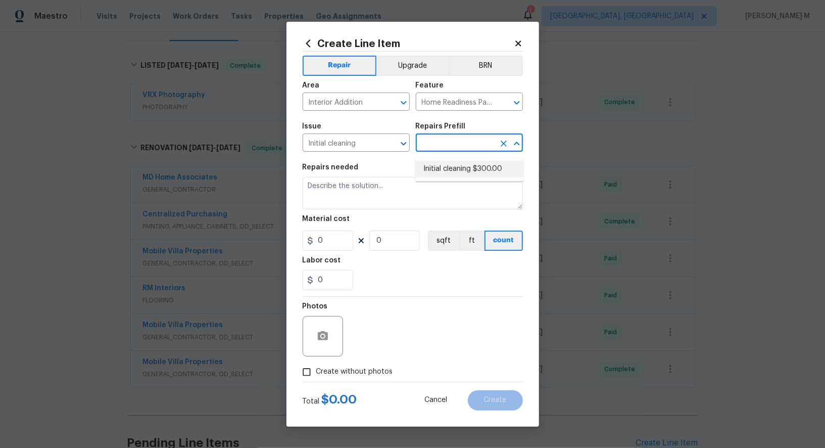
type input "300"
type input "1"
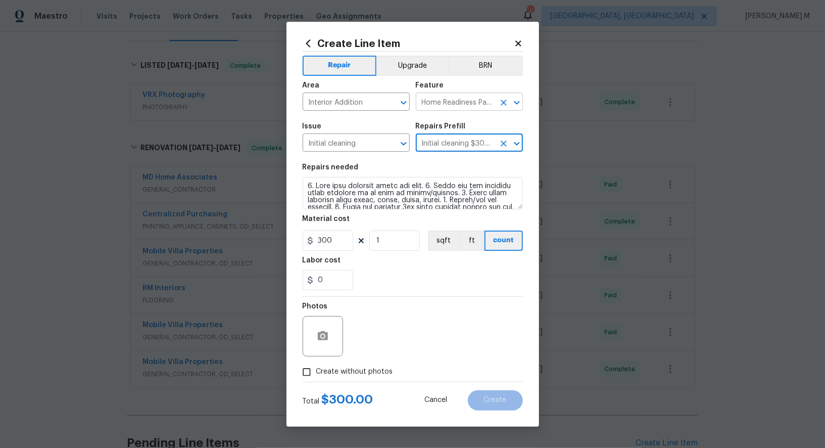
type input "Initial cleaning $300.00"
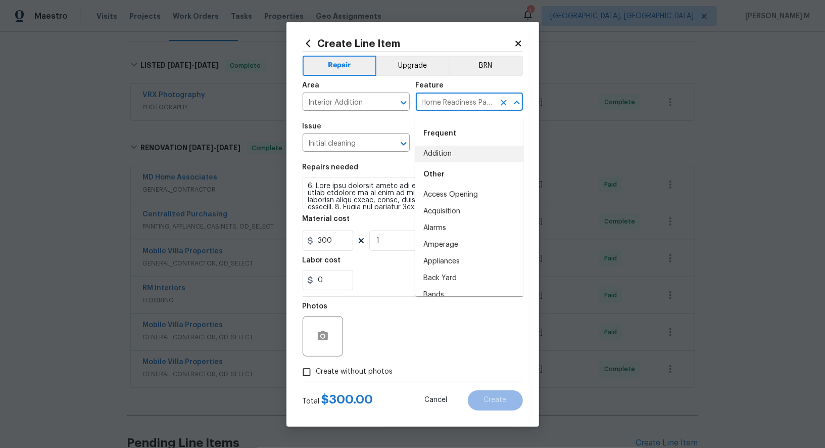
click at [456, 108] on input "Home Readiness Packages" at bounding box center [455, 103] width 79 height 16
click at [362, 105] on input "Interior Addition" at bounding box center [342, 103] width 79 height 16
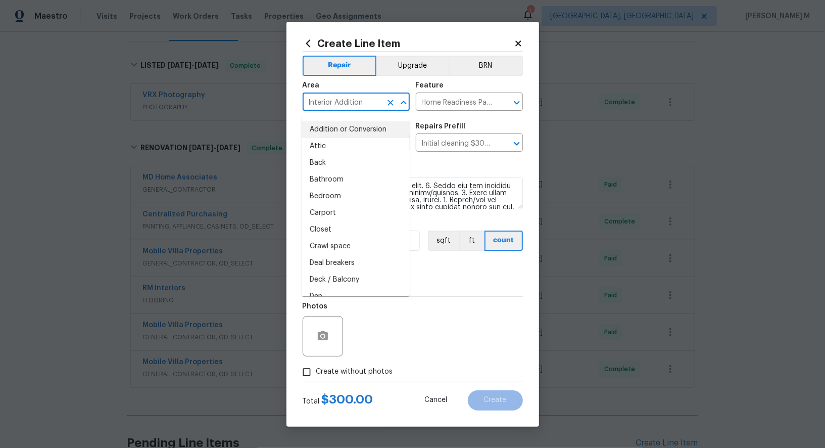
click at [362, 105] on input "Interior Addition" at bounding box center [342, 103] width 79 height 16
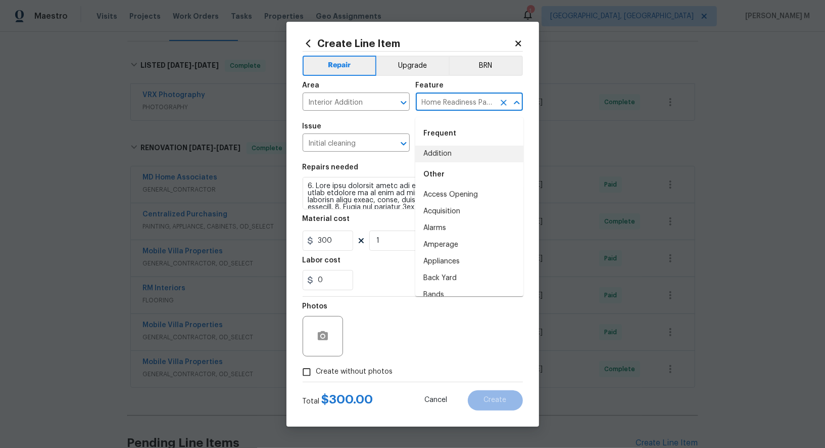
click at [440, 111] on input "Home Readiness Packages" at bounding box center [455, 103] width 79 height 16
click at [324, 152] on input "Initial cleaning" at bounding box center [342, 144] width 79 height 16
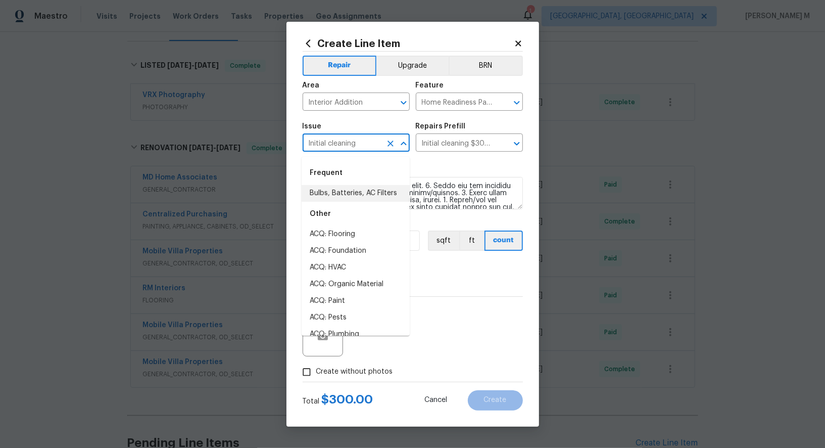
click at [324, 152] on input "Initial cleaning" at bounding box center [342, 144] width 79 height 16
click at [468, 138] on input "Initial cleaning $300.00" at bounding box center [455, 144] width 79 height 16
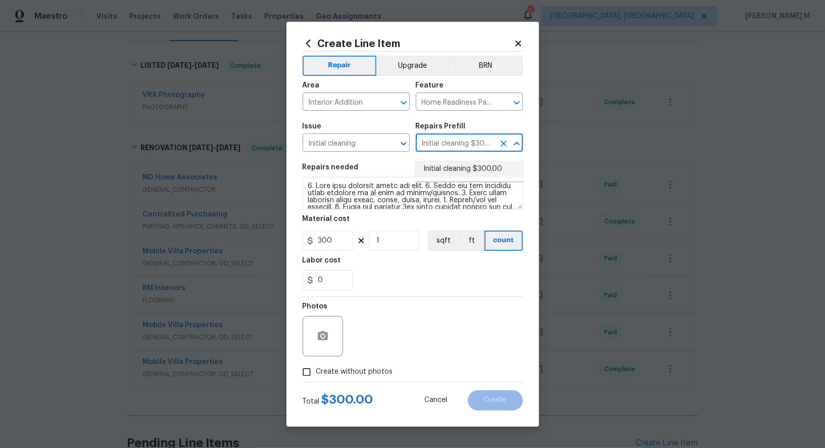
click at [468, 138] on input "Initial cleaning $300.00" at bounding box center [455, 144] width 79 height 16
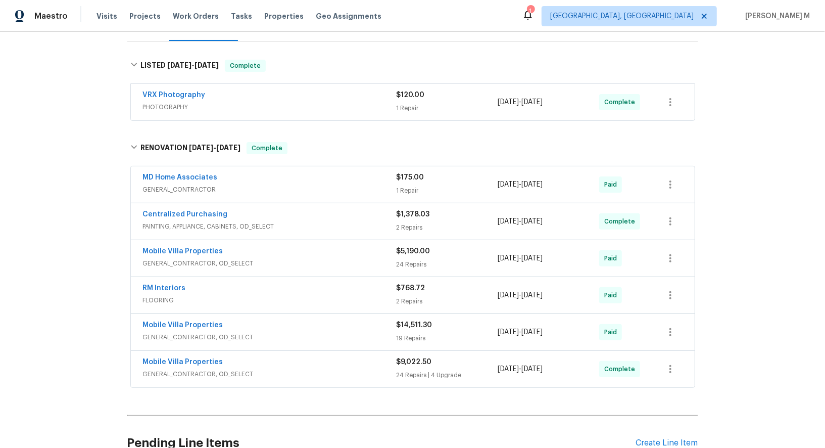
scroll to position [0, 0]
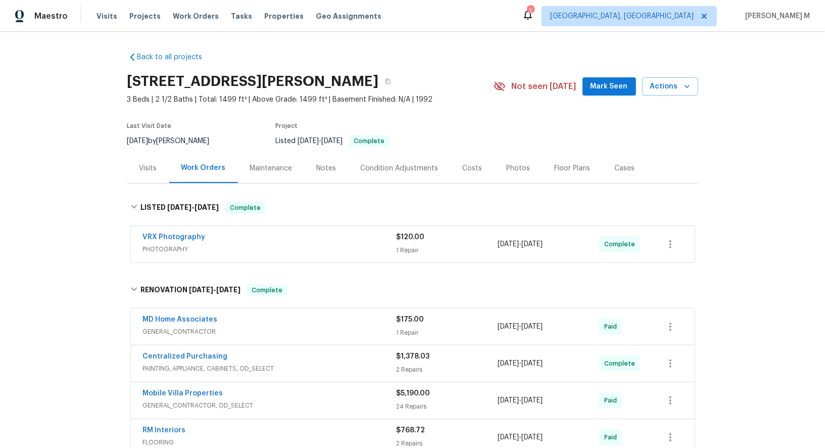
click at [277, 163] on div "Maintenance" at bounding box center [271, 168] width 42 height 10
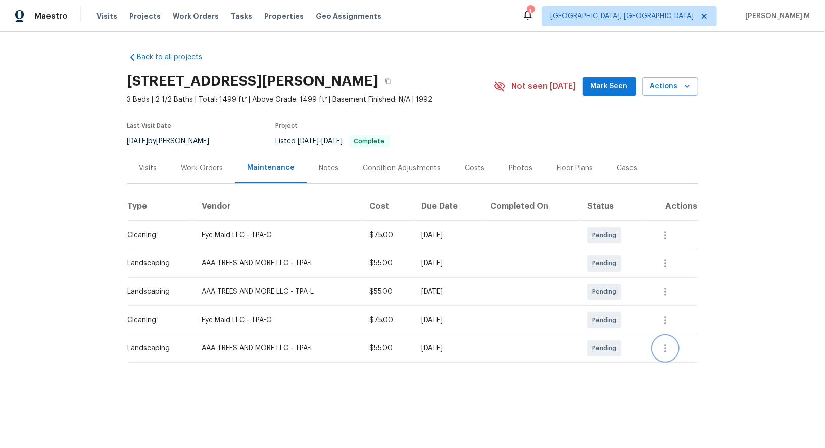
click at [671, 342] on icon "button" at bounding box center [666, 348] width 12 height 12
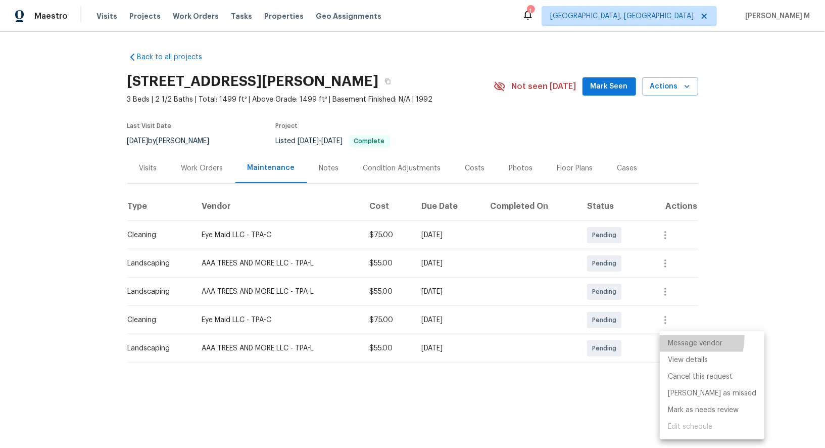
click at [671, 337] on li "Message vendor" at bounding box center [712, 343] width 105 height 17
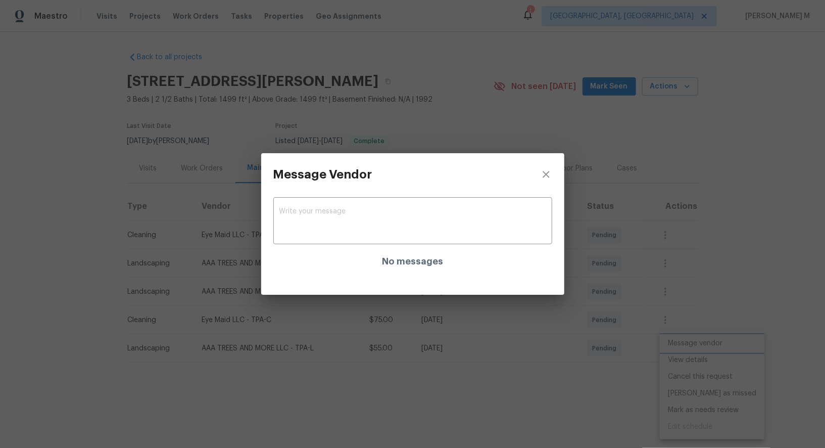
click at [578, 315] on div "Message Vendor x ​ No messages" at bounding box center [412, 224] width 825 height 448
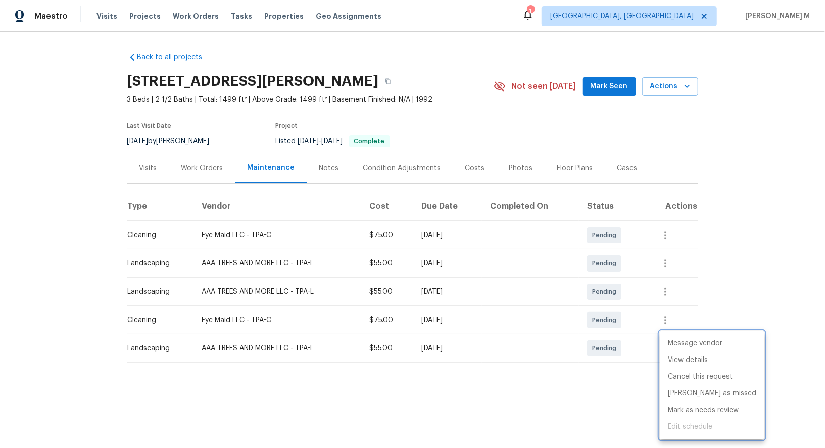
click at [679, 310] on div at bounding box center [412, 224] width 825 height 448
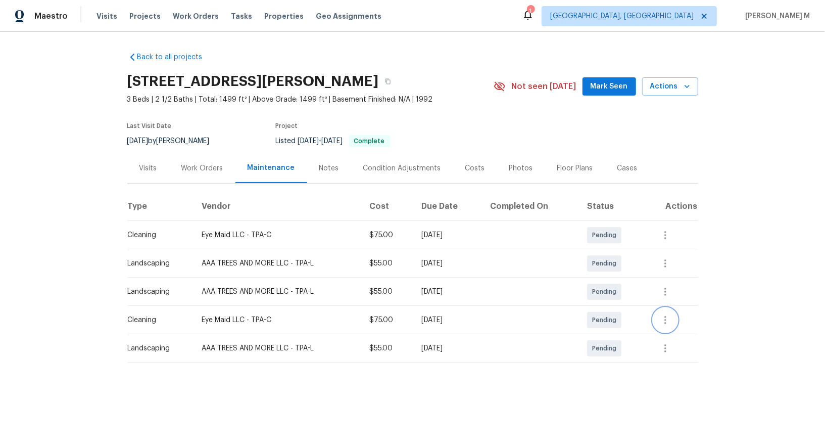
click at [678, 312] on button "button" at bounding box center [665, 320] width 24 height 24
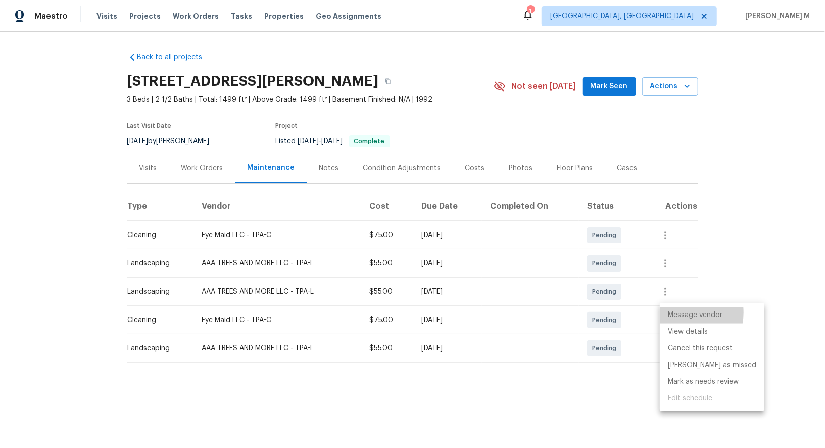
click at [678, 312] on li "Message vendor" at bounding box center [712, 315] width 105 height 17
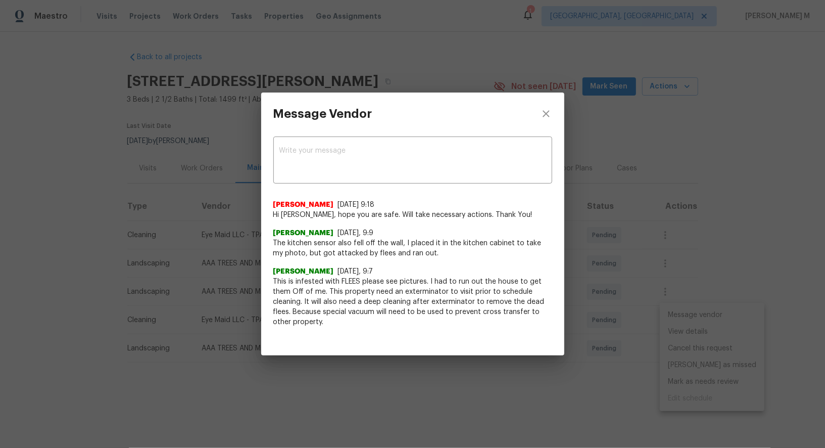
click at [358, 300] on span "This is infested with FLEES please see pictures. I had to run out the house to …" at bounding box center [412, 301] width 279 height 51
drag, startPoint x: 358, startPoint y: 300, endPoint x: 413, endPoint y: 301, distance: 54.6
click at [413, 301] on span "This is infested with FLEES please see pictures. I had to run out the house to …" at bounding box center [412, 301] width 279 height 51
copy span "a deep cleaning"
click at [353, 313] on span "This is infested with FLEES please see pictures. I had to run out the house to …" at bounding box center [412, 301] width 279 height 51
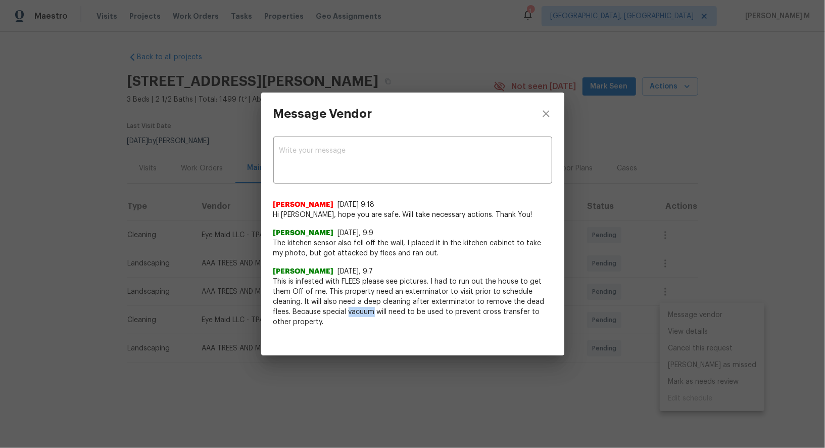
click at [353, 313] on span "This is infested with FLEES please see pictures. I had to run out the house to …" at bounding box center [412, 301] width 279 height 51
copy span "vacuum"
click at [389, 285] on span "This is infested with FLEES please see pictures. I had to run out the house to …" at bounding box center [412, 301] width 279 height 51
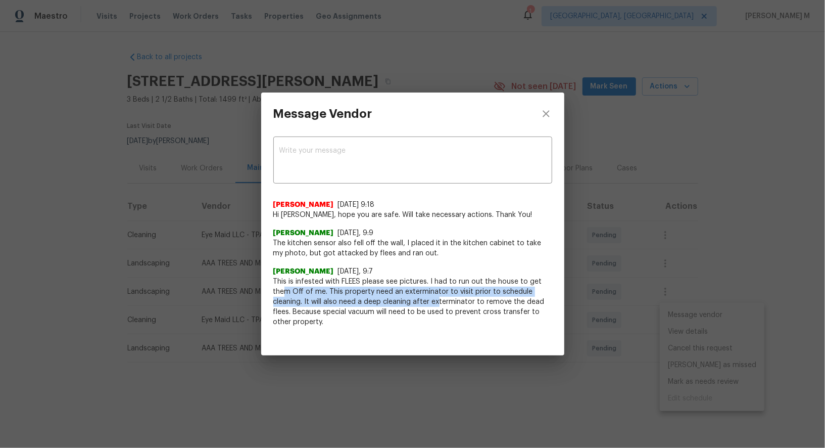
drag, startPoint x: 286, startPoint y: 295, endPoint x: 439, endPoint y: 299, distance: 152.7
click at [439, 299] on span "This is infested with FLEES please see pictures. I had to run out the house to …" at bounding box center [412, 301] width 279 height 51
drag, startPoint x: 304, startPoint y: 301, endPoint x: 305, endPoint y: 310, distance: 8.6
click at [305, 310] on span "This is infested with FLEES please see pictures. I had to run out the house to …" at bounding box center [412, 301] width 279 height 51
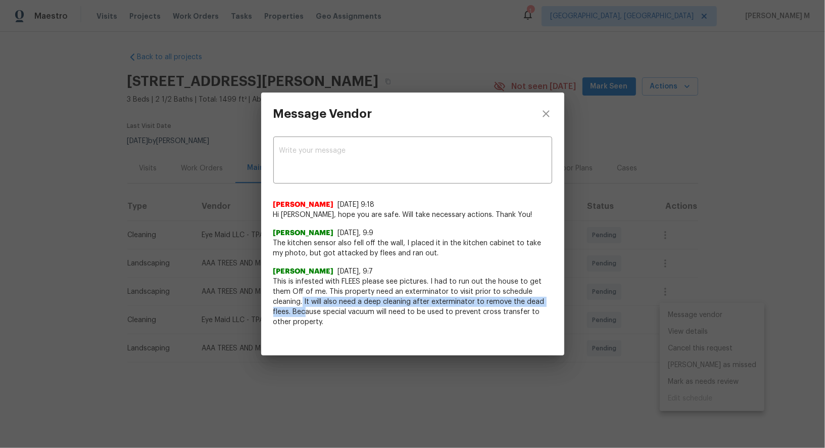
click at [305, 310] on span "This is infested with FLEES please see pictures. I had to run out the house to …" at bounding box center [412, 301] width 279 height 51
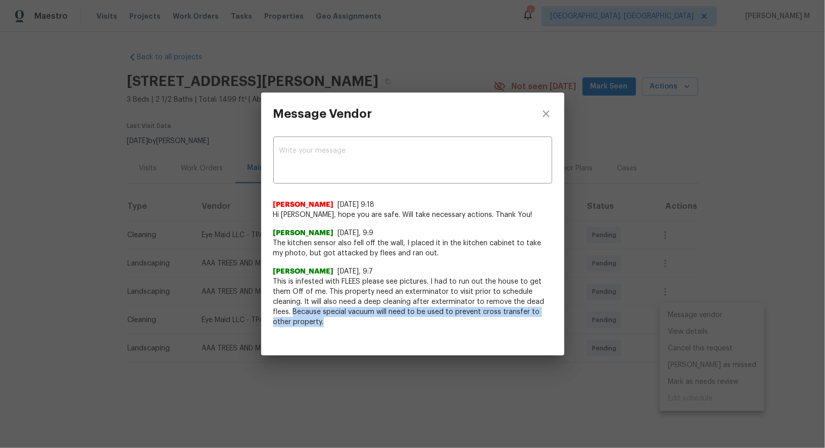
drag, startPoint x: 361, startPoint y: 319, endPoint x: 293, endPoint y: 313, distance: 68.0
click at [293, 313] on span "This is infested with FLEES please see pictures. I had to run out the house to …" at bounding box center [412, 301] width 279 height 51
copy span "Because special vacuum will need to be used to prevent cross transfer to other …"
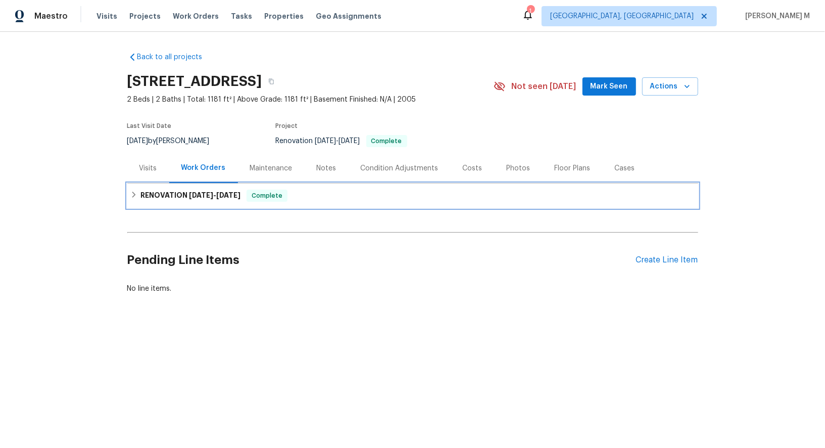
click at [206, 183] on div "RENOVATION [DATE] - [DATE] Complete" at bounding box center [412, 195] width 571 height 24
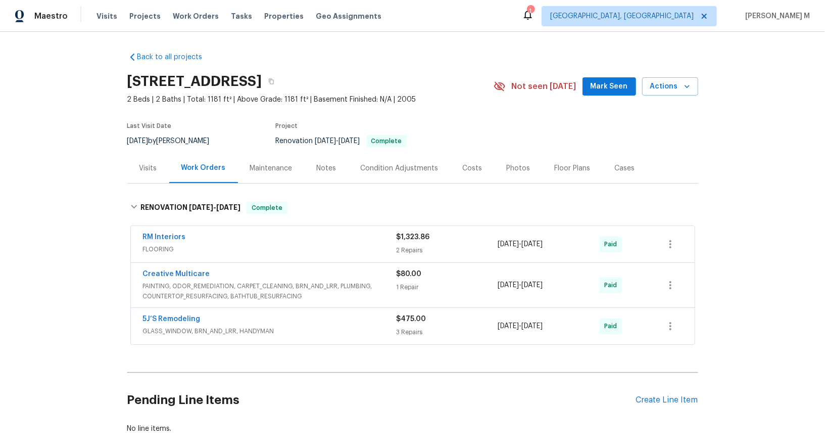
click at [175, 326] on span "GLASS_WINDOW, BRN_AND_LRR, HANDYMAN" at bounding box center [270, 331] width 254 height 10
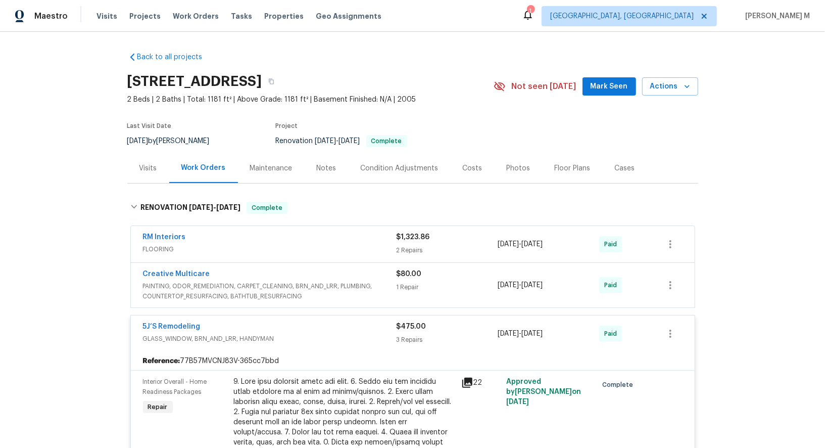
click at [216, 282] on span "PAINTING, ODOR_REMEDIATION, CARPET_CLEANING, BRN_AND_LRR, PLUMBING, COUNTERTOP_…" at bounding box center [270, 291] width 254 height 20
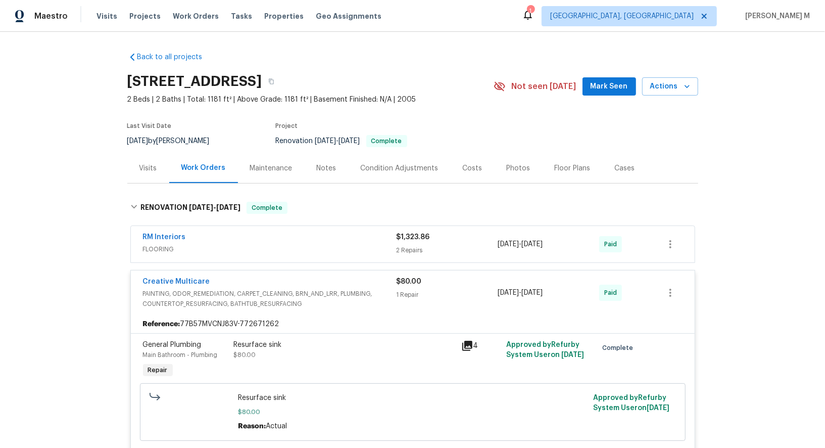
click at [269, 175] on div "Maintenance" at bounding box center [271, 168] width 67 height 30
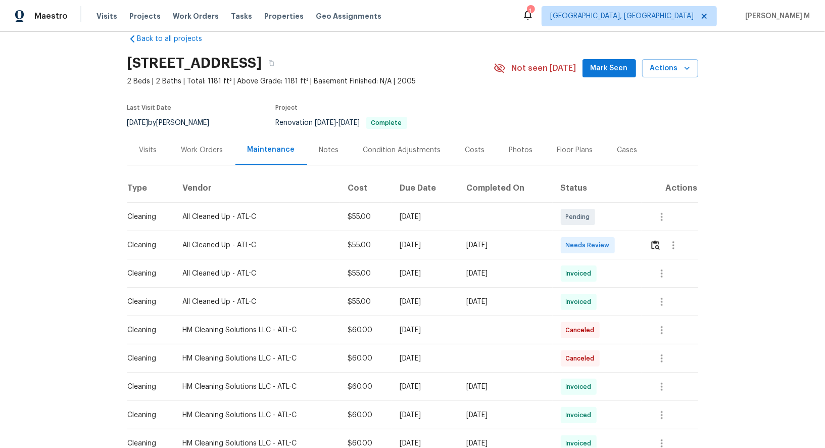
scroll to position [52, 0]
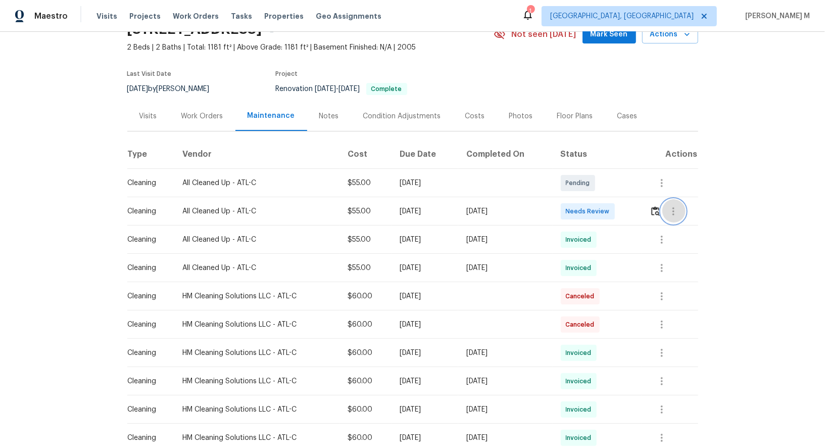
click at [676, 205] on icon "button" at bounding box center [674, 211] width 12 height 12
click at [677, 227] on li "View details" at bounding box center [700, 222] width 71 height 17
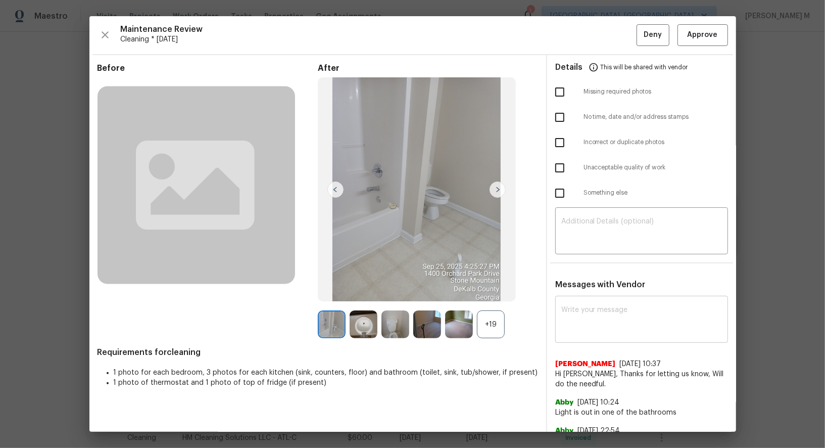
scroll to position [10, 0]
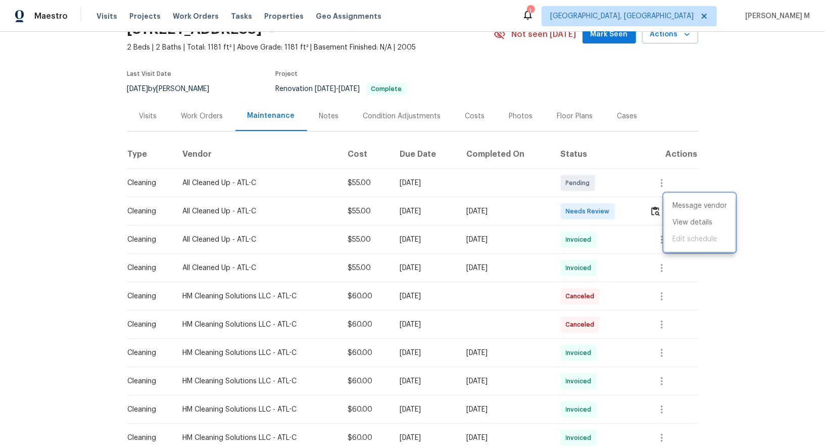
click at [300, 98] on div at bounding box center [412, 224] width 825 height 448
click at [569, 154] on th "Status" at bounding box center [597, 154] width 89 height 28
click at [557, 111] on div "Floor Plans" at bounding box center [575, 116] width 36 height 10
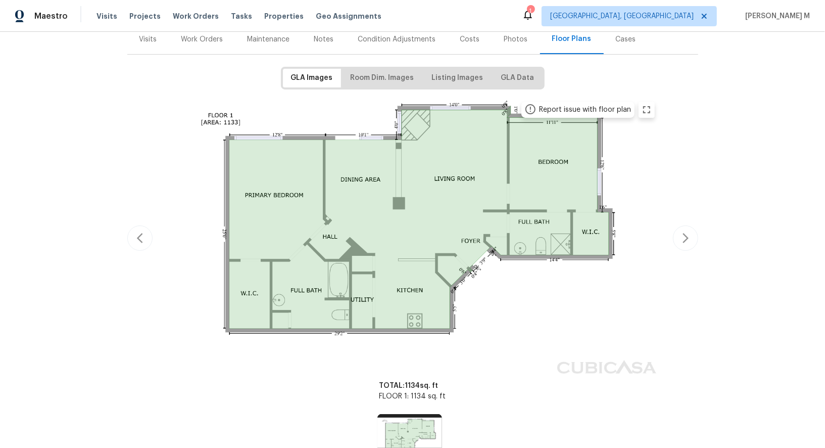
scroll to position [128, 0]
click at [256, 278] on img at bounding box center [413, 238] width 496 height 283
click at [243, 278] on img at bounding box center [413, 238] width 496 height 283
click at [246, 282] on img at bounding box center [413, 238] width 496 height 283
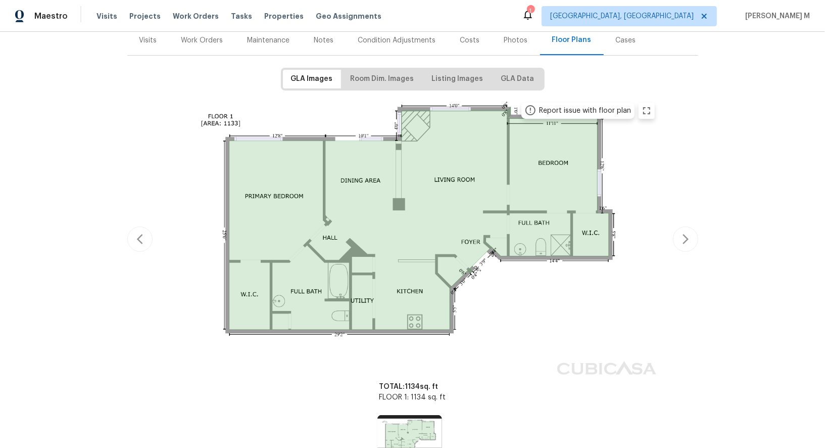
click at [246, 282] on img at bounding box center [413, 238] width 496 height 283
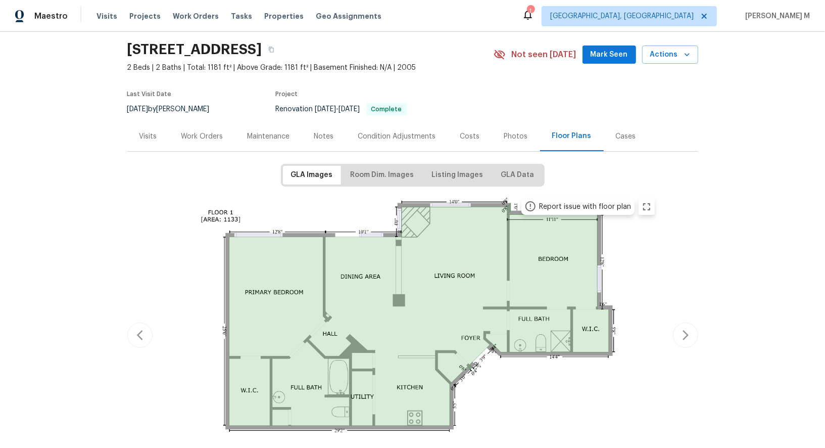
scroll to position [48, 0]
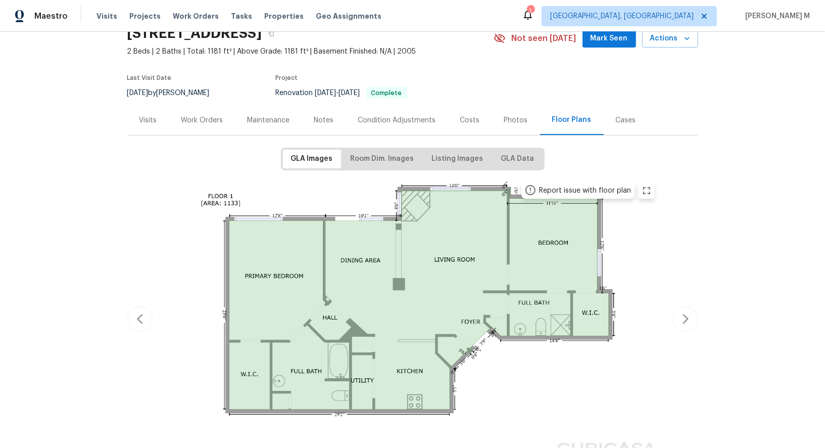
click at [697, 225] on div "GLA Images Room Dim. Images Listing Images GLA Data Report issue with floor pla…" at bounding box center [412, 346] width 571 height 396
click at [189, 115] on div "Work Orders" at bounding box center [202, 120] width 42 height 10
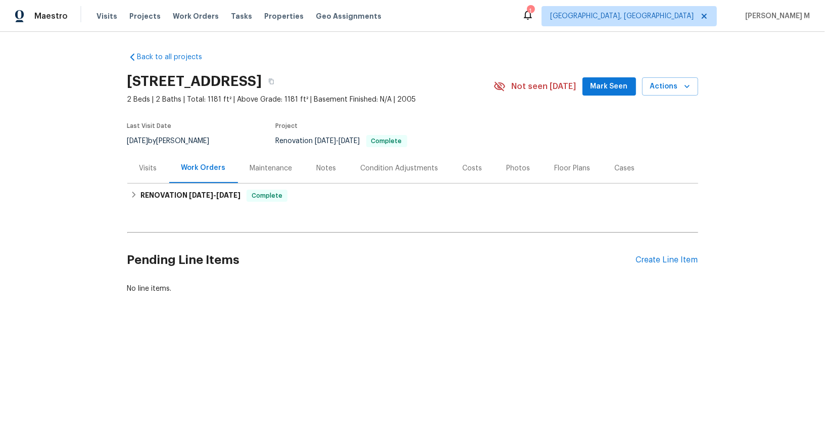
click at [615, 163] on div "Cases" at bounding box center [625, 168] width 20 height 10
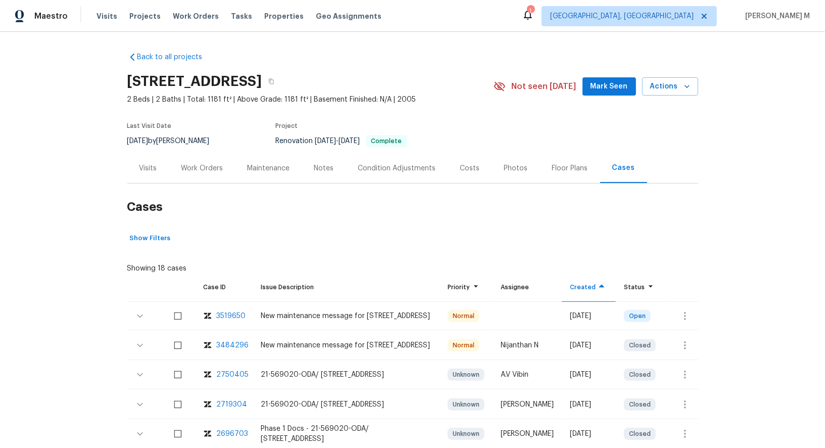
scroll to position [89, 0]
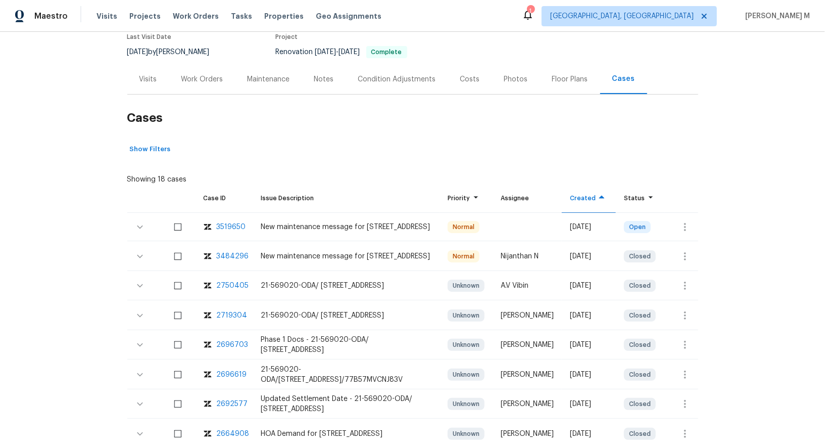
click at [553, 76] on div "Floor Plans" at bounding box center [570, 79] width 36 height 10
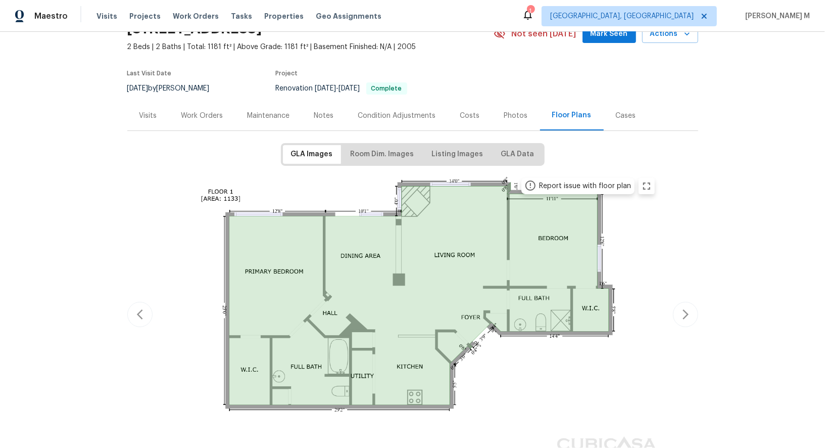
scroll to position [54, 0]
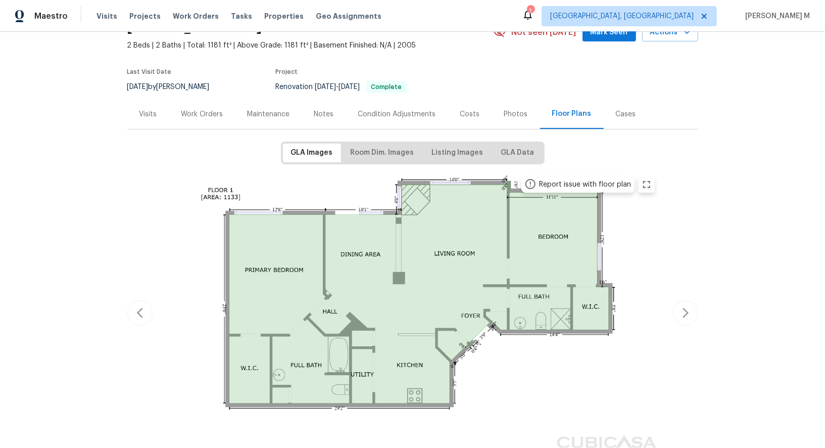
click at [199, 116] on div "Work Orders" at bounding box center [202, 114] width 66 height 30
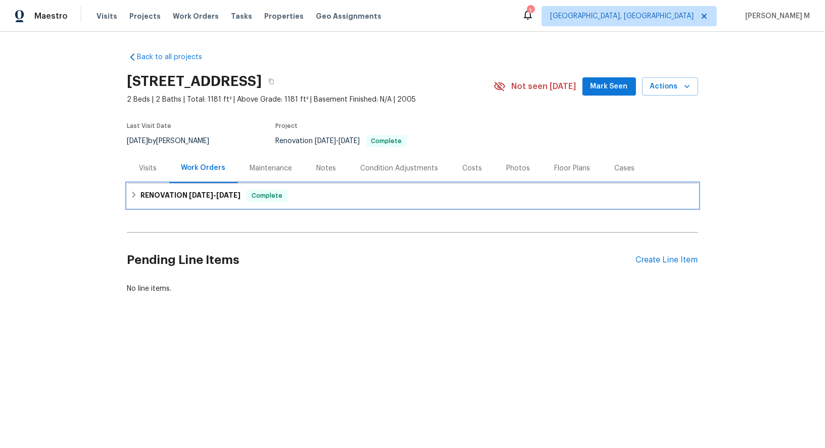
click at [175, 199] on div "RENOVATION [DATE] - [DATE] Complete" at bounding box center [412, 195] width 571 height 24
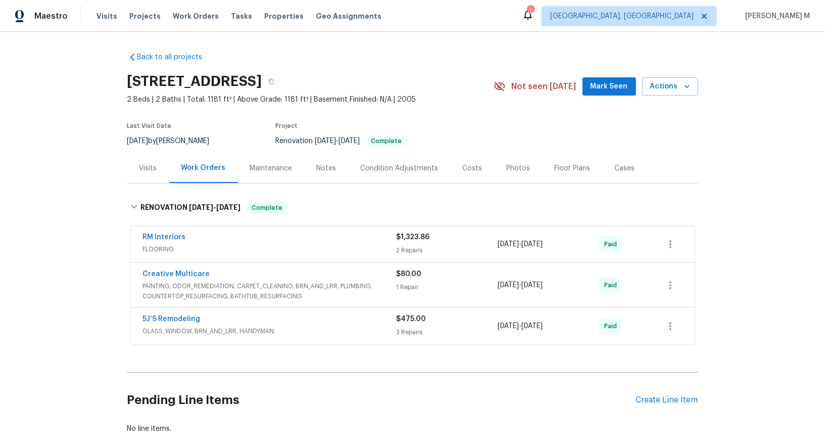
click at [175, 316] on div "5J’S Remodeling" at bounding box center [270, 320] width 254 height 12
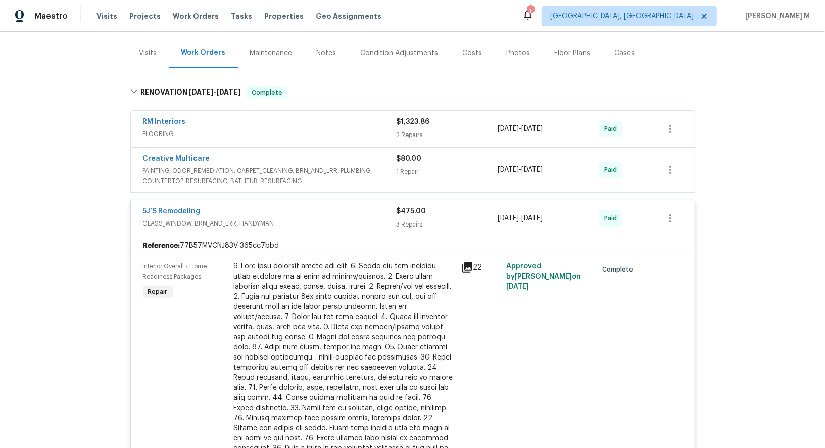
scroll to position [119, 0]
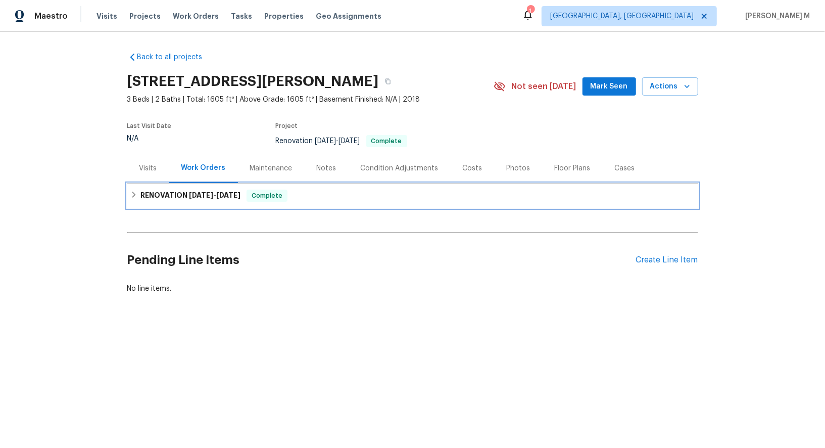
click at [189, 192] on span "[DATE]" at bounding box center [201, 195] width 24 height 7
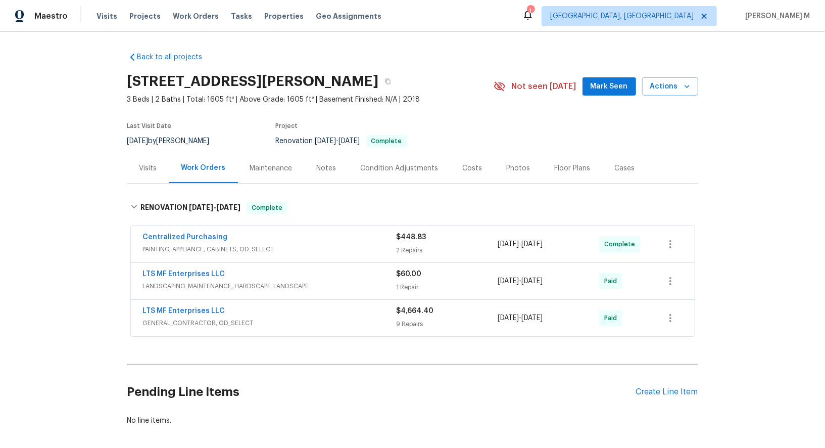
click at [178, 281] on span "LANDSCAPING_MAINTENANCE, HARDSCAPE_LANDSCAPE" at bounding box center [270, 286] width 254 height 10
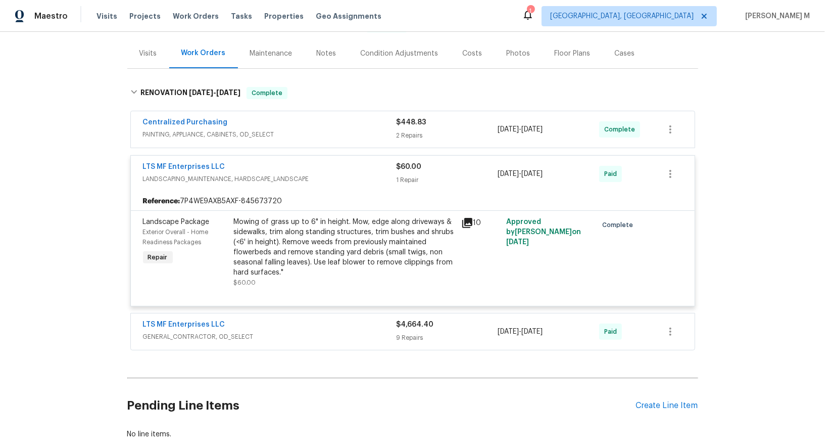
scroll to position [156, 0]
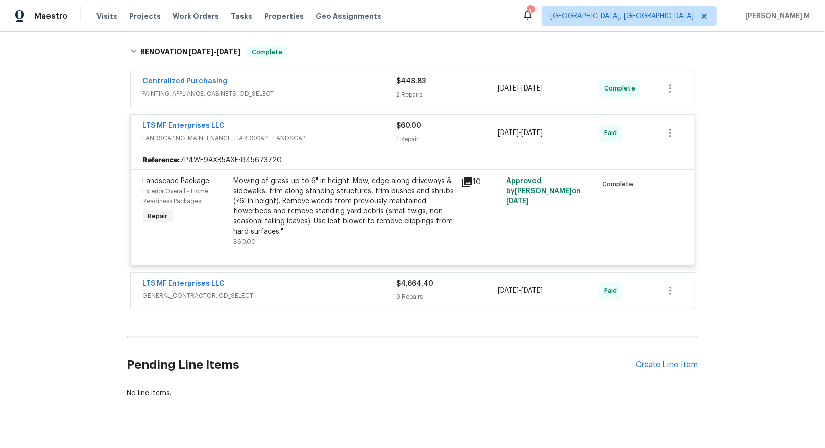
click at [199, 88] on span "PAINTING, APPLIANCE, CABINETS, OD_SELECT" at bounding box center [270, 93] width 254 height 10
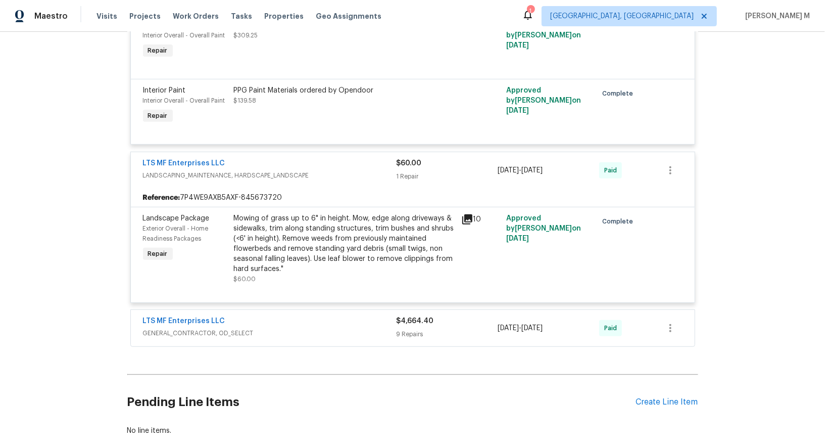
scroll to position [283, 0]
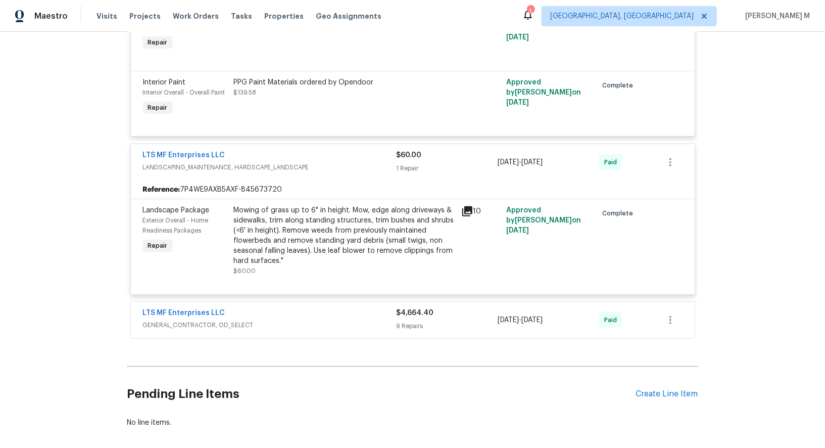
click at [206, 320] on span "GENERAL_CONTRACTOR, OD_SELECT" at bounding box center [270, 325] width 254 height 10
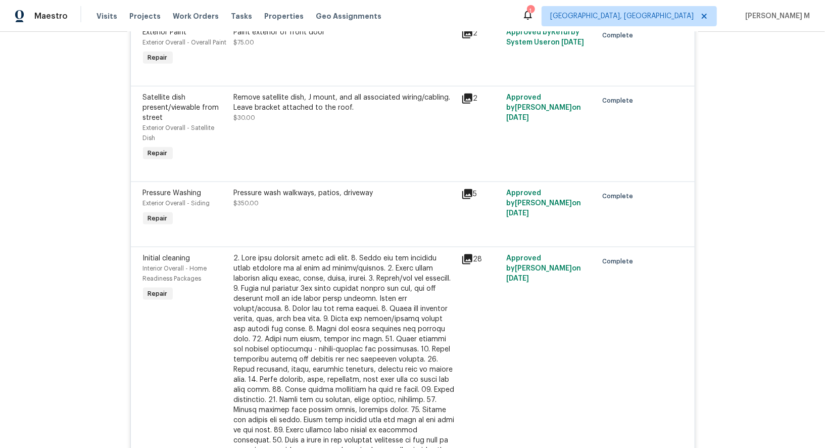
scroll to position [819, 0]
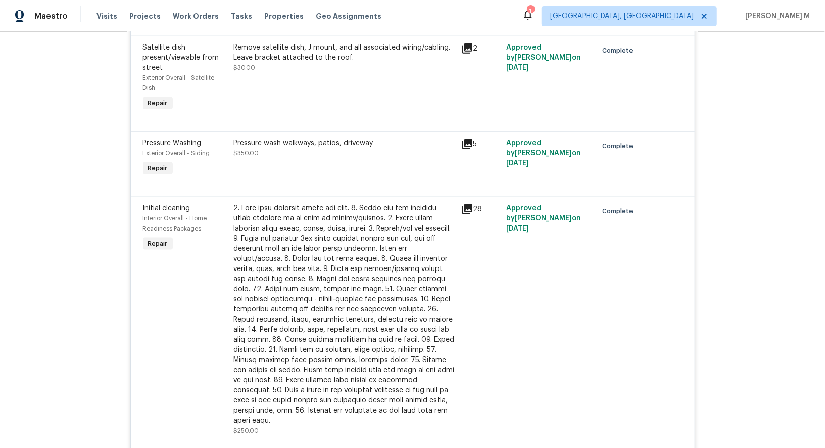
click at [311, 259] on div at bounding box center [344, 314] width 221 height 222
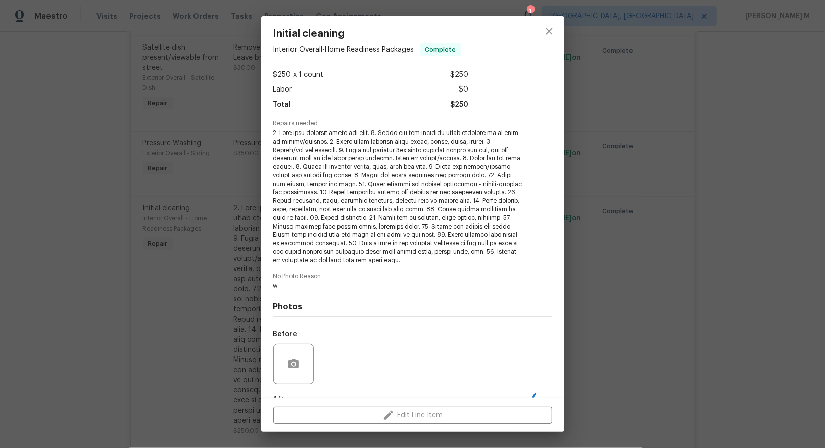
scroll to position [106, 0]
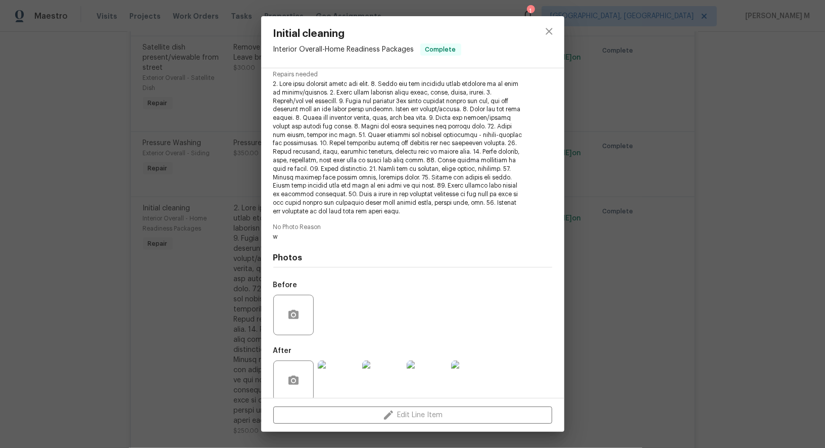
click at [325, 374] on img at bounding box center [338, 380] width 40 height 40
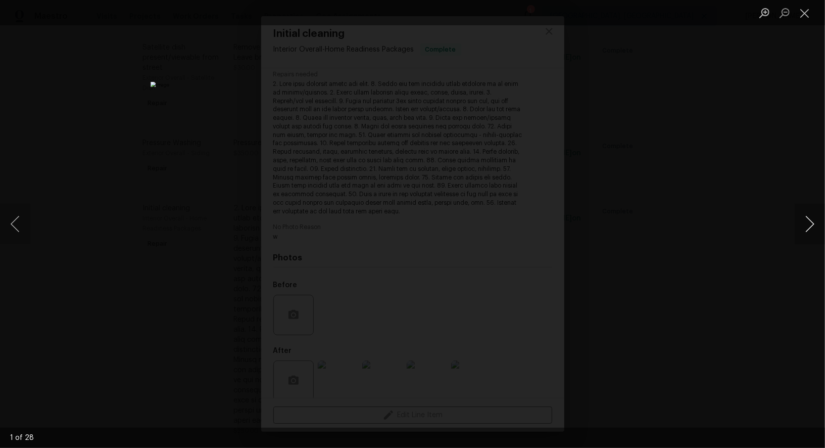
click at [811, 224] on button "Next image" at bounding box center [810, 224] width 30 height 40
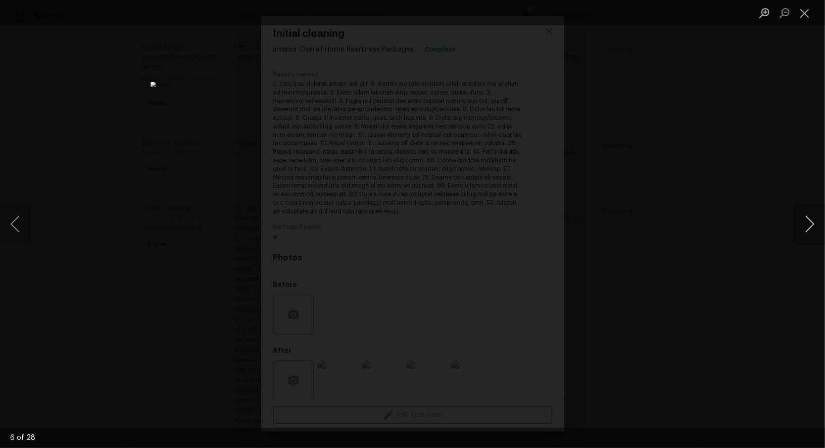
click at [811, 224] on button "Next image" at bounding box center [810, 224] width 30 height 40
click at [810, 224] on button "Next image" at bounding box center [810, 224] width 30 height 40
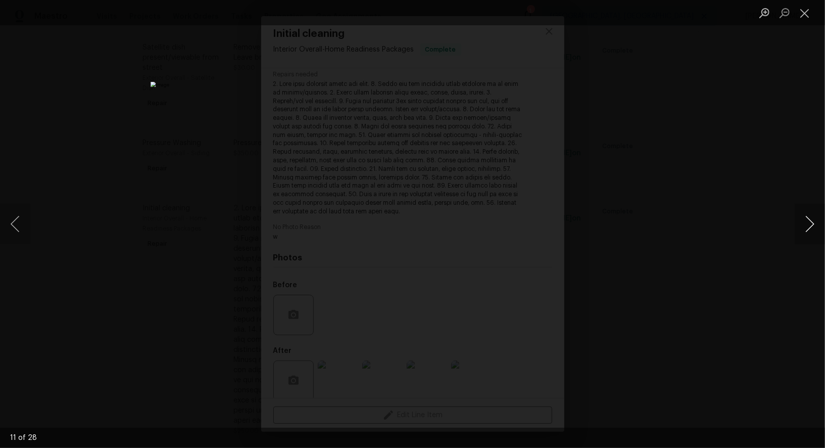
click at [810, 224] on button "Next image" at bounding box center [810, 224] width 30 height 40
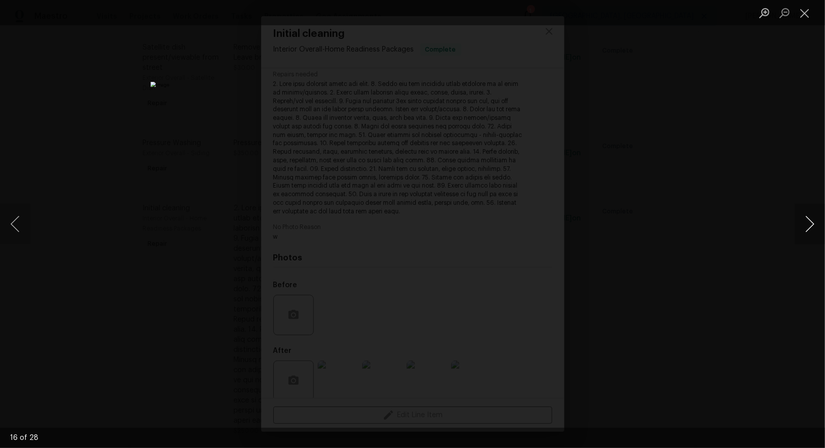
click at [809, 224] on button "Next image" at bounding box center [810, 224] width 30 height 40
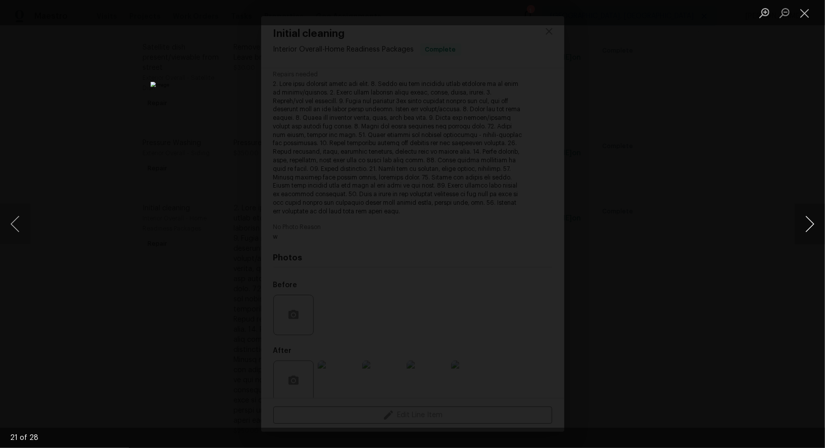
click at [809, 224] on button "Next image" at bounding box center [810, 224] width 30 height 40
click at [686, 154] on div "Lightbox" at bounding box center [412, 224] width 825 height 448
click at [653, 167] on div "Lightbox" at bounding box center [412, 224] width 825 height 448
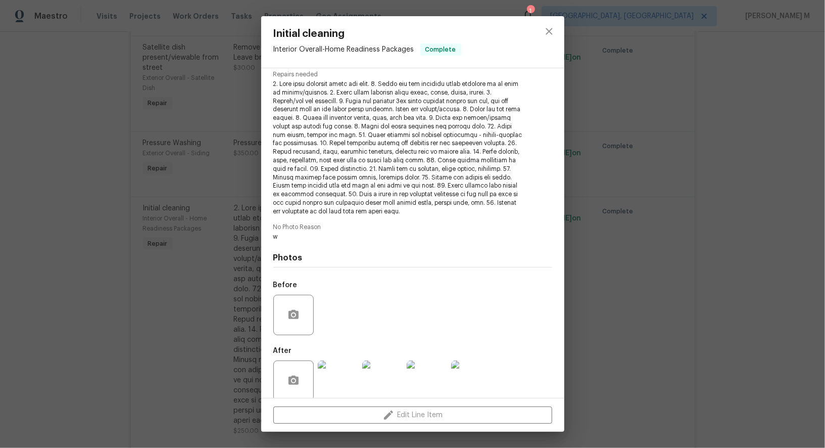
click at [655, 166] on div "Initial cleaning Interior Overall - Home Readiness Packages Complete Vendor LTS…" at bounding box center [412, 224] width 825 height 448
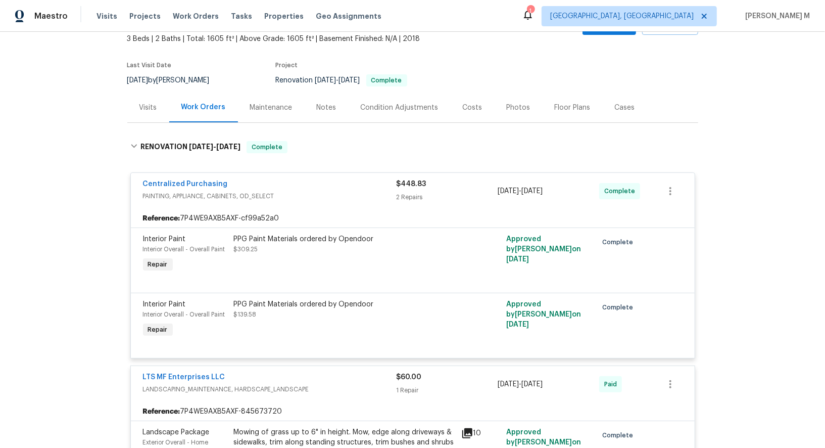
scroll to position [44, 0]
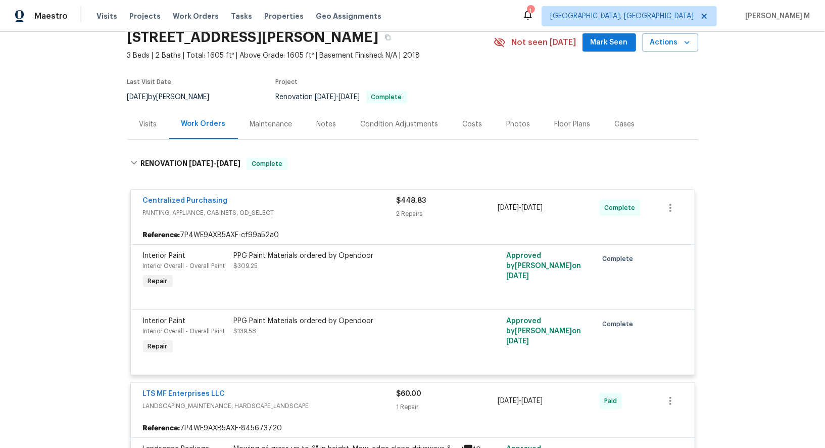
click at [259, 119] on div "Maintenance" at bounding box center [271, 124] width 42 height 10
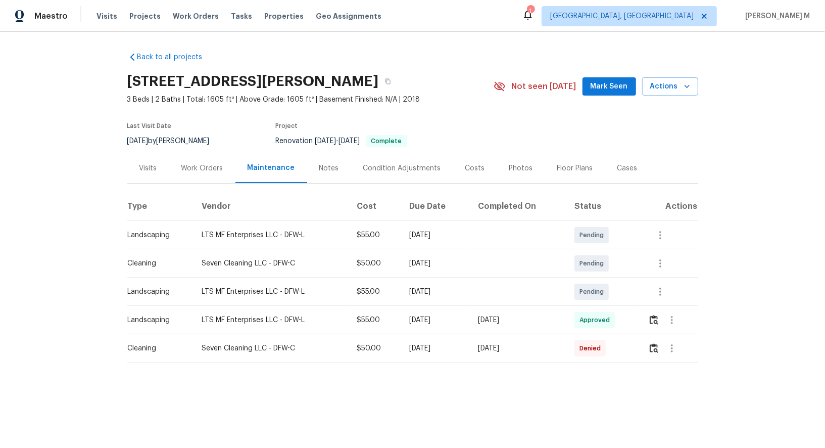
click at [208, 167] on div "Work Orders" at bounding box center [202, 168] width 42 height 10
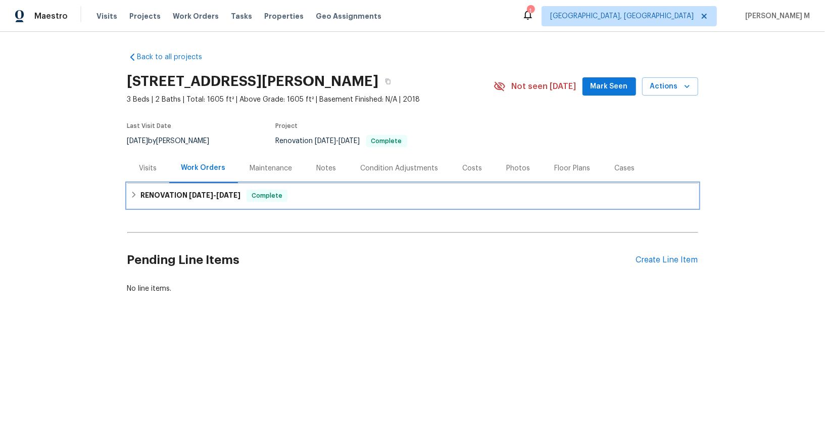
click at [198, 192] on span "[DATE]" at bounding box center [201, 195] width 24 height 7
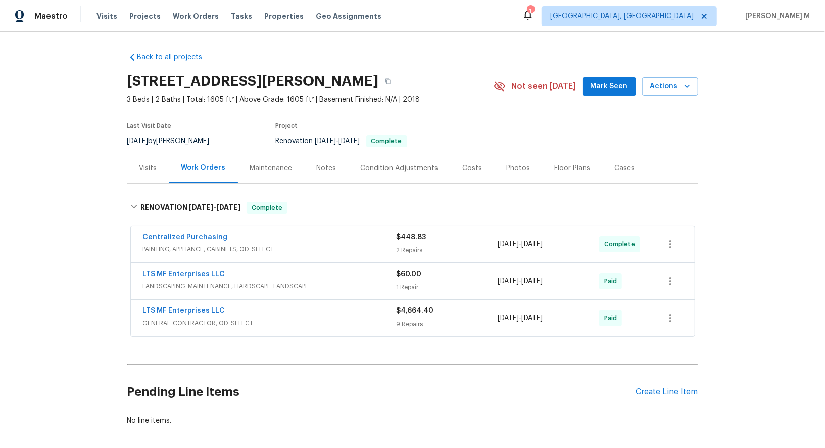
click at [200, 318] on div "LTS MF Enterprises LLC GENERAL_CONTRACTOR, OD_SELECT" at bounding box center [270, 318] width 254 height 24
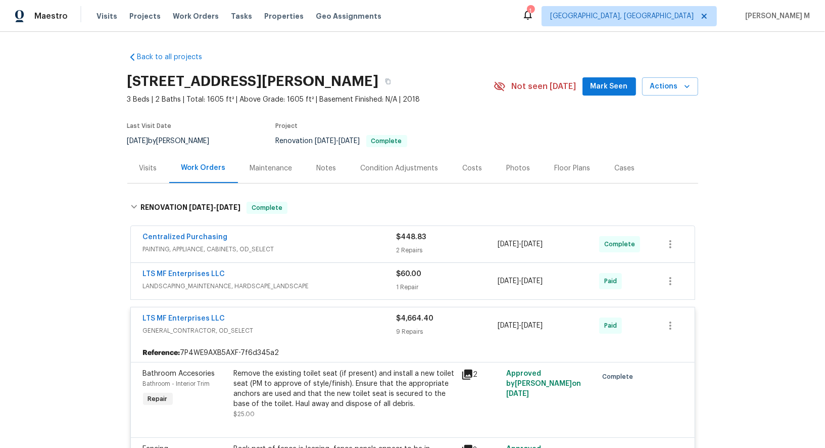
click at [558, 253] on div "Centralized Purchasing PAINTING, APPLIANCE, CABINETS, OD_SELECT $448.83 2 Repai…" at bounding box center [413, 244] width 564 height 36
drag, startPoint x: 231, startPoint y: 312, endPoint x: 31, endPoint y: 300, distance: 201.0
click at [31, 300] on div "Back to all projects [STREET_ADDRESS][PERSON_NAME] 3 Beds | 2 Baths | Total: 16…" at bounding box center [412, 240] width 825 height 416
copy link "LTS MF Enterprises LLC"
click at [260, 154] on div "Maintenance" at bounding box center [271, 168] width 67 height 30
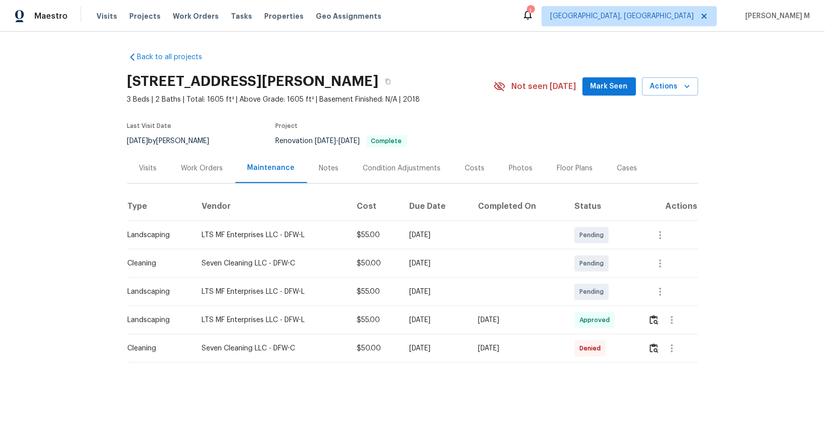
click at [204, 167] on div "Work Orders" at bounding box center [202, 168] width 42 height 10
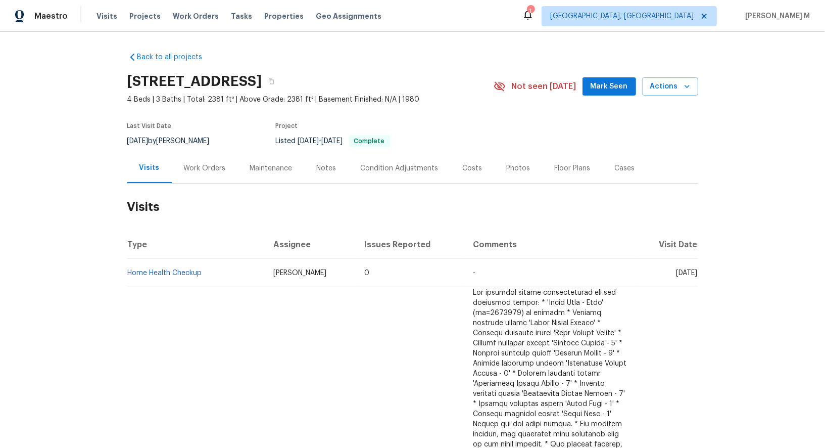
click at [178, 176] on div "Work Orders" at bounding box center [205, 168] width 66 height 30
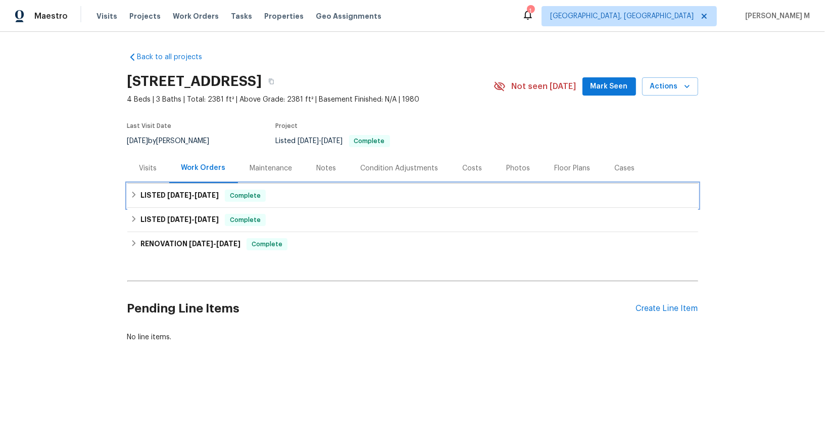
click at [182, 198] on div "LISTED [DATE] - [DATE] Complete" at bounding box center [412, 195] width 571 height 24
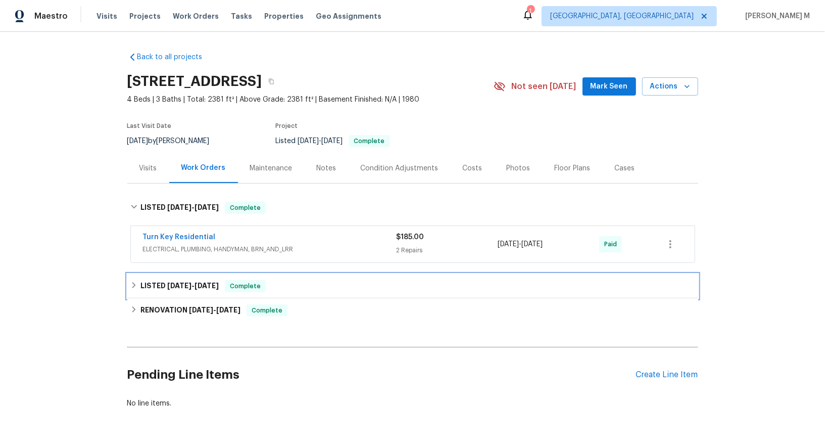
click at [170, 282] on span "[DATE]" at bounding box center [179, 285] width 24 height 7
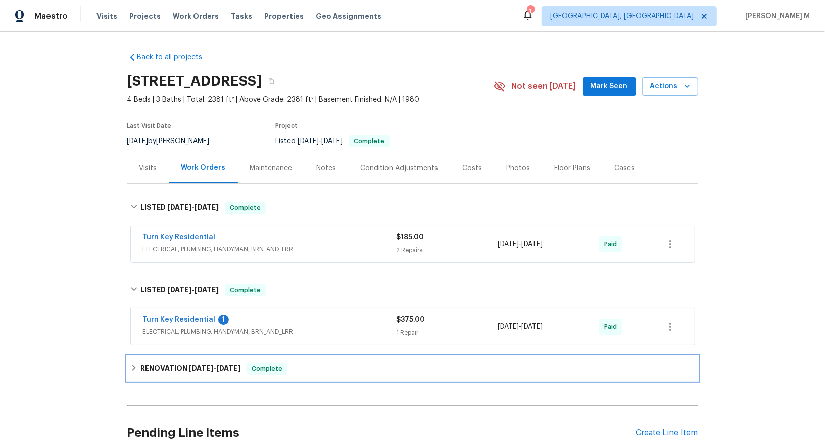
click at [188, 362] on h6 "RENOVATION [DATE] - [DATE]" at bounding box center [190, 368] width 100 height 12
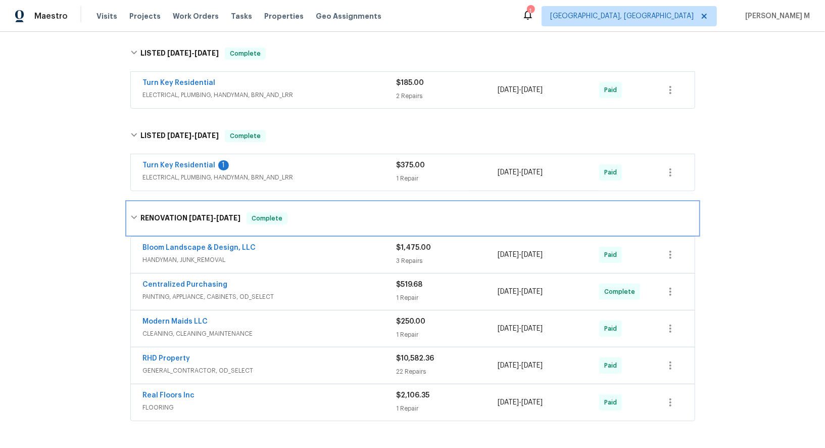
scroll to position [118, 0]
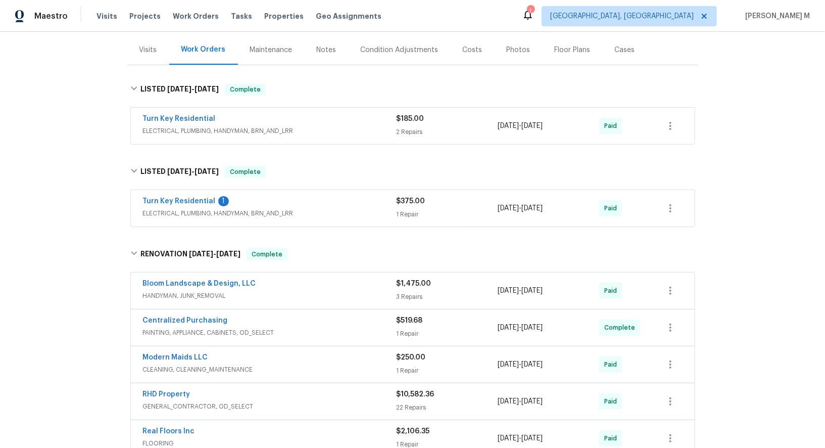
click at [254, 56] on div "Maintenance" at bounding box center [271, 50] width 67 height 30
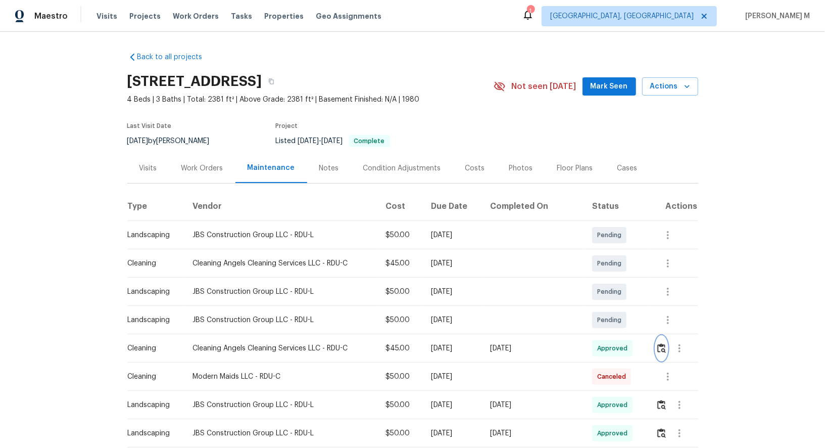
click at [666, 343] on img "button" at bounding box center [662, 348] width 9 height 10
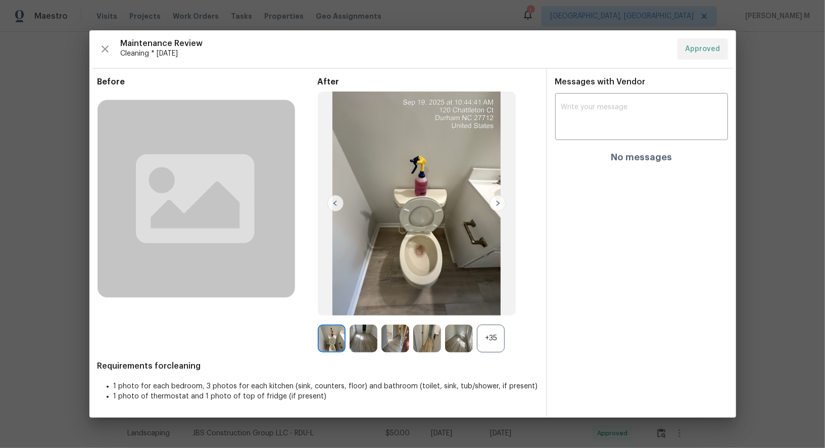
click at [492, 334] on div "+35" at bounding box center [491, 338] width 28 height 28
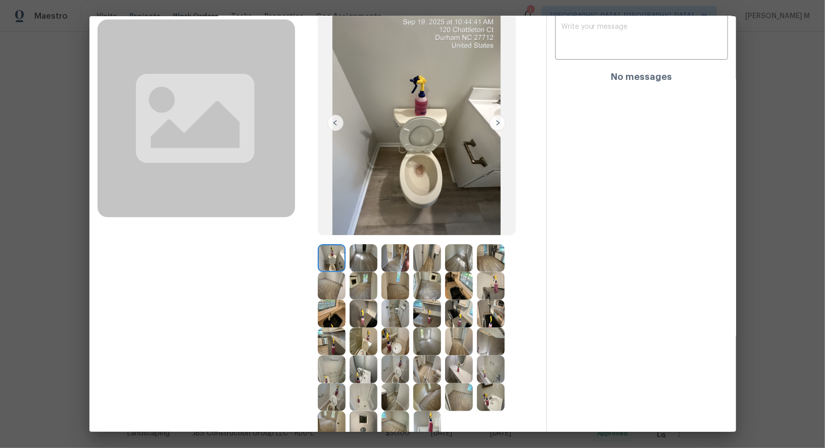
scroll to position [136, 0]
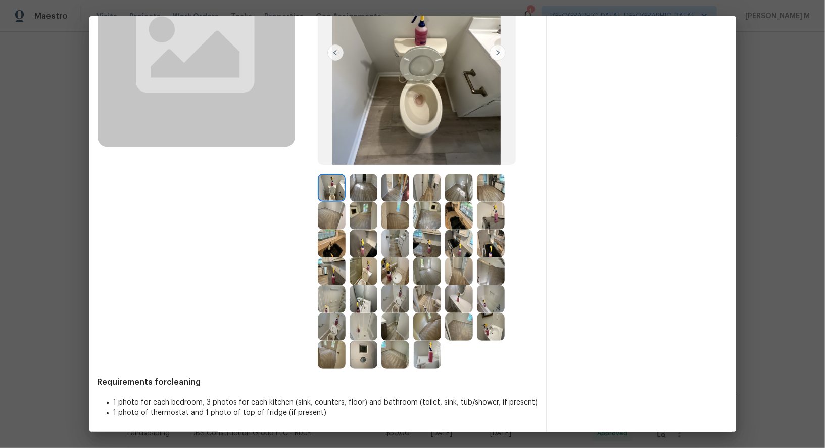
click at [427, 257] on img at bounding box center [427, 271] width 28 height 28
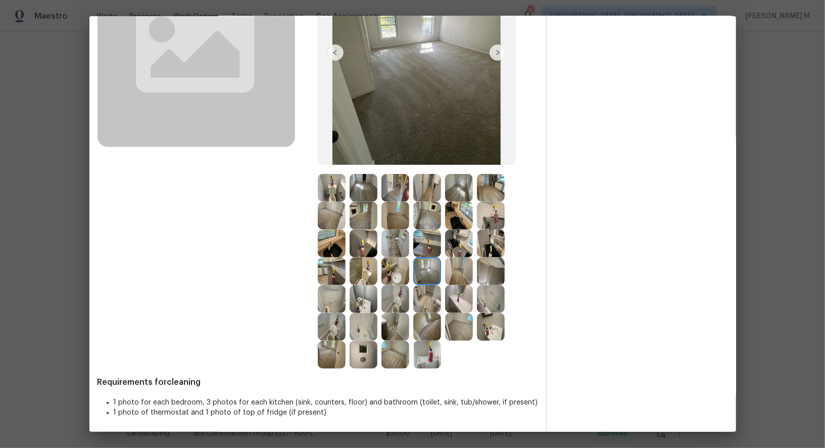
scroll to position [0, 0]
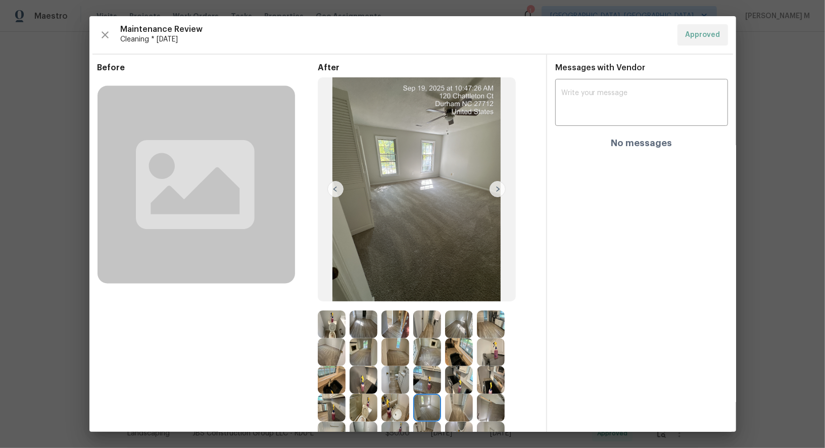
click at [394, 212] on img at bounding box center [417, 189] width 198 height 224
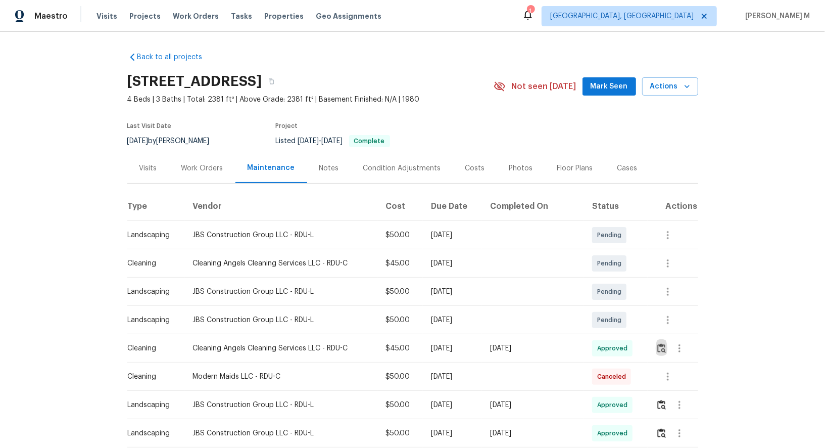
click at [181, 163] on div "Work Orders" at bounding box center [202, 168] width 42 height 10
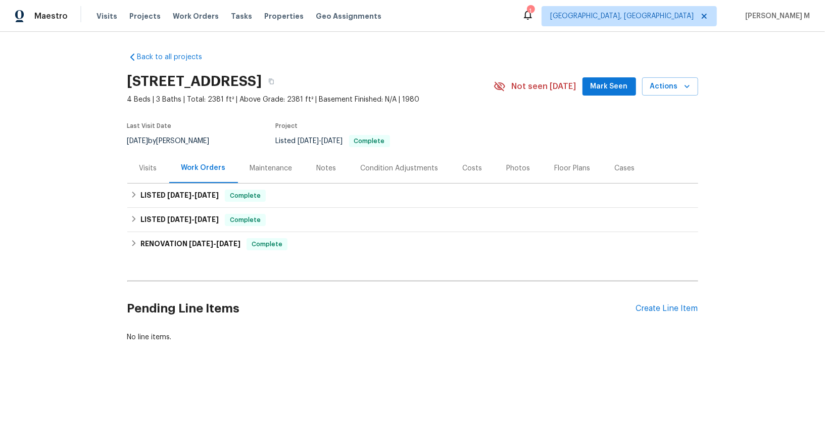
click at [266, 171] on div "Maintenance" at bounding box center [271, 168] width 67 height 30
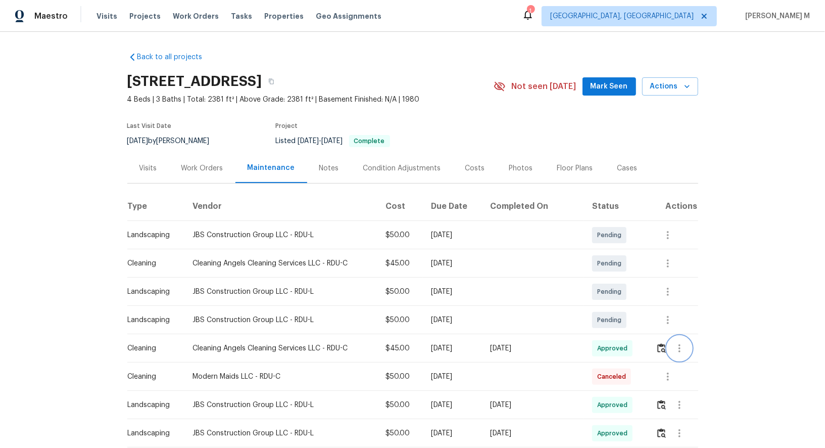
click at [687, 337] on button "button" at bounding box center [680, 348] width 24 height 24
click at [687, 337] on li "Message vendor" at bounding box center [704, 343] width 71 height 17
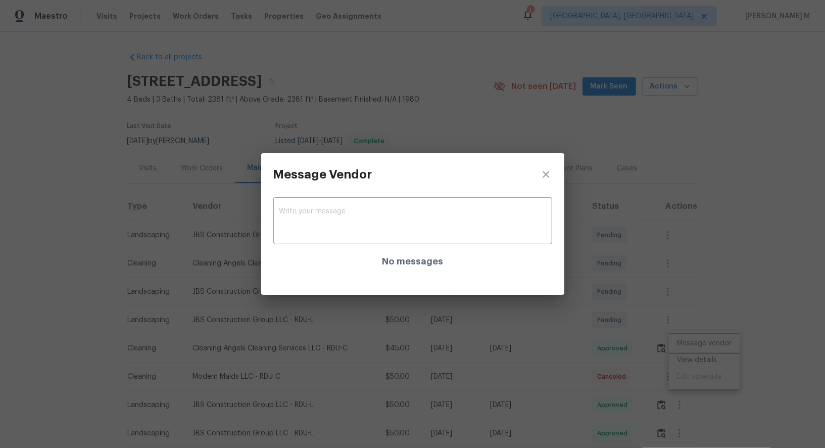
click at [585, 315] on div "Message Vendor x ​ No messages" at bounding box center [412, 224] width 825 height 448
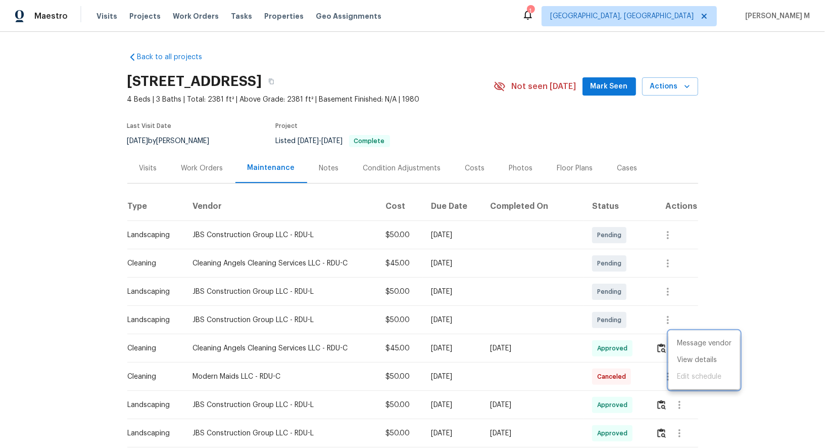
click at [540, 377] on div at bounding box center [412, 224] width 825 height 448
click at [657, 321] on td at bounding box center [673, 320] width 50 height 28
click at [677, 336] on button "button" at bounding box center [680, 348] width 24 height 24
click at [677, 336] on li "Message vendor" at bounding box center [704, 343] width 71 height 17
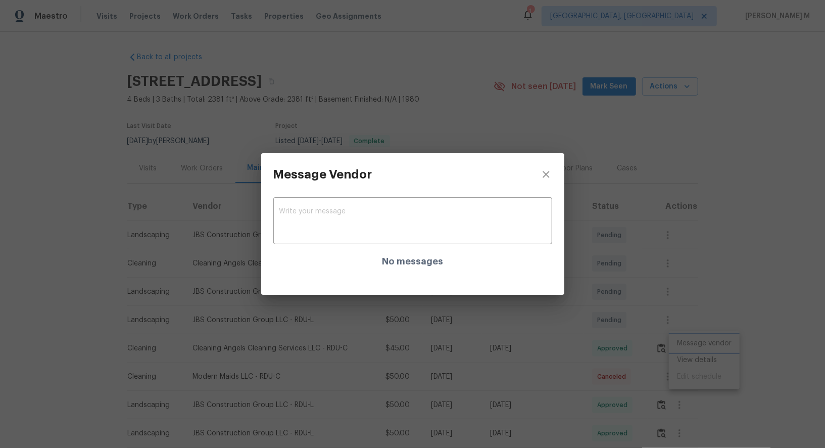
click at [615, 298] on div "Message Vendor x ​ No messages" at bounding box center [412, 224] width 825 height 448
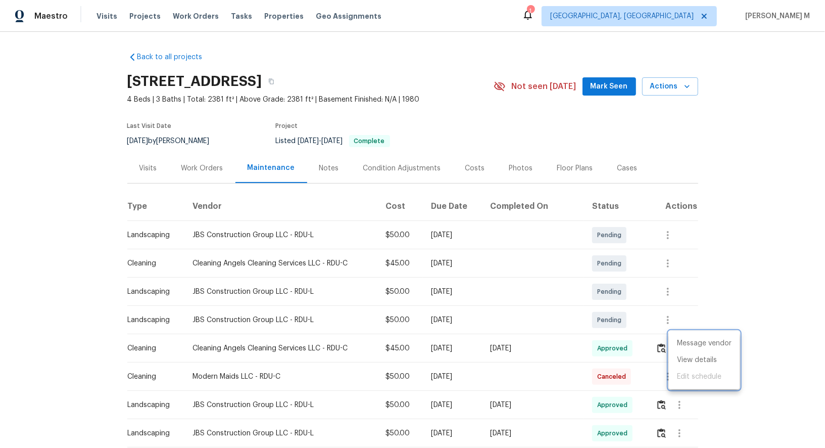
click at [601, 348] on div at bounding box center [412, 224] width 825 height 448
click at [192, 167] on div "Work Orders" at bounding box center [202, 168] width 42 height 10
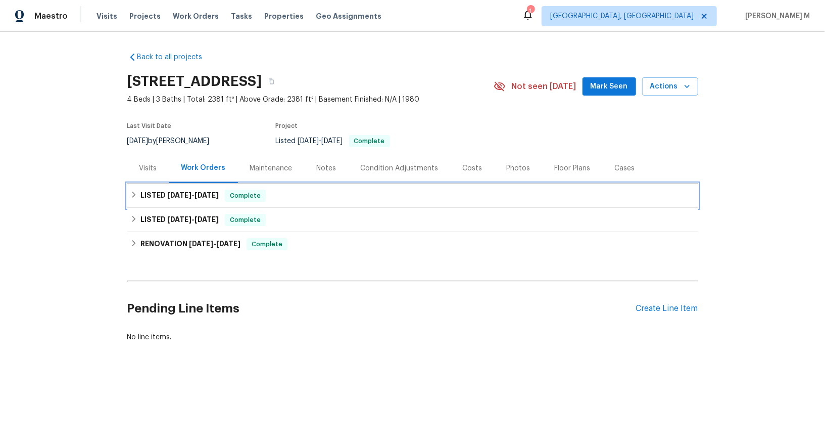
click at [172, 194] on h6 "LISTED 6/18/25 - 6/23/25" at bounding box center [179, 196] width 78 height 12
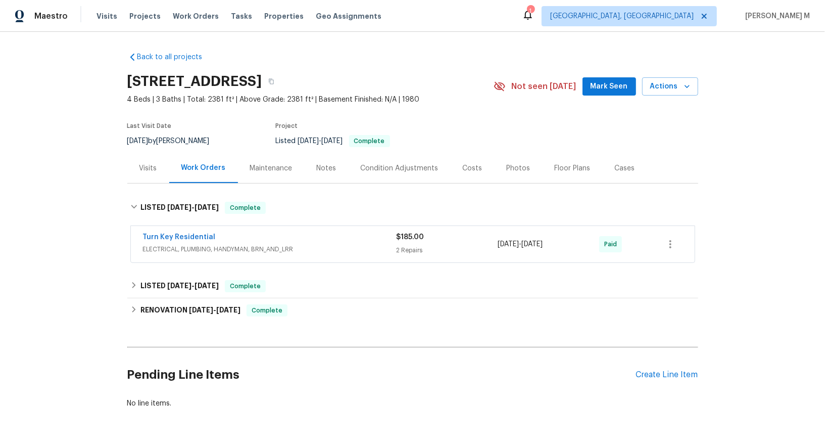
click at [267, 153] on div "Maintenance" at bounding box center [271, 168] width 67 height 30
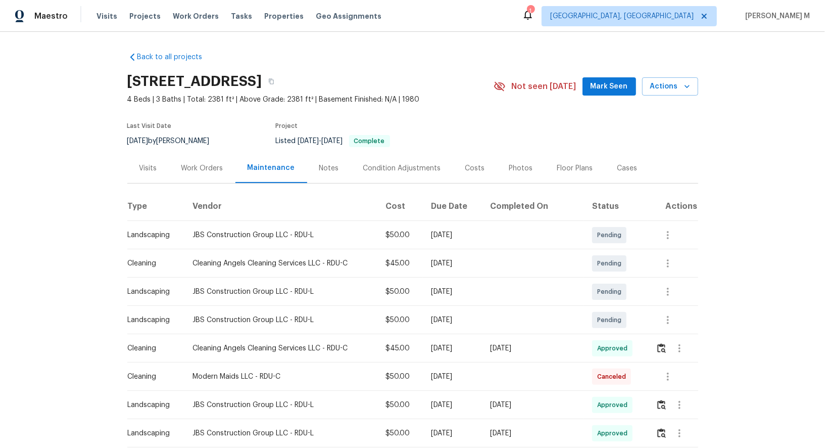
click at [692, 350] on div at bounding box center [680, 348] width 24 height 24
click at [684, 350] on button "button" at bounding box center [680, 348] width 24 height 24
click at [684, 350] on li "Message vendor" at bounding box center [704, 343] width 71 height 17
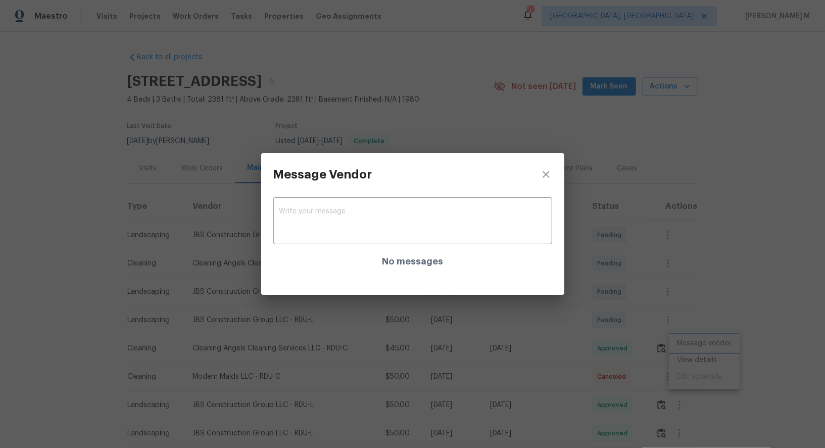
click at [686, 291] on div "Message Vendor x ​ No messages" at bounding box center [412, 224] width 825 height 448
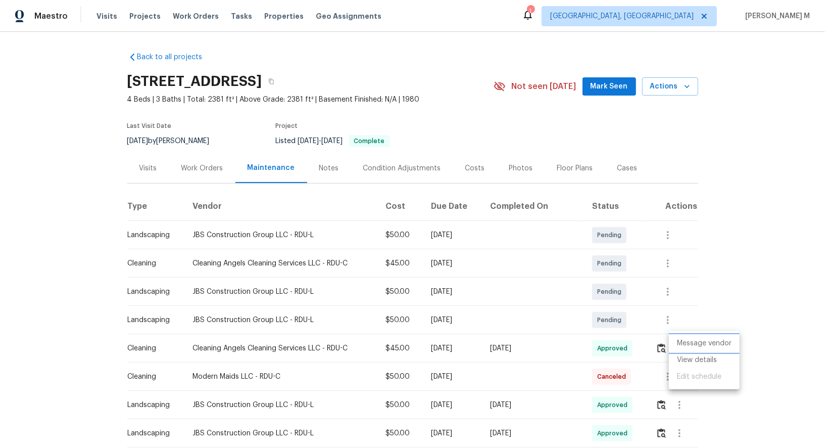
click at [688, 343] on li "Message vendor" at bounding box center [704, 343] width 71 height 17
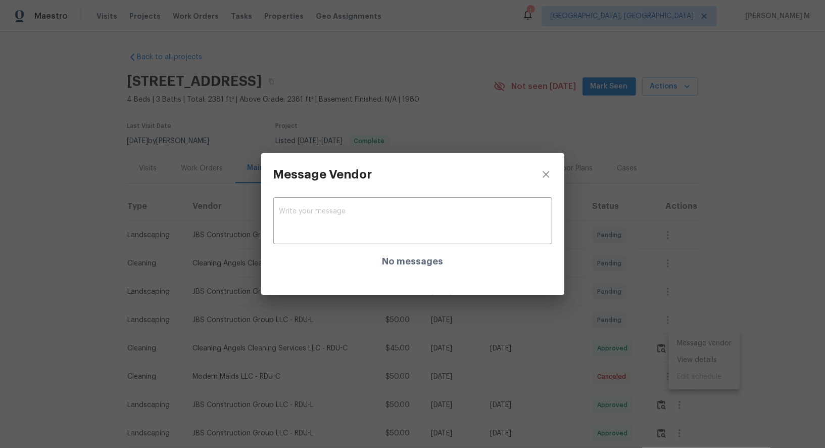
click at [419, 250] on div "x ​ No messages" at bounding box center [412, 233] width 279 height 67
click at [654, 253] on div "Message Vendor x ​ No messages" at bounding box center [412, 224] width 825 height 448
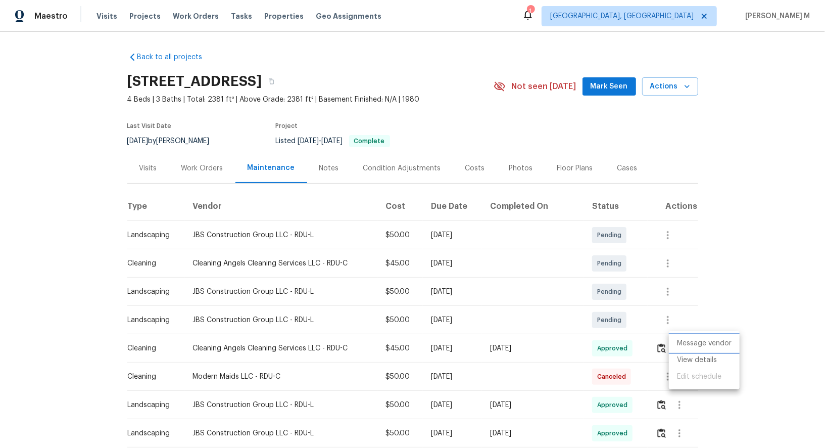
click at [680, 350] on li "Message vendor" at bounding box center [704, 343] width 71 height 17
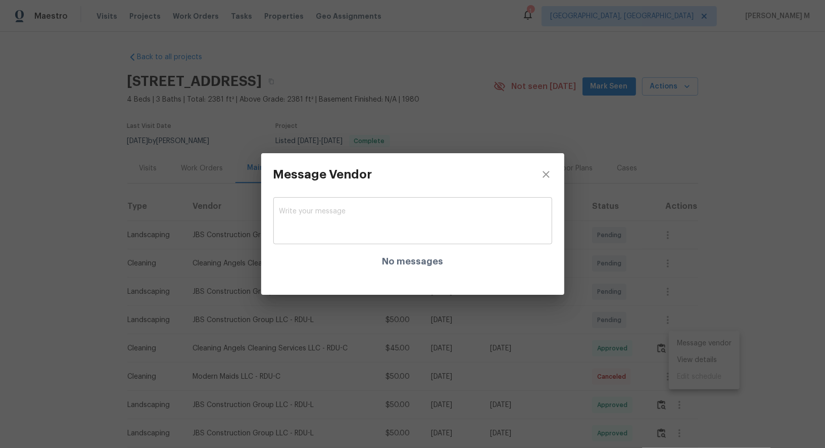
click at [402, 227] on textarea at bounding box center [412, 222] width 267 height 28
click at [619, 257] on div "Message Vendor x ​ No messages" at bounding box center [412, 224] width 825 height 448
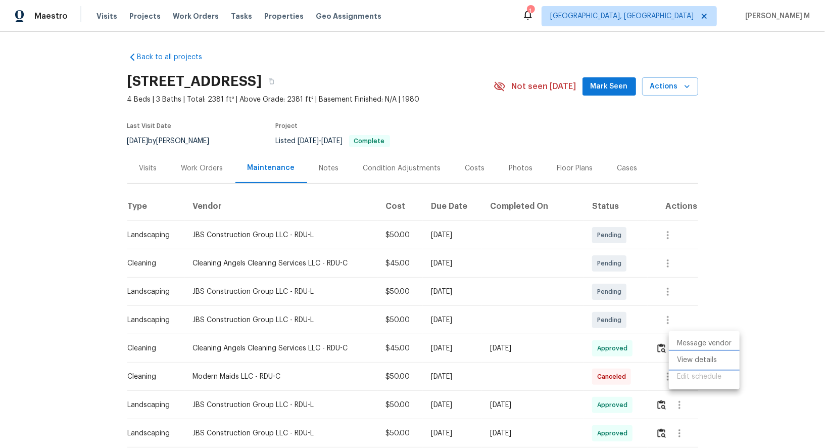
click at [689, 356] on li "View details" at bounding box center [704, 360] width 71 height 17
click at [659, 339] on div at bounding box center [412, 224] width 825 height 448
click at [660, 343] on img "button" at bounding box center [662, 348] width 9 height 10
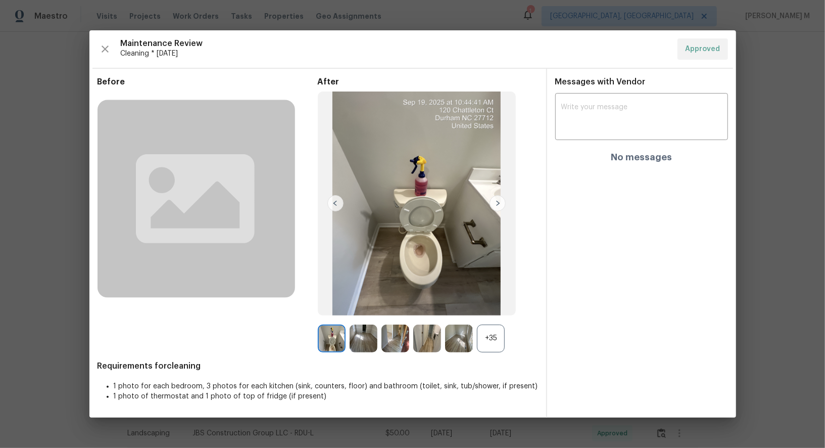
click at [496, 348] on div "+35" at bounding box center [491, 338] width 28 height 28
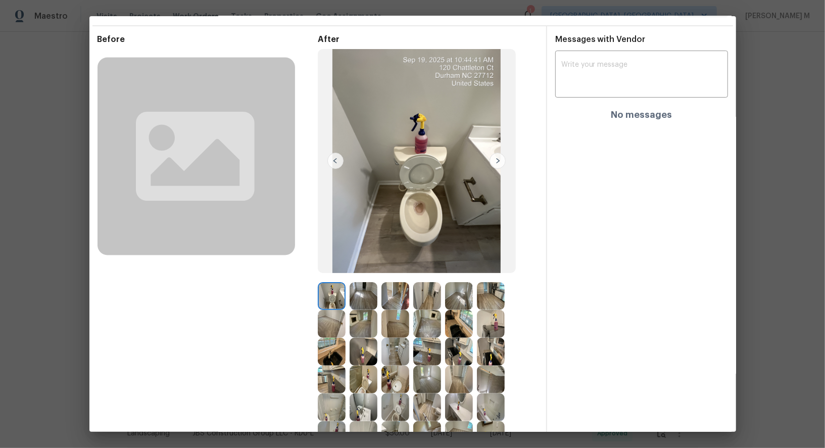
scroll to position [43, 0]
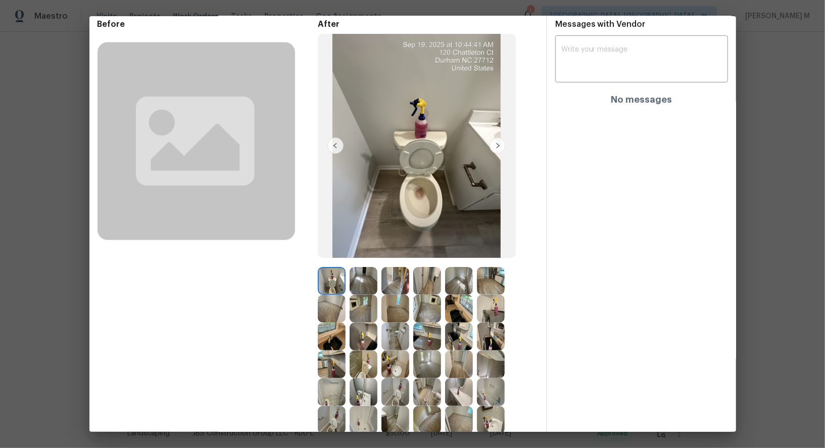
click at [426, 339] on img at bounding box center [427, 336] width 28 height 28
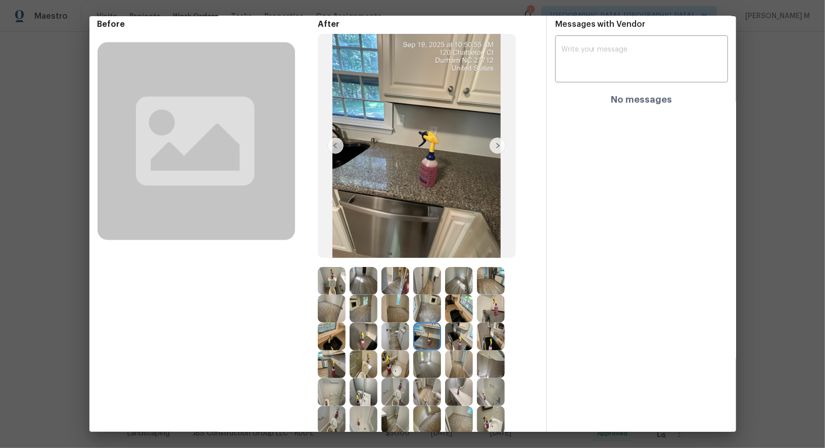
scroll to position [136, 0]
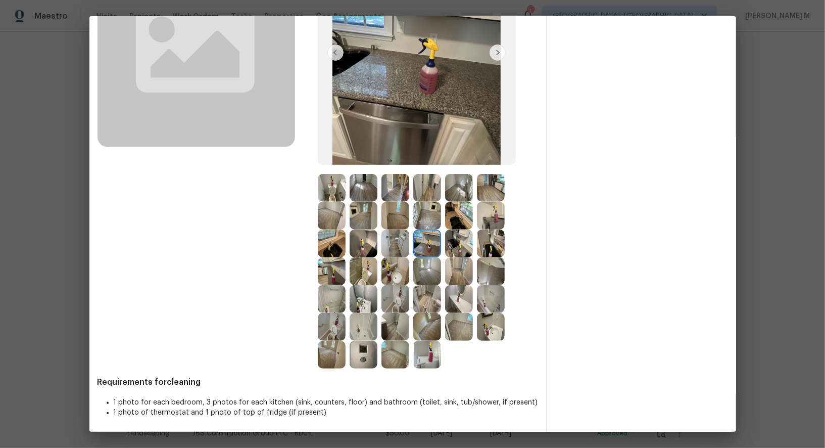
click at [399, 351] on img at bounding box center [396, 355] width 28 height 28
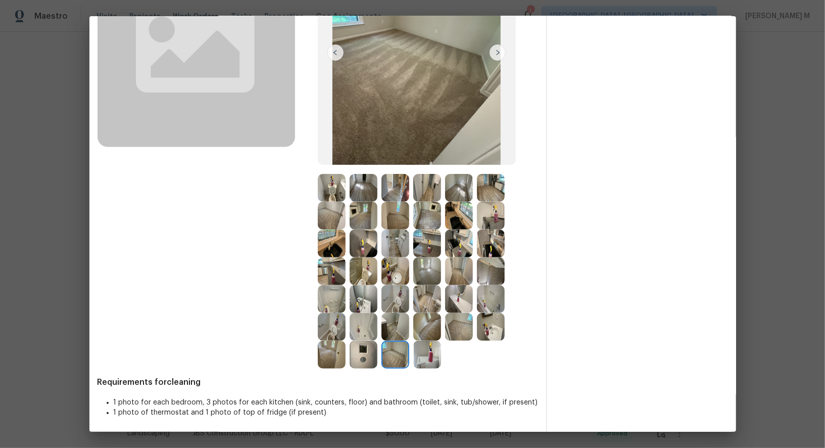
scroll to position [0, 0]
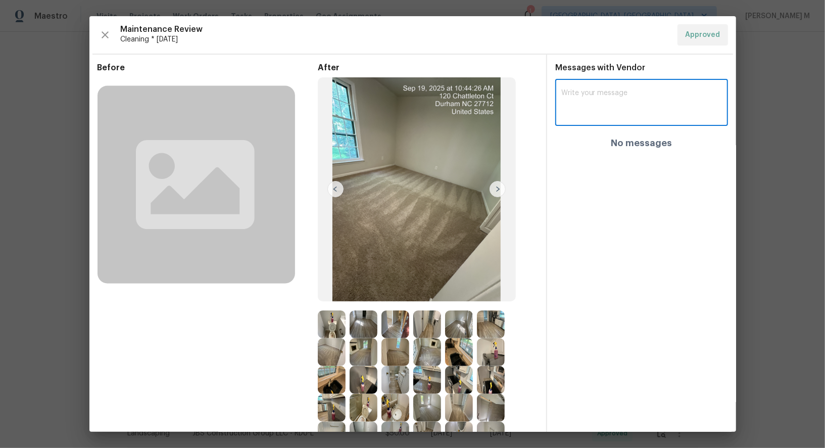
click at [644, 109] on textarea at bounding box center [641, 103] width 161 height 28
click at [633, 105] on textarea at bounding box center [641, 103] width 161 height 28
type textarea "tea"
paste textarea "during the next visit please clear out all the unharmful empty spider webs thro…"
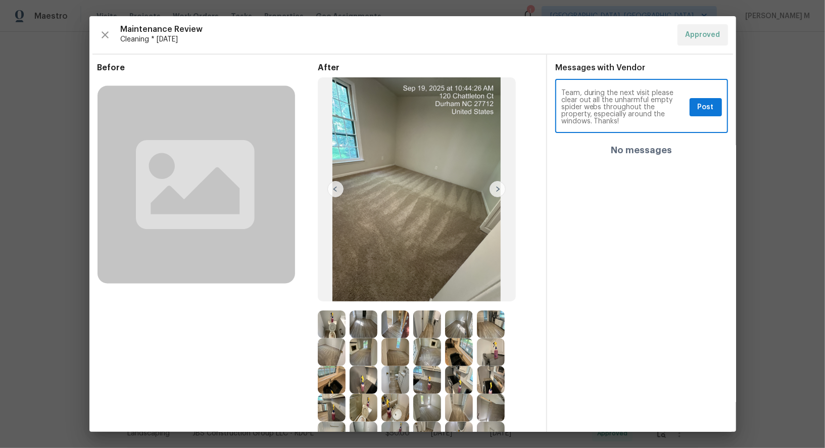
click at [0, 0] on span "harmless" at bounding box center [0, 0] width 0 height 0
click at [0, 0] on span "spiderwebs" at bounding box center [0, 0] width 0 height 0
type textarea "Team, during the next visit please clear out all the harmless empty spiderwebs …"
click at [712, 109] on span "Post" at bounding box center [706, 107] width 16 height 13
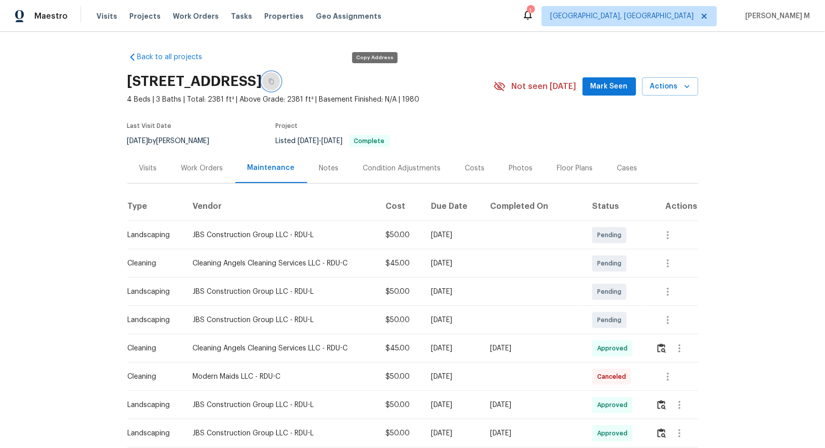
click at [274, 82] on icon "button" at bounding box center [271, 81] width 6 height 6
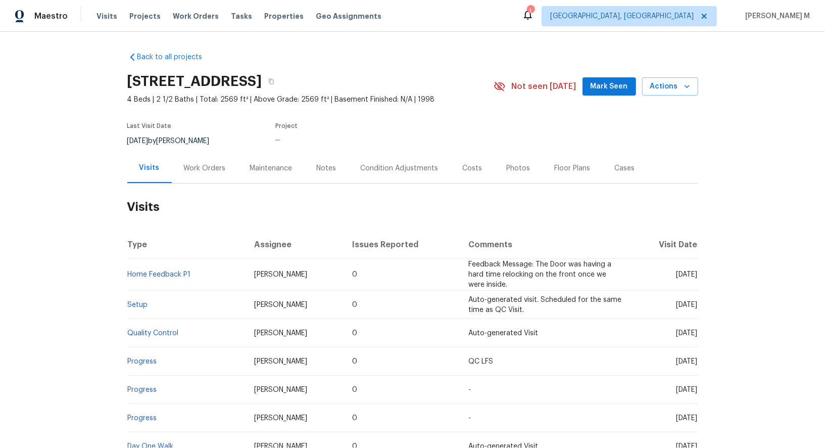
click at [190, 166] on div "Work Orders" at bounding box center [205, 168] width 42 height 10
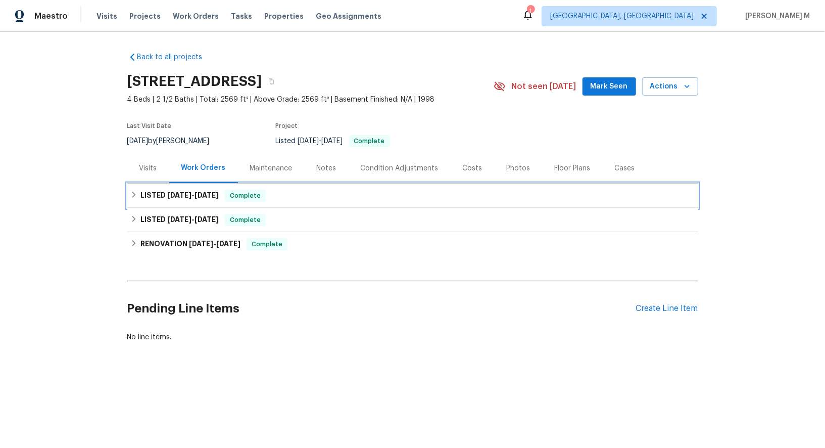
click at [171, 192] on span "[DATE]" at bounding box center [179, 195] width 24 height 7
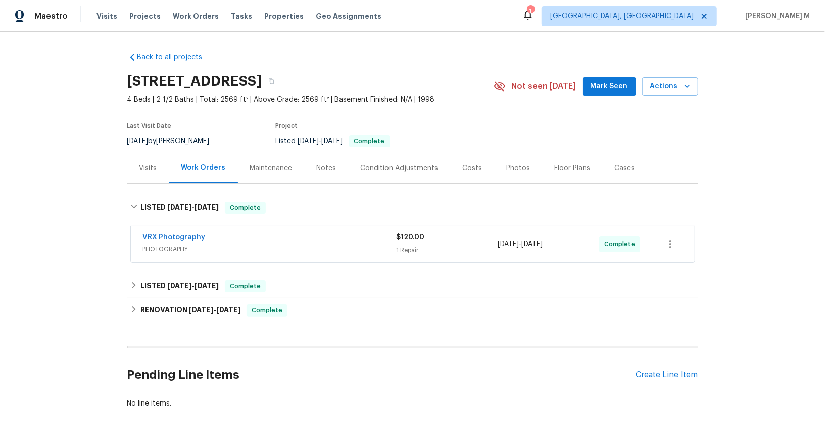
click at [169, 266] on div "Back to all projects [STREET_ADDRESS] 4 Beds | 2 1/2 Baths | Total: 2569 ft² | …" at bounding box center [412, 230] width 571 height 372
click at [166, 283] on h6 "LISTED [DATE] - [DATE]" at bounding box center [179, 286] width 78 height 12
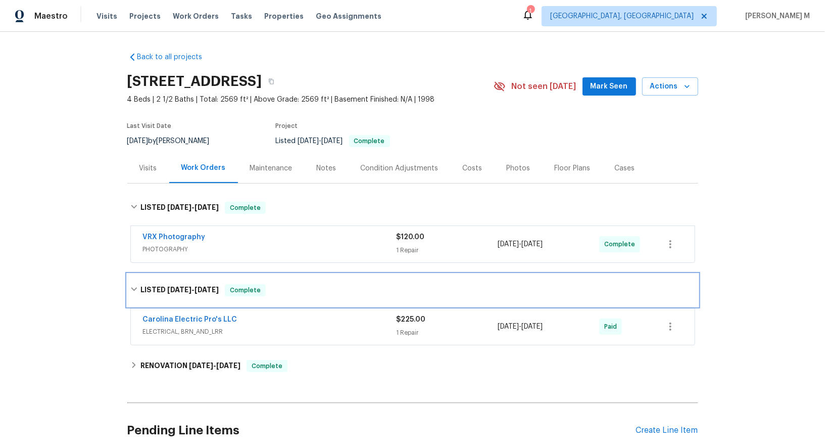
scroll to position [56, 0]
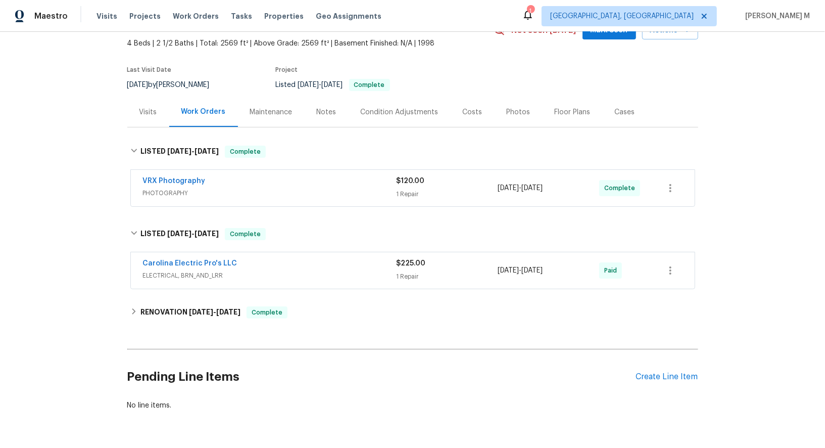
click at [169, 272] on div "Carolina Electric Pro's LLC ELECTRICAL, BRN_AND_LRR" at bounding box center [270, 270] width 254 height 24
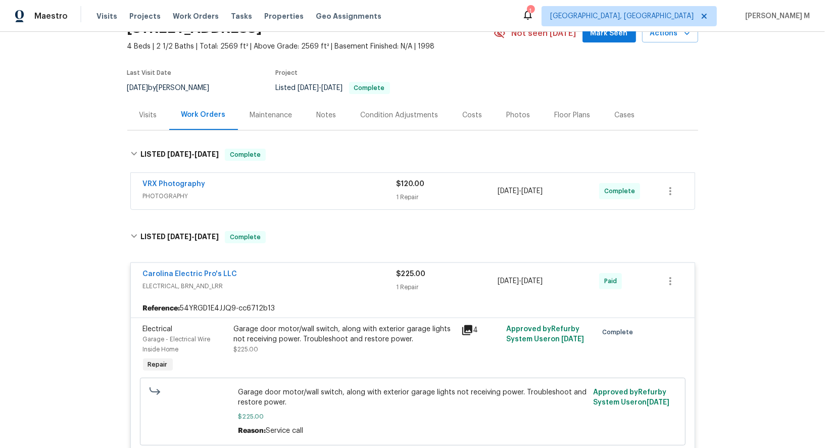
scroll to position [43, 0]
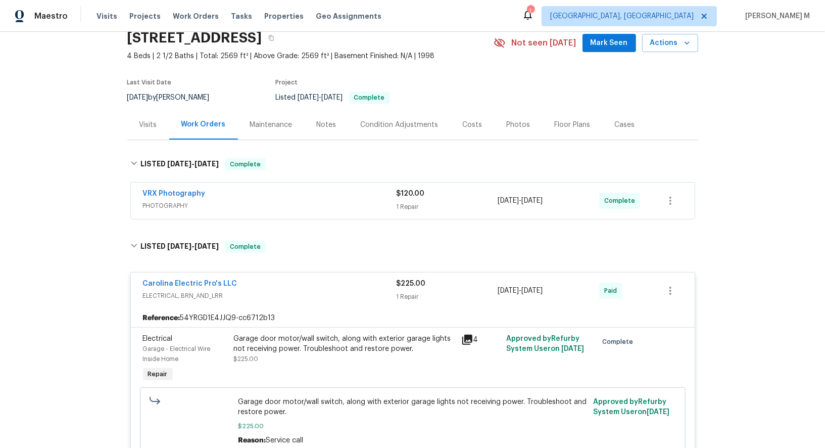
click at [252, 121] on div "Maintenance" at bounding box center [271, 125] width 42 height 10
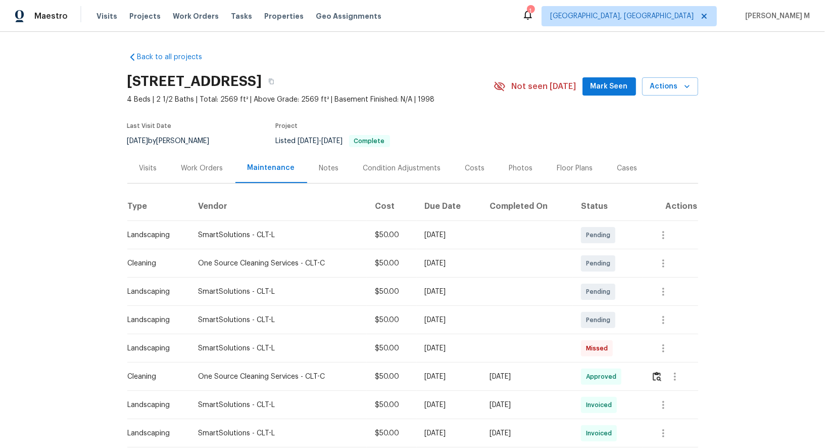
click at [194, 165] on div "Work Orders" at bounding box center [202, 168] width 42 height 10
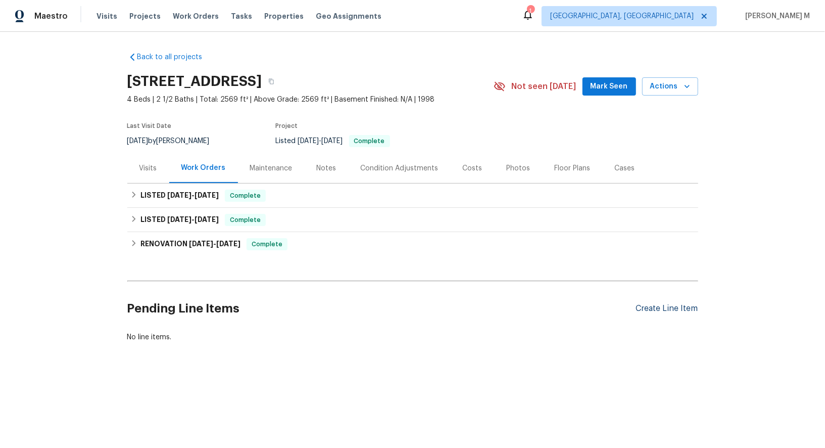
click at [672, 304] on div "Create Line Item" at bounding box center [667, 309] width 62 height 10
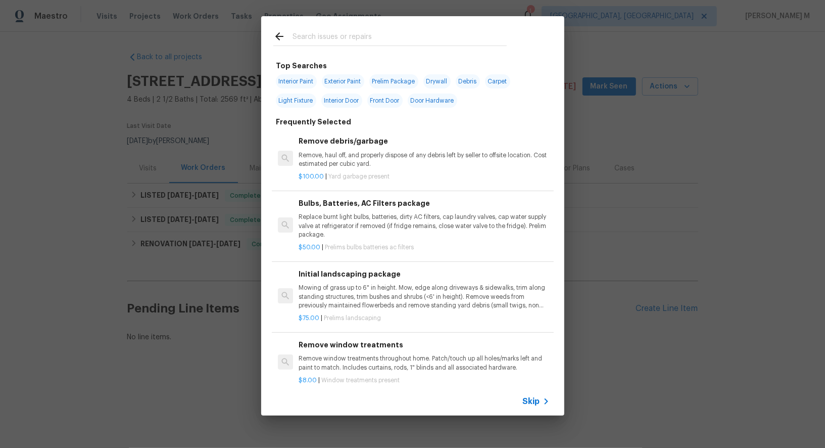
click at [547, 404] on icon at bounding box center [546, 401] width 12 height 12
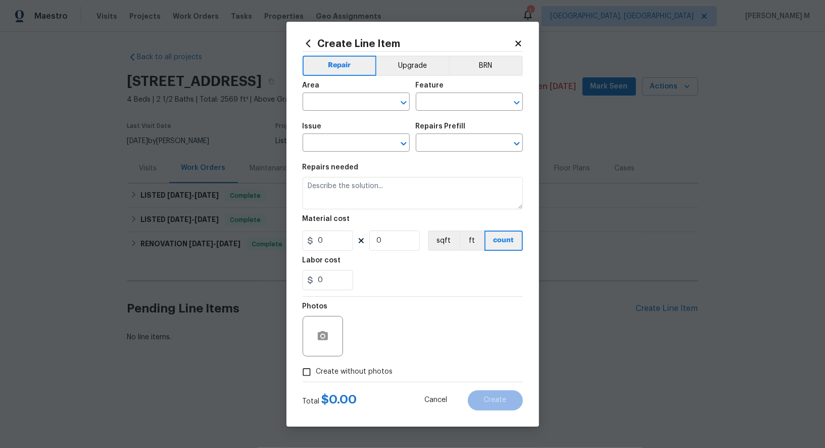
click at [336, 90] on div "Area" at bounding box center [356, 88] width 107 height 13
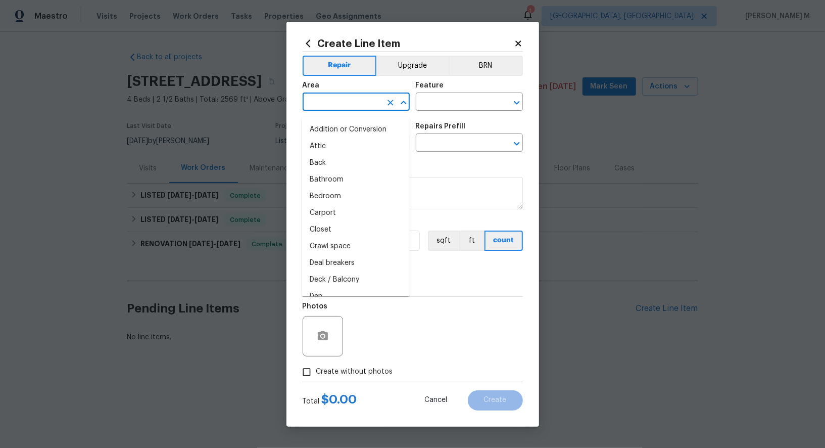
click at [332, 111] on input "text" at bounding box center [342, 103] width 79 height 16
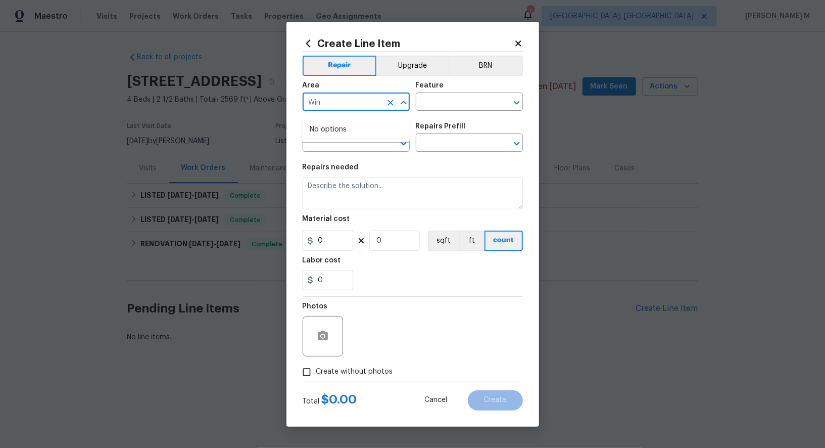
type input "Wind"
click at [340, 144] on li "Interior Overall" at bounding box center [356, 146] width 108 height 17
type input "Interior Overall"
click at [458, 105] on input "text" at bounding box center [455, 103] width 79 height 16
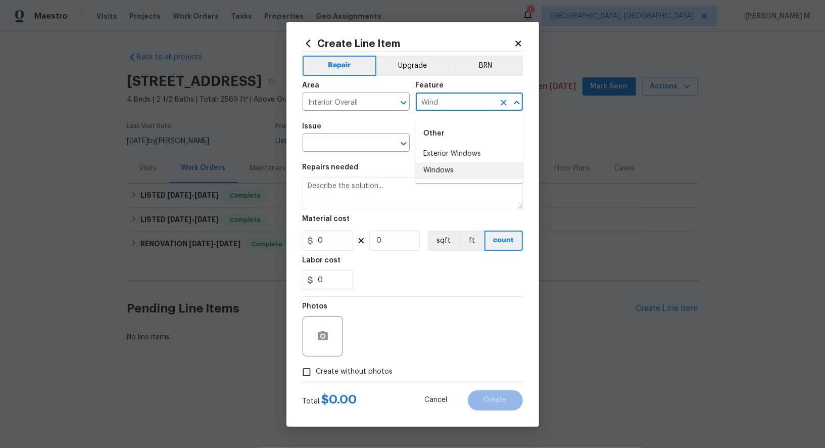
click at [466, 165] on li "Windows" at bounding box center [469, 170] width 108 height 17
type input "Windows"
click at [357, 139] on input "text" at bounding box center [342, 144] width 79 height 16
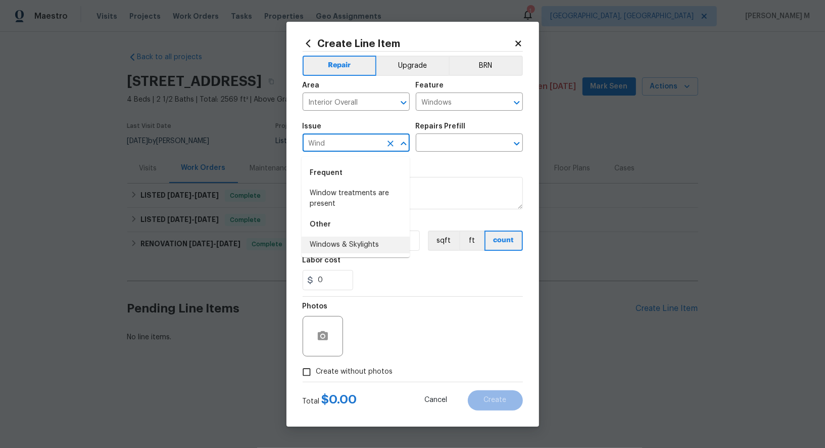
click at [334, 243] on li "Windows & Skylights" at bounding box center [356, 245] width 108 height 17
type input "Windows & Skylights"
click at [438, 135] on div "Repairs Prefill" at bounding box center [469, 129] width 107 height 13
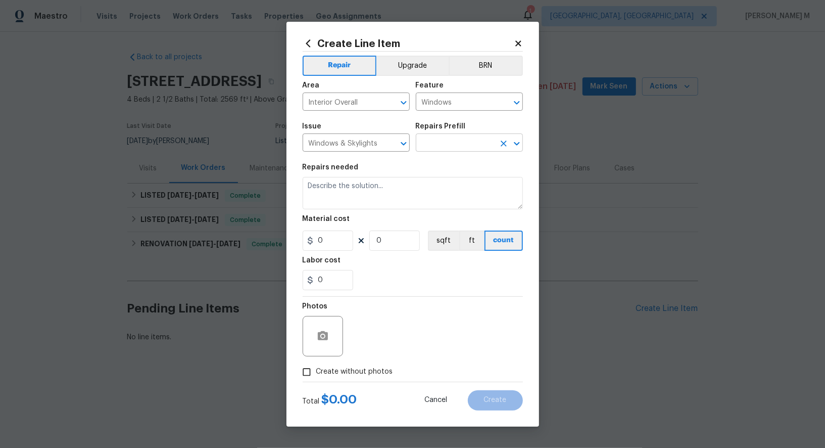
click at [438, 150] on input "text" at bounding box center [455, 144] width 79 height 16
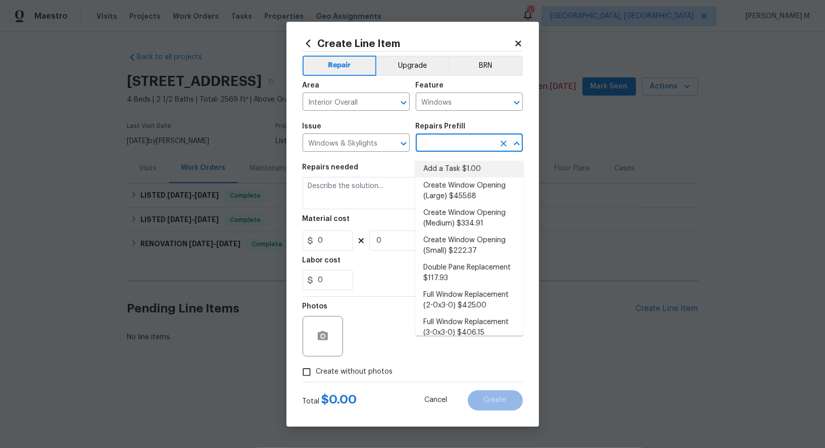
click at [438, 174] on li "Add a Task $1.00" at bounding box center [469, 169] width 108 height 17
type input "Add a Task $1.00"
type textarea "HPM to detail"
type input "1"
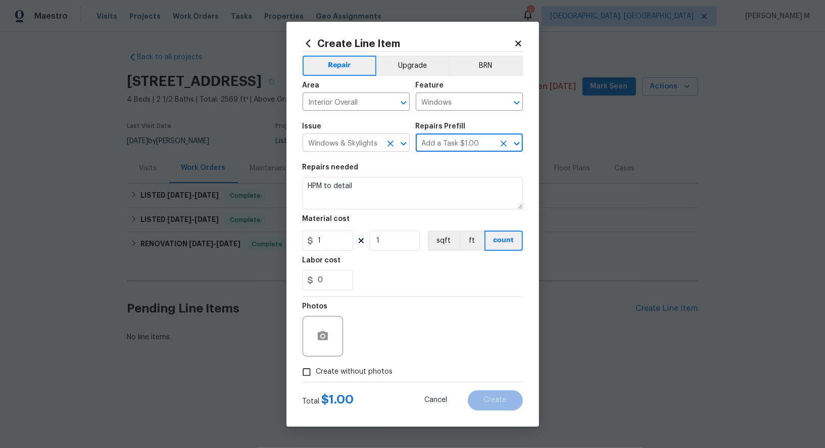
click at [362, 145] on input "Windows & Skylights" at bounding box center [342, 144] width 79 height 16
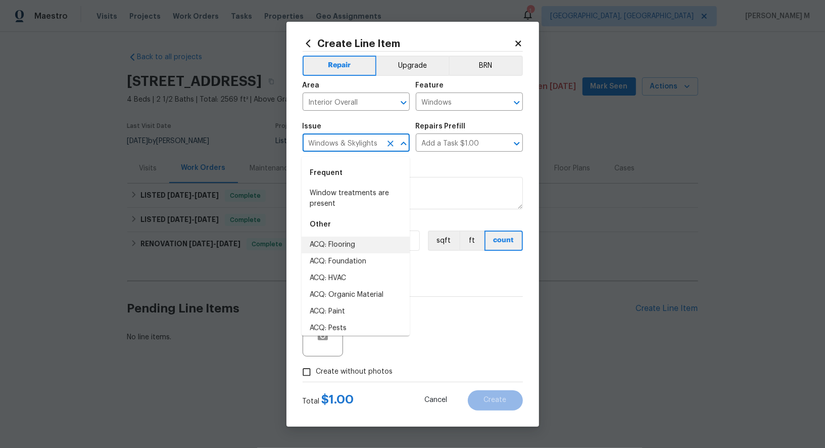
click at [362, 145] on input "Windows & Skylights" at bounding box center [342, 144] width 79 height 16
click at [452, 146] on input "Add a Task $1.00" at bounding box center [455, 144] width 79 height 16
